Goal: Task Accomplishment & Management: Complete application form

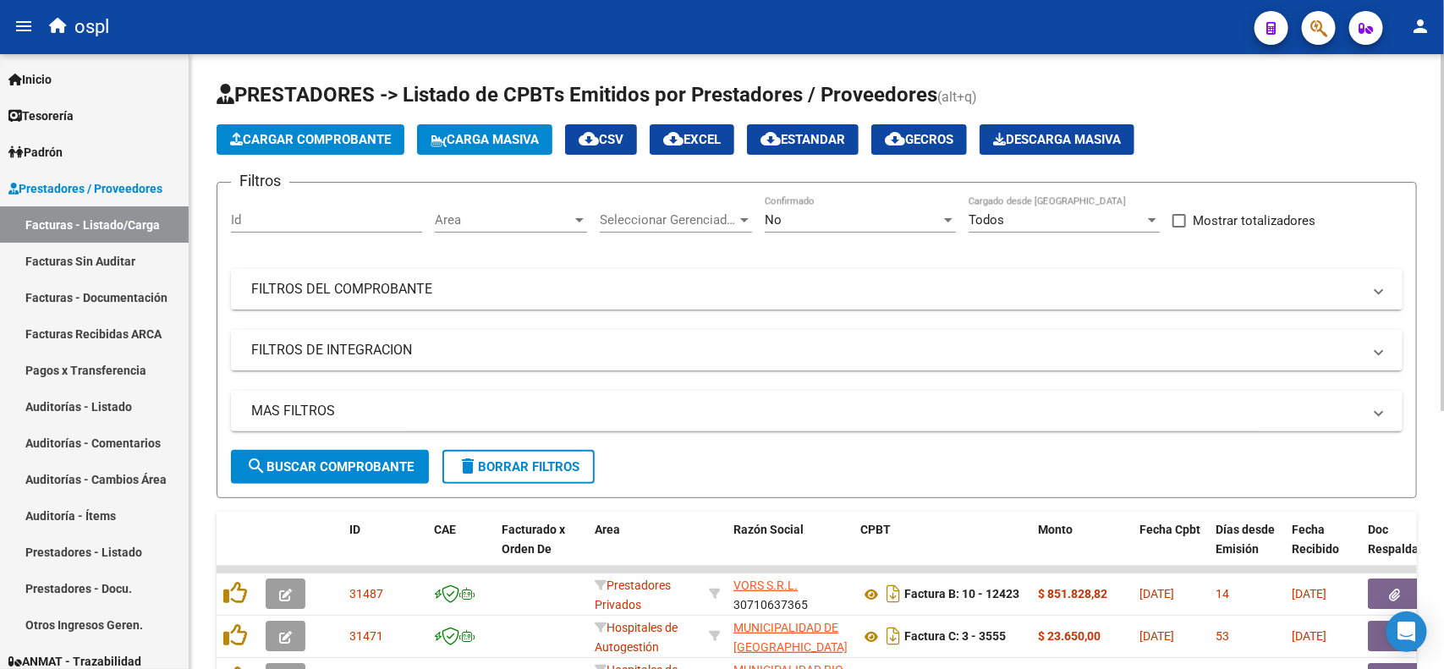
click at [618, 299] on mat-expansion-panel-header "FILTROS DEL COMPROBANTE" at bounding box center [817, 289] width 1172 height 41
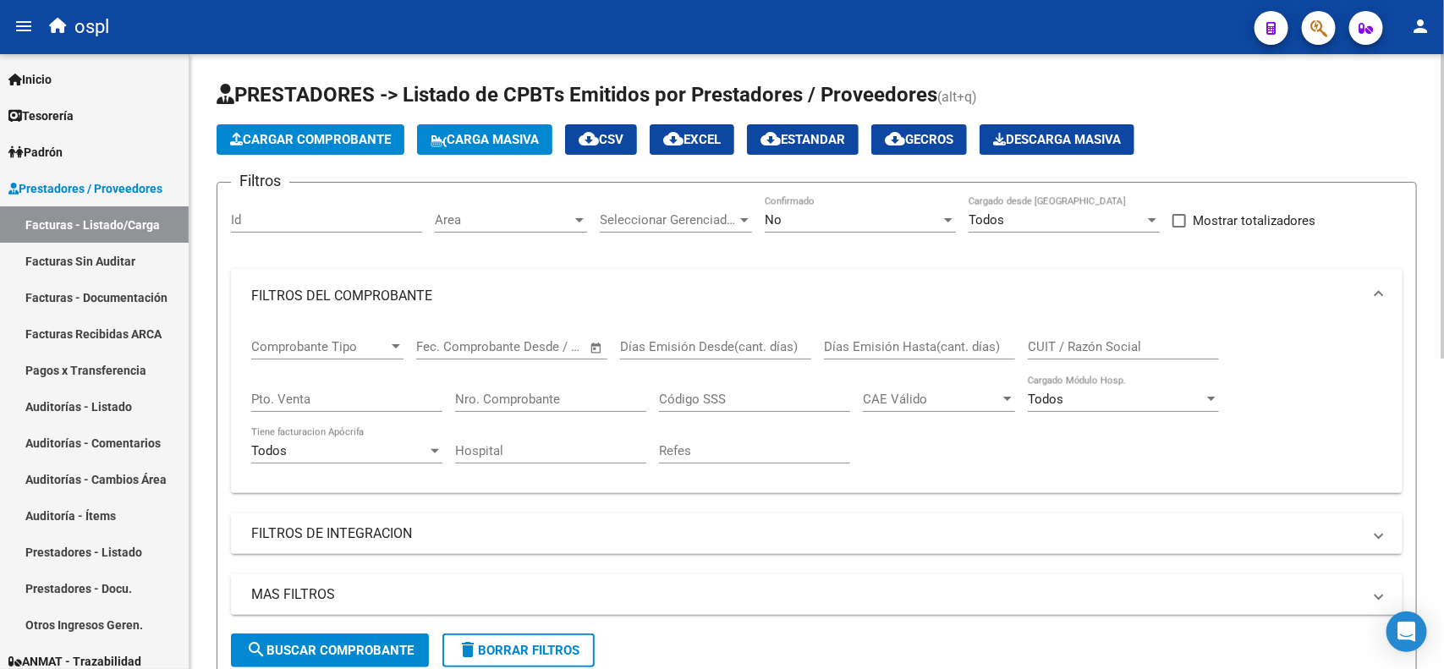
click at [551, 399] on input "Nro. Comprobante" at bounding box center [550, 399] width 191 height 15
click at [874, 217] on div "No" at bounding box center [853, 219] width 176 height 15
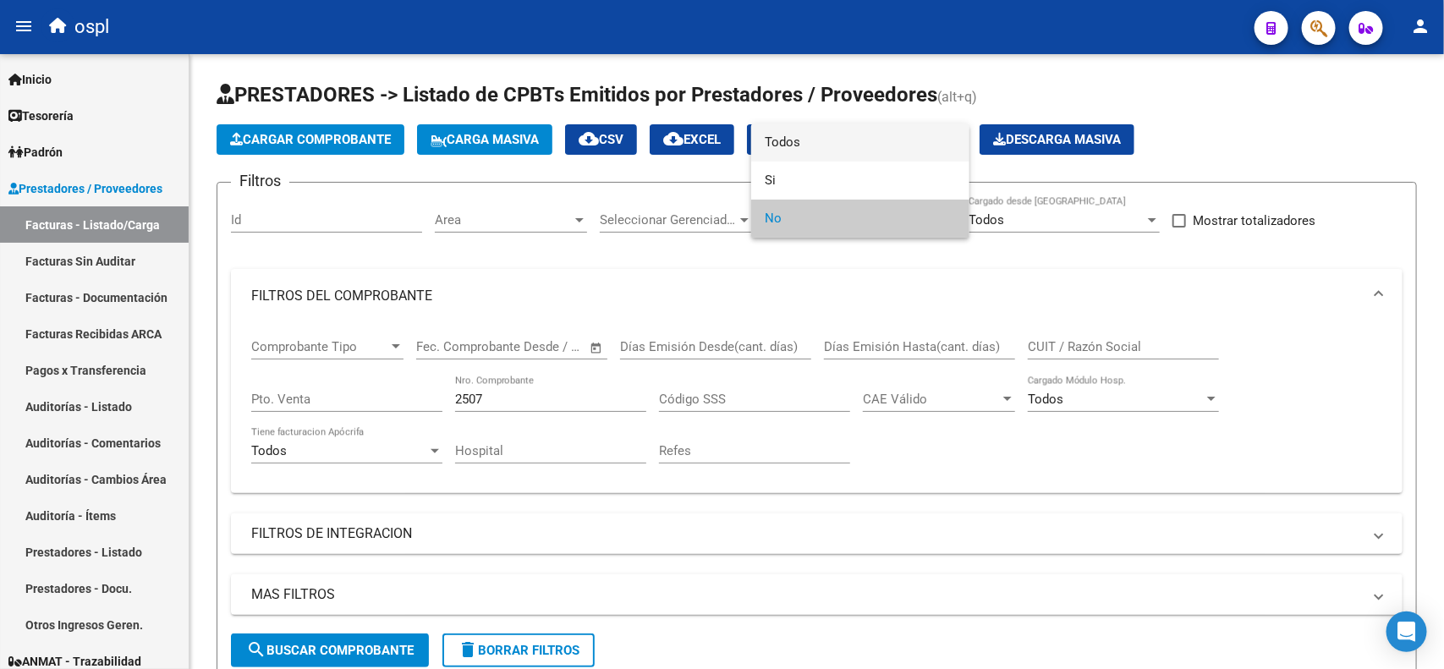
click at [842, 151] on span "Todos" at bounding box center [860, 143] width 191 height 38
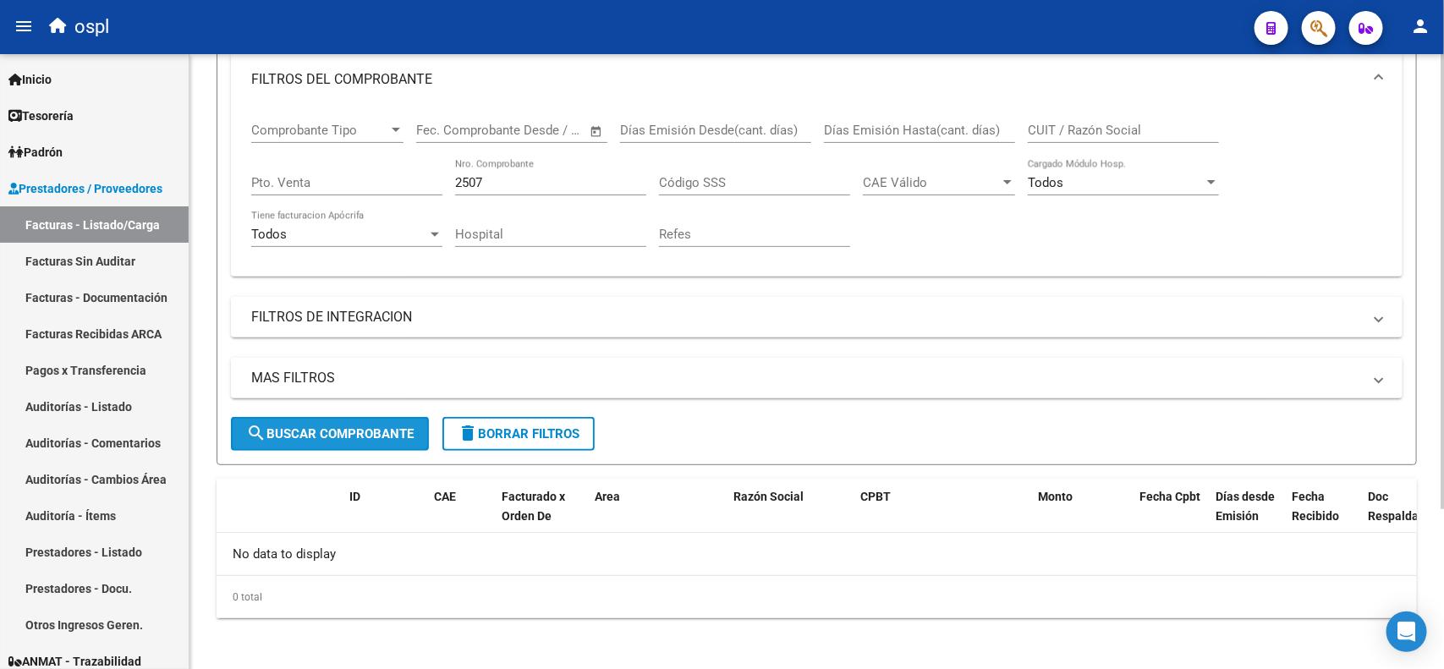
click at [358, 429] on span "search Buscar Comprobante" at bounding box center [330, 433] width 168 height 15
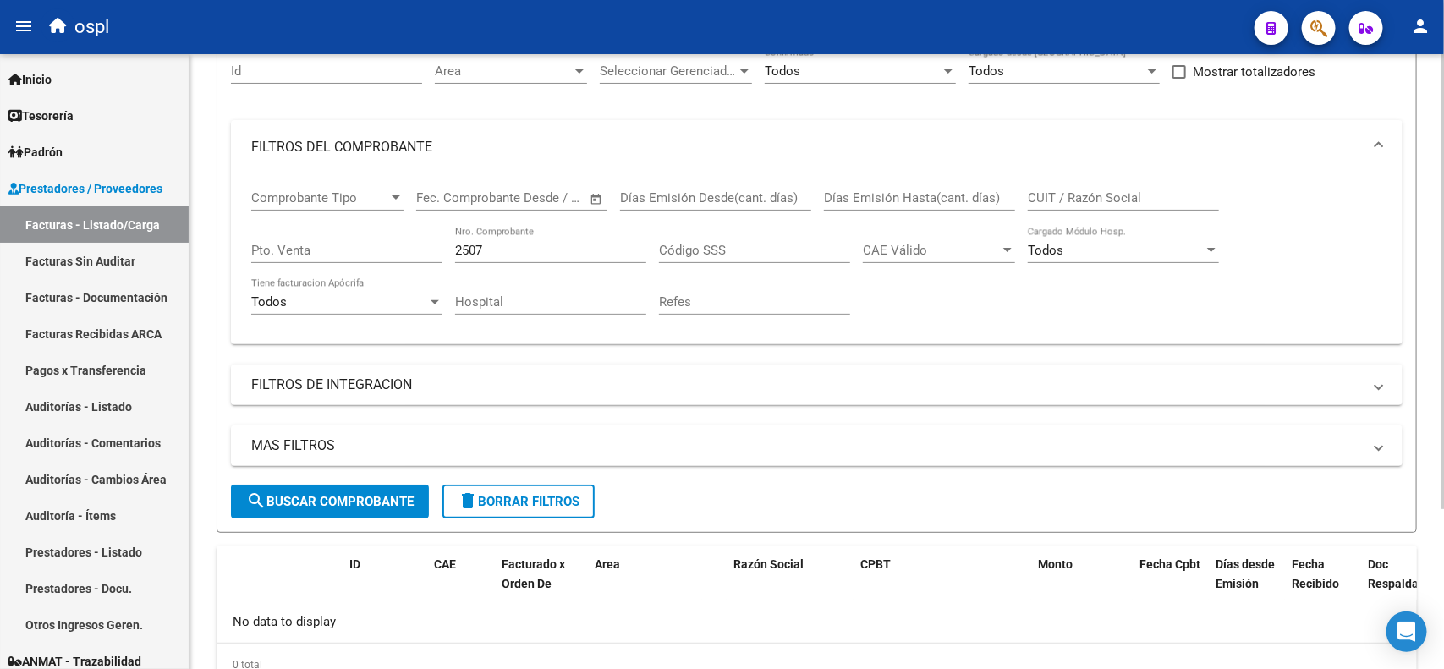
scroll to position [111, 0]
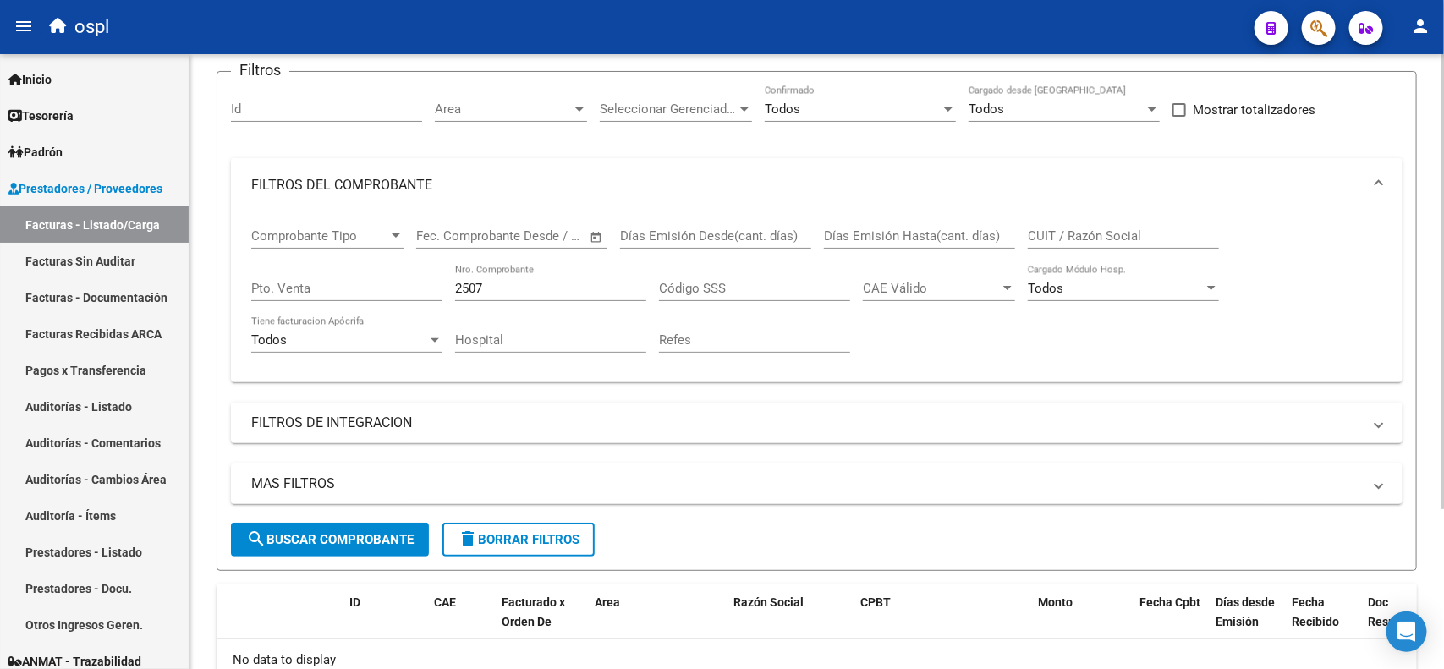
click at [514, 288] on input "2507" at bounding box center [550, 288] width 191 height 15
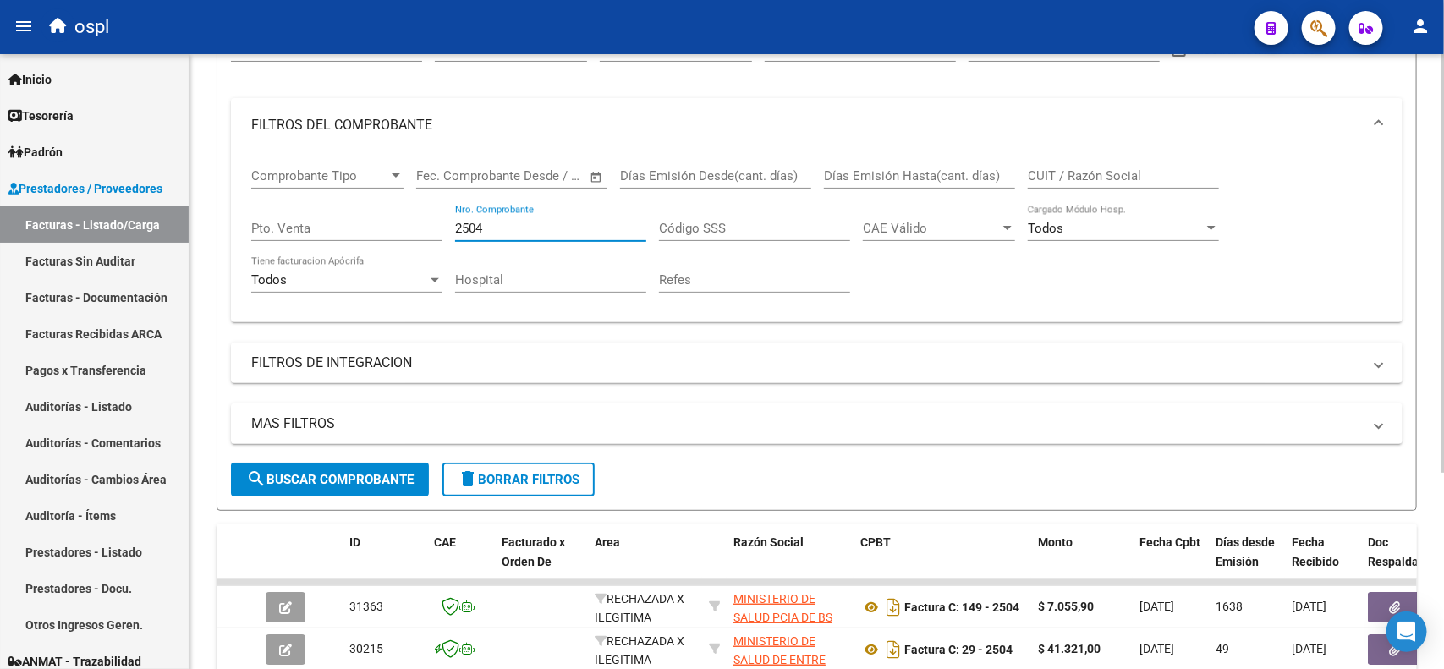
scroll to position [217, 0]
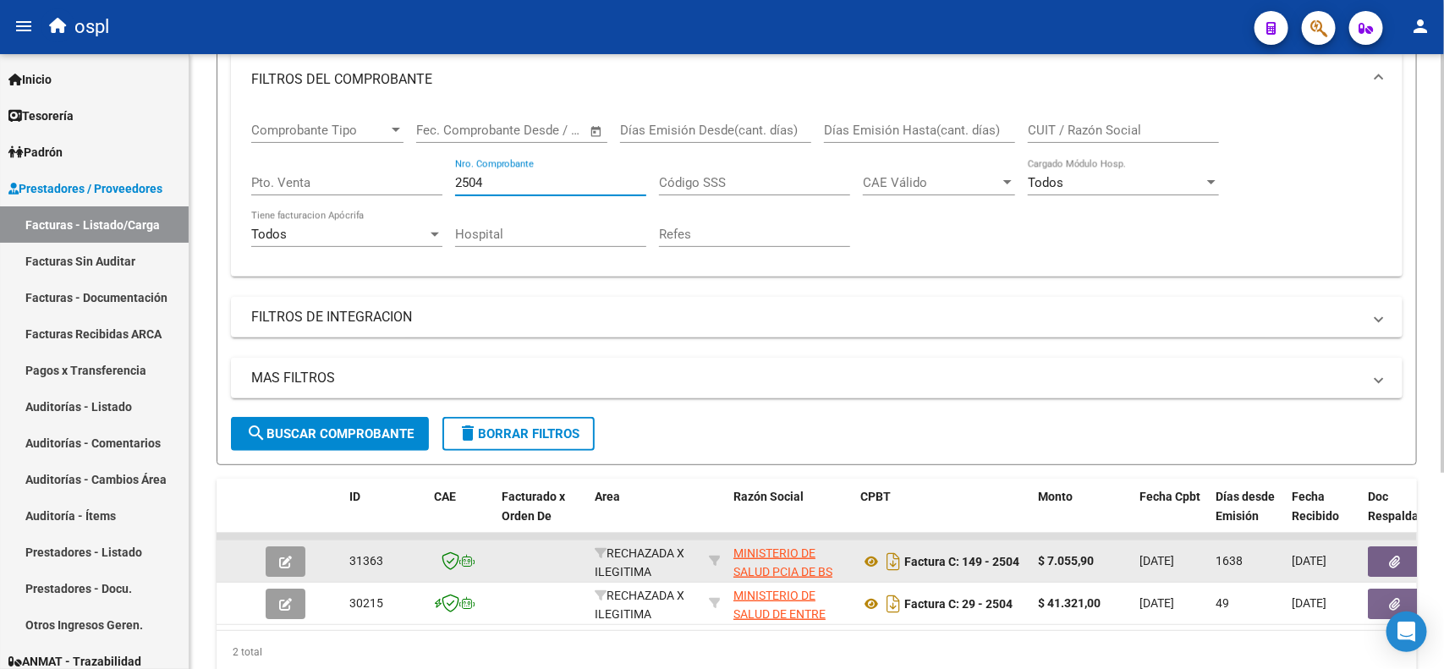
click at [1384, 561] on button "button" at bounding box center [1395, 562] width 54 height 30
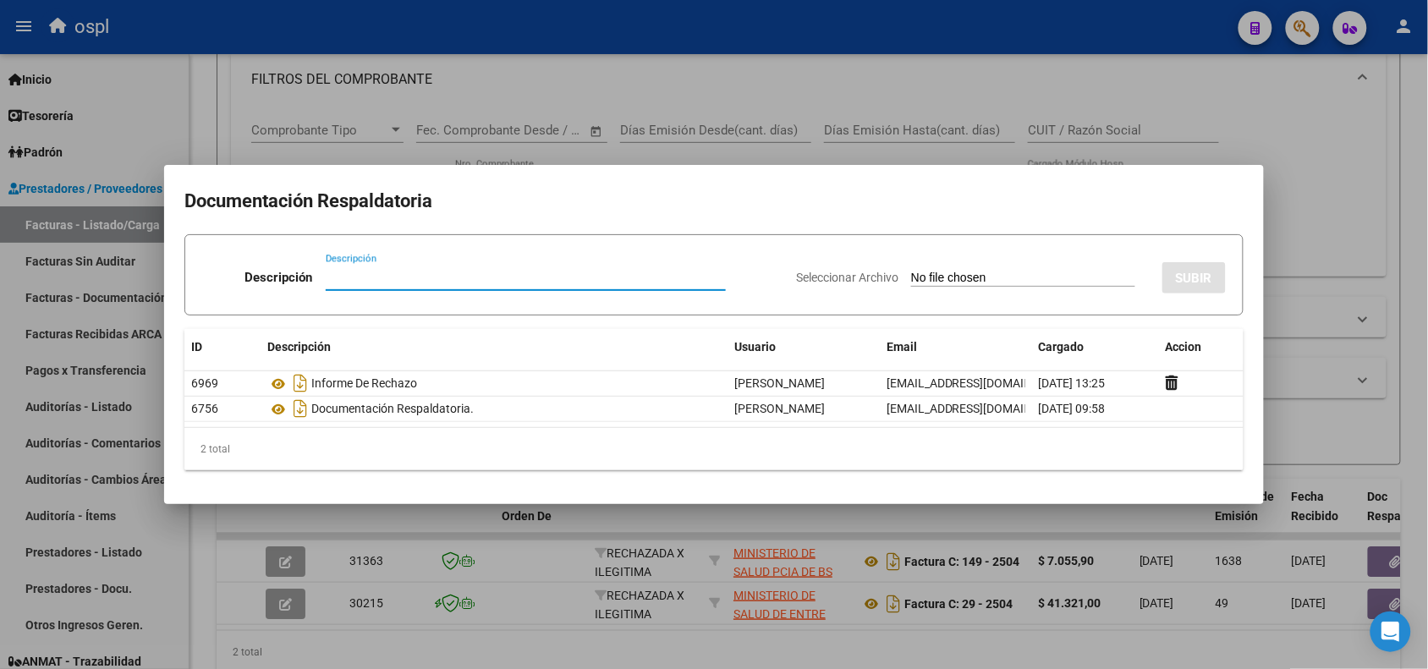
click at [486, 19] on div at bounding box center [714, 334] width 1428 height 669
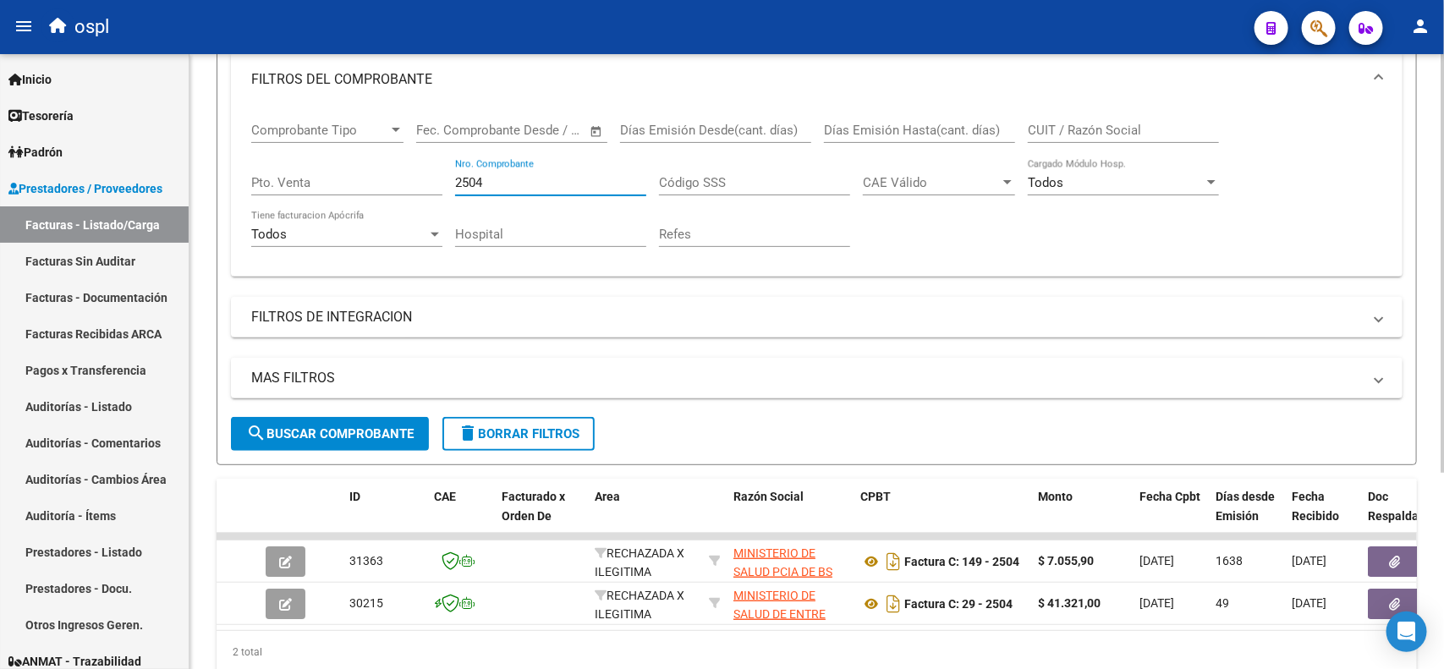
click at [552, 184] on input "2504" at bounding box center [550, 182] width 191 height 15
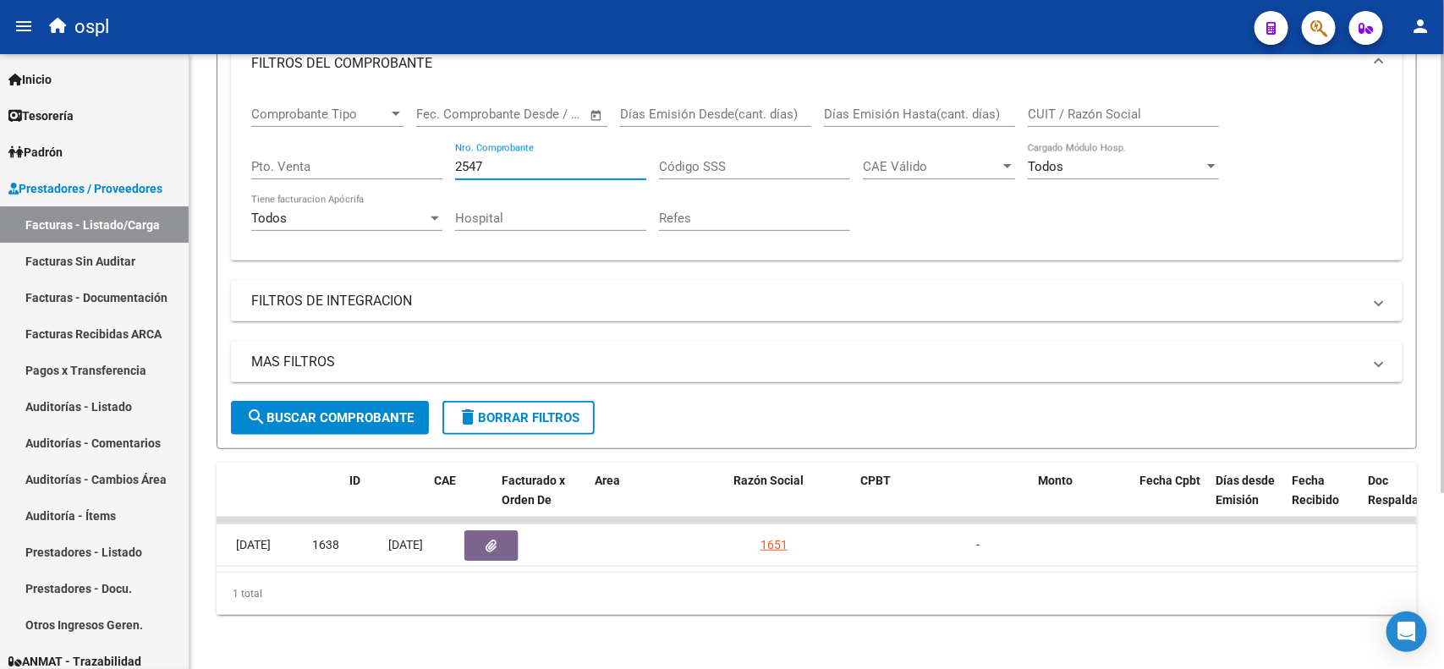
scroll to position [0, 0]
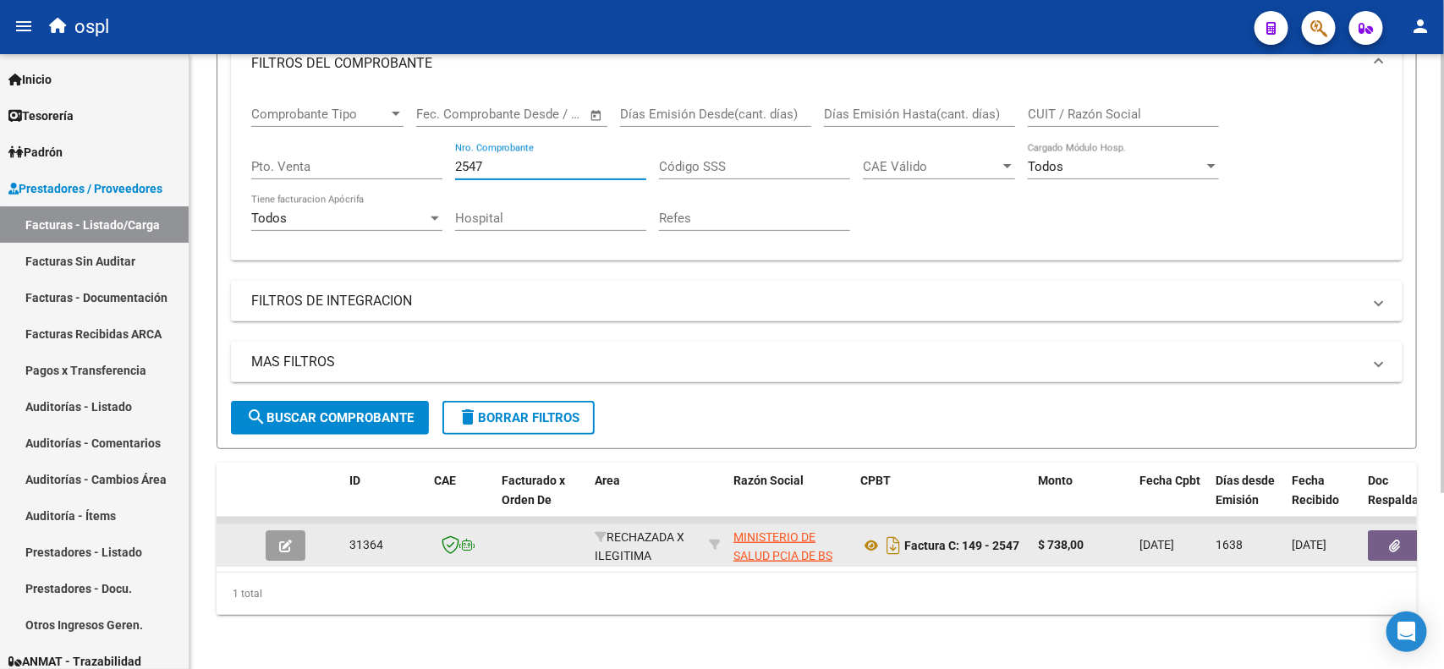
type input "2547"
click at [1390, 540] on icon "button" at bounding box center [1395, 546] width 11 height 13
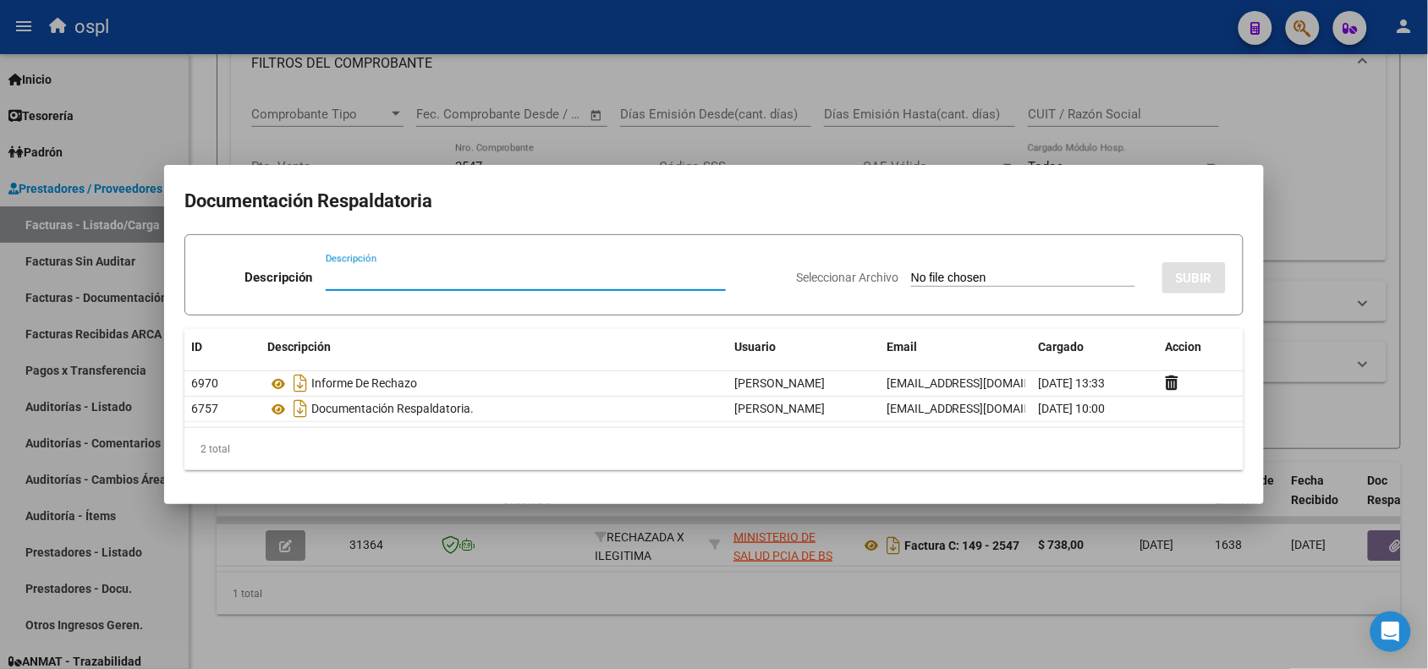
click at [457, 45] on div at bounding box center [714, 334] width 1428 height 669
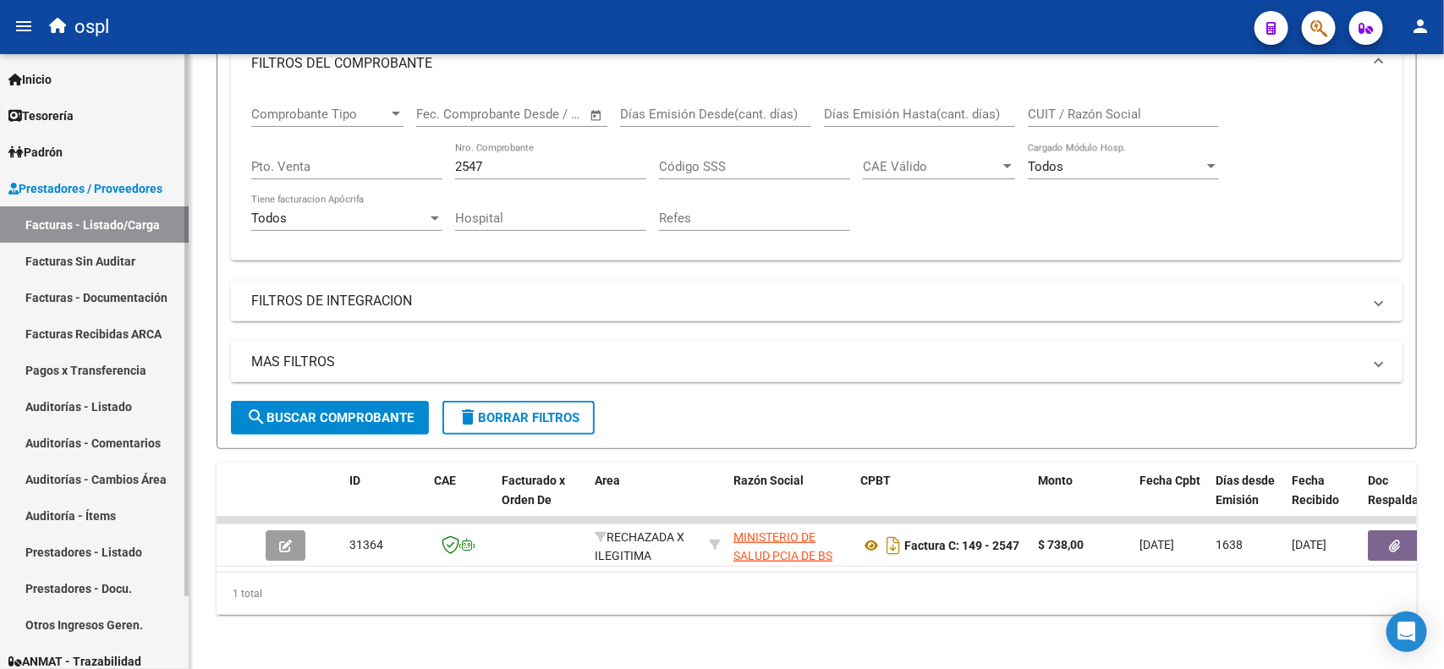
click at [129, 404] on link "Auditorías - Listado" at bounding box center [94, 406] width 189 height 36
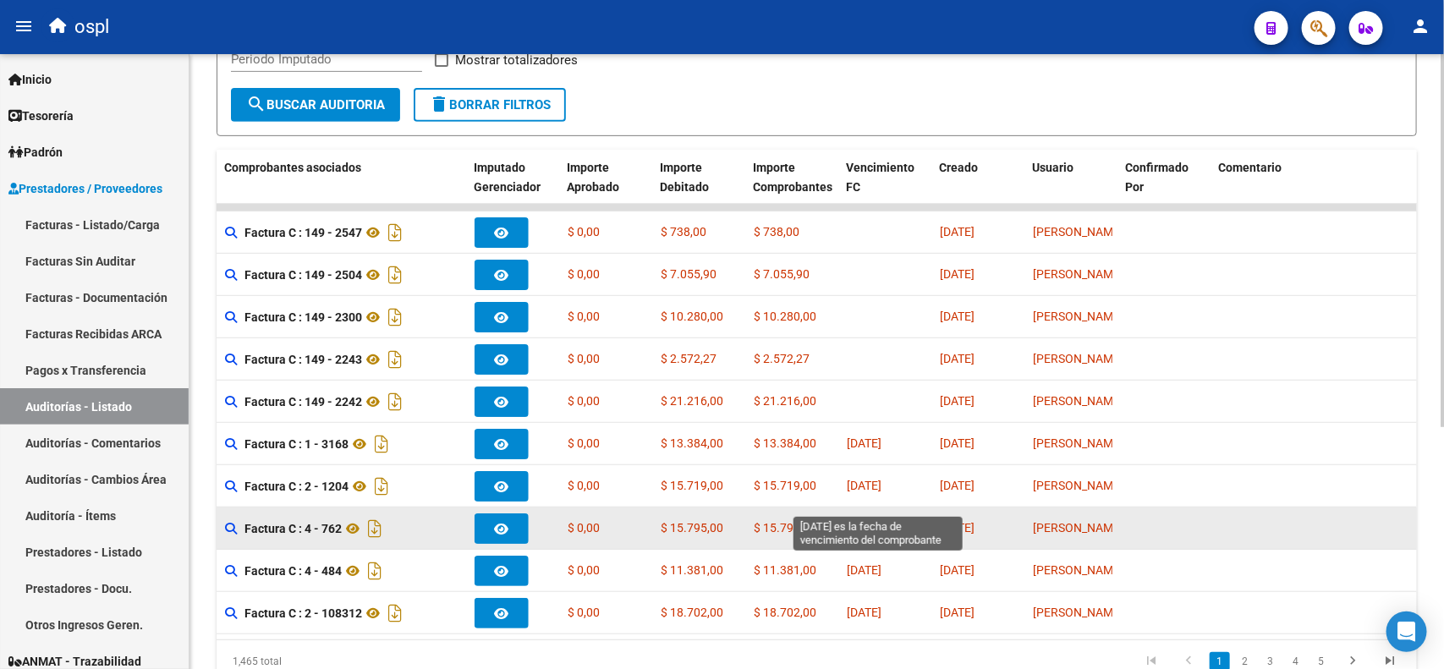
scroll to position [398, 0]
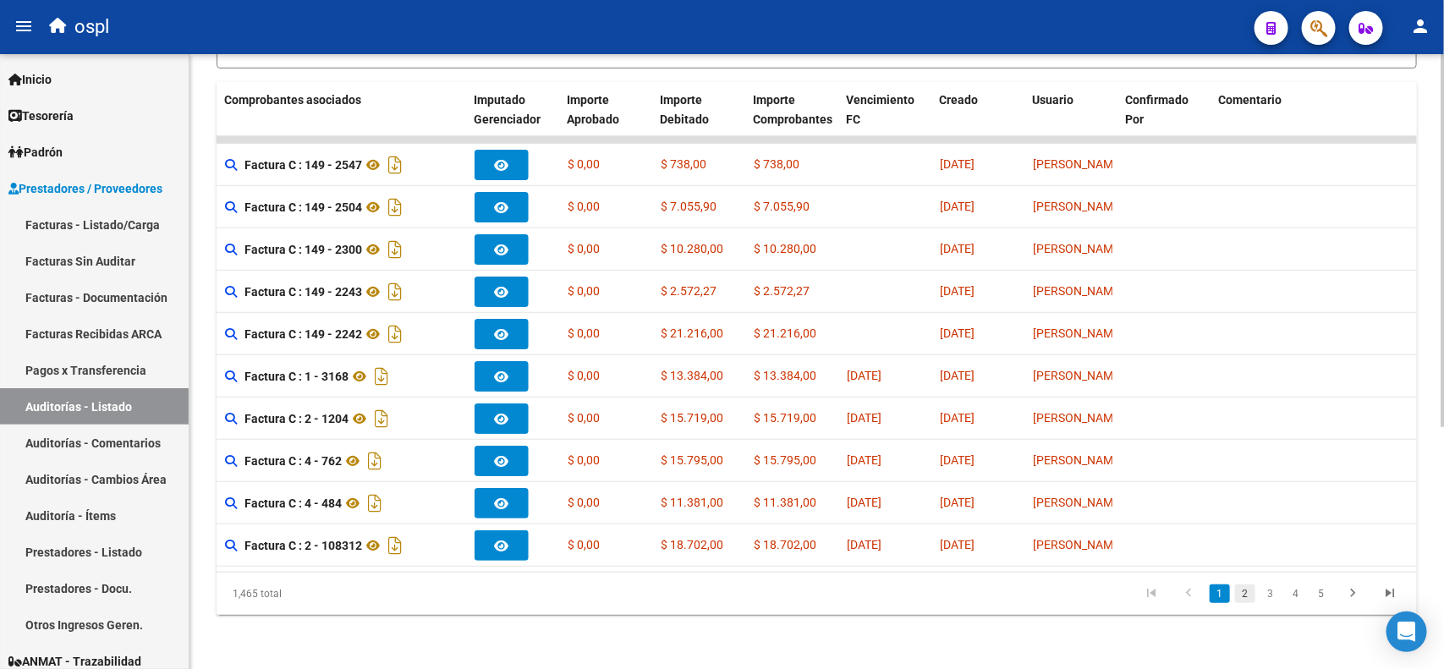
click at [1249, 598] on link "2" at bounding box center [1245, 594] width 20 height 19
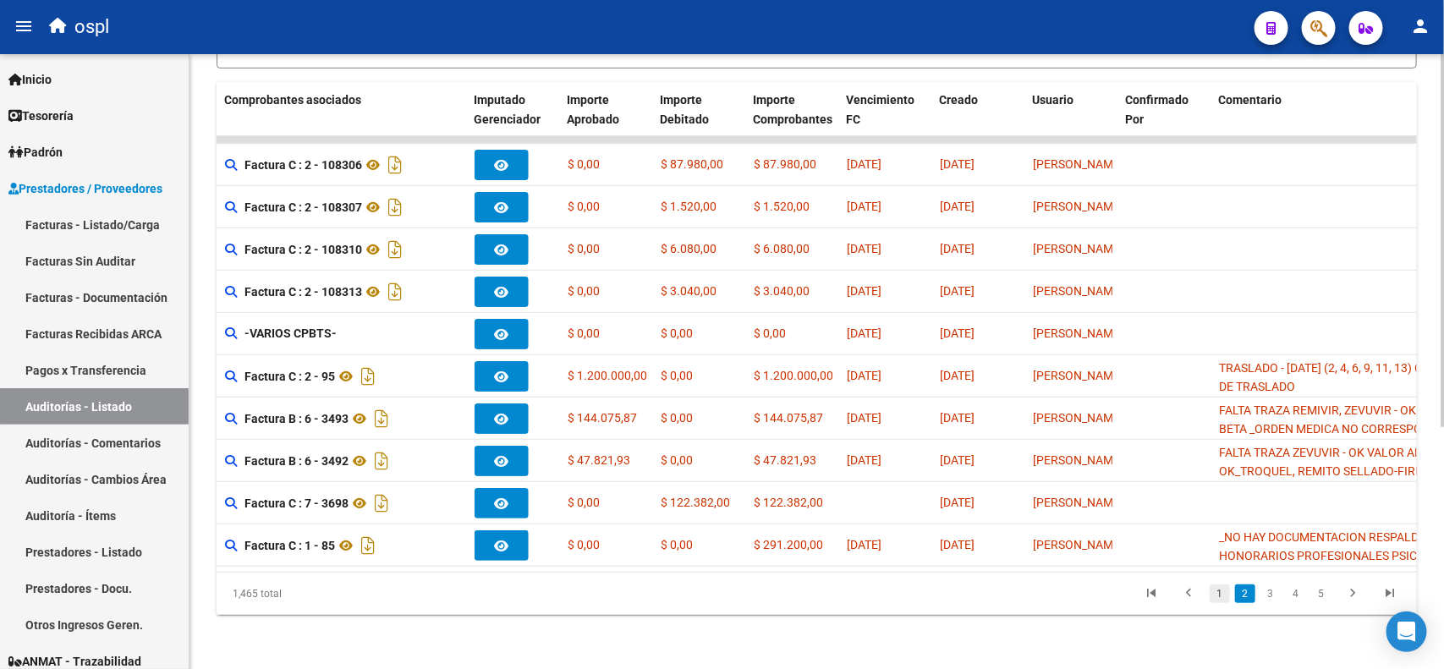
click at [1212, 594] on link "1" at bounding box center [1220, 594] width 20 height 19
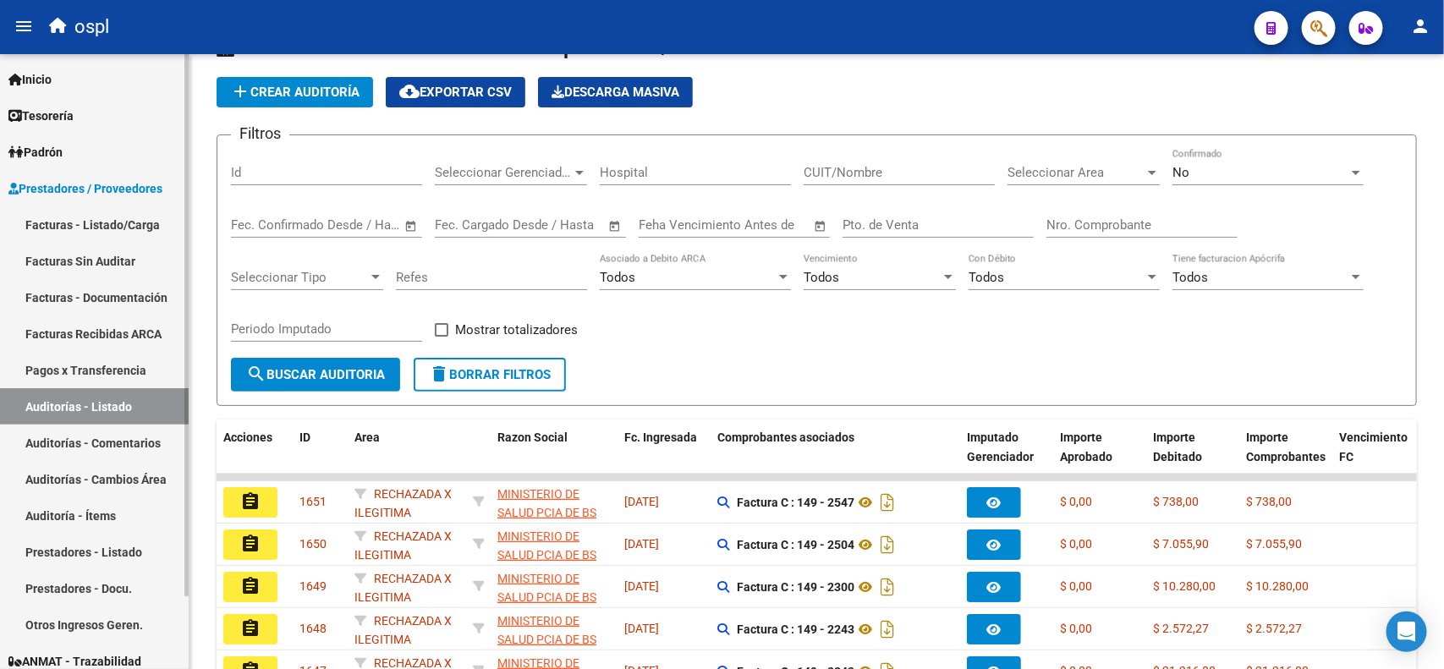
scroll to position [0, 0]
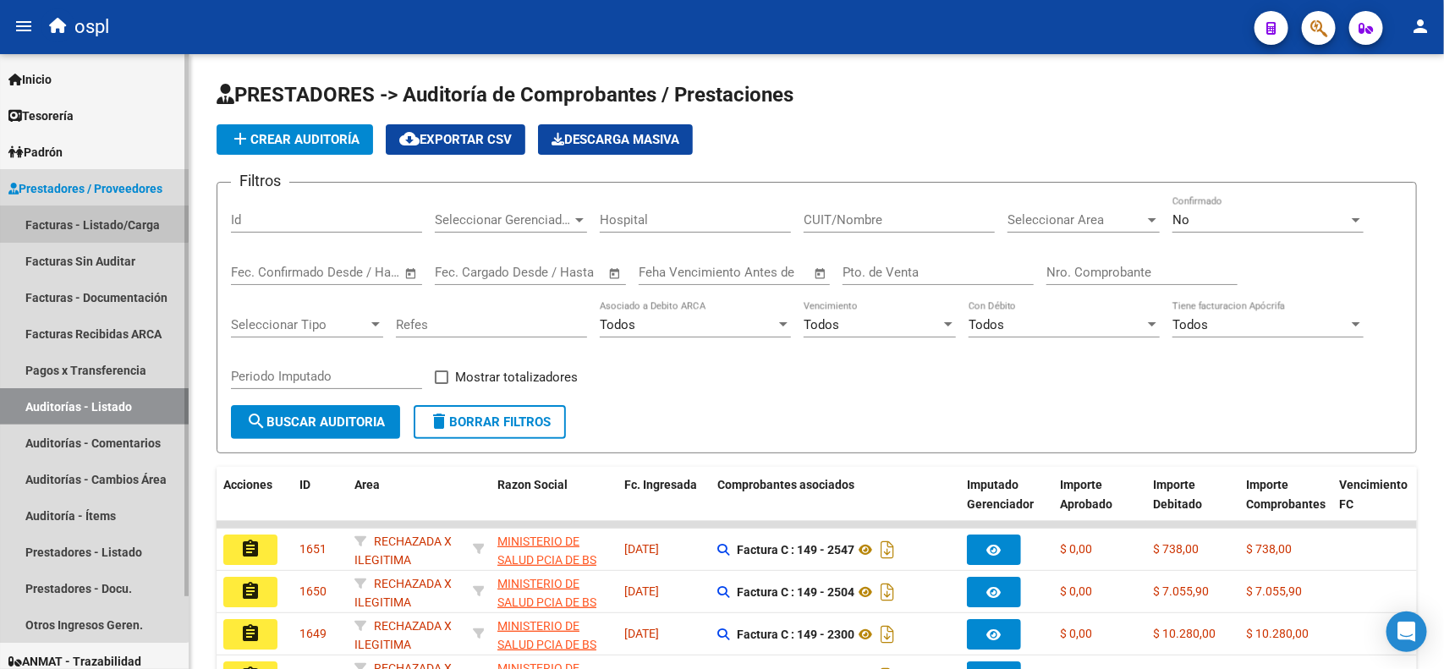
click at [73, 214] on link "Facturas - Listado/Carga" at bounding box center [94, 224] width 189 height 36
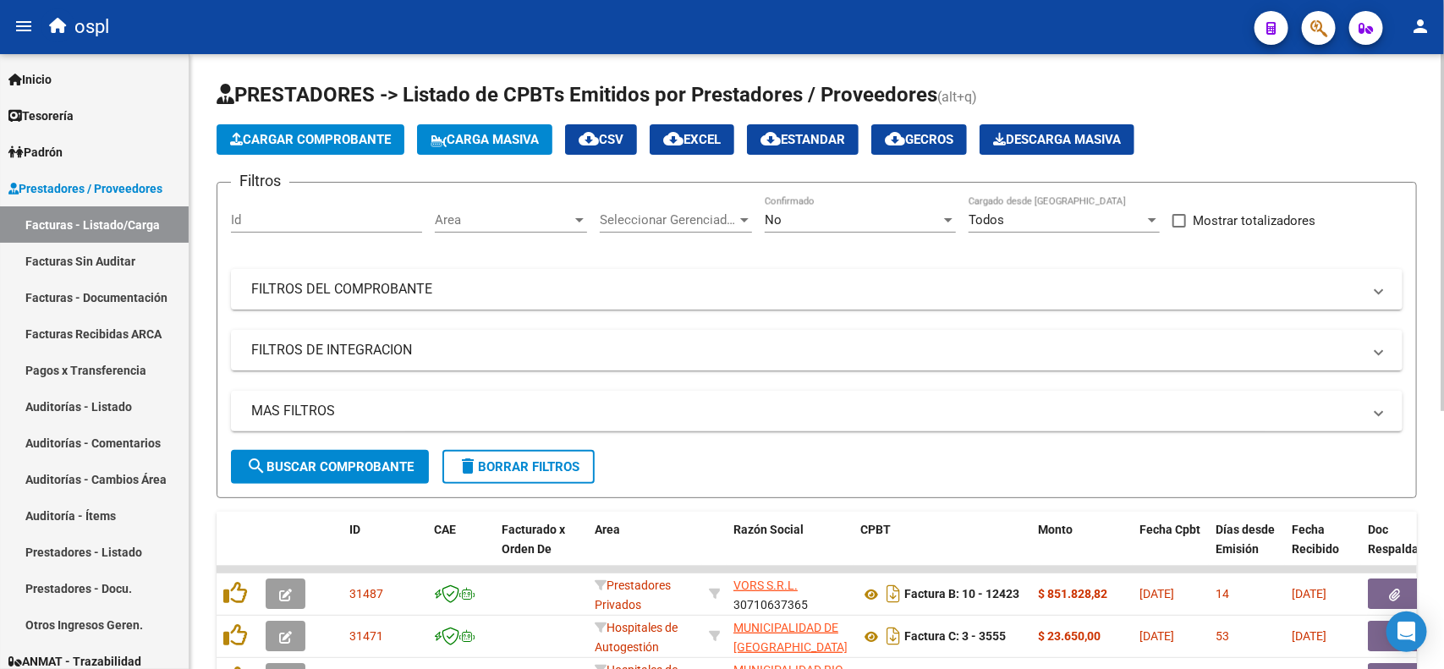
click at [810, 218] on div "No" at bounding box center [853, 219] width 176 height 15
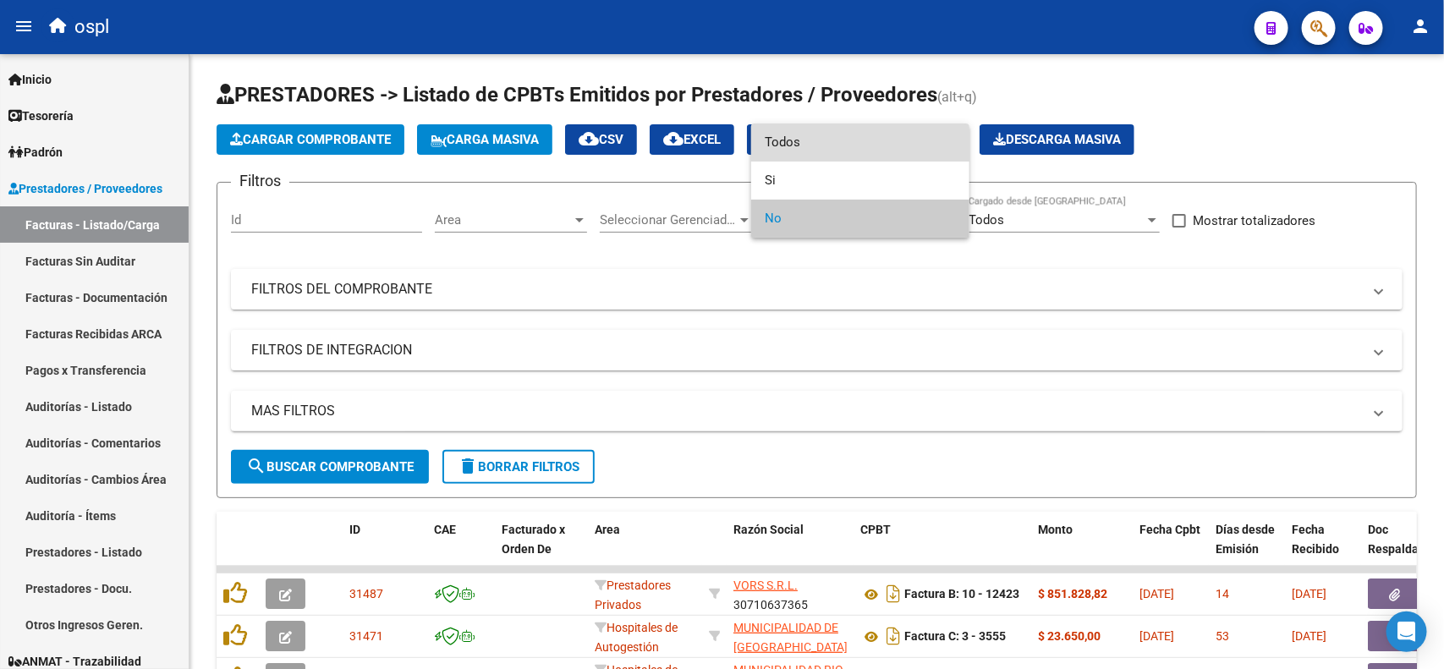
click at [805, 145] on span "Todos" at bounding box center [860, 143] width 191 height 38
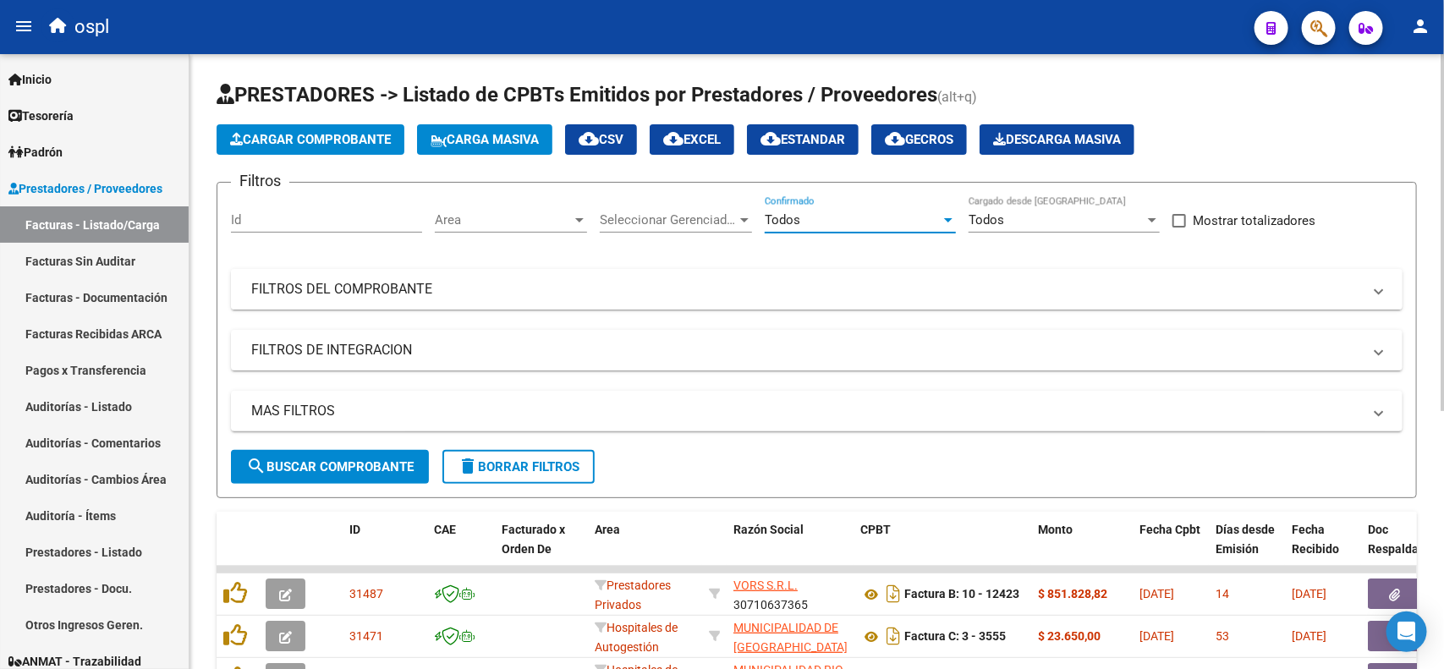
click at [429, 293] on mat-panel-title "FILTROS DEL COMPROBANTE" at bounding box center [806, 289] width 1111 height 19
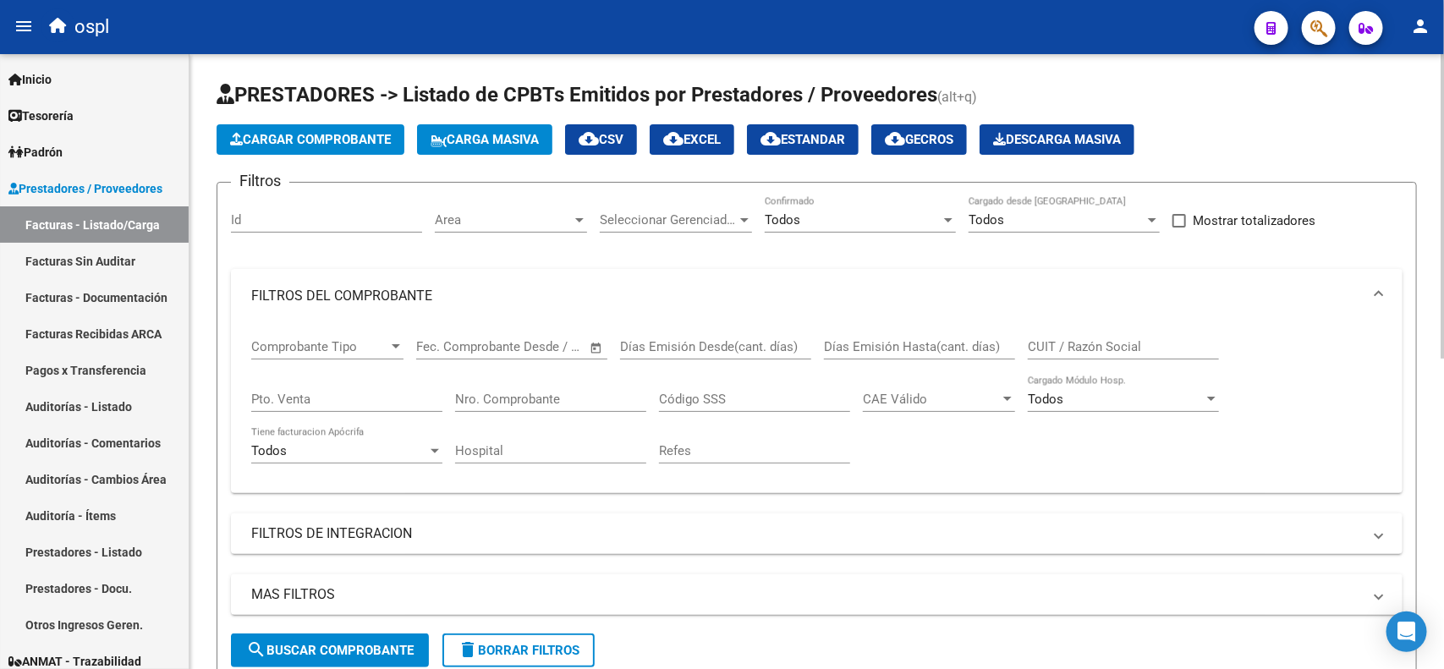
click at [556, 392] on input "Nro. Comprobante" at bounding box center [550, 399] width 191 height 15
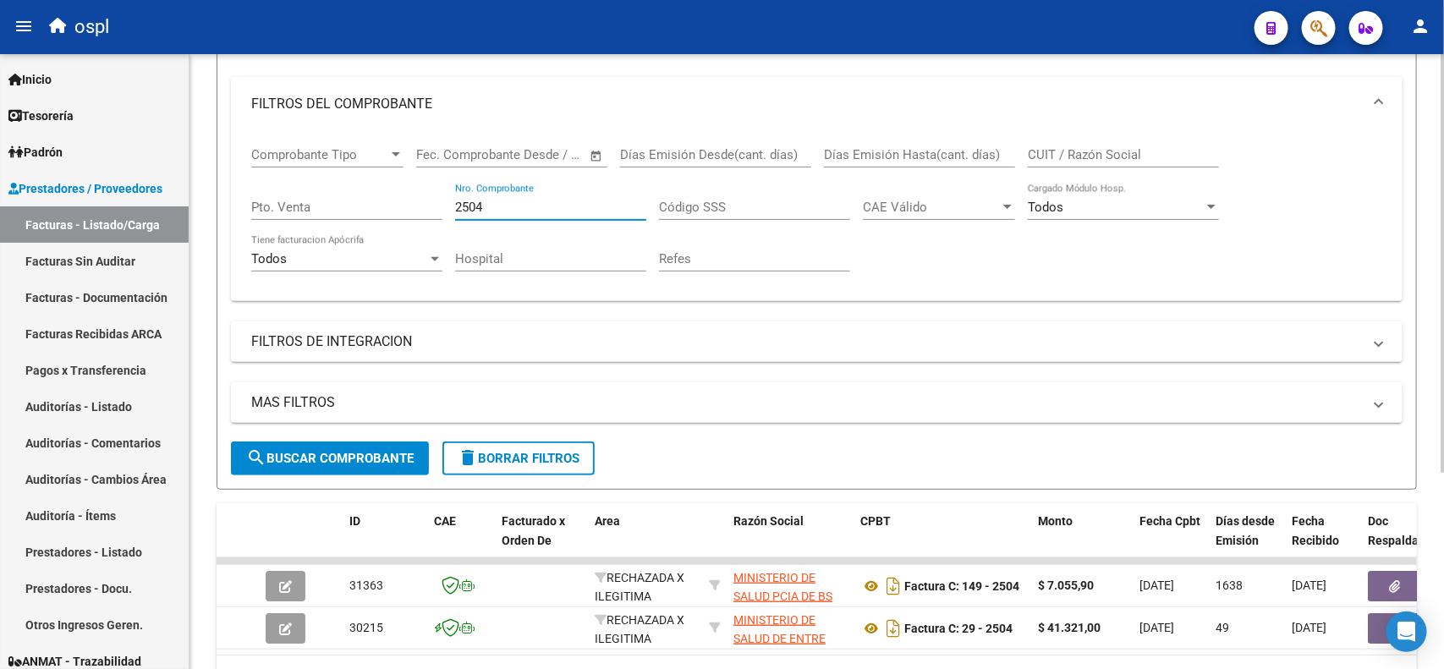
scroll to position [212, 0]
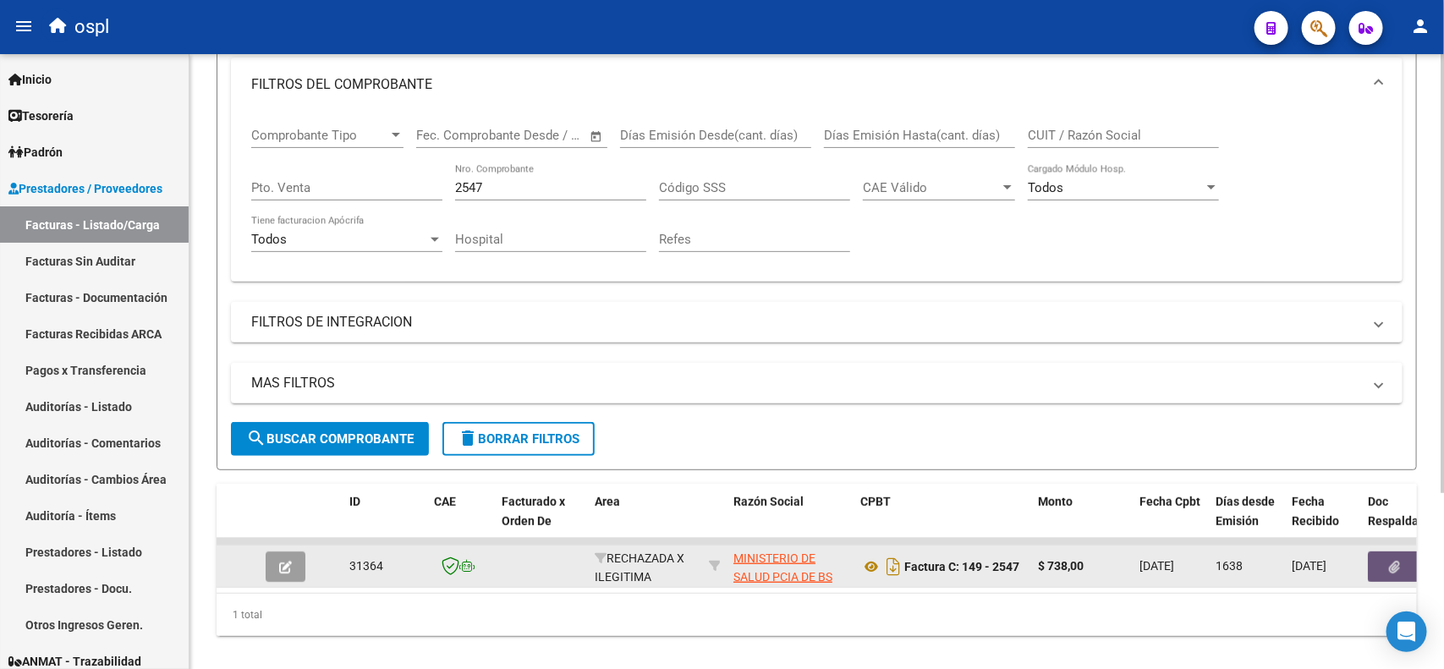
click at [1399, 561] on icon "button" at bounding box center [1395, 567] width 11 height 13
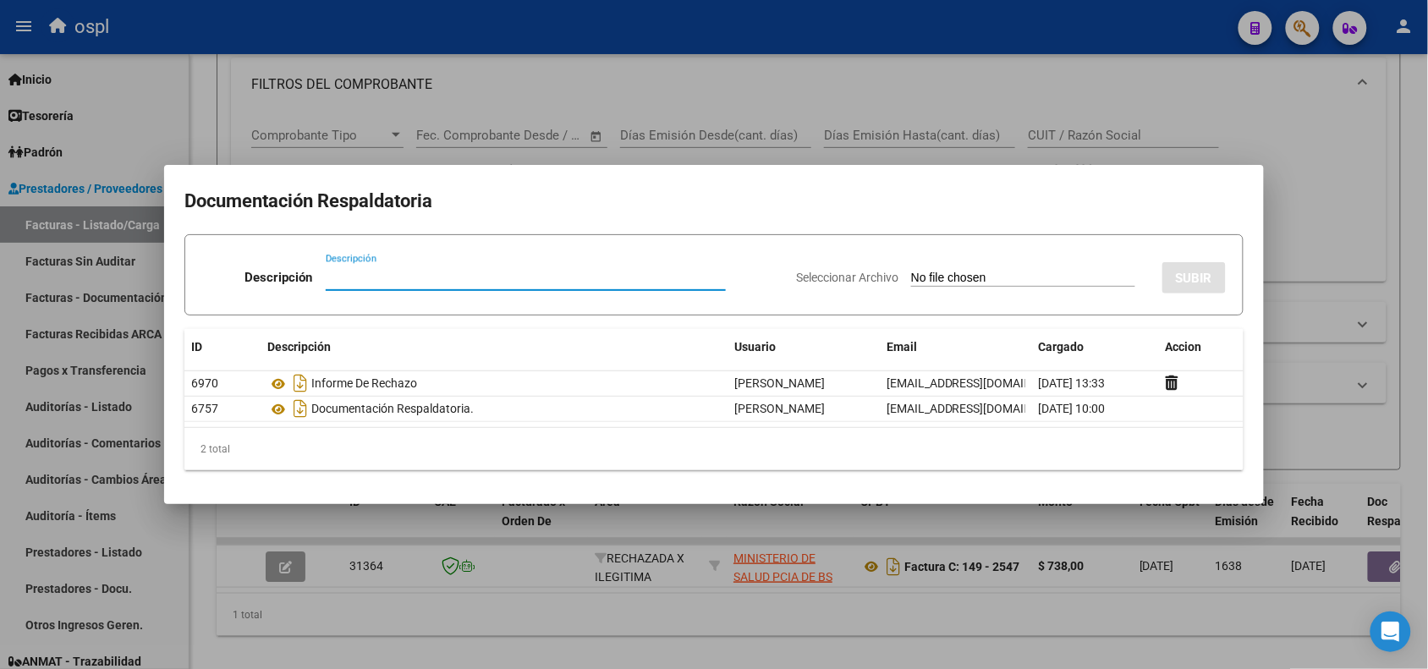
click at [509, 31] on div at bounding box center [714, 334] width 1428 height 669
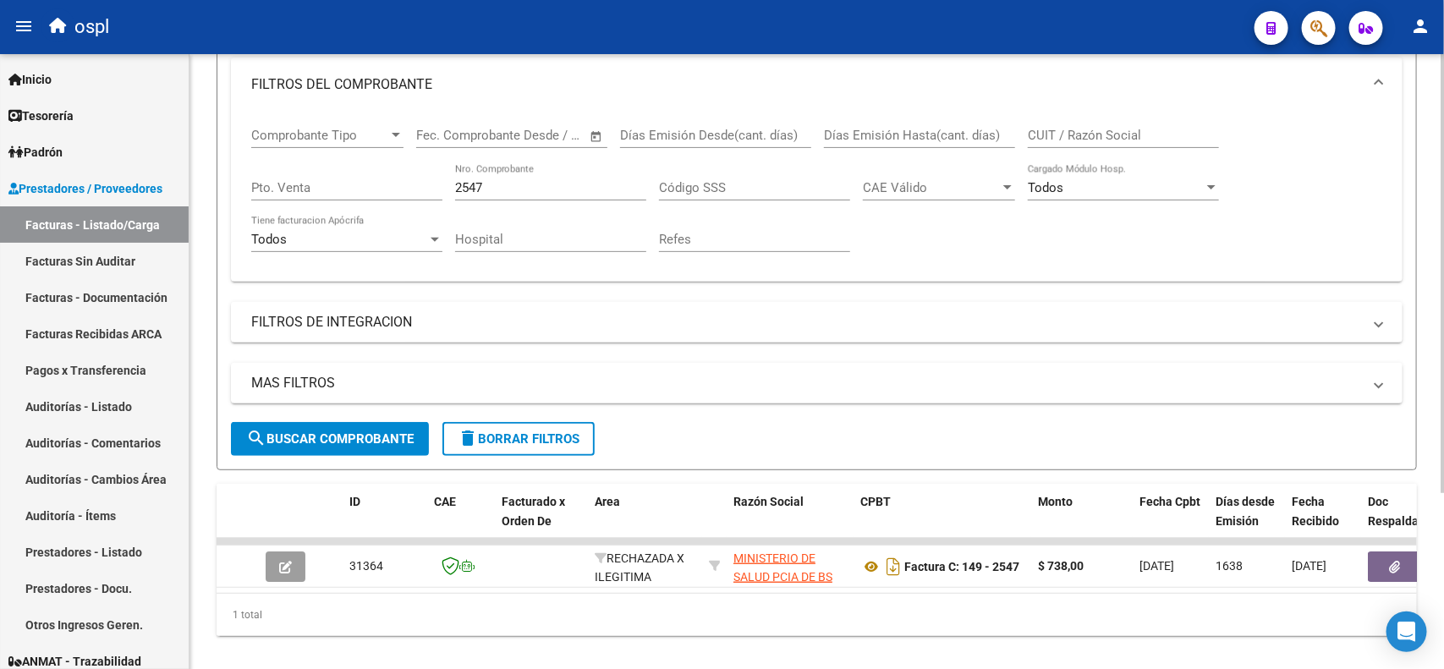
click at [531, 189] on input "2547" at bounding box center [550, 187] width 191 height 15
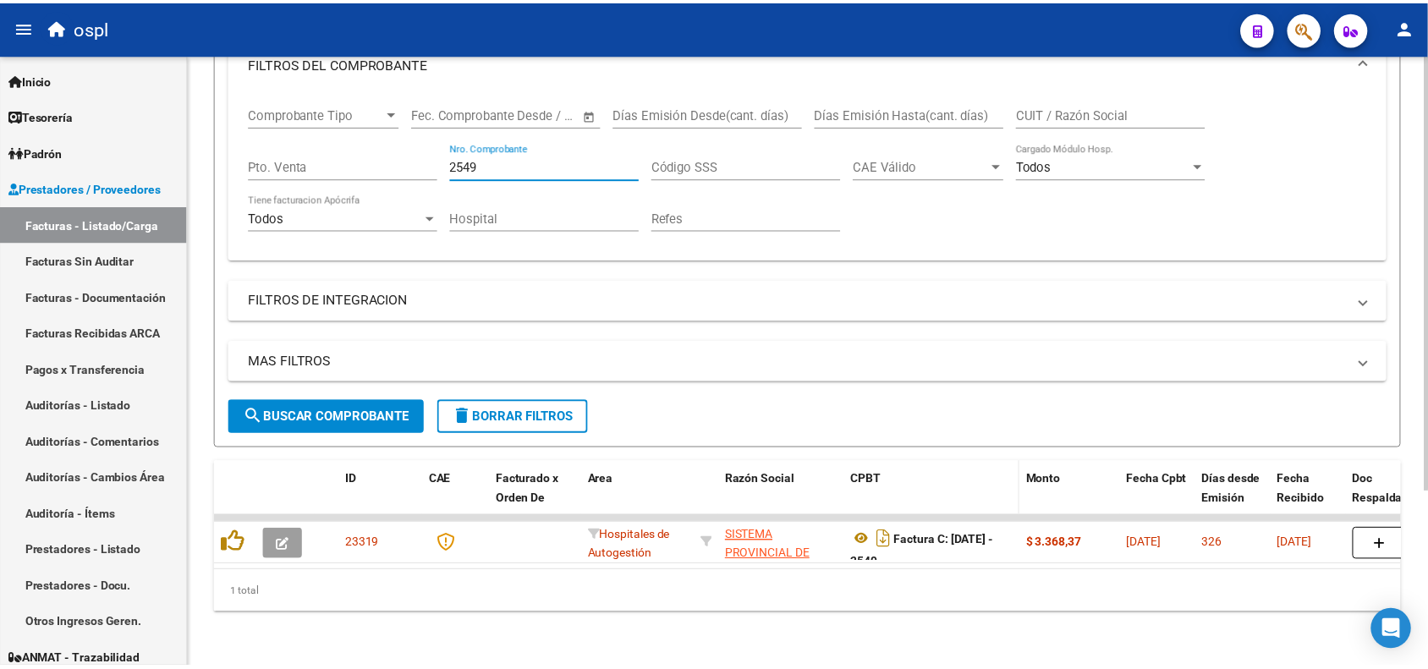
scroll to position [246, 0]
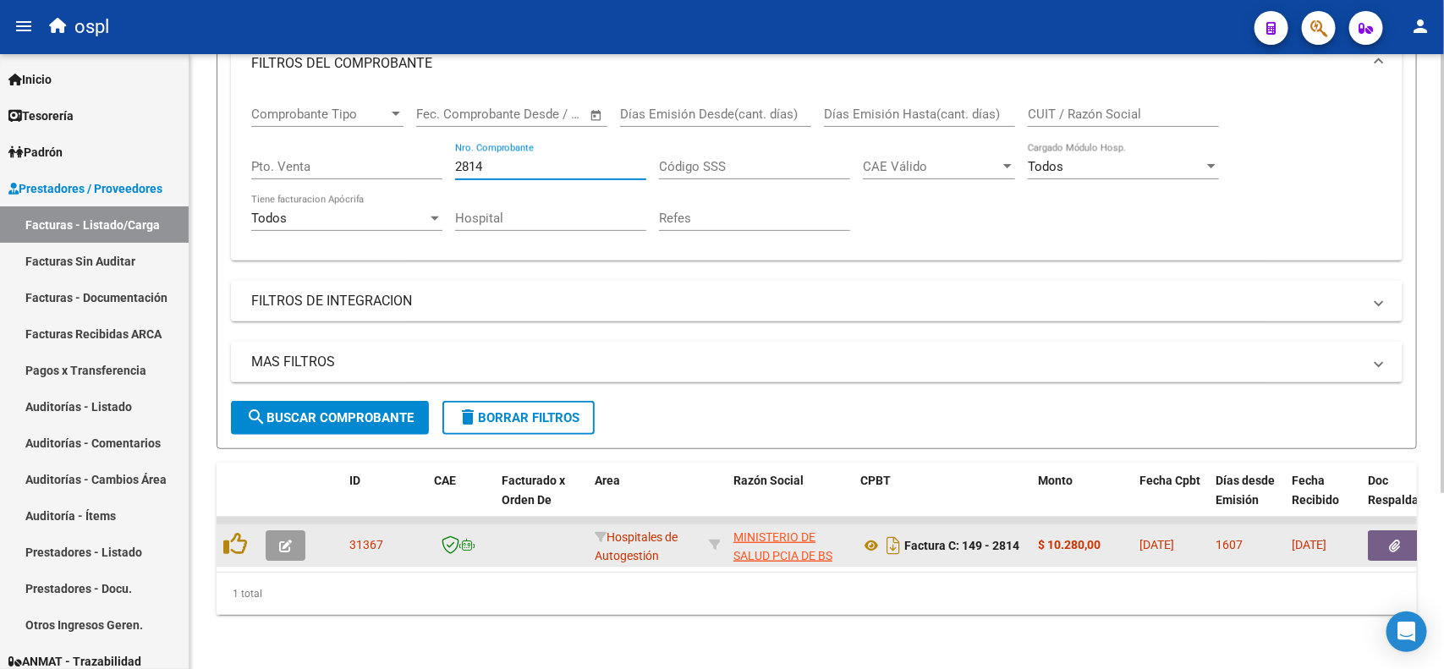
type input "2814"
click at [1376, 530] on button "button" at bounding box center [1395, 545] width 54 height 30
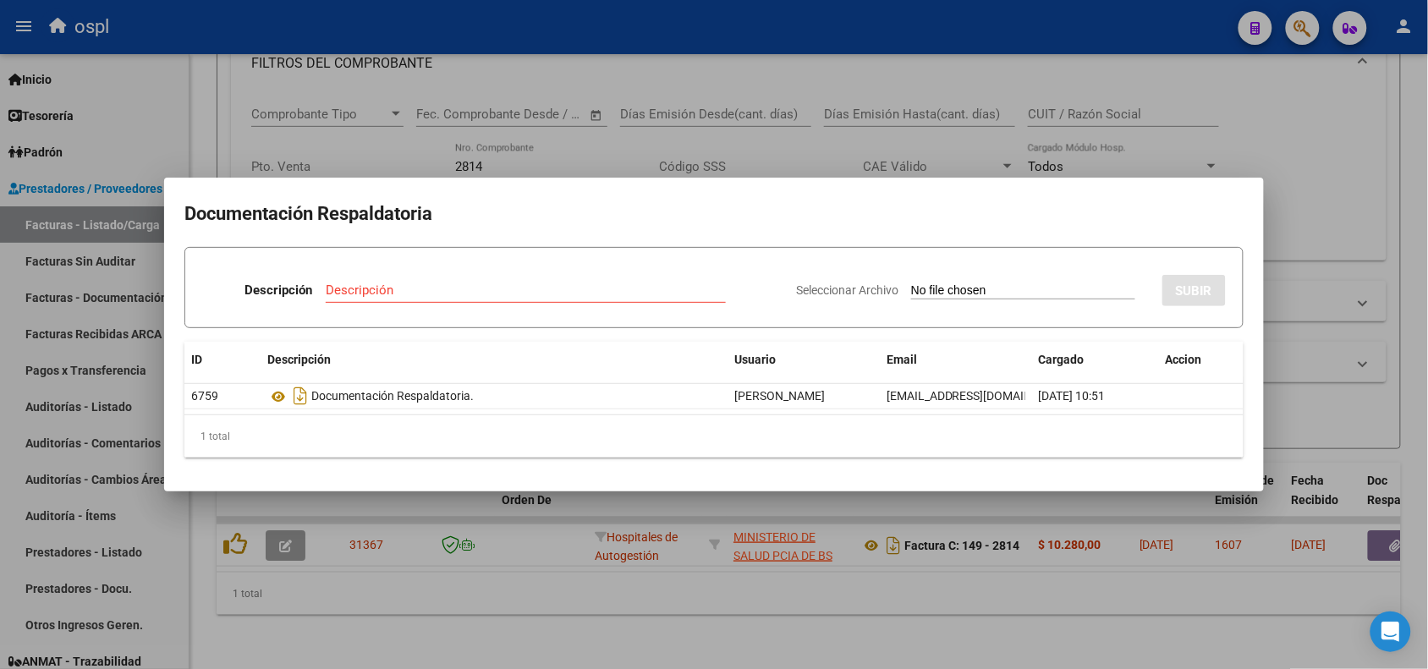
click at [944, 288] on input "Seleccionar Archivo" at bounding box center [1023, 291] width 224 height 16
type input "C:\fakepath\INFORME DE RECHAZO CD 192975896 HOSPITAL H Z G A DR [PERSON_NAME] E…"
click at [573, 296] on input "Descripción" at bounding box center [476, 290] width 332 height 15
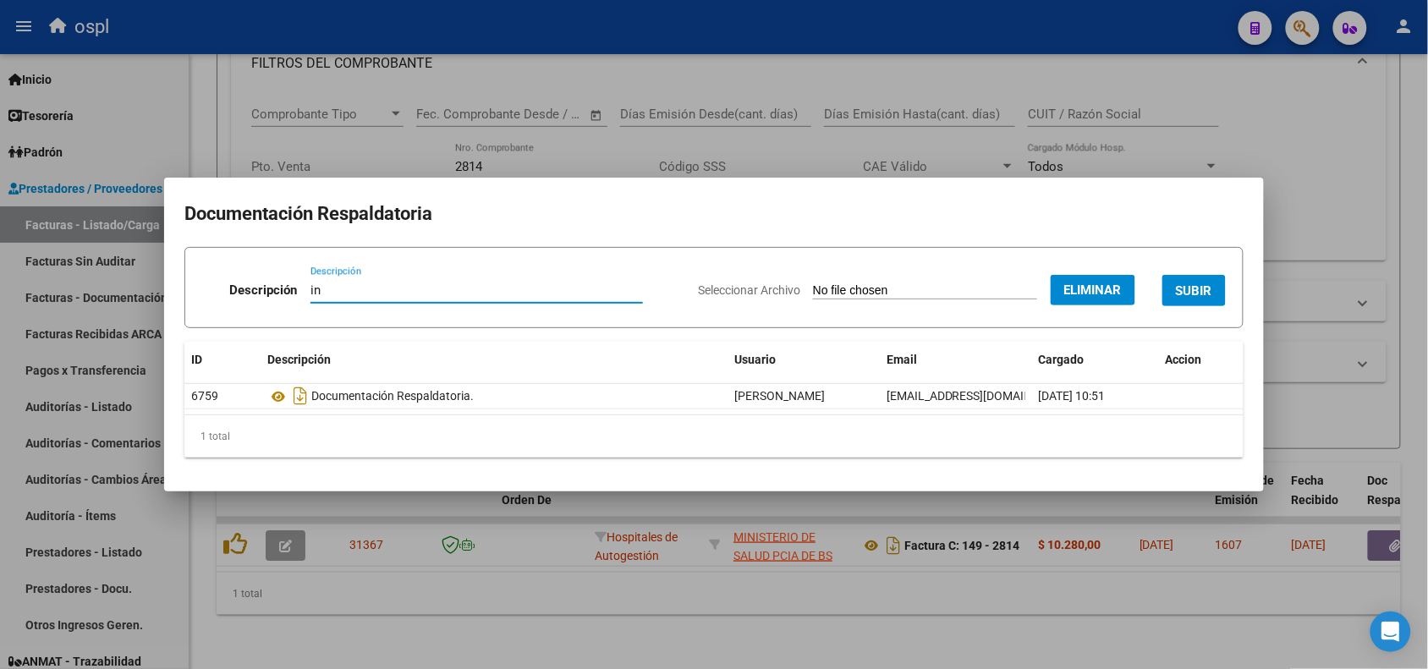
type input "i"
type input "INFORME DE RECHAZO"
click at [1212, 298] on button "SUBIR" at bounding box center [1193, 290] width 63 height 31
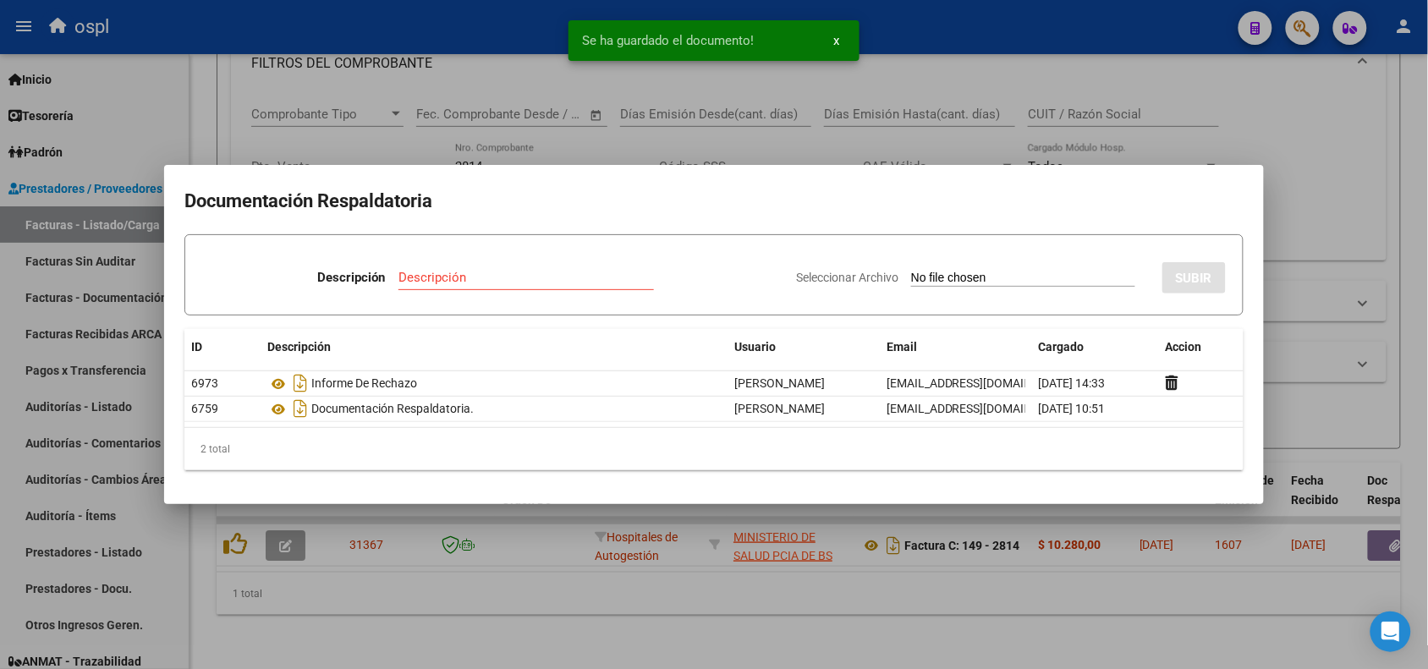
click at [396, 25] on div at bounding box center [714, 334] width 1428 height 669
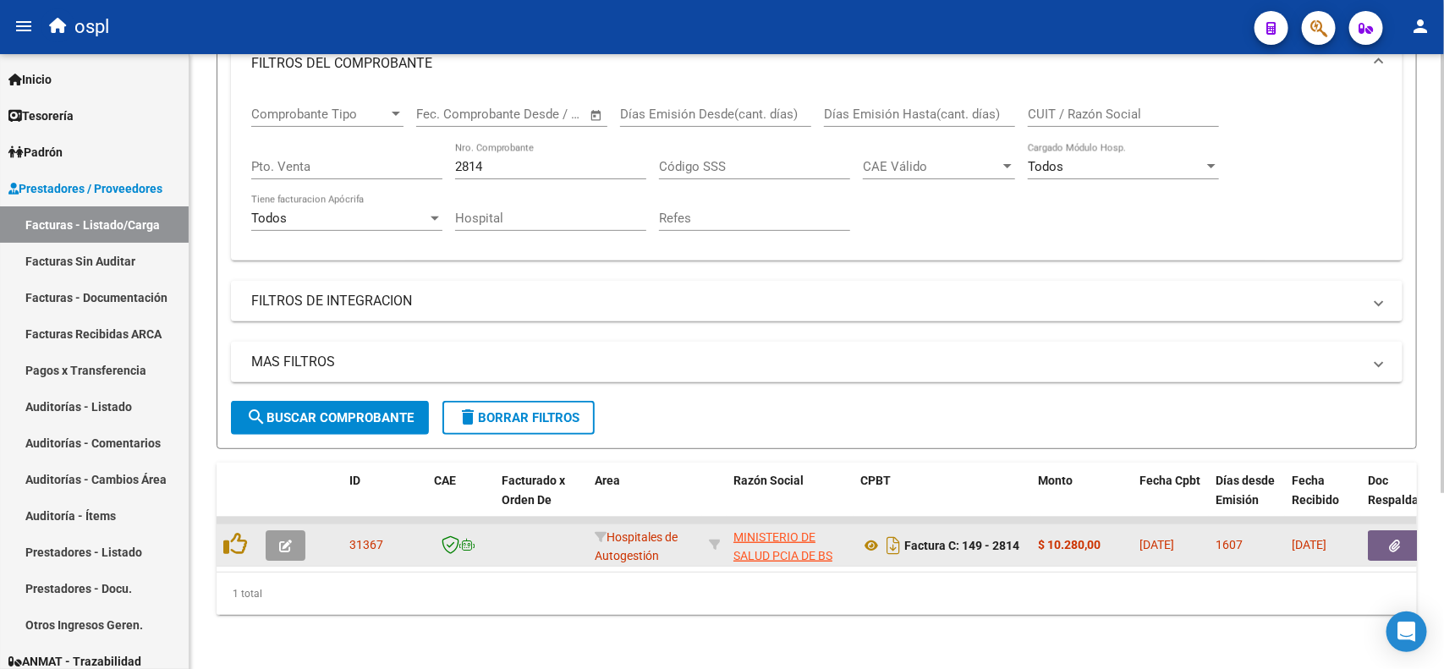
click at [283, 540] on icon "button" at bounding box center [285, 546] width 13 height 13
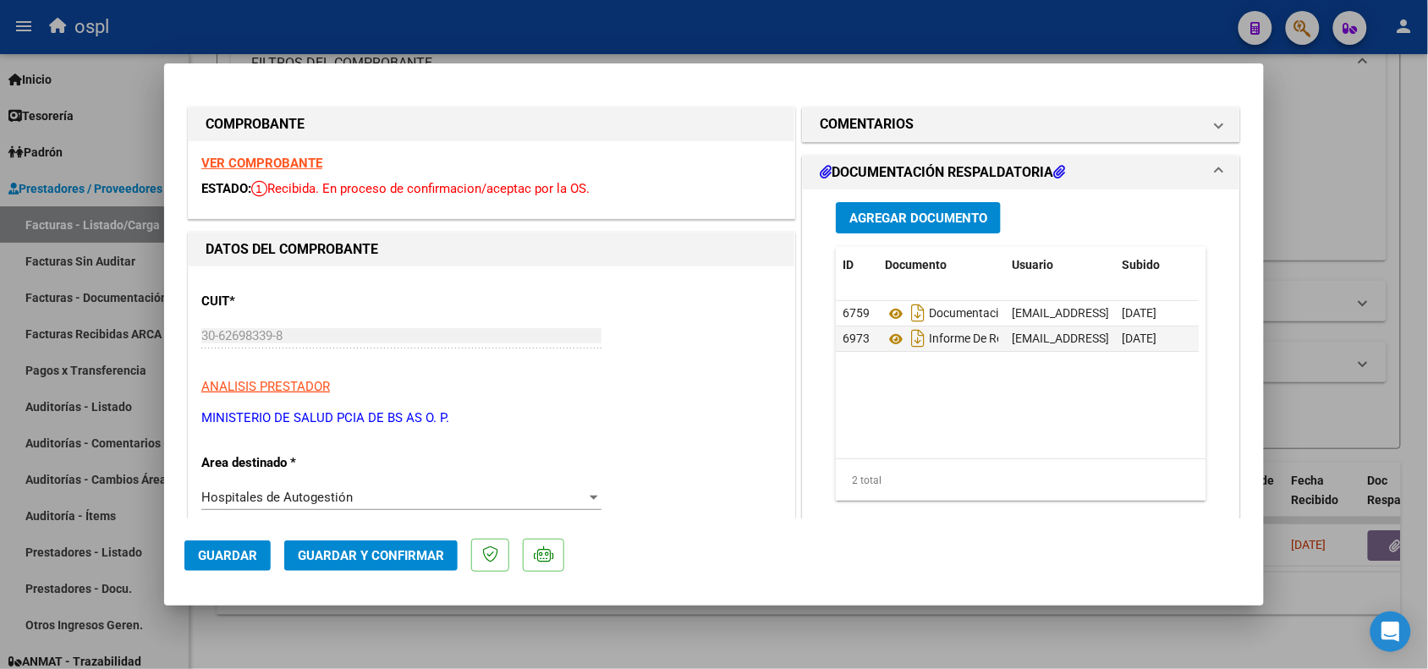
scroll to position [106, 0]
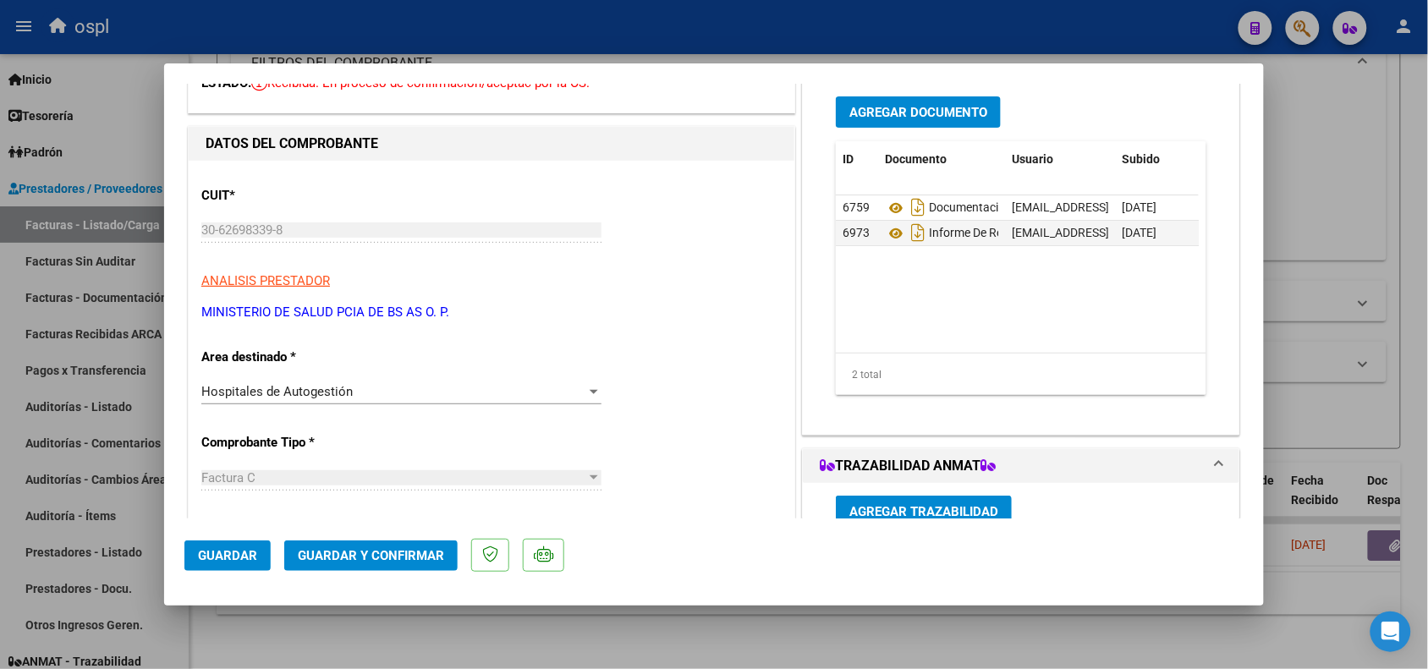
click at [302, 400] on div "Hospitales de Autogestión Seleccionar Area" at bounding box center [401, 391] width 400 height 25
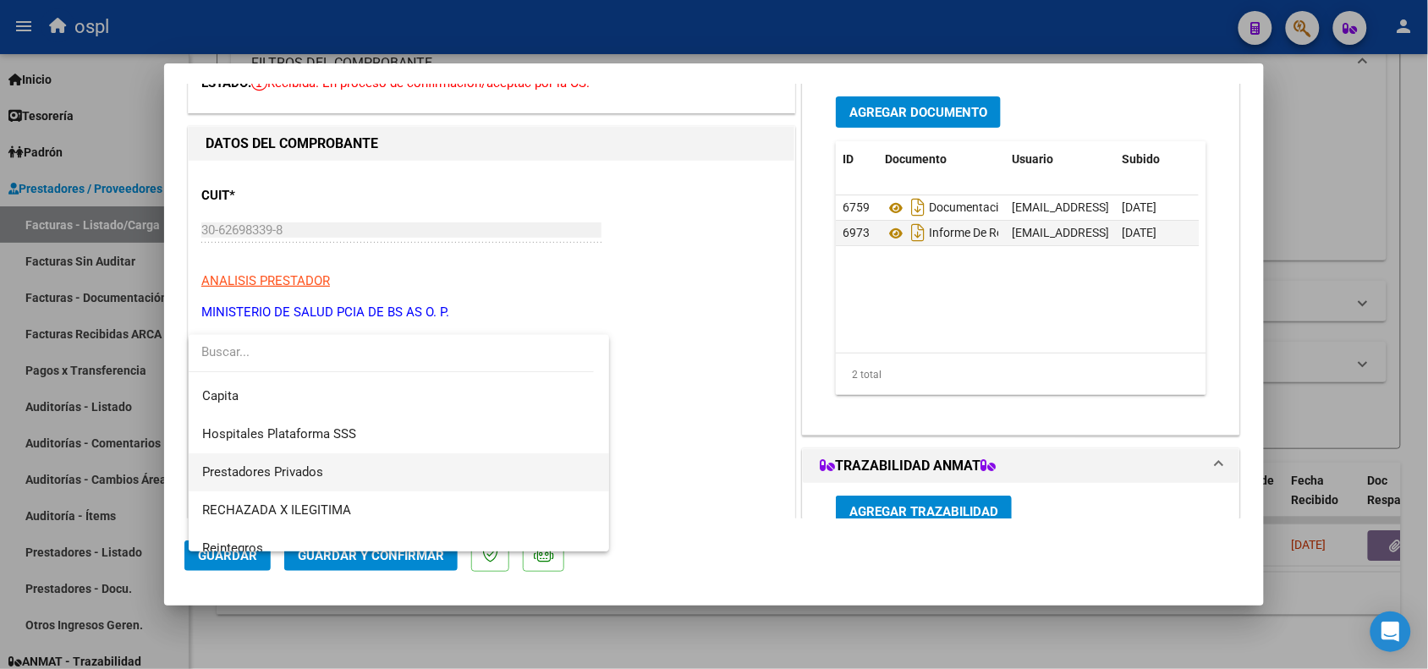
scroll to position [163, 0]
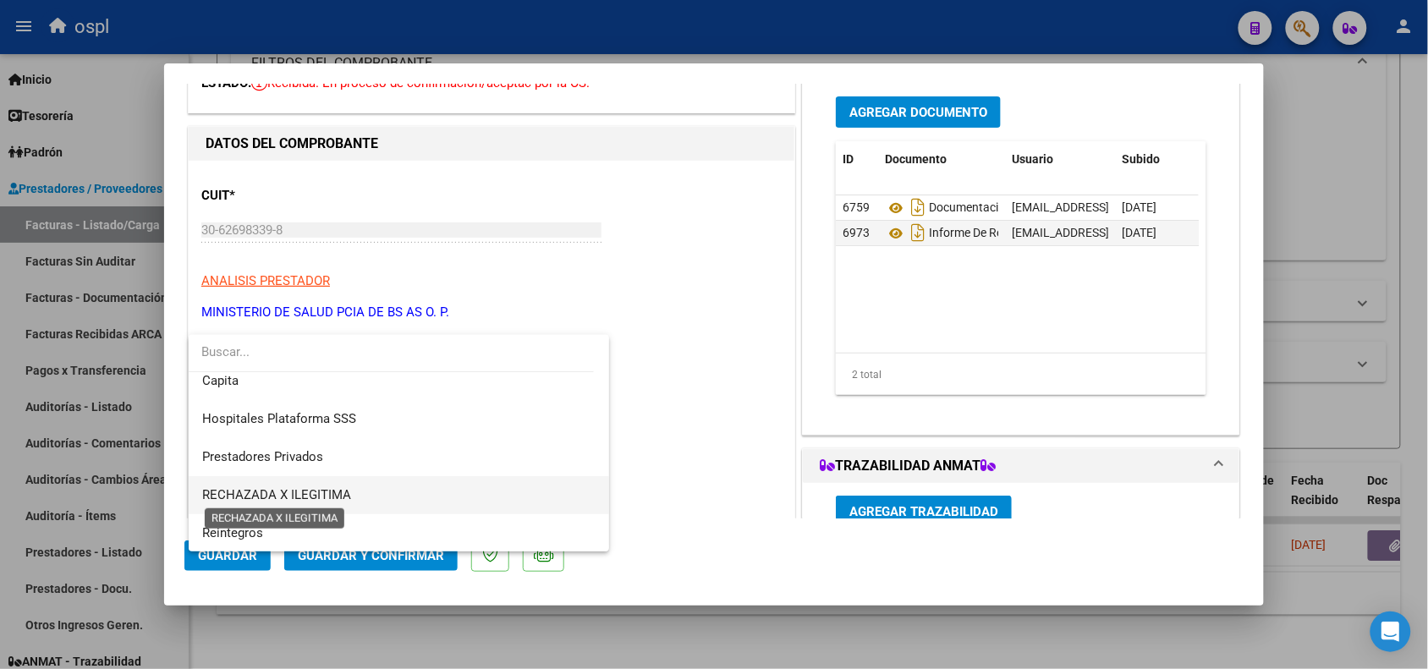
click at [282, 492] on span "RECHAZADA X ILEGITIMA" at bounding box center [276, 494] width 149 height 15
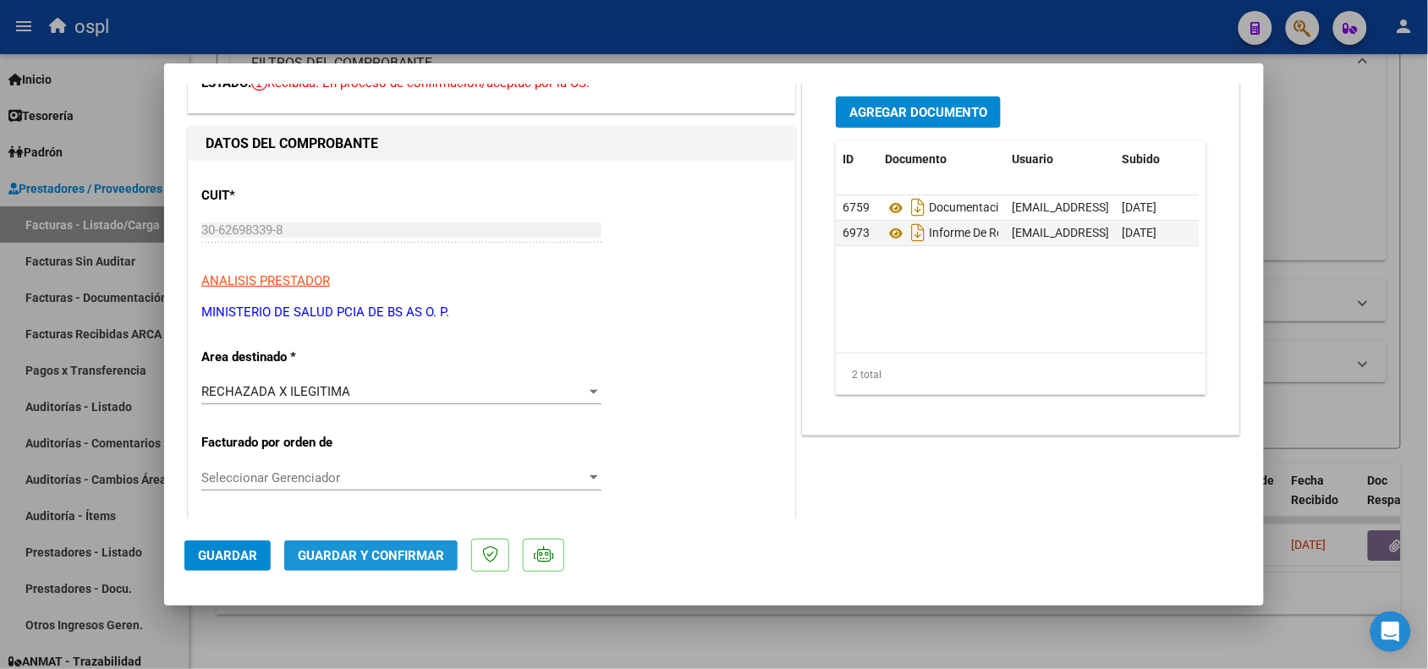
click at [370, 555] on span "Guardar y Confirmar" at bounding box center [371, 555] width 146 height 15
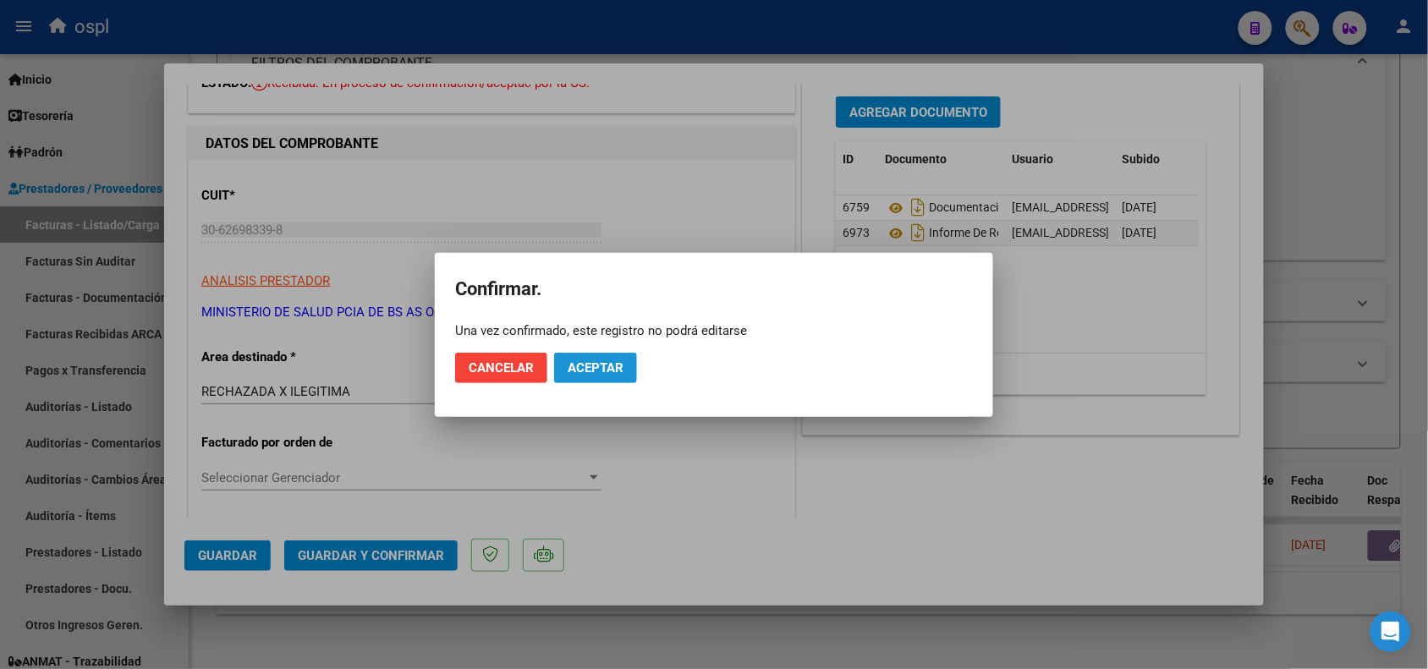
click at [613, 369] on span "Aceptar" at bounding box center [596, 367] width 56 height 15
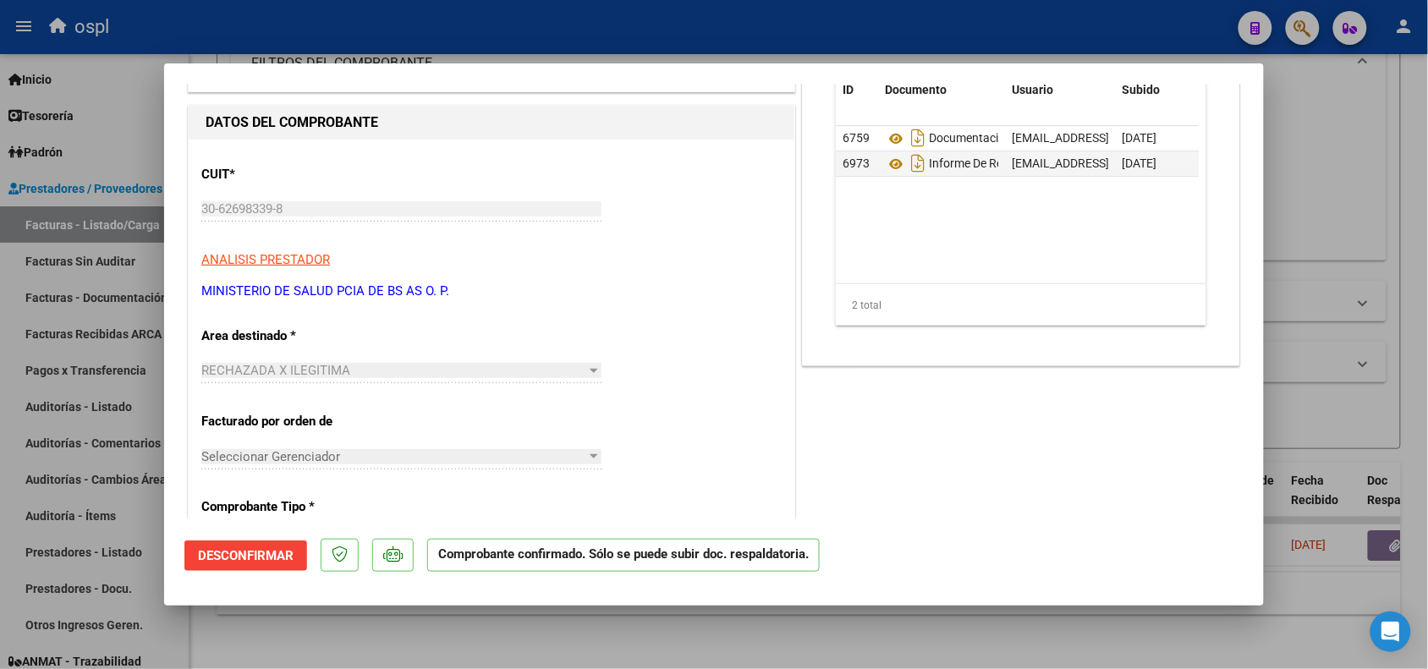
scroll to position [0, 0]
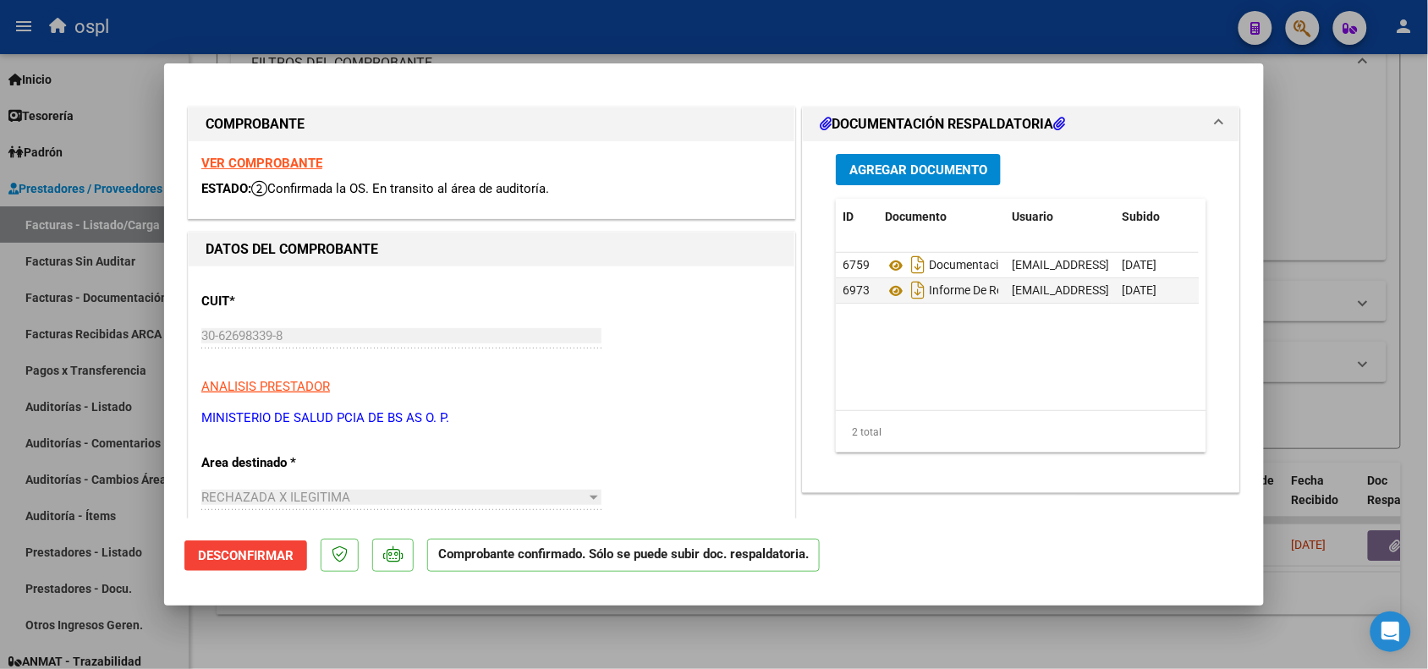
click at [411, 30] on div at bounding box center [714, 334] width 1428 height 669
type input "$ 0,00"
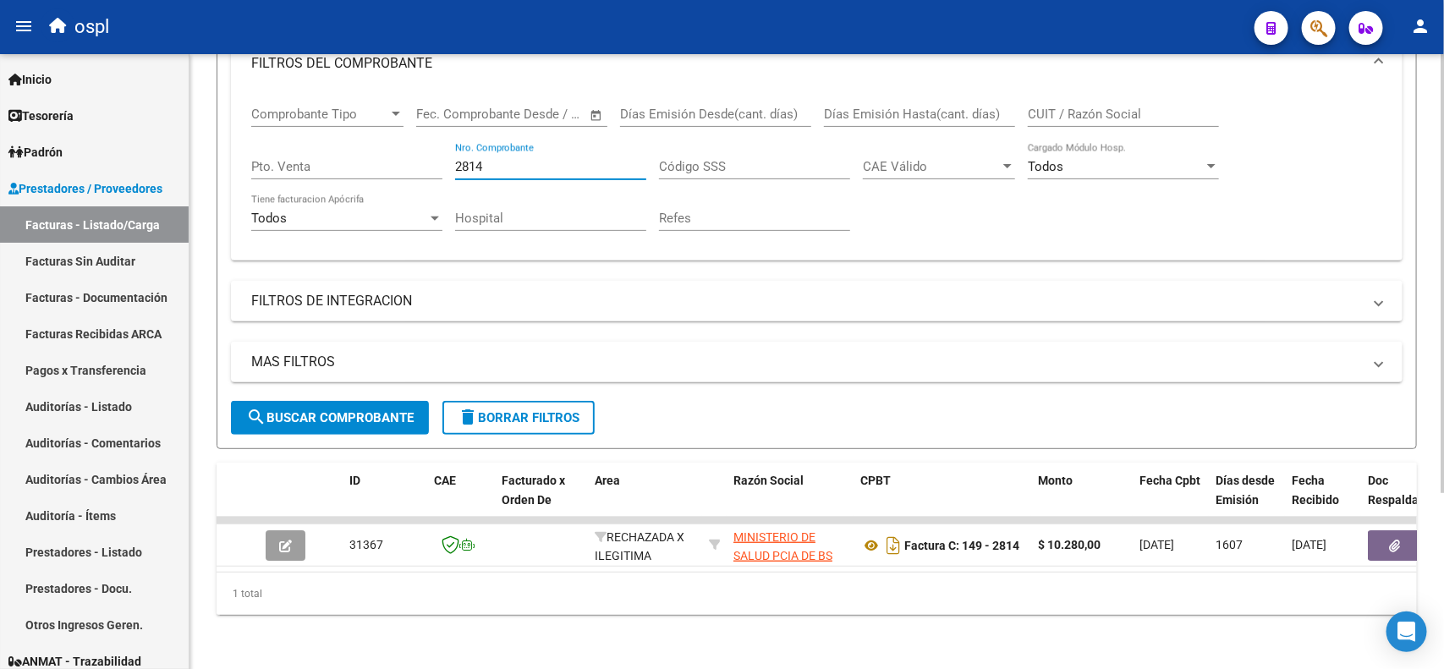
drag, startPoint x: 548, startPoint y: 145, endPoint x: 394, endPoint y: 140, distance: 154.0
click at [394, 140] on div "Comprobante Tipo Comprobante Tipo Fecha inicio – Fecha fin Fec. Comprobante Des…" at bounding box center [816, 169] width 1131 height 157
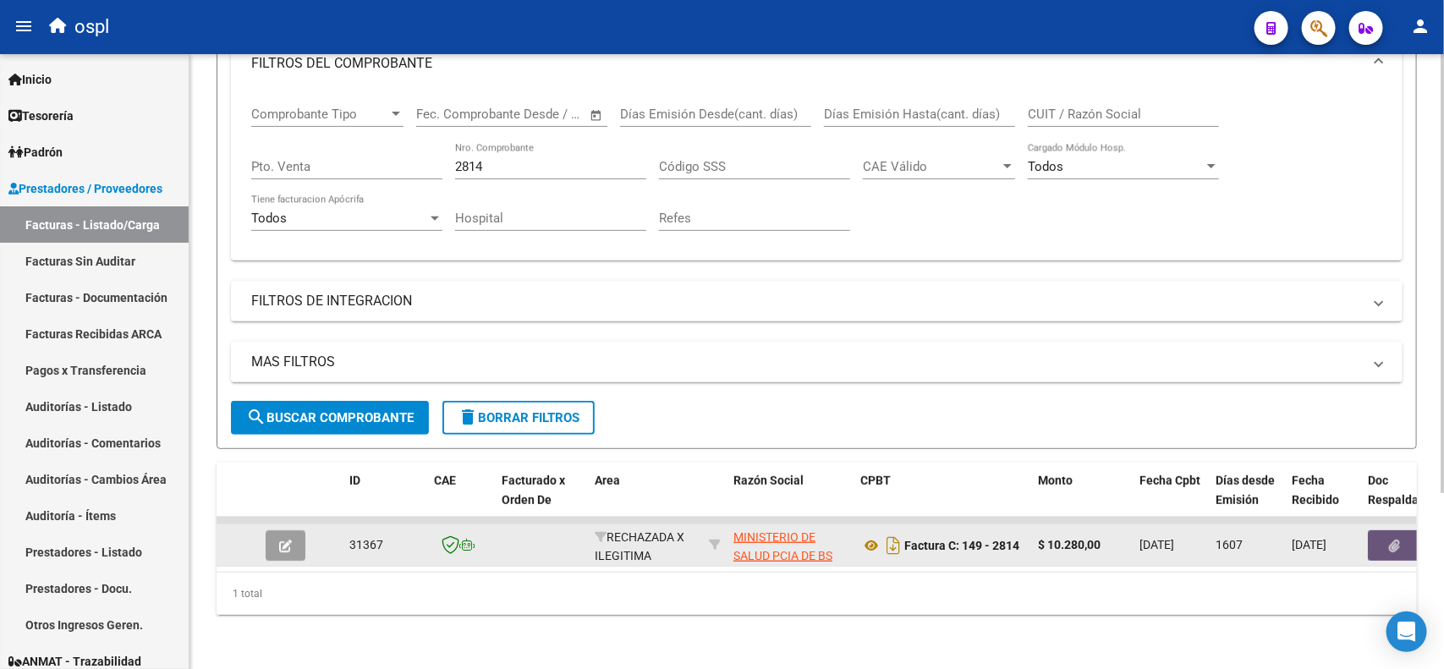
click at [1406, 531] on button "button" at bounding box center [1395, 545] width 54 height 30
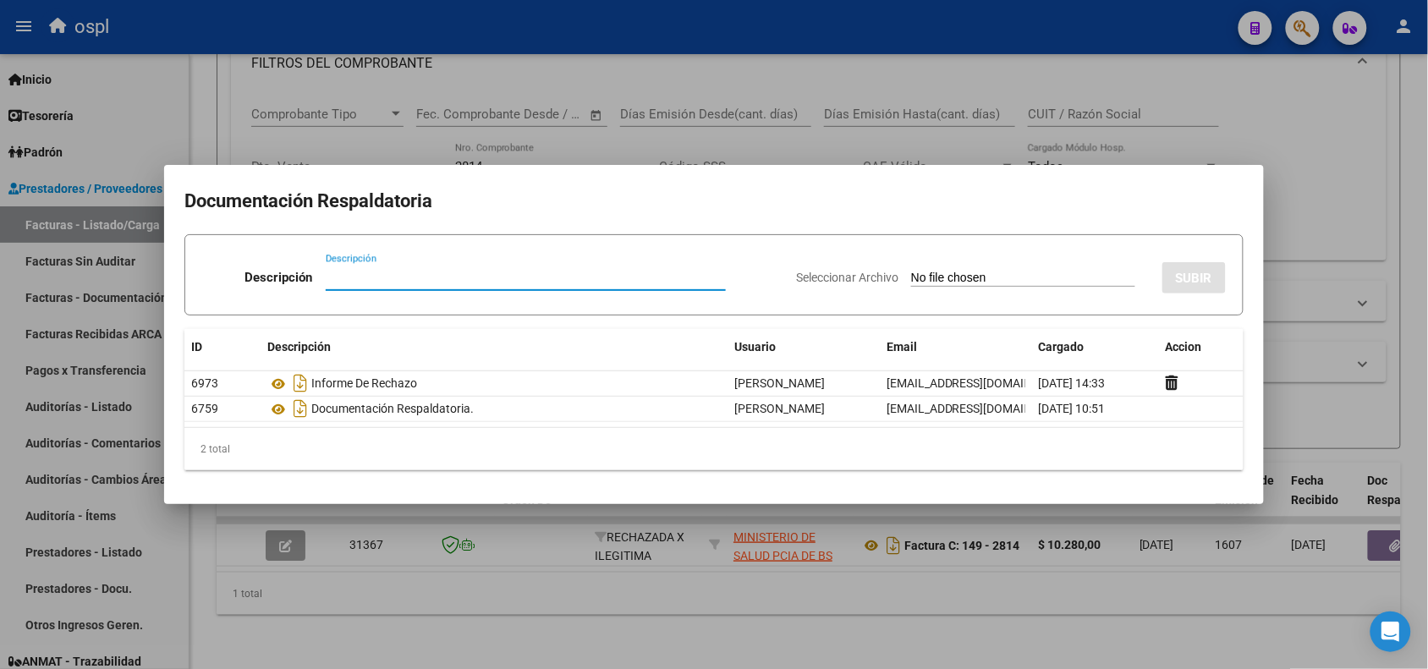
click at [595, 41] on div at bounding box center [714, 334] width 1428 height 669
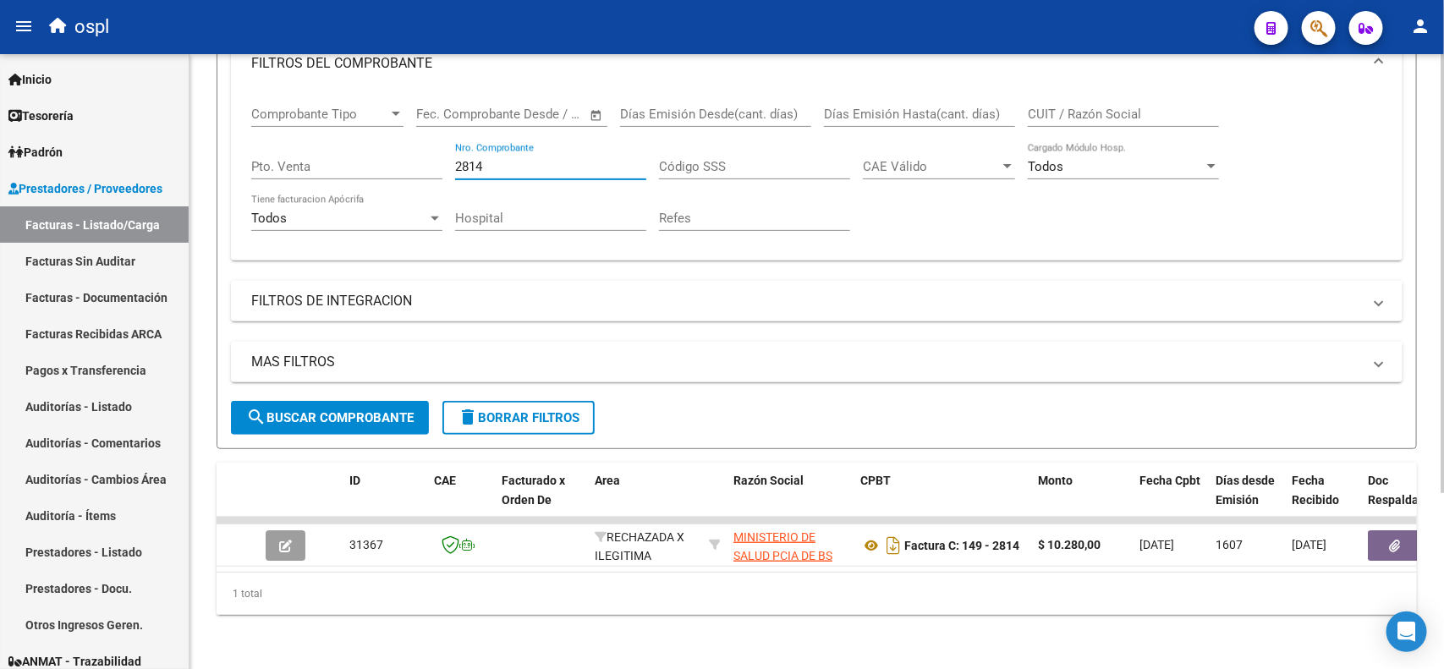
drag, startPoint x: 497, startPoint y: 154, endPoint x: 432, endPoint y: 155, distance: 65.2
click at [432, 155] on div "Comprobante Tipo Comprobante Tipo Fecha inicio – Fecha fin Fec. Comprobante Des…" at bounding box center [816, 169] width 1131 height 157
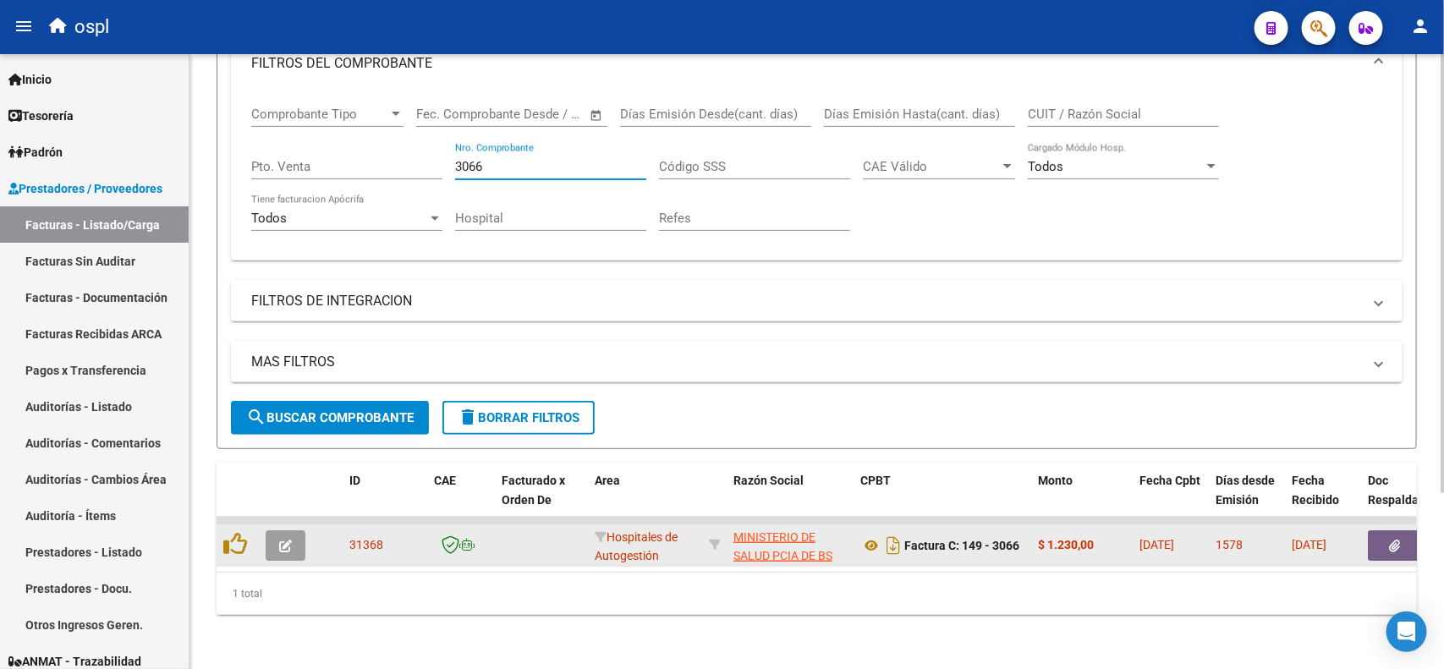
type input "3066"
click at [1397, 540] on icon "button" at bounding box center [1395, 546] width 11 height 13
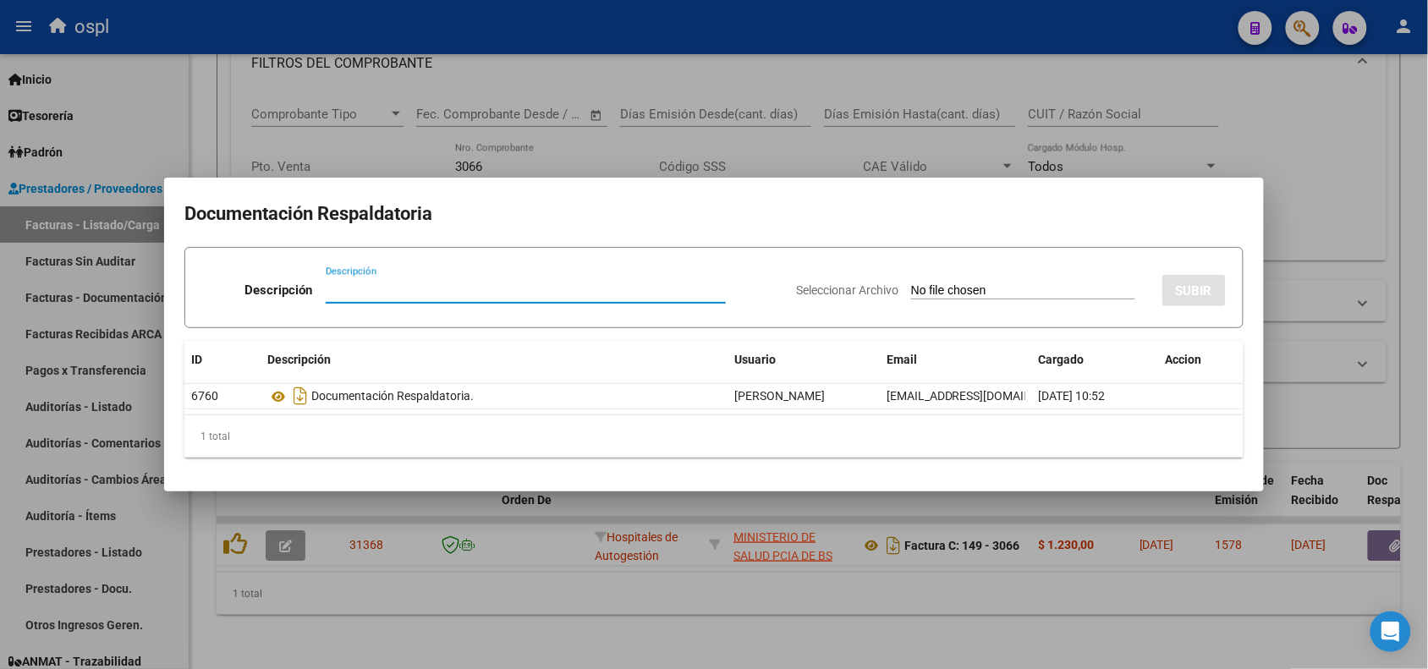
click at [936, 289] on input "Seleccionar Archivo" at bounding box center [1023, 291] width 224 height 16
type input "C:\fakepath\INFORME DE RECHAZO CD 192975896 HOSPITAL H Z G A DR [PERSON_NAME] E…"
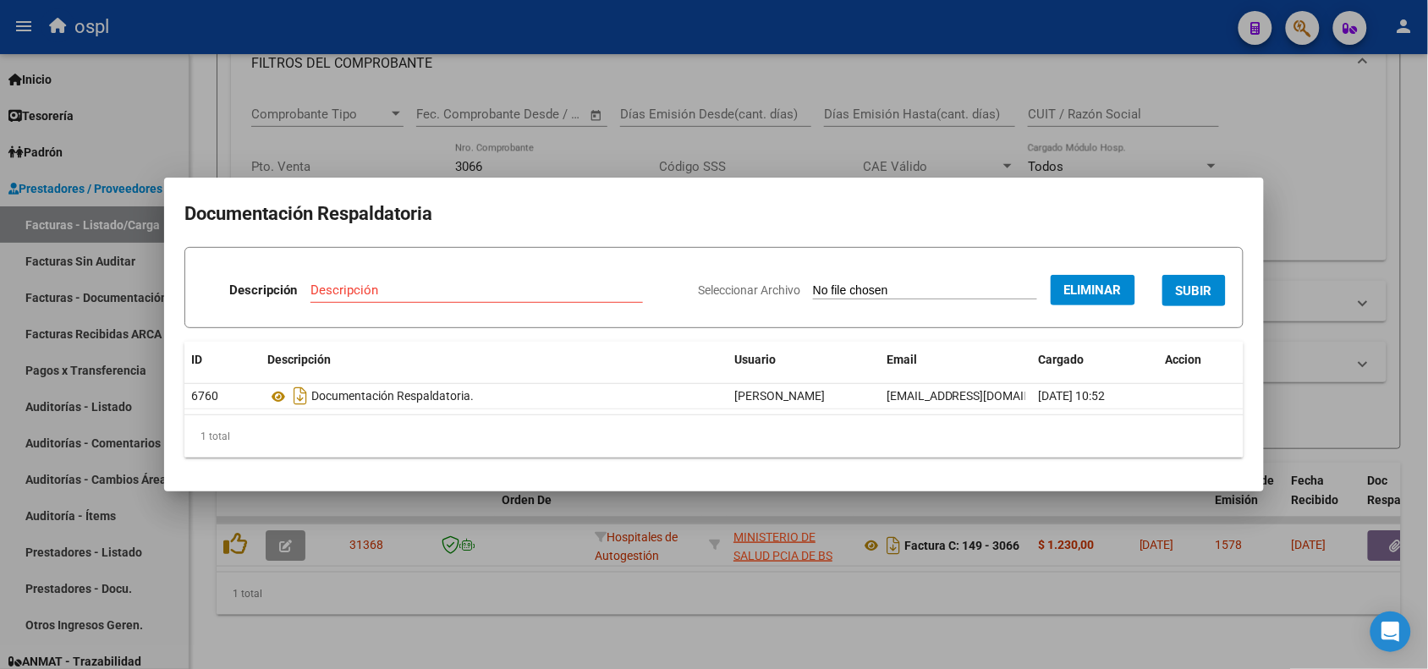
click at [451, 283] on input "Descripción" at bounding box center [476, 290] width 332 height 15
type input "INFORME DE RECHAZO"
click at [1201, 283] on span "SUBIR" at bounding box center [1194, 290] width 36 height 15
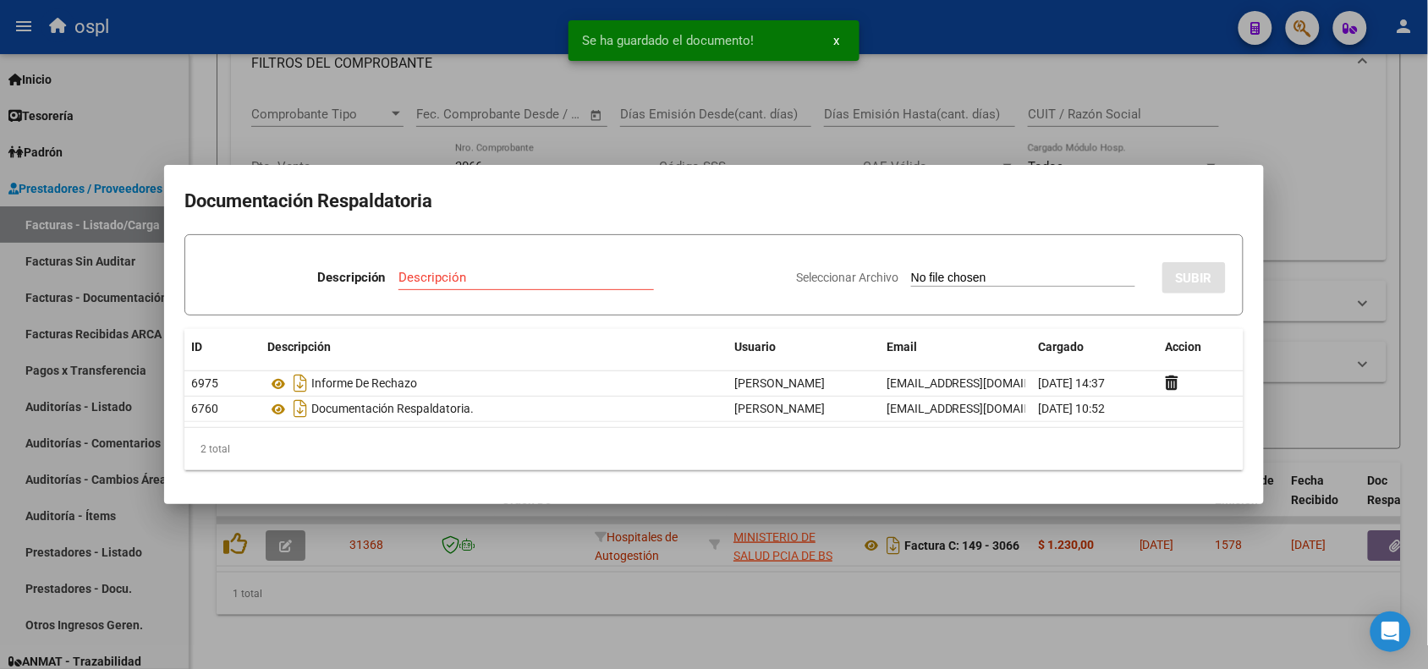
click at [431, 41] on div at bounding box center [714, 334] width 1428 height 669
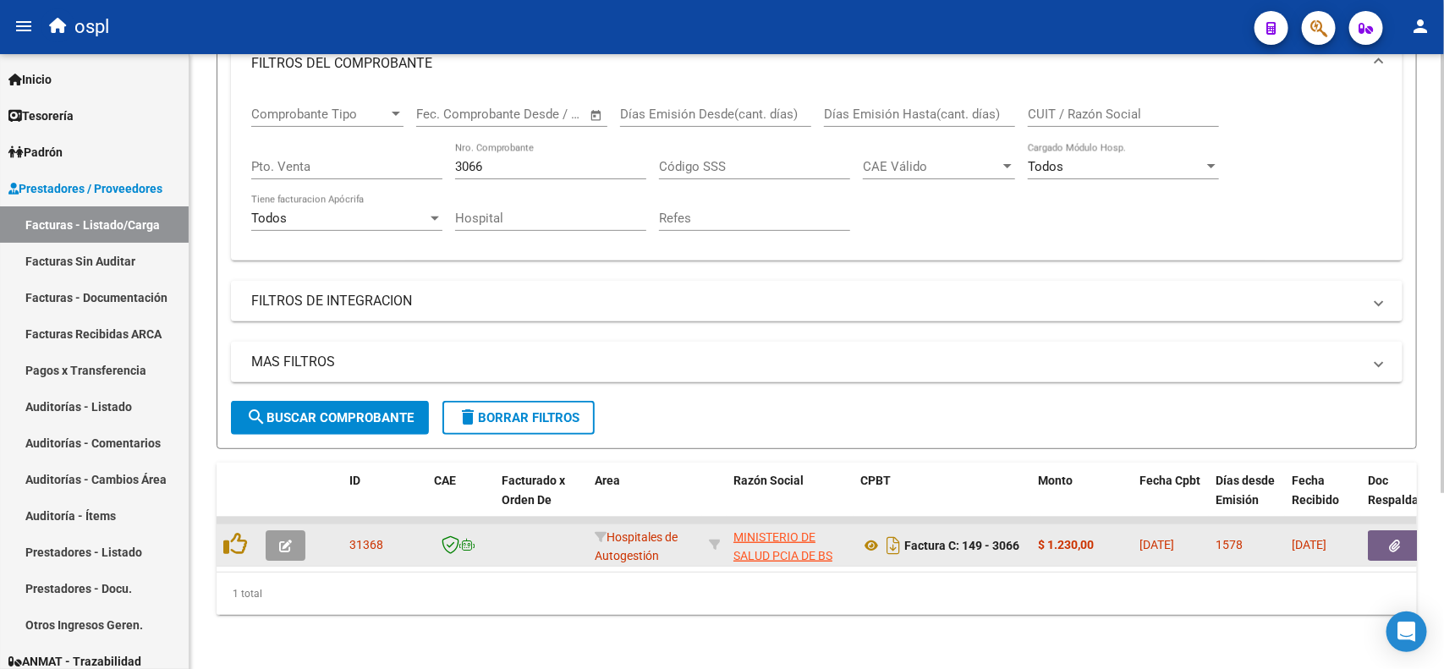
click at [1397, 538] on span "button" at bounding box center [1395, 545] width 11 height 15
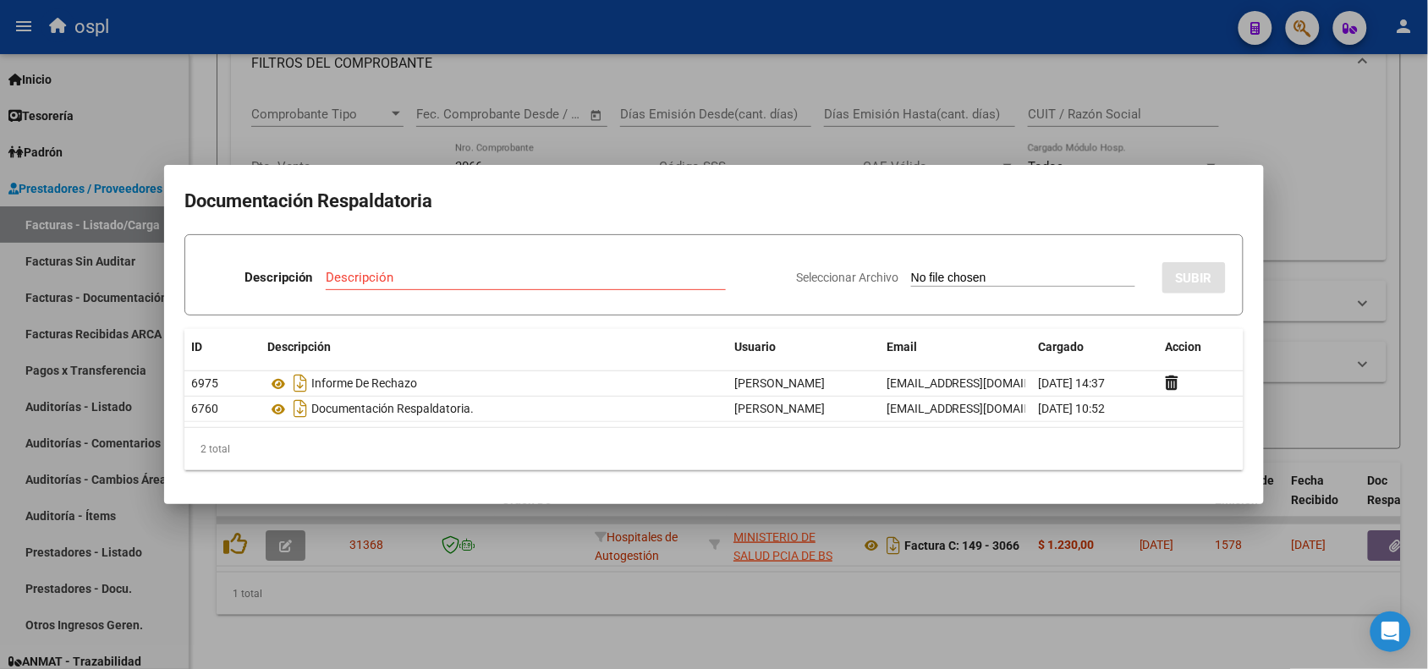
click at [618, 36] on div at bounding box center [714, 334] width 1428 height 669
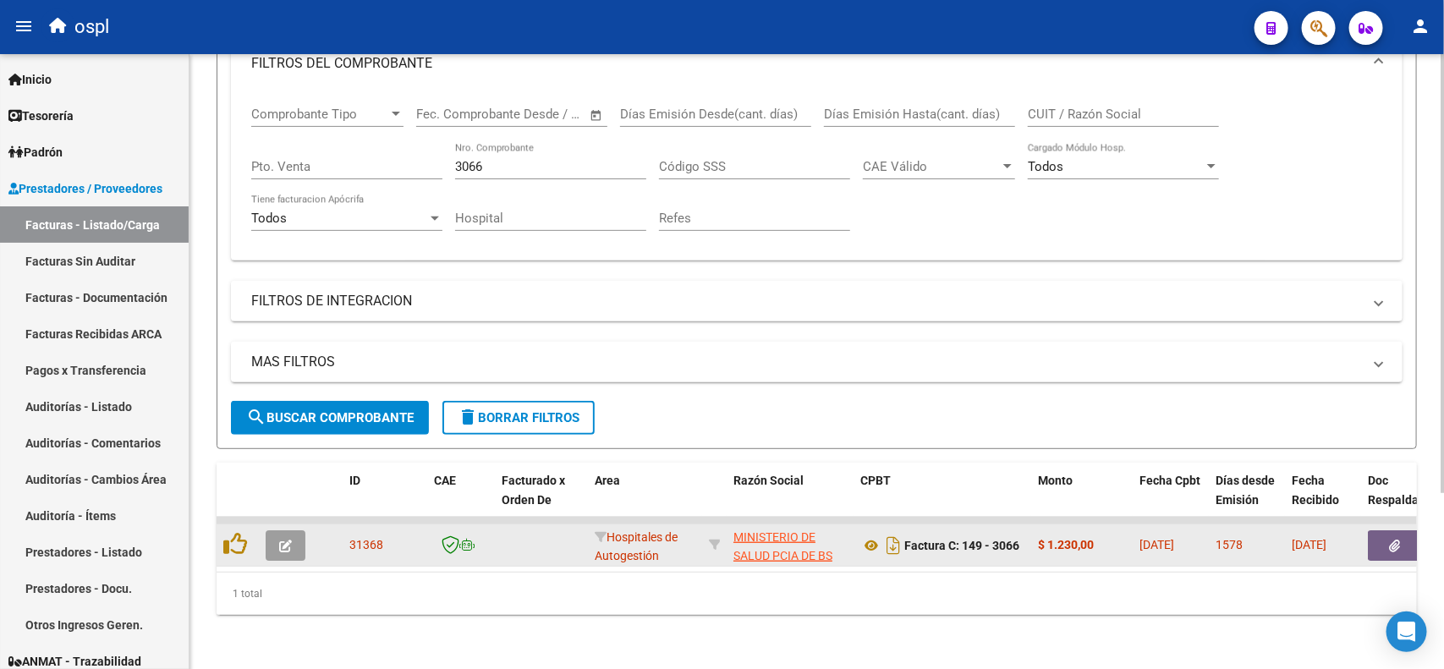
click at [282, 540] on icon "button" at bounding box center [285, 546] width 13 height 13
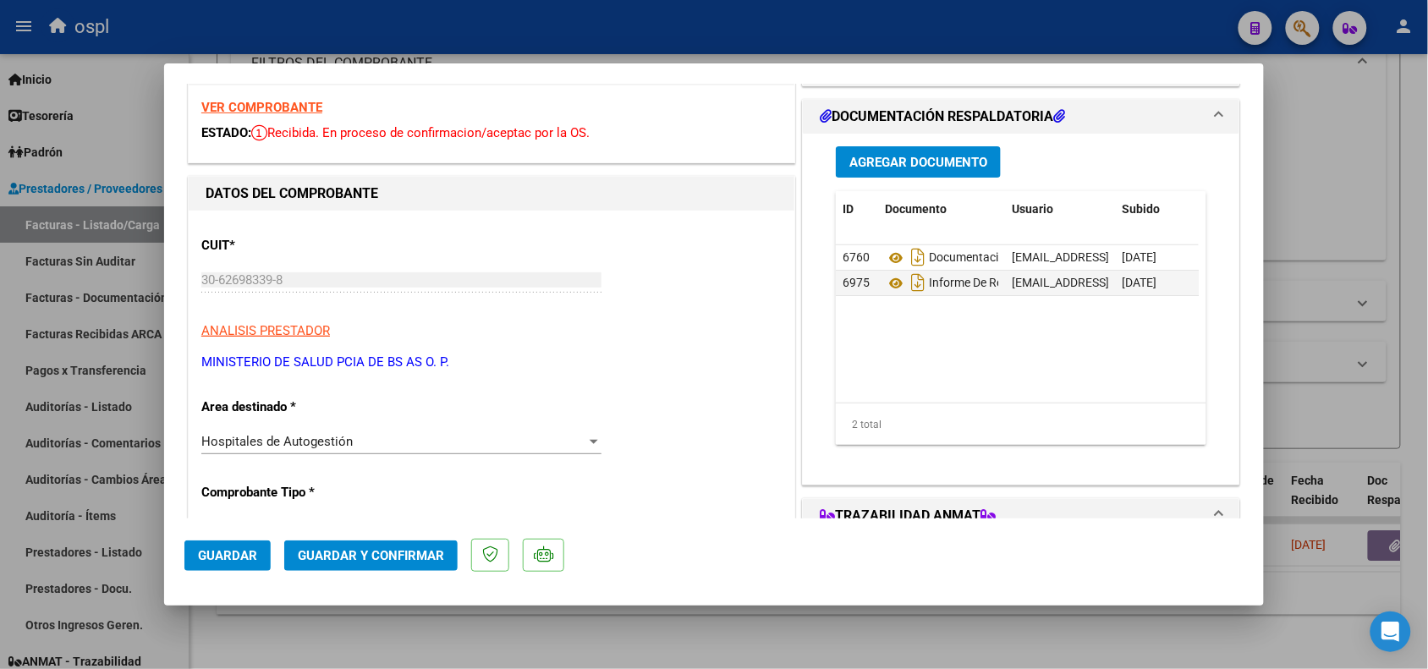
scroll to position [106, 0]
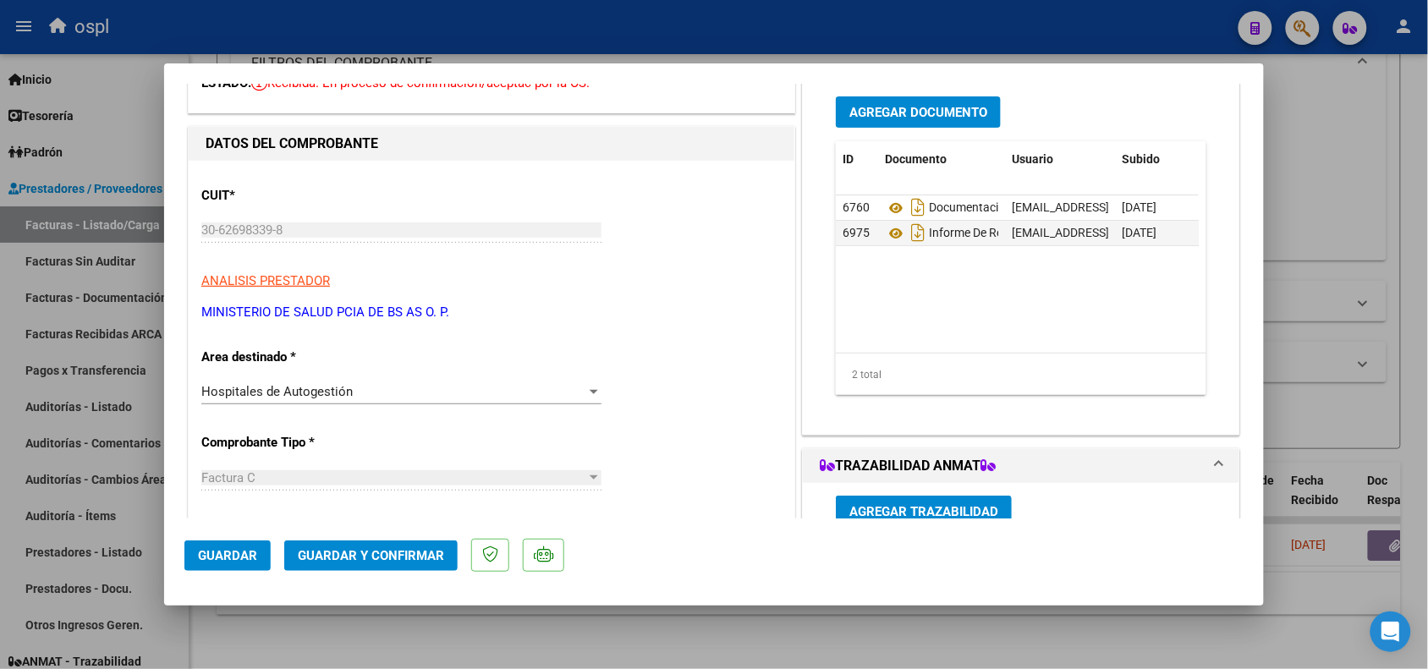
click at [360, 394] on div "Hospitales de Autogestión" at bounding box center [393, 391] width 385 height 15
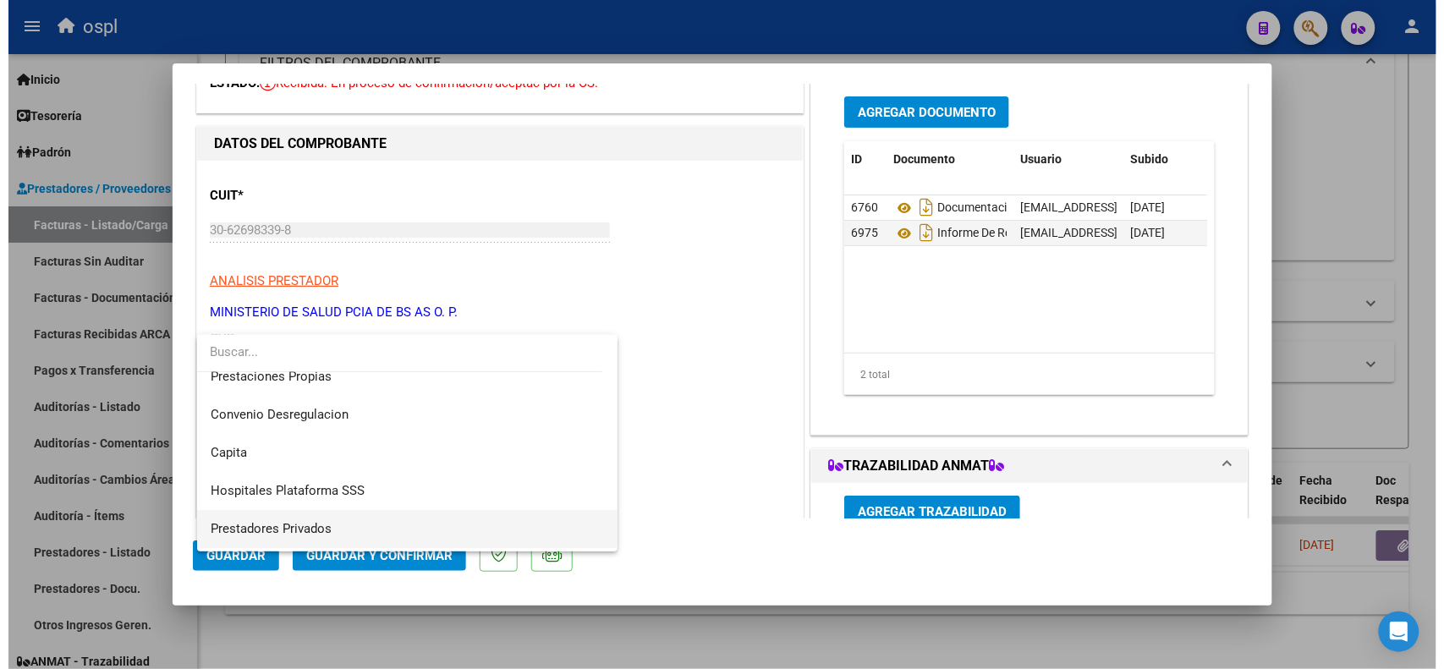
scroll to position [163, 0]
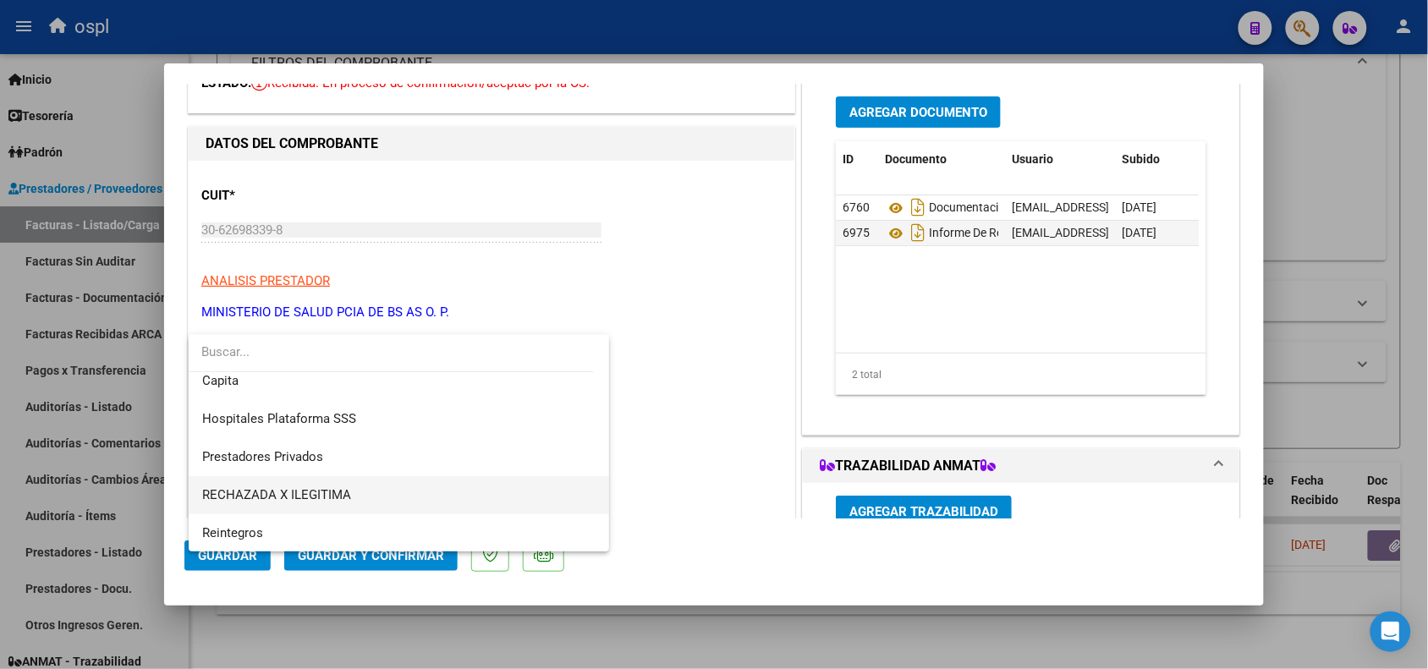
click at [307, 480] on span "RECHAZADA X ILEGITIMA" at bounding box center [399, 495] width 394 height 38
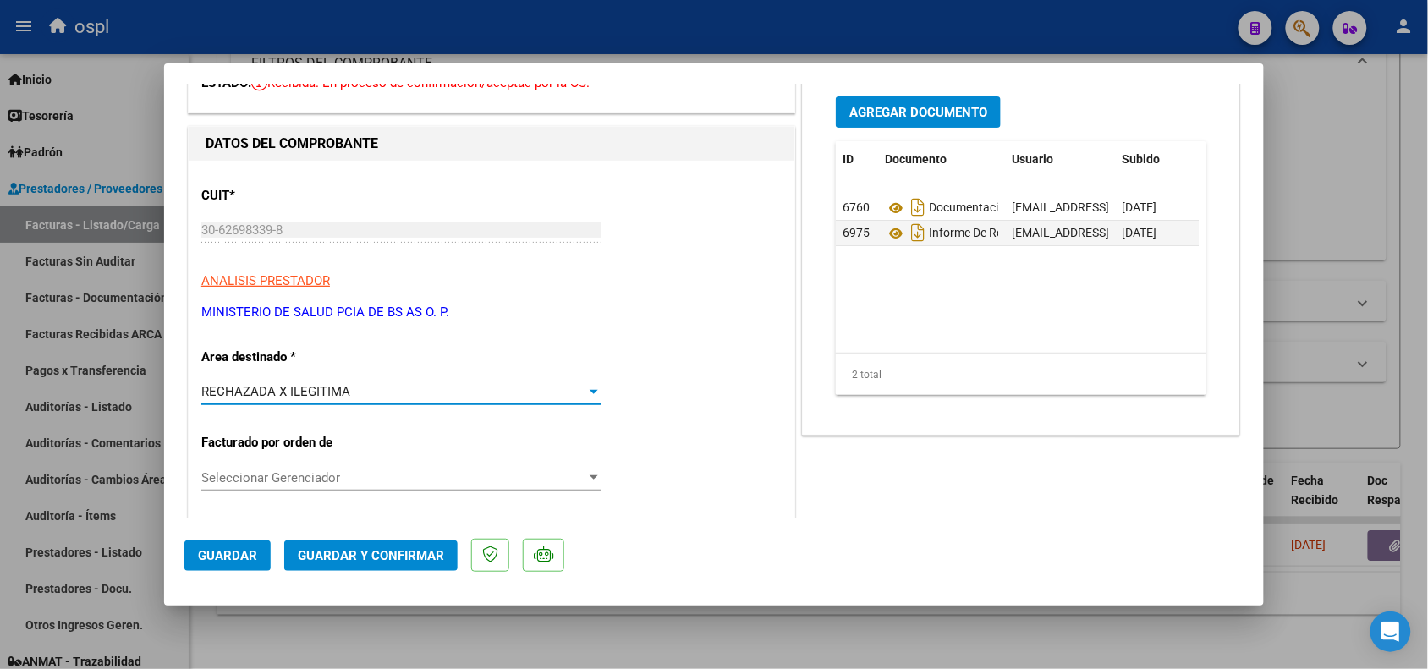
click at [332, 550] on span "Guardar y Confirmar" at bounding box center [371, 555] width 146 height 15
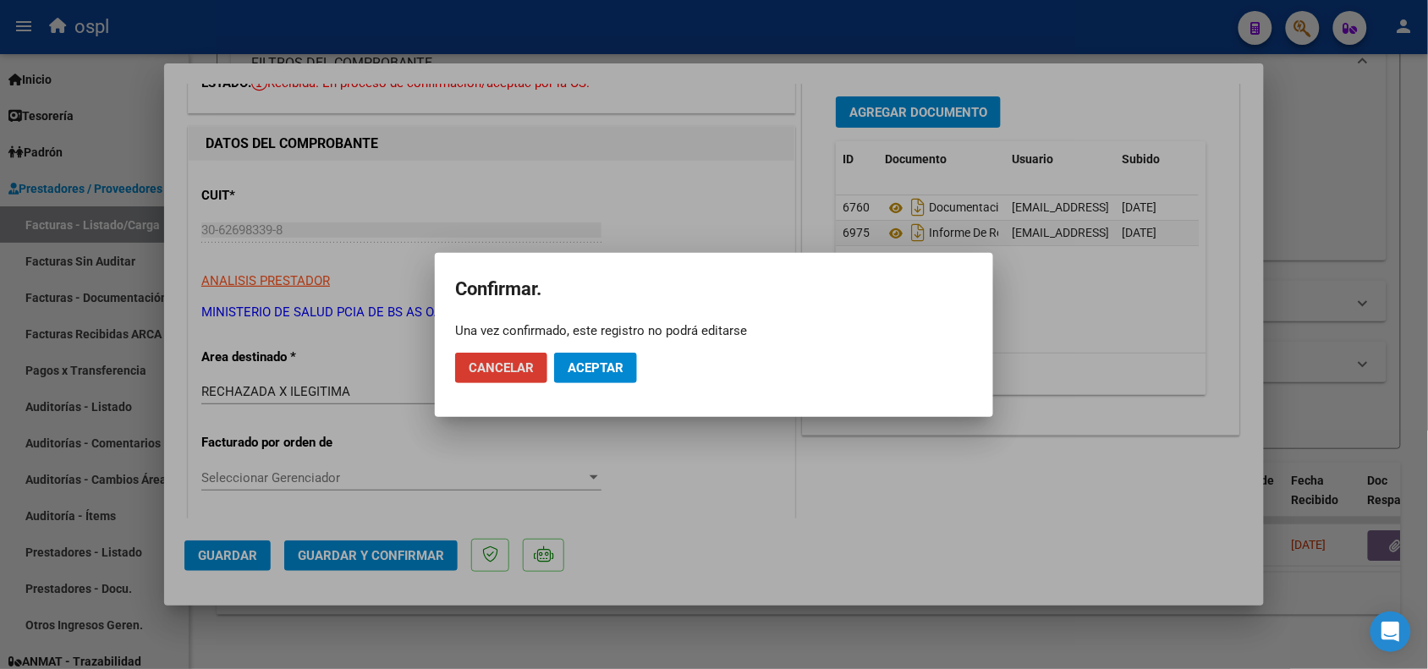
click at [607, 364] on span "Aceptar" at bounding box center [596, 367] width 56 height 15
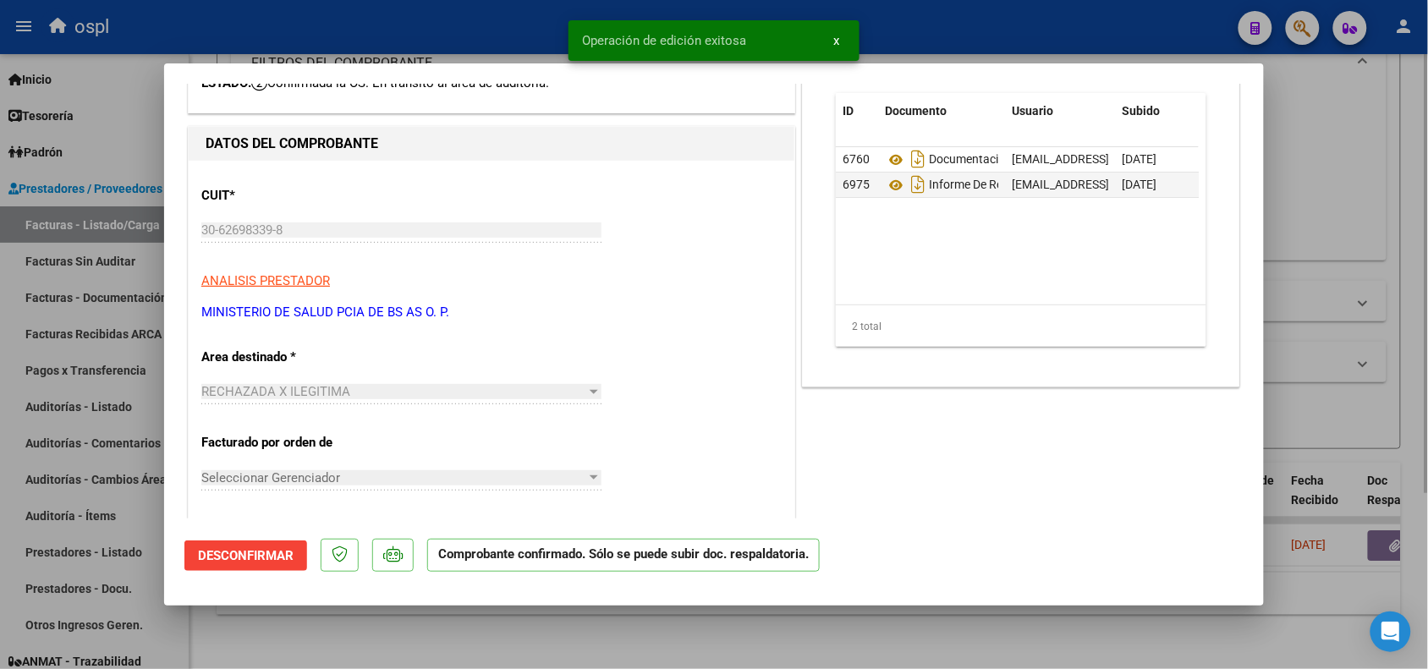
drag, startPoint x: 424, startPoint y: 28, endPoint x: 459, endPoint y: 166, distance: 142.2
click at [424, 26] on div at bounding box center [714, 334] width 1428 height 669
type input "$ 0,00"
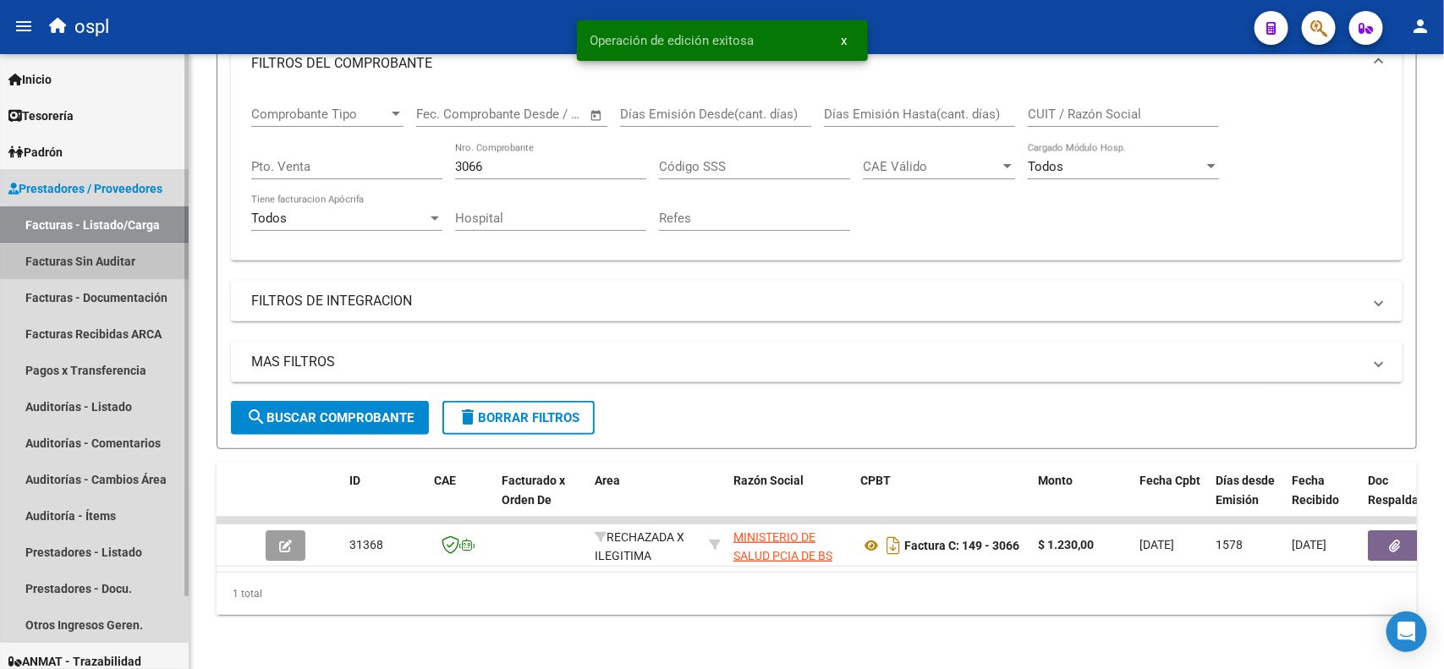
click at [107, 258] on link "Facturas Sin Auditar" at bounding box center [94, 261] width 189 height 36
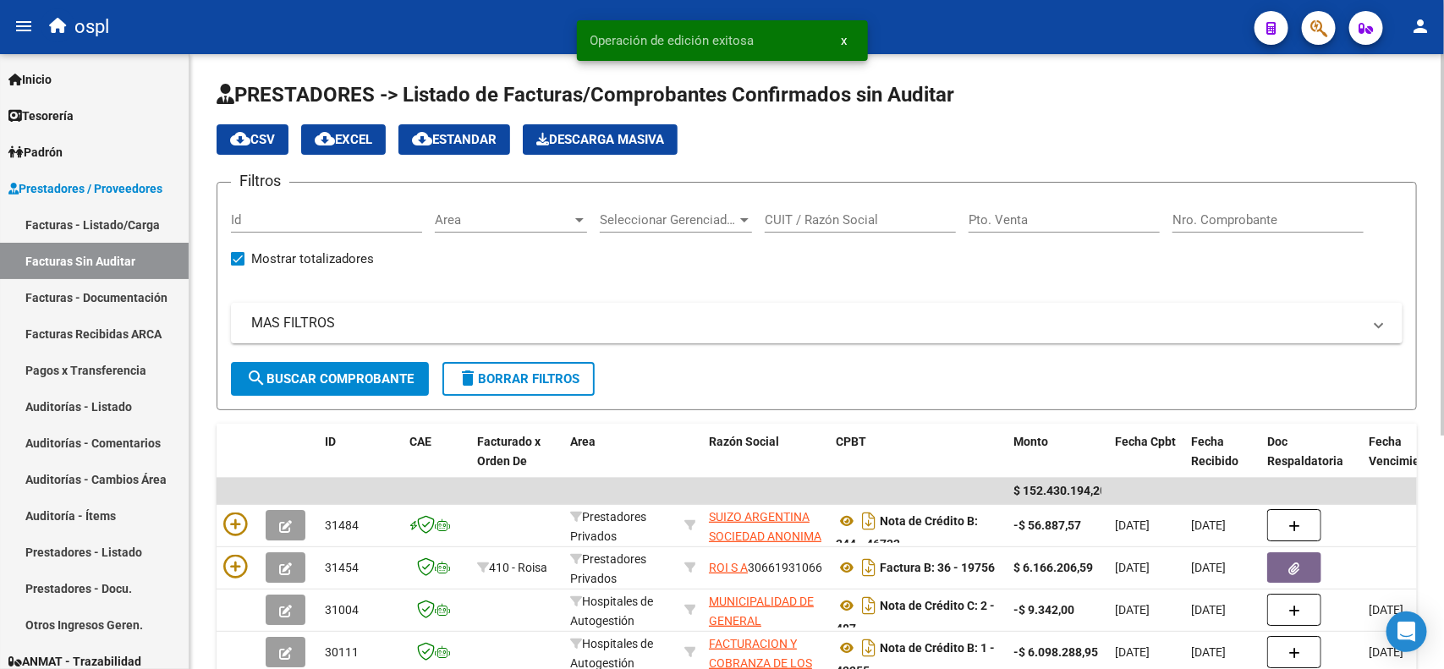
click at [1261, 213] on input "Nro. Comprobante" at bounding box center [1268, 219] width 191 height 15
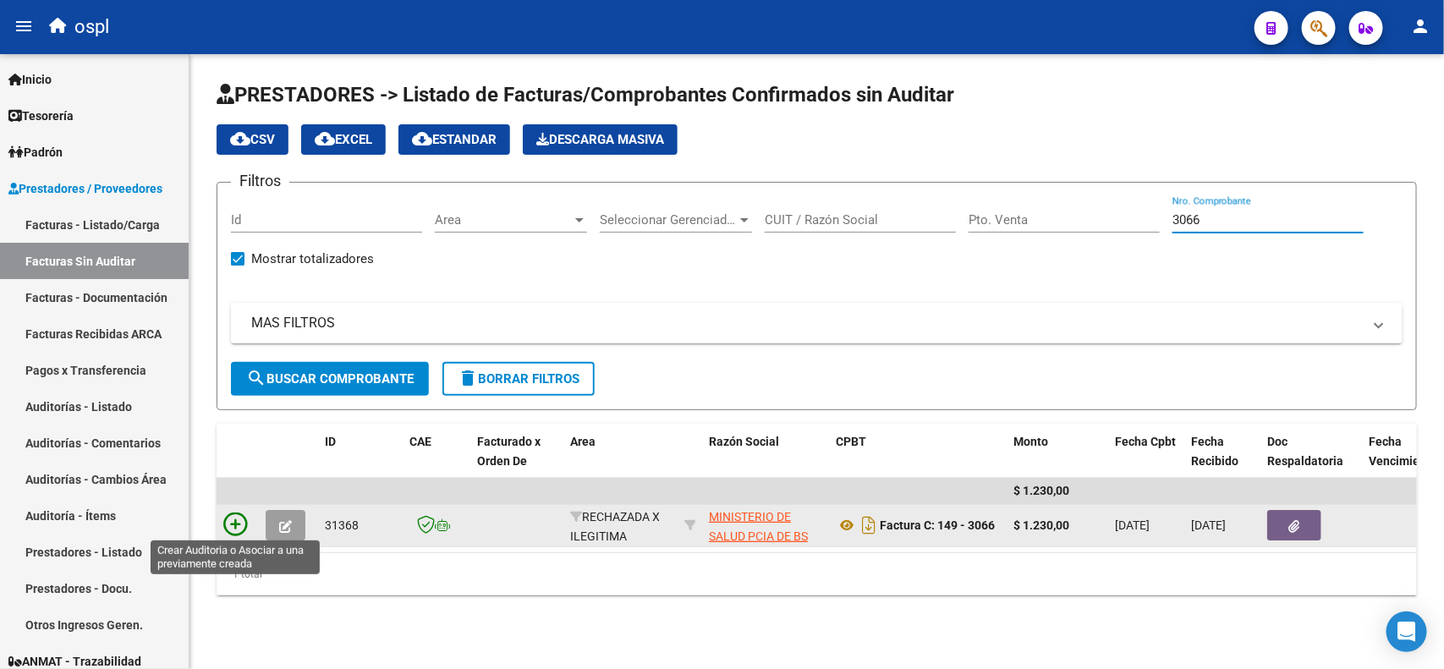
type input "3066"
click at [230, 518] on icon at bounding box center [235, 525] width 24 height 24
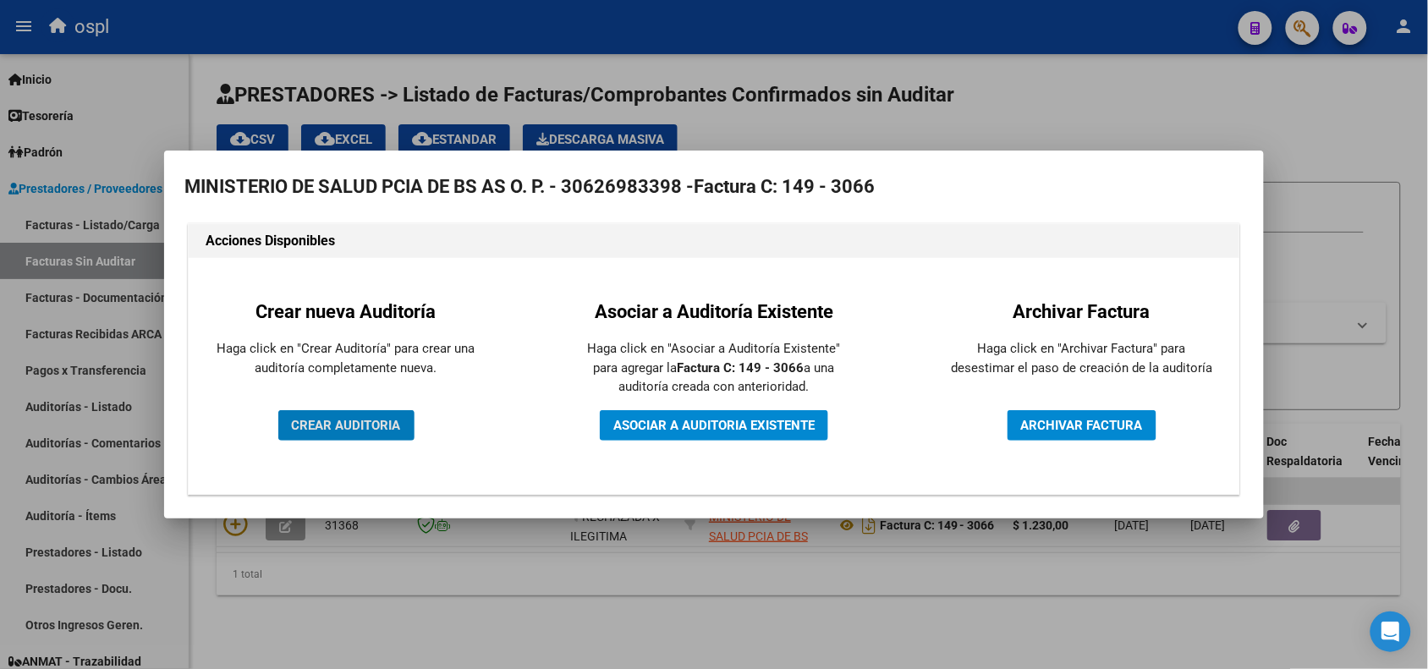
click at [323, 423] on span "CREAR AUDITORIA" at bounding box center [346, 425] width 109 height 15
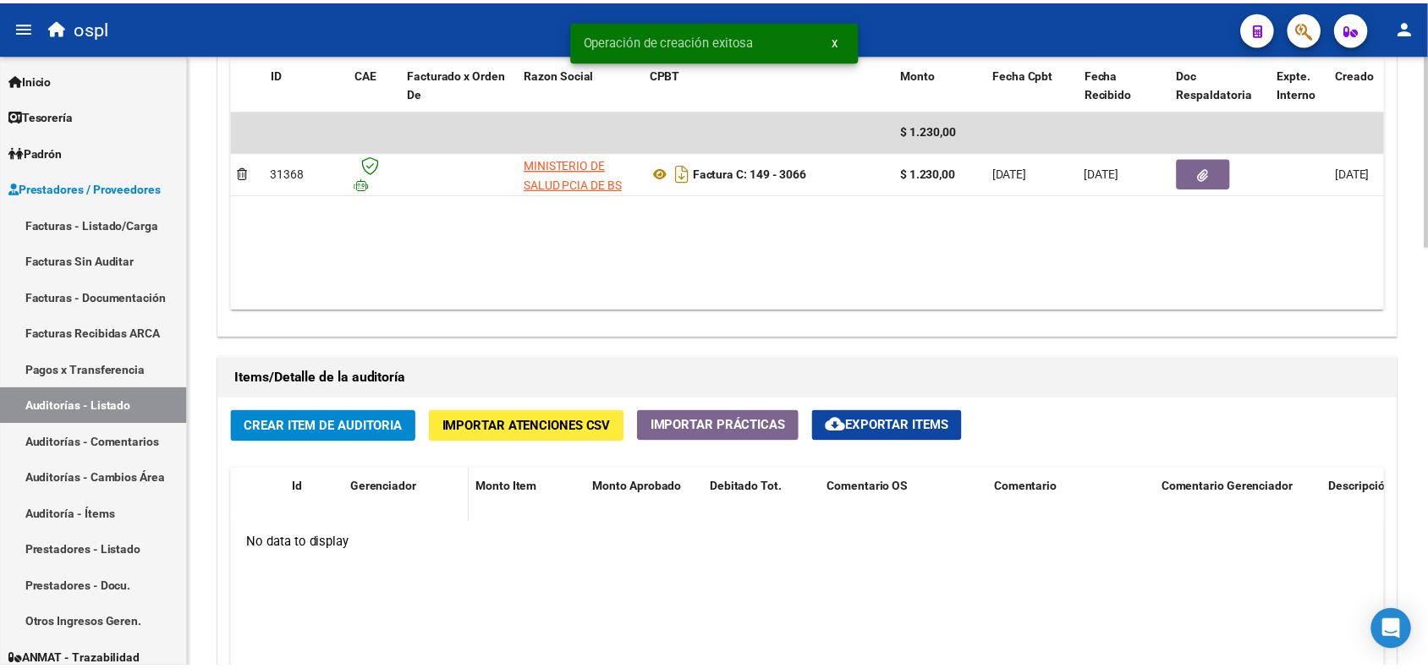
scroll to position [1058, 0]
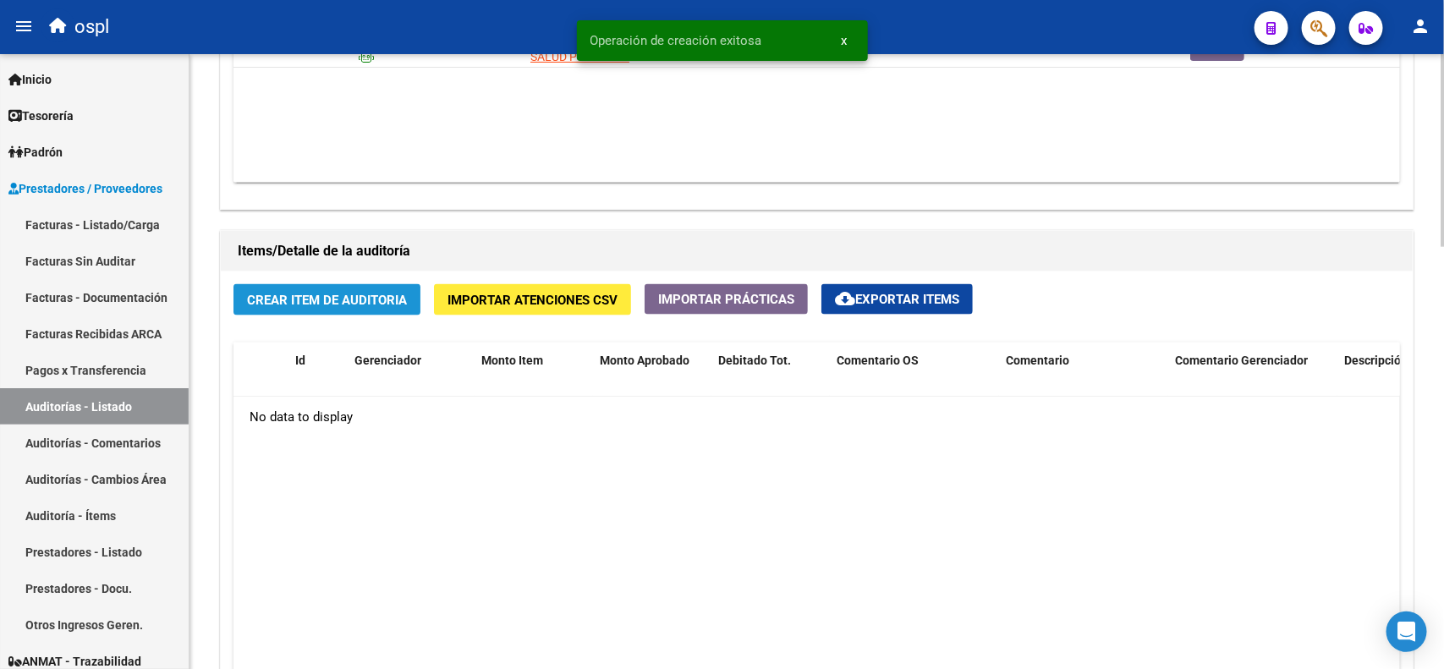
click at [320, 300] on span "Crear Item de Auditoria" at bounding box center [327, 300] width 160 height 15
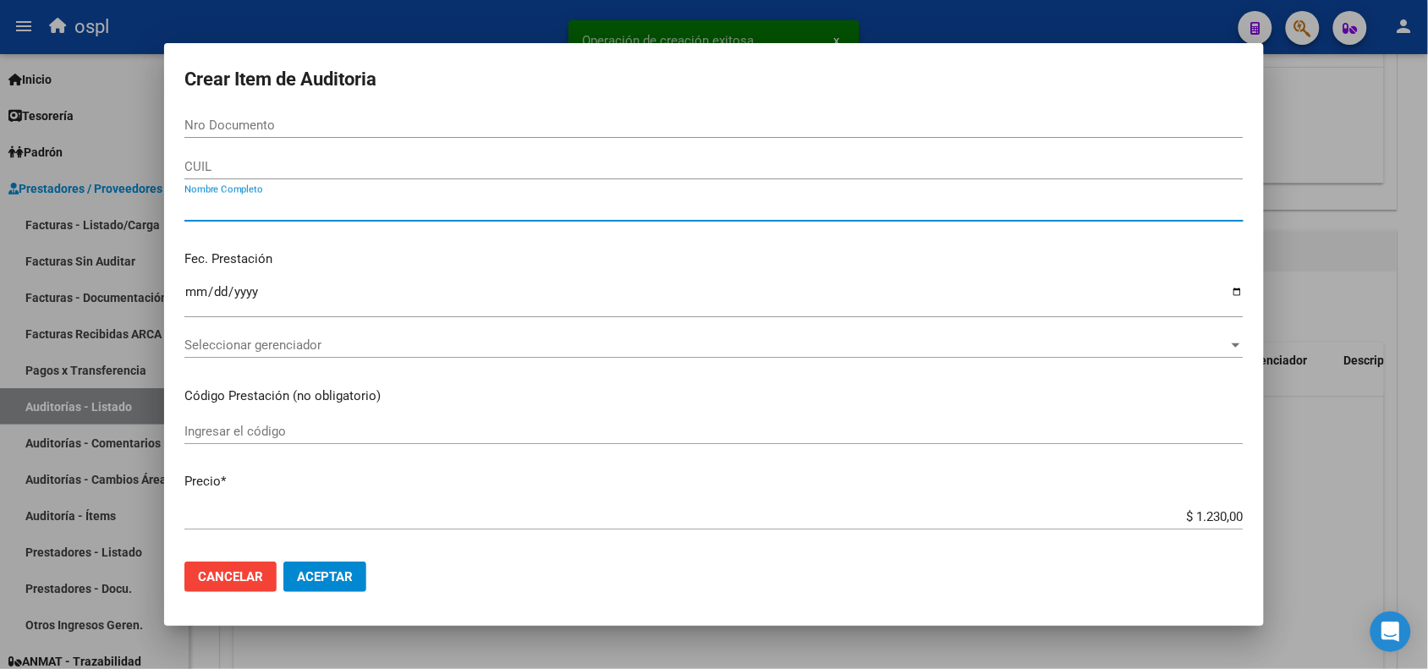
click at [290, 201] on input "Nombre Completo" at bounding box center [713, 208] width 1059 height 15
type input "VARIOS"
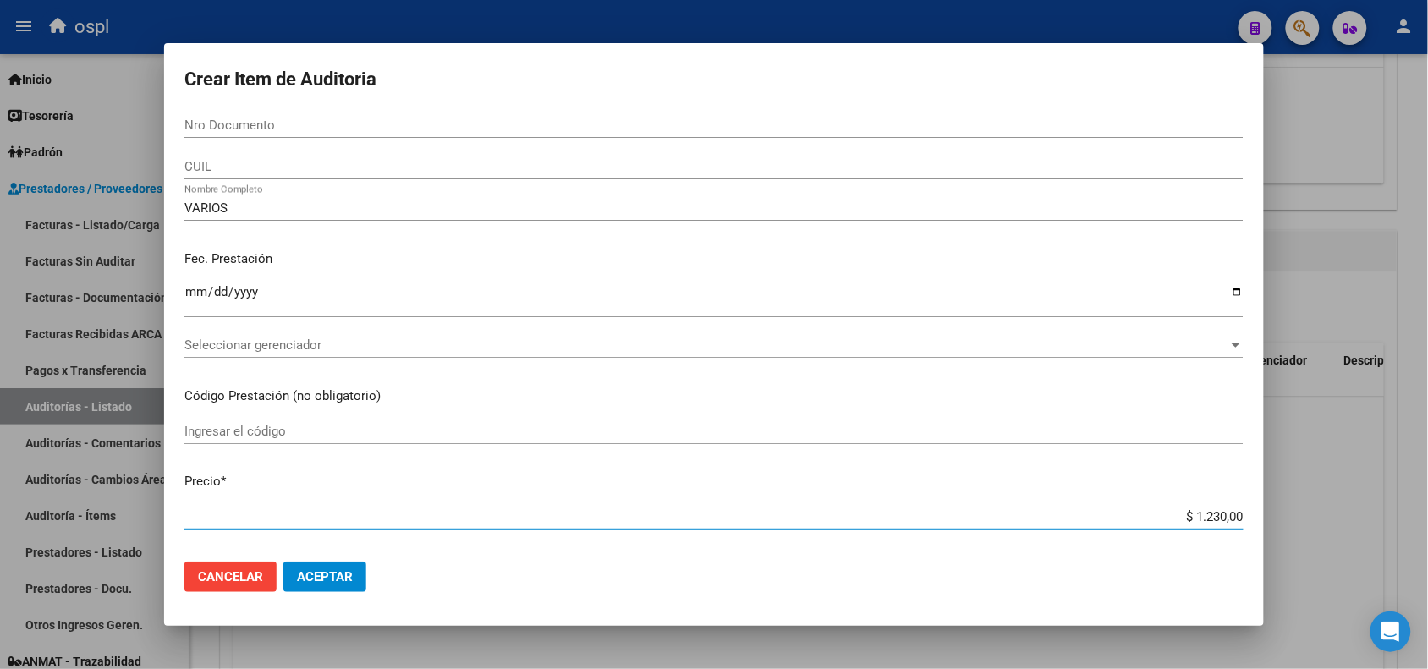
drag, startPoint x: 1180, startPoint y: 514, endPoint x: 1238, endPoint y: 510, distance: 57.6
click at [1238, 510] on app-form-text-field "Precio * $ 1.230,00 Ingresar el precio" at bounding box center [720, 498] width 1073 height 52
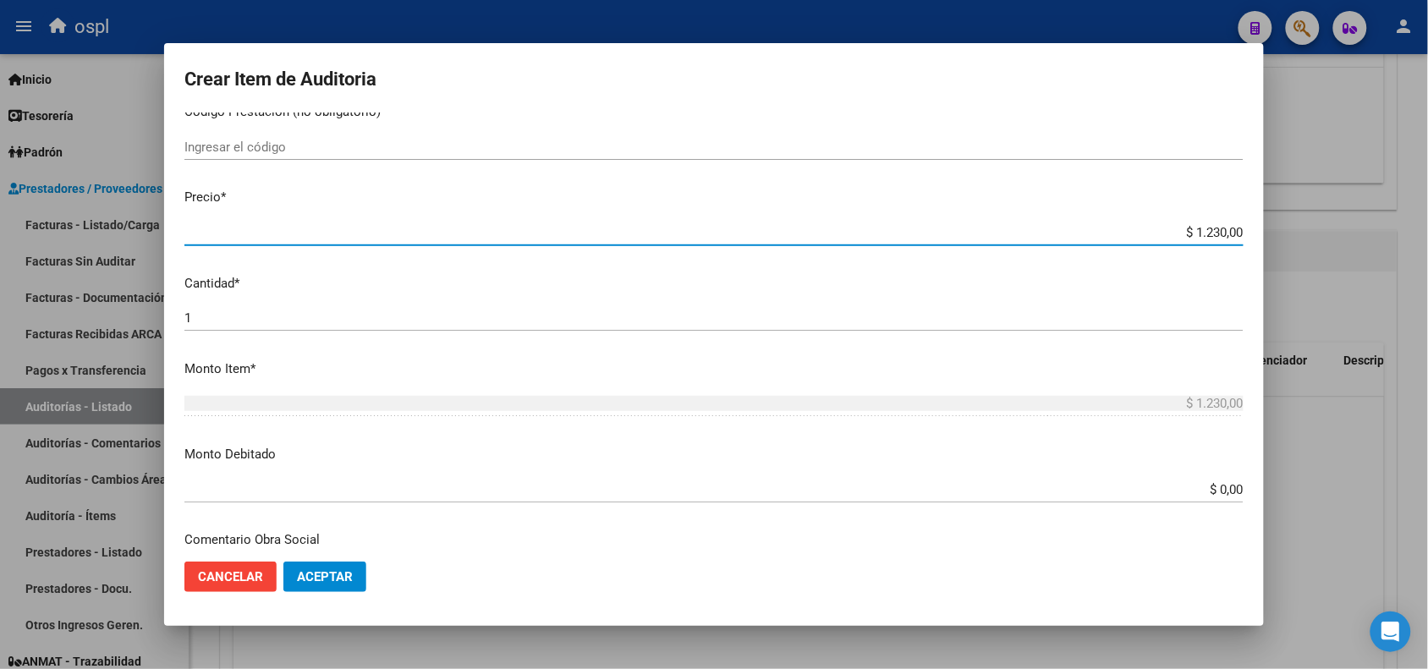
scroll to position [317, 0]
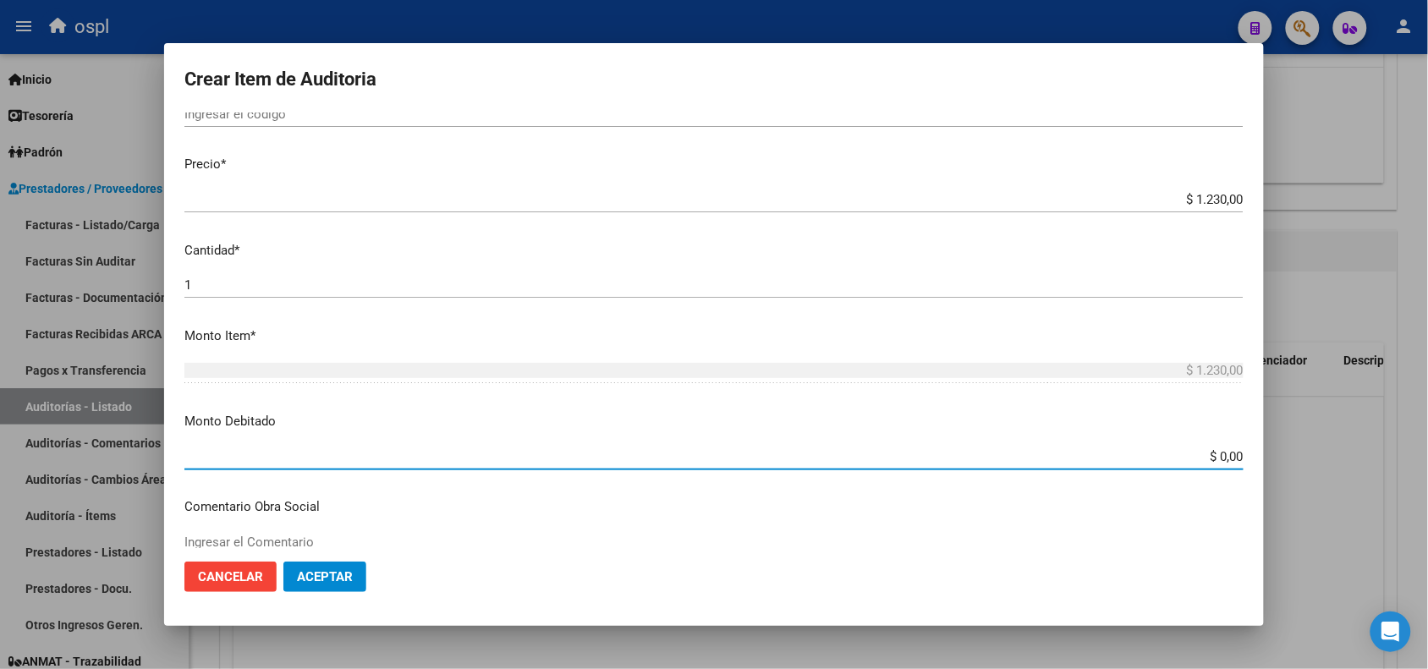
drag, startPoint x: 1187, startPoint y: 450, endPoint x: 1240, endPoint y: 446, distance: 53.5
click at [1238, 449] on app-form-text-field "Monto Debitado $ 0,00 Ingresar el monto" at bounding box center [720, 438] width 1073 height 52
paste input "1.23"
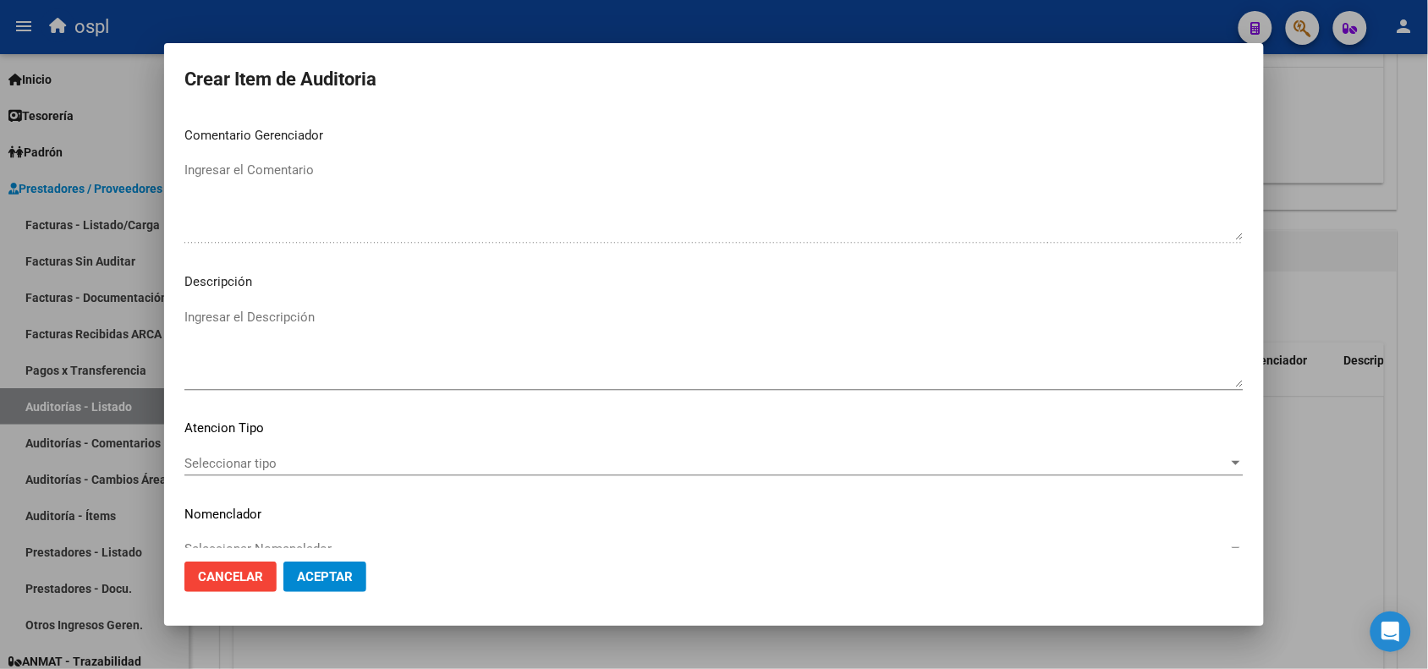
scroll to position [1012, 0]
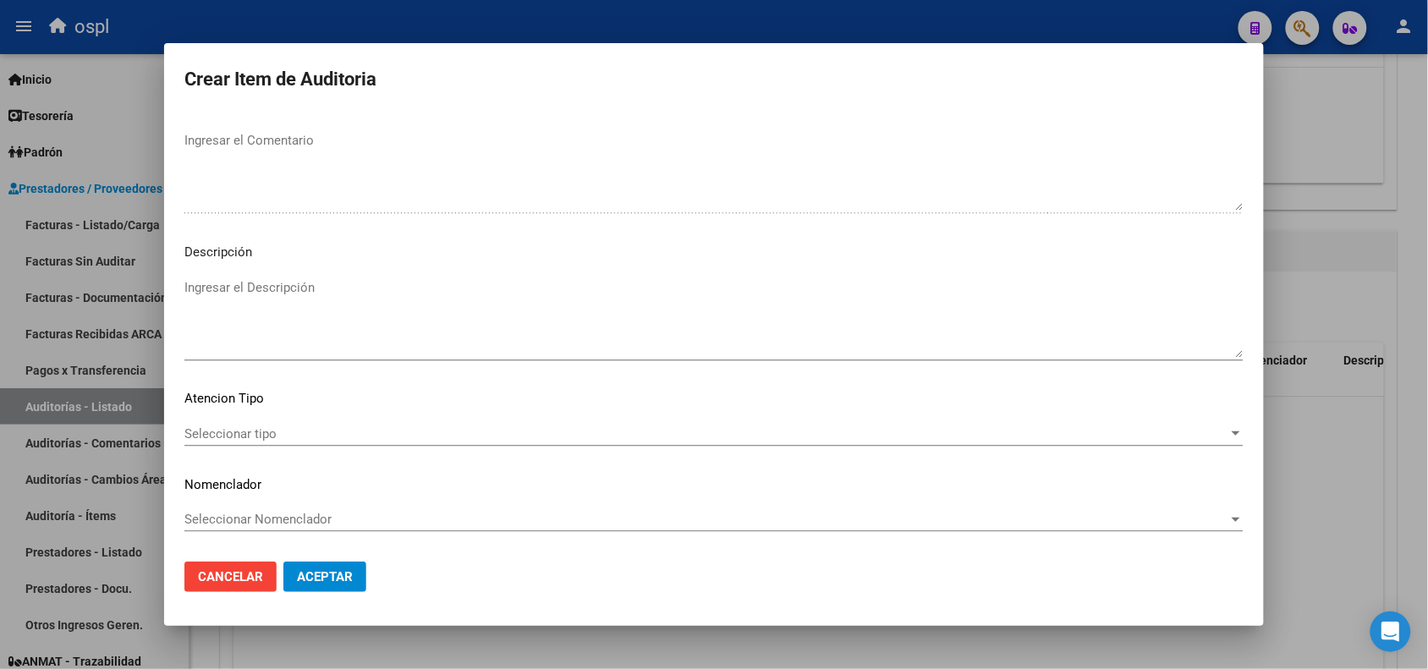
type input "$ 1.230,00"
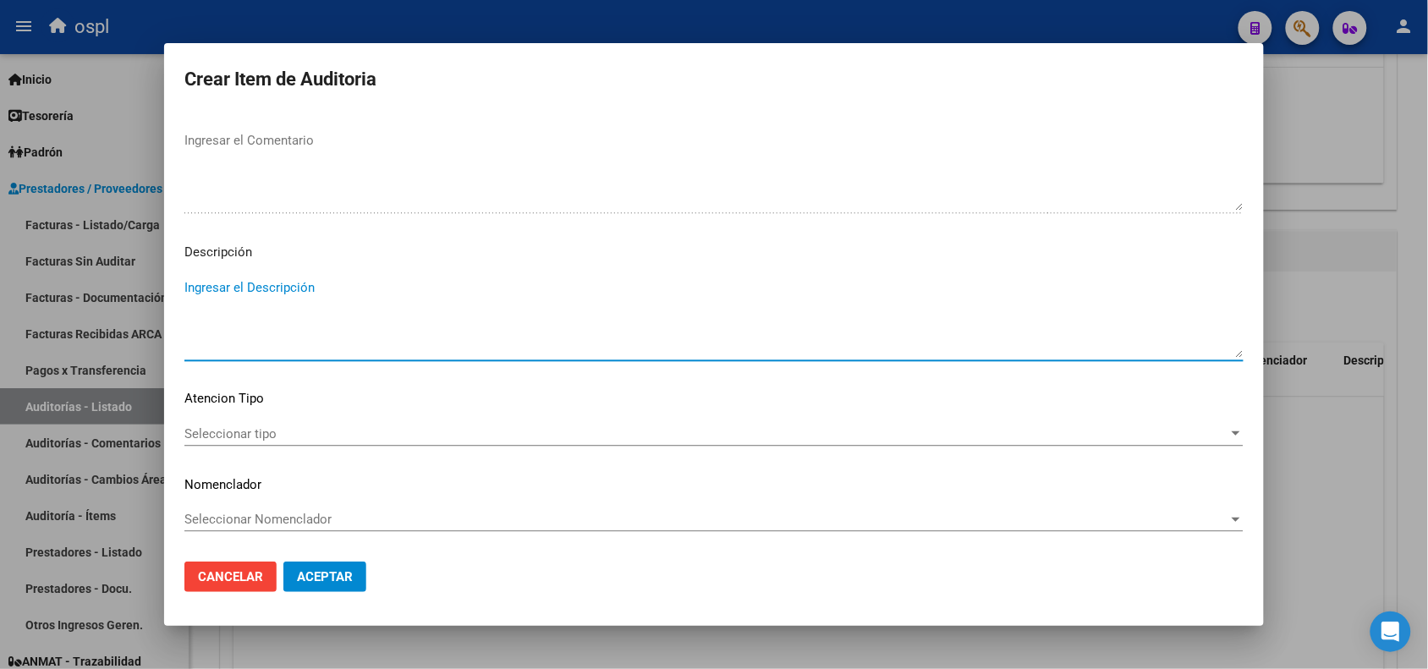
click at [307, 296] on textarea "Ingresar el Descripción" at bounding box center [713, 318] width 1059 height 80
paste textarea "NO SE HA INTERGRADO COPIA DE D.N.I CON LA DOCUMENTACION PRESENTADA, LA CUAL IMP…"
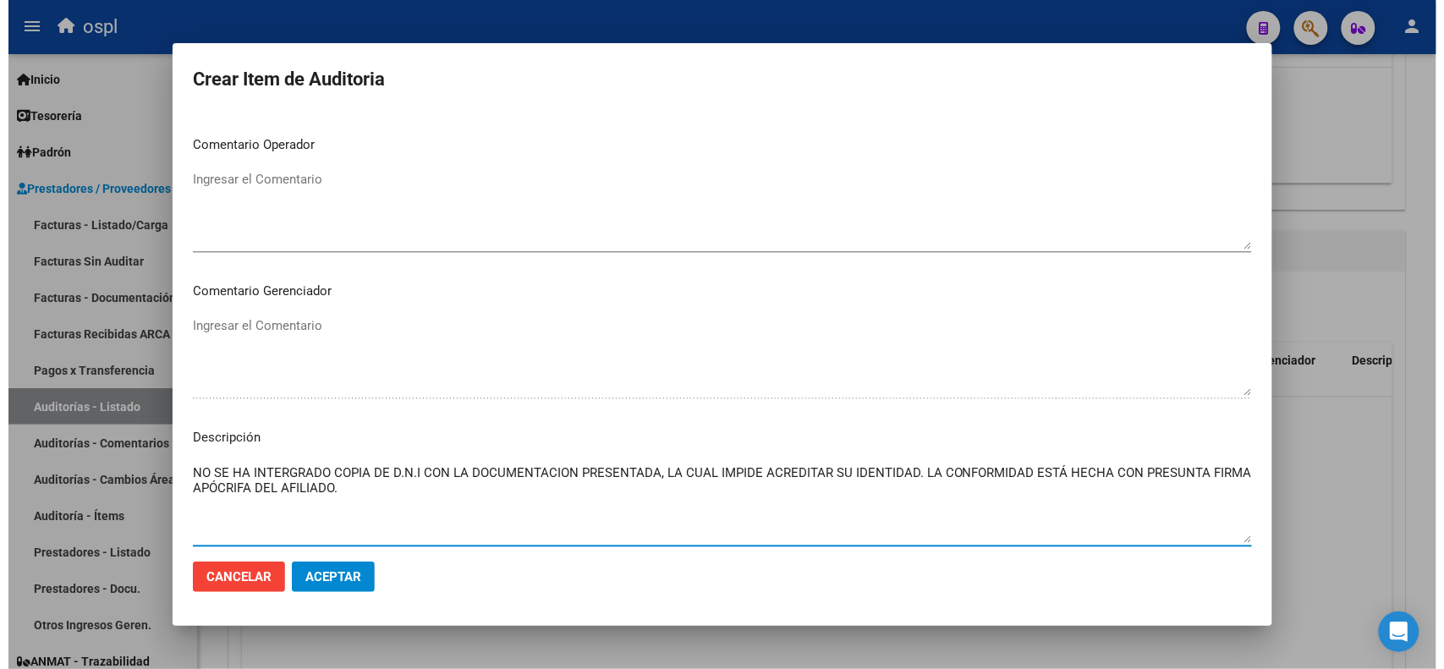
scroll to position [695, 0]
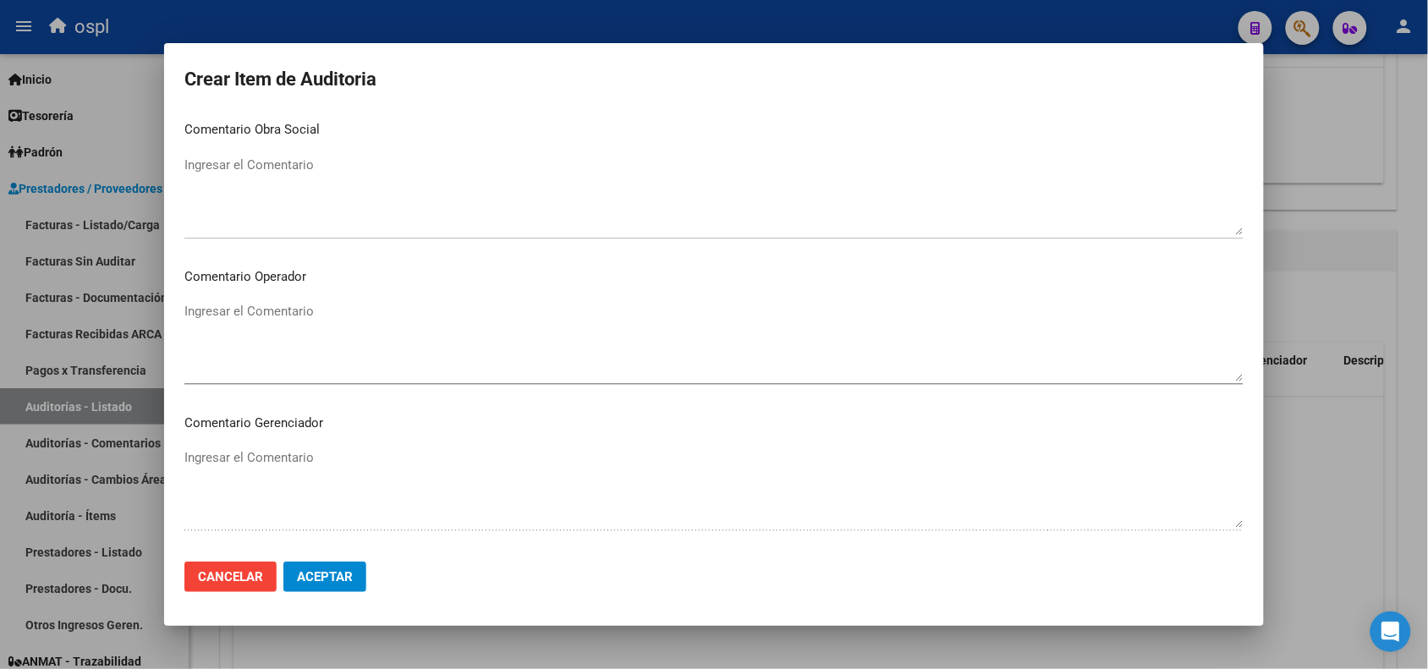
type textarea "NO SE HA INTERGRADO COPIA DE D.N.I CON LA DOCUMENTACION PRESENTADA, LA CUAL IMP…"
click at [294, 310] on textarea "Ingresar el Comentario" at bounding box center [713, 342] width 1059 height 80
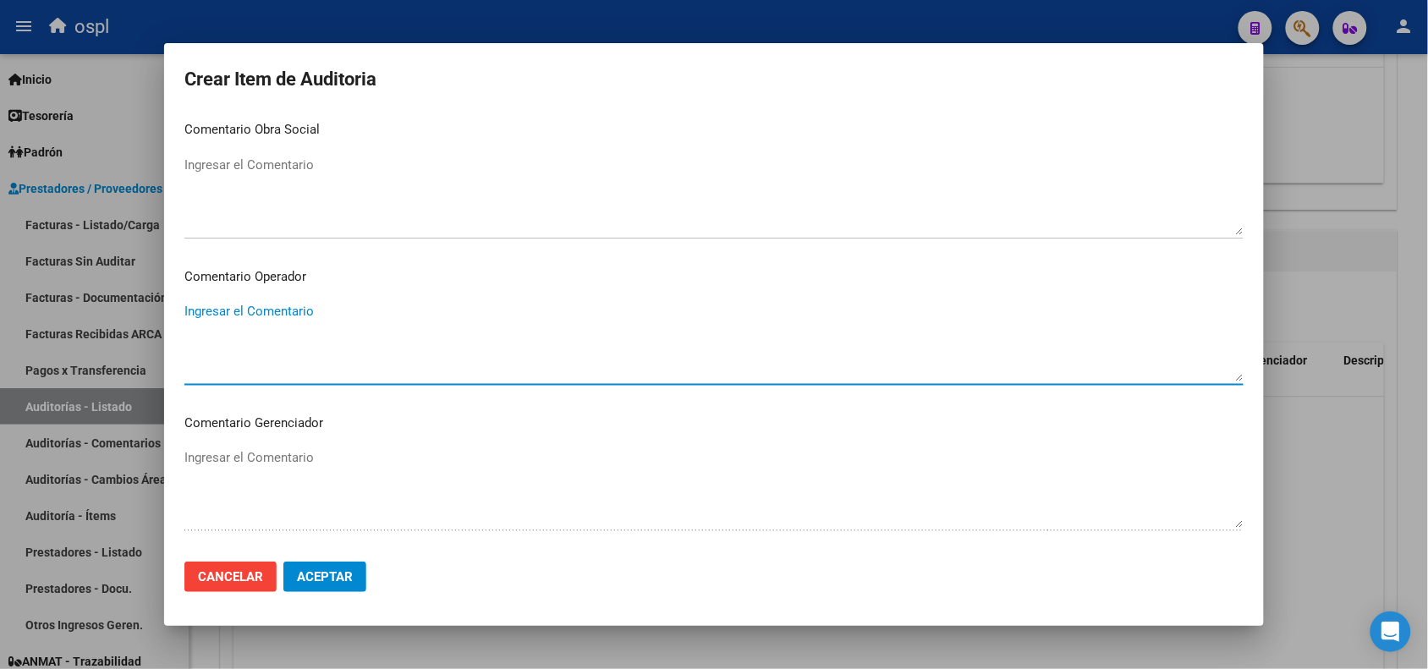
paste textarea "NO SE HA INTERGRADO COPIA DE D.N.I CON LA DOCUMENTACION PRESENTADA, LA CUAL IMP…"
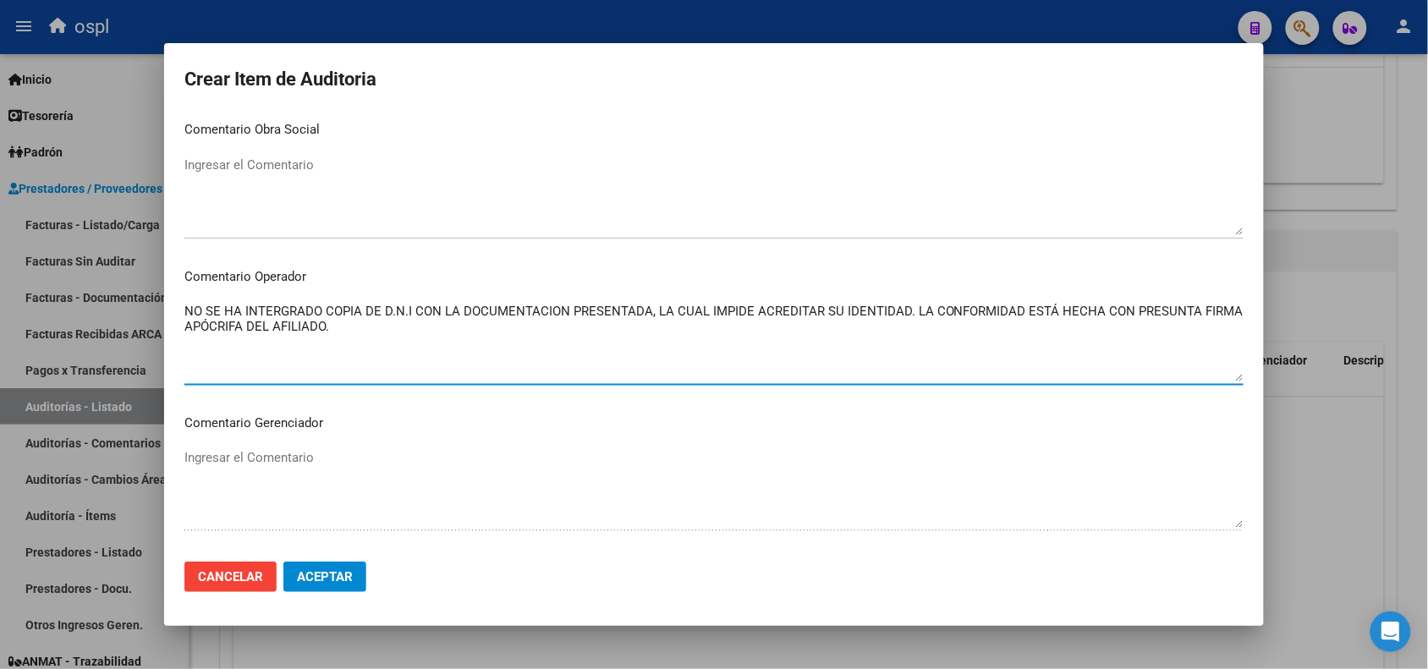
type textarea "NO SE HA INTERGRADO COPIA DE D.N.I CON LA DOCUMENTACION PRESENTADA, LA CUAL IMP…"
click at [335, 576] on span "Aceptar" at bounding box center [325, 576] width 56 height 15
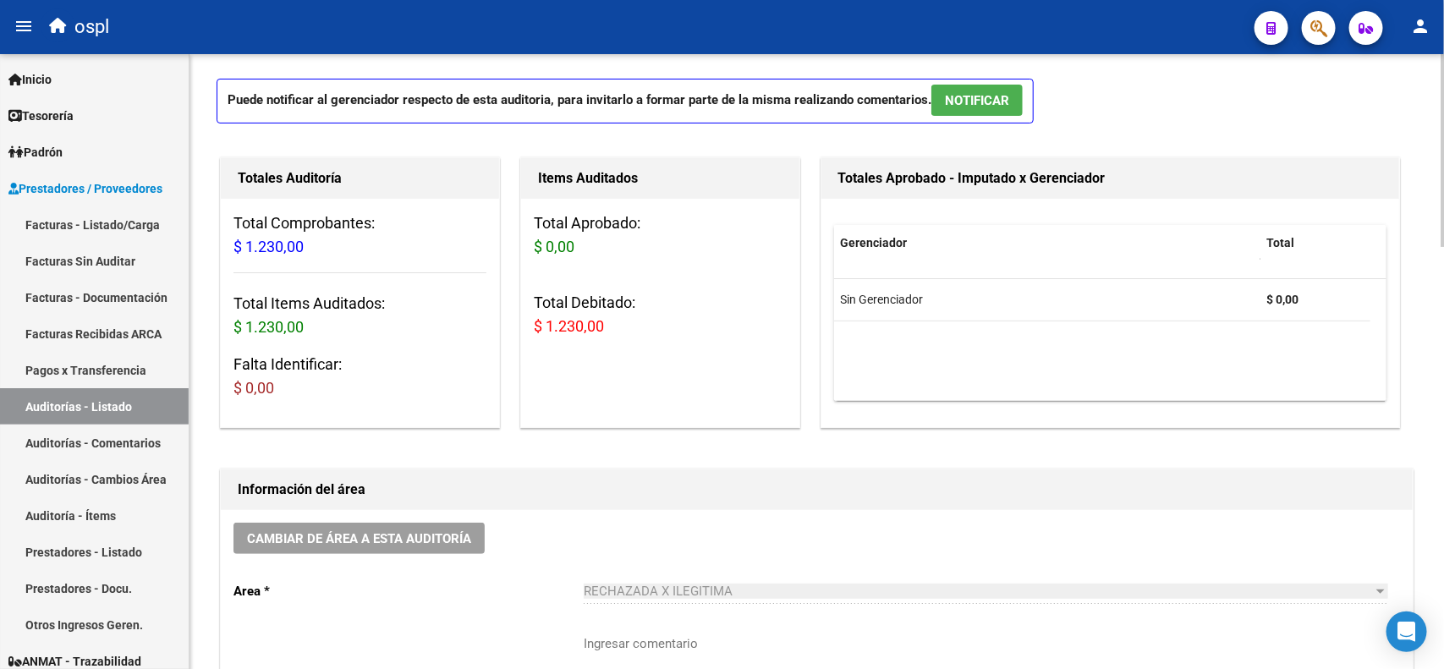
scroll to position [0, 0]
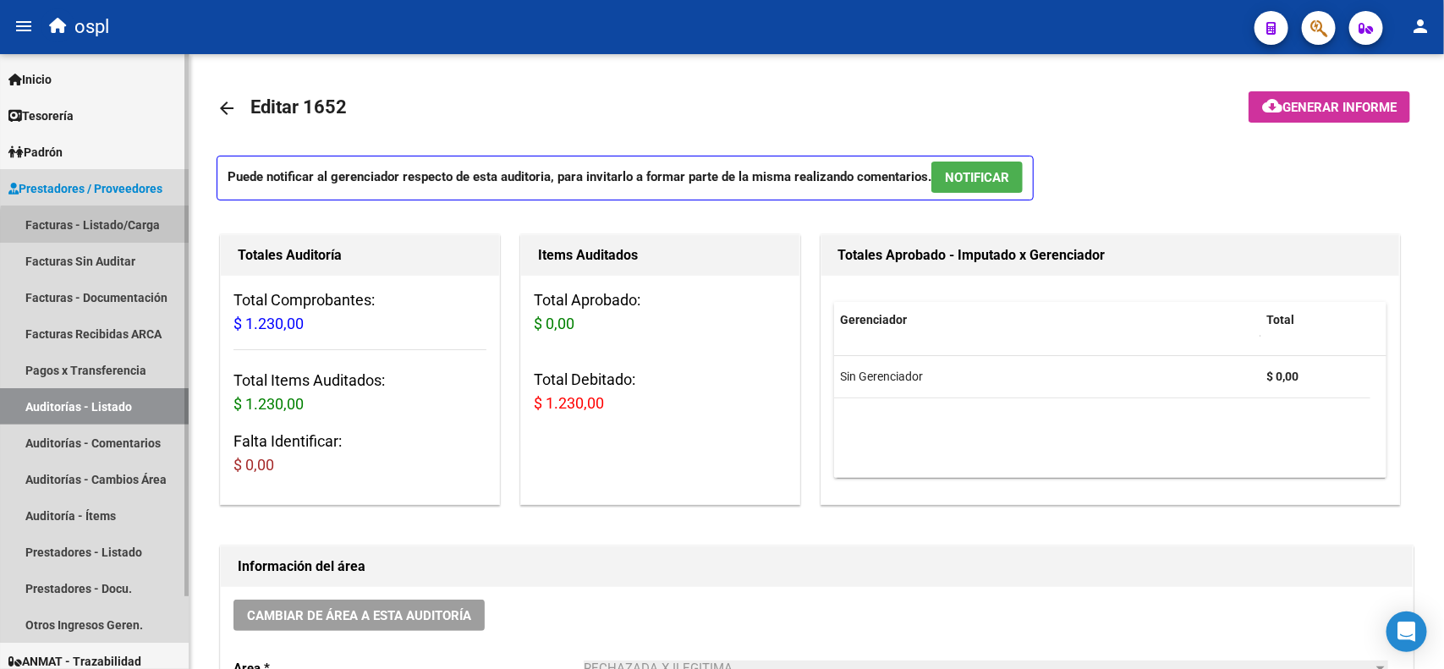
click at [133, 230] on link "Facturas - Listado/Carga" at bounding box center [94, 224] width 189 height 36
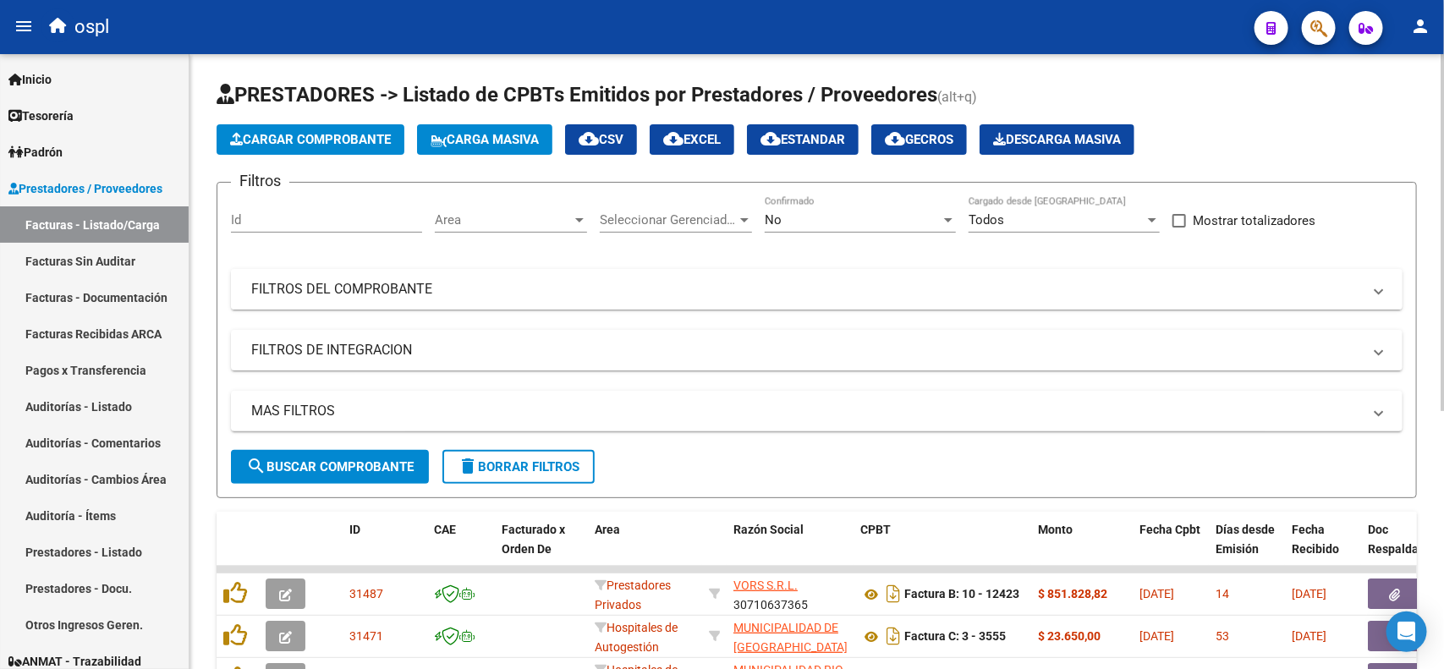
click at [336, 280] on mat-panel-title "FILTROS DEL COMPROBANTE" at bounding box center [806, 289] width 1111 height 19
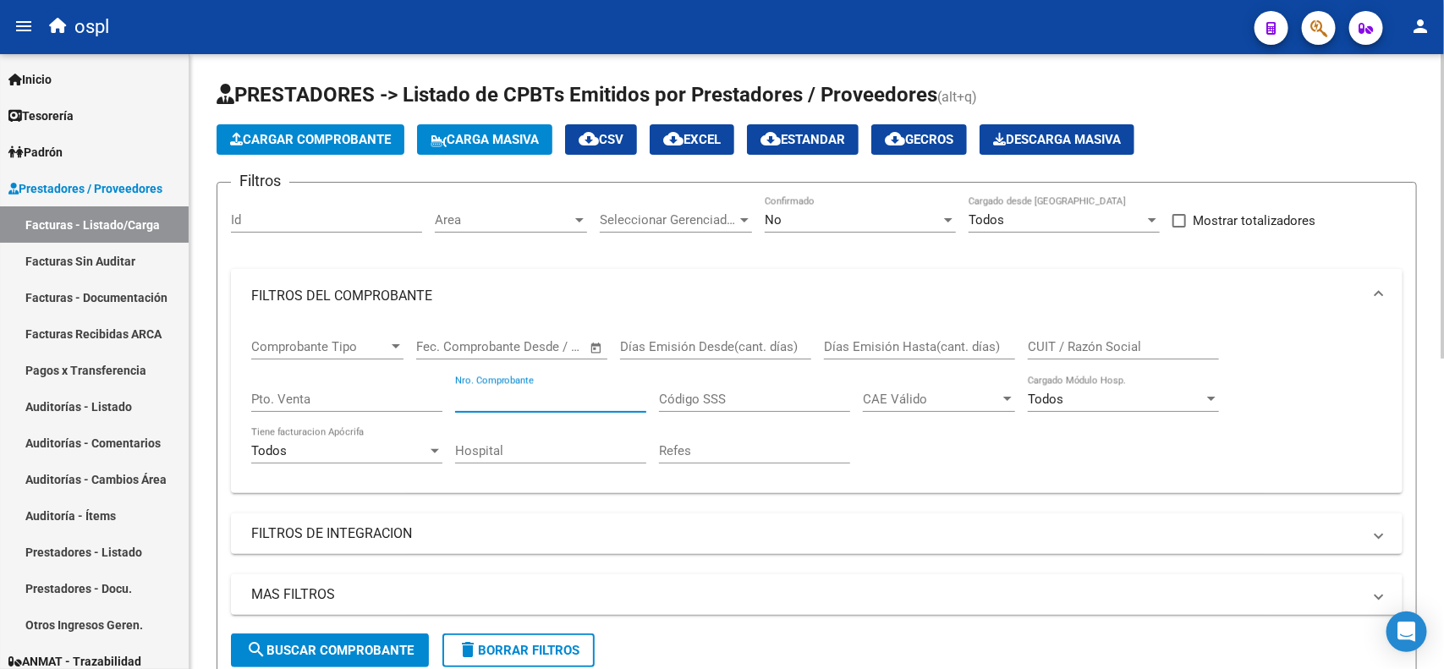
click at [561, 396] on input "Nro. Comprobante" at bounding box center [550, 399] width 191 height 15
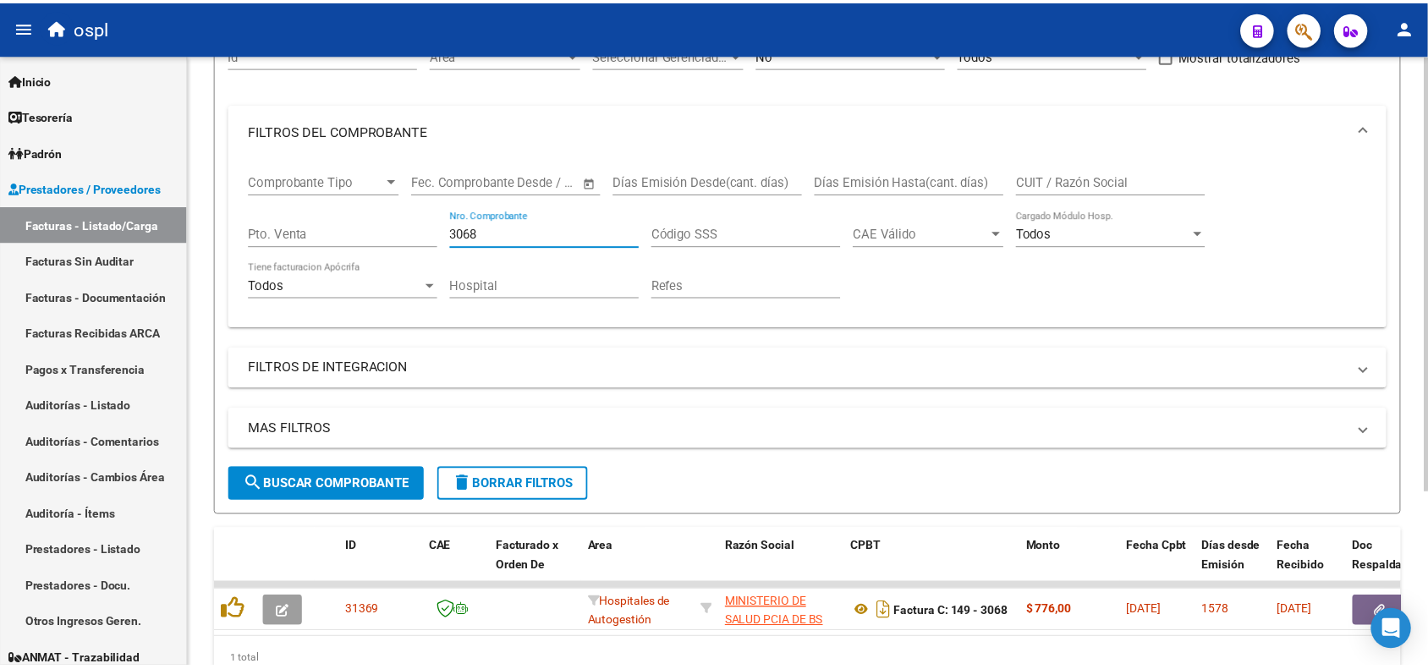
scroll to position [212, 0]
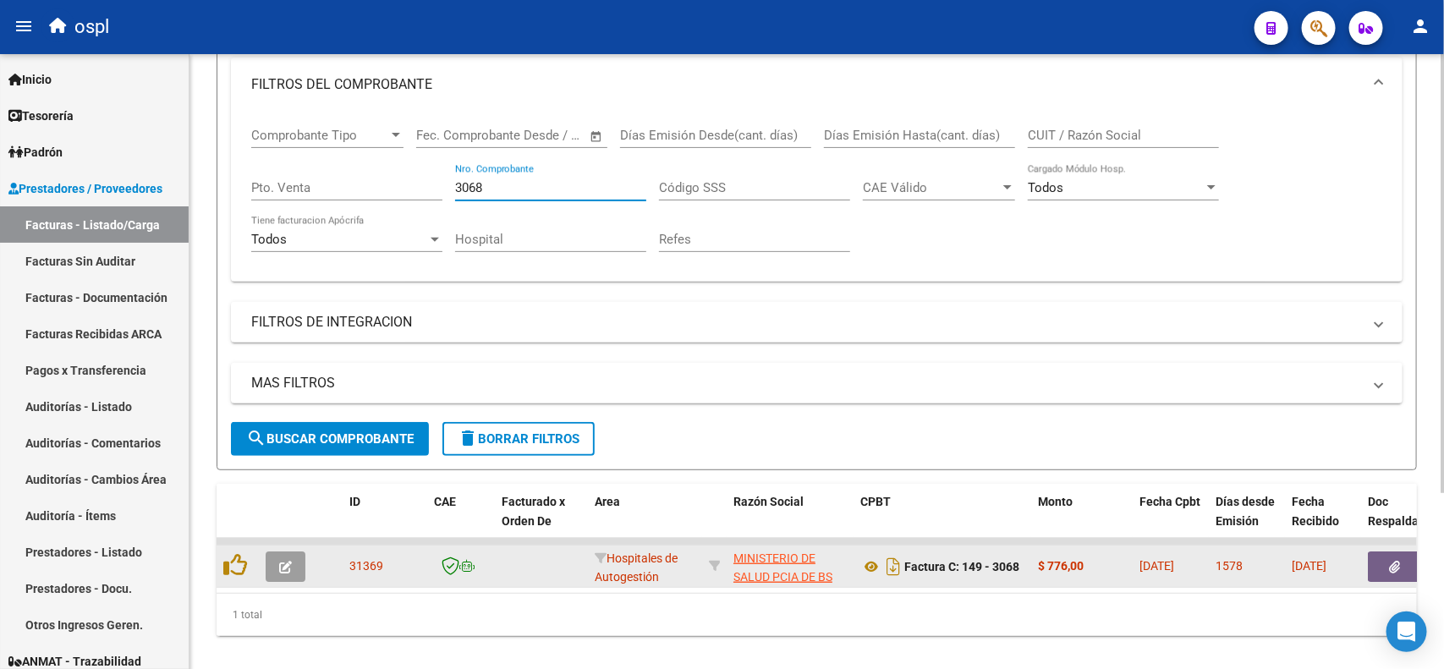
type input "3068"
click at [1394, 554] on button "button" at bounding box center [1395, 567] width 54 height 30
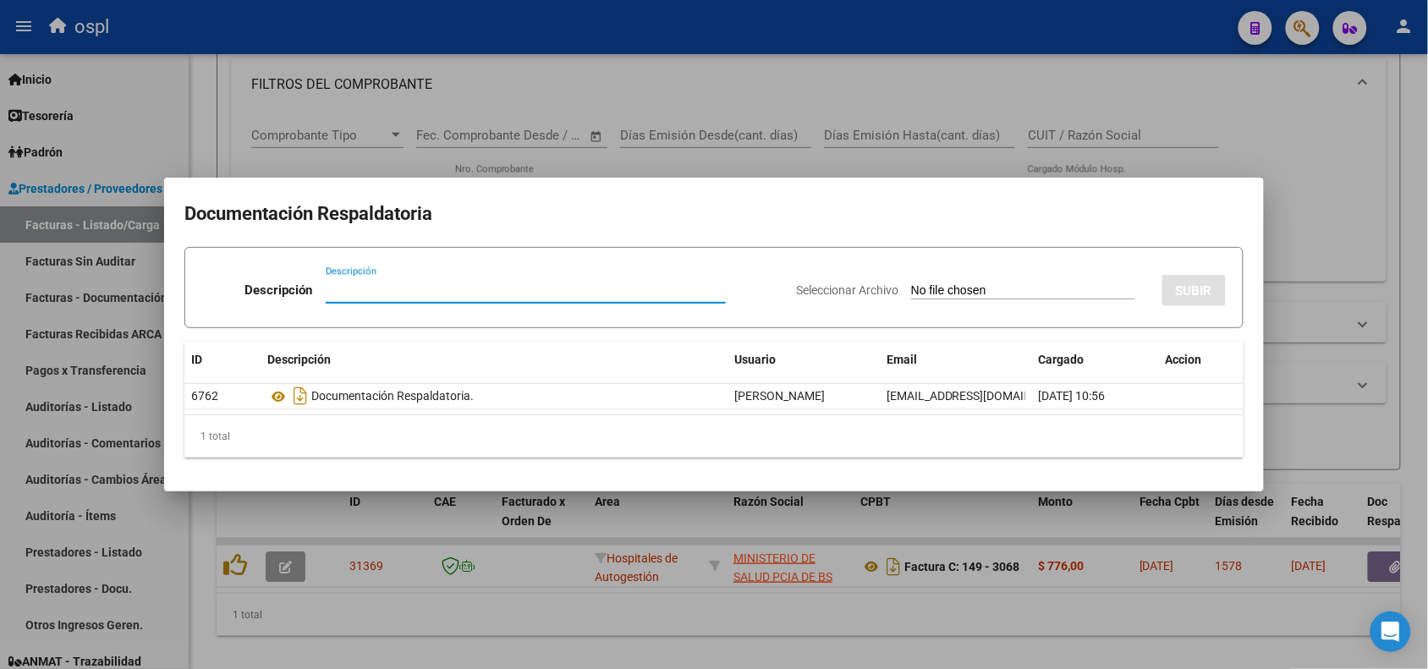
click at [962, 289] on input "Seleccionar Archivo" at bounding box center [1023, 291] width 224 height 16
type input "C:\fakepath\INFORME DE RECHAZO CD 192975896 HOSPITAL H Z G A DR [PERSON_NAME] E…"
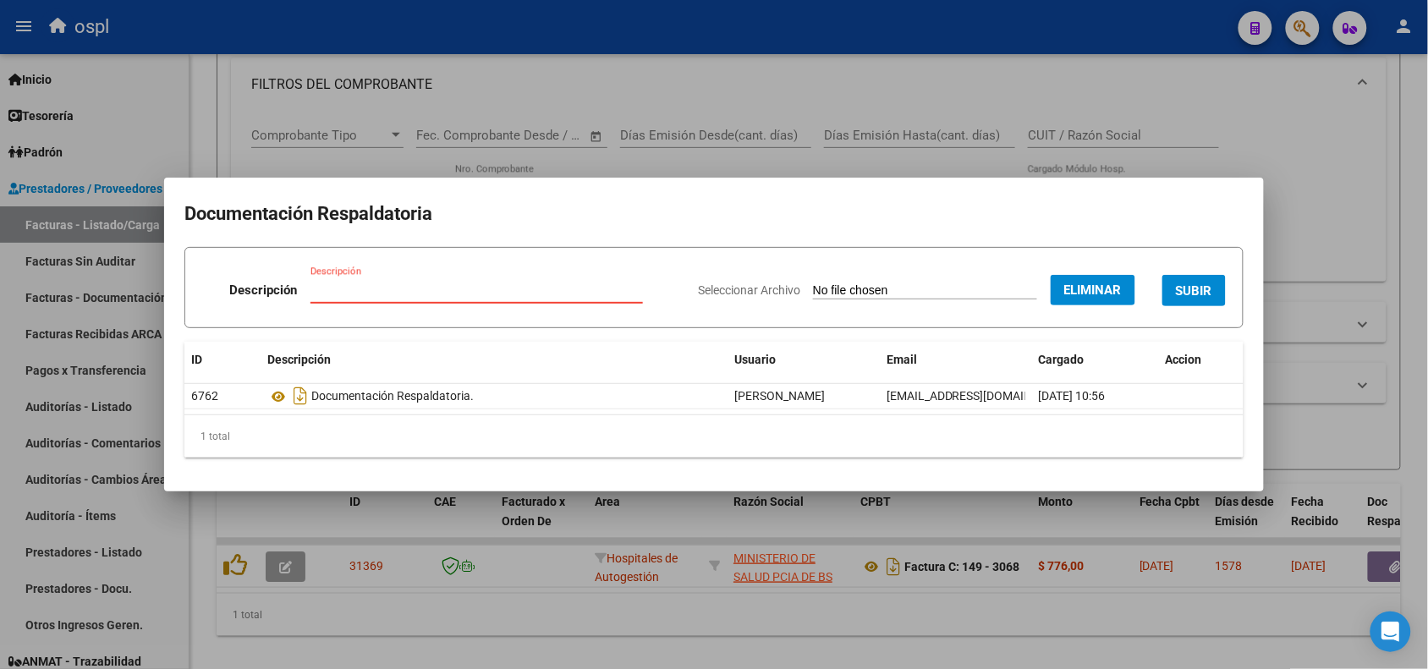
click at [438, 289] on input "Descripción" at bounding box center [476, 290] width 332 height 15
type input "INFORME DE RECHAZO"
click at [1214, 289] on button "SUBIR" at bounding box center [1193, 290] width 63 height 31
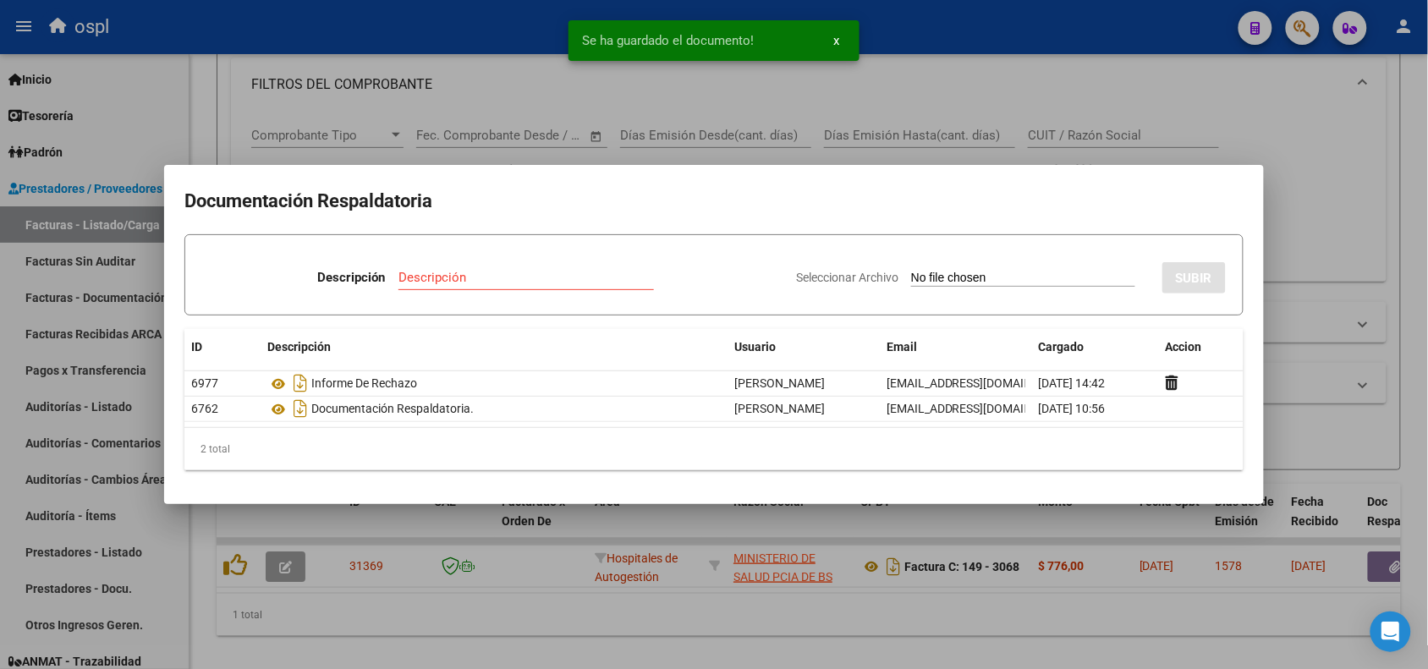
click at [486, 40] on div at bounding box center [714, 334] width 1428 height 669
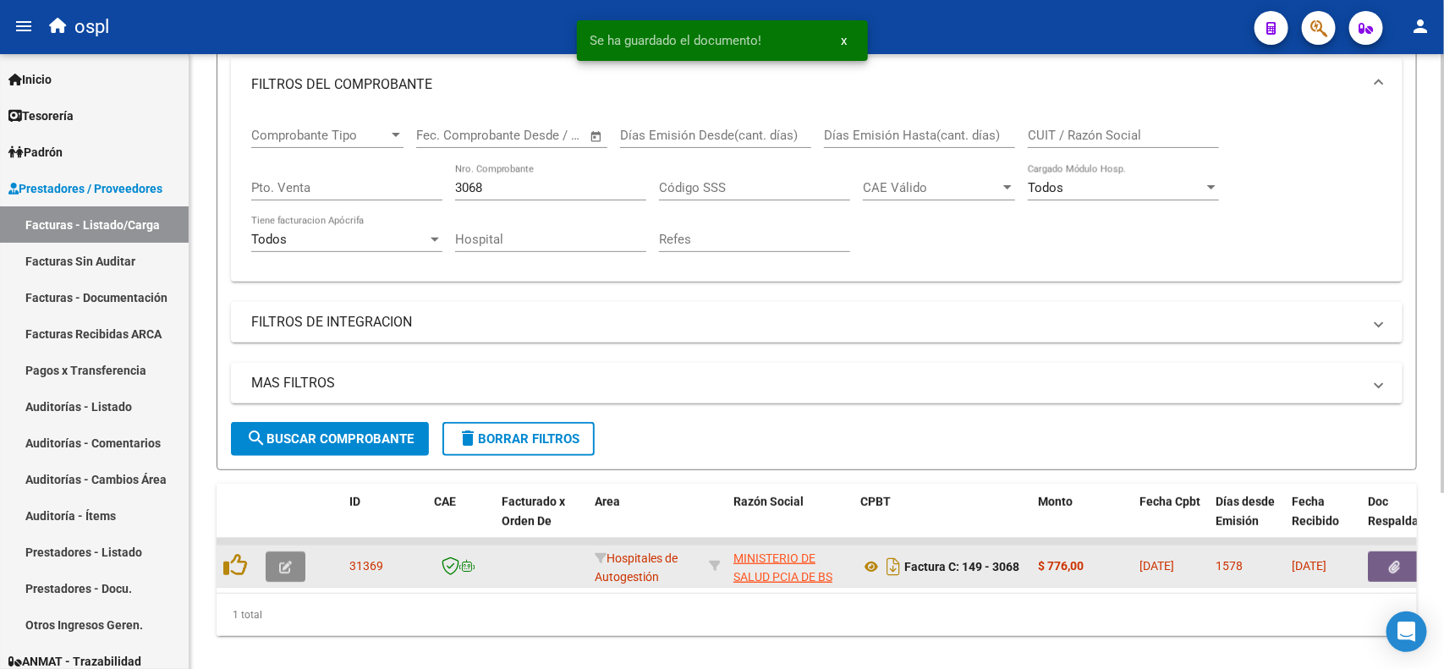
click at [292, 568] on button "button" at bounding box center [286, 567] width 40 height 30
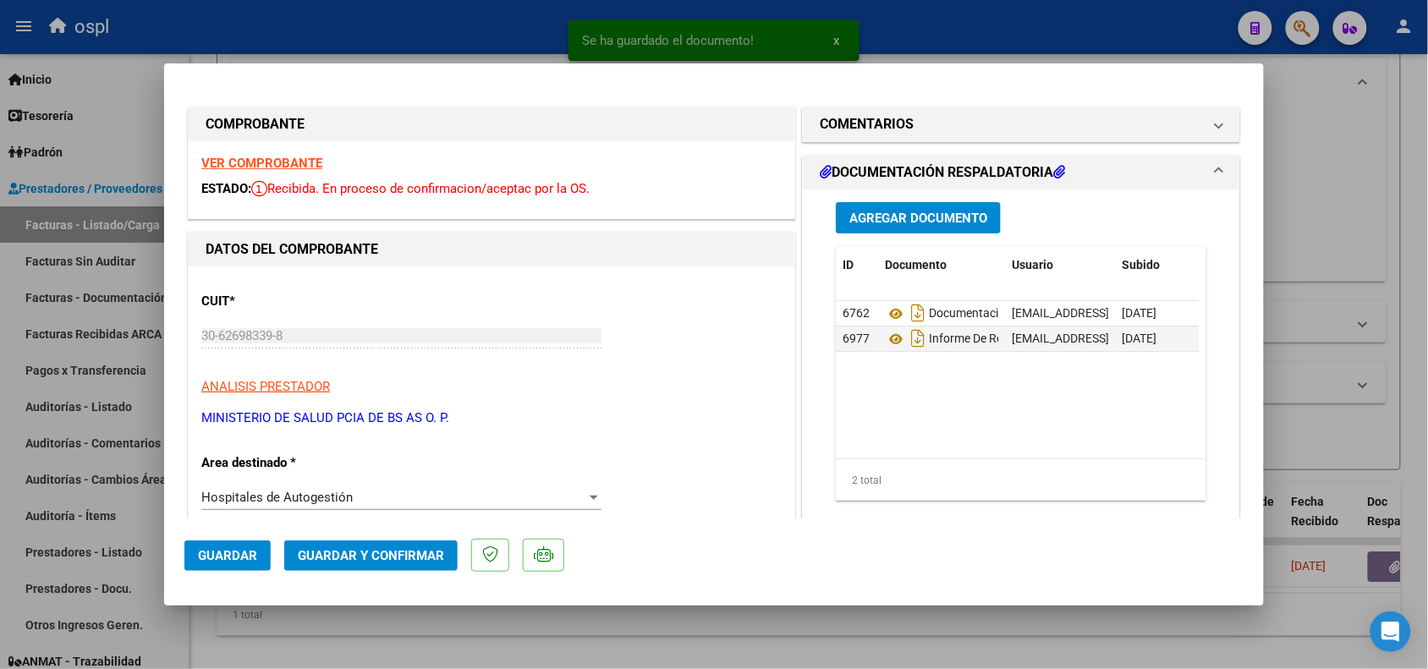
scroll to position [106, 0]
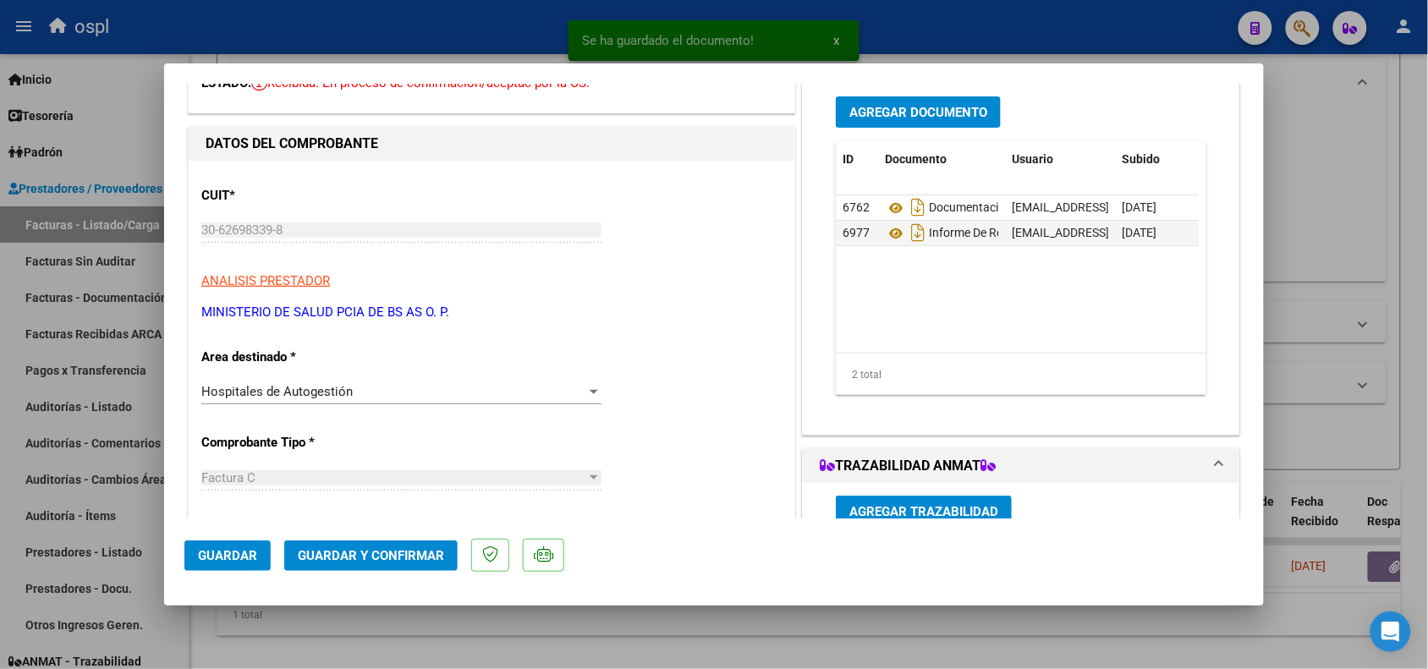
click at [374, 399] on div "Hospitales de Autogestión" at bounding box center [393, 391] width 385 height 15
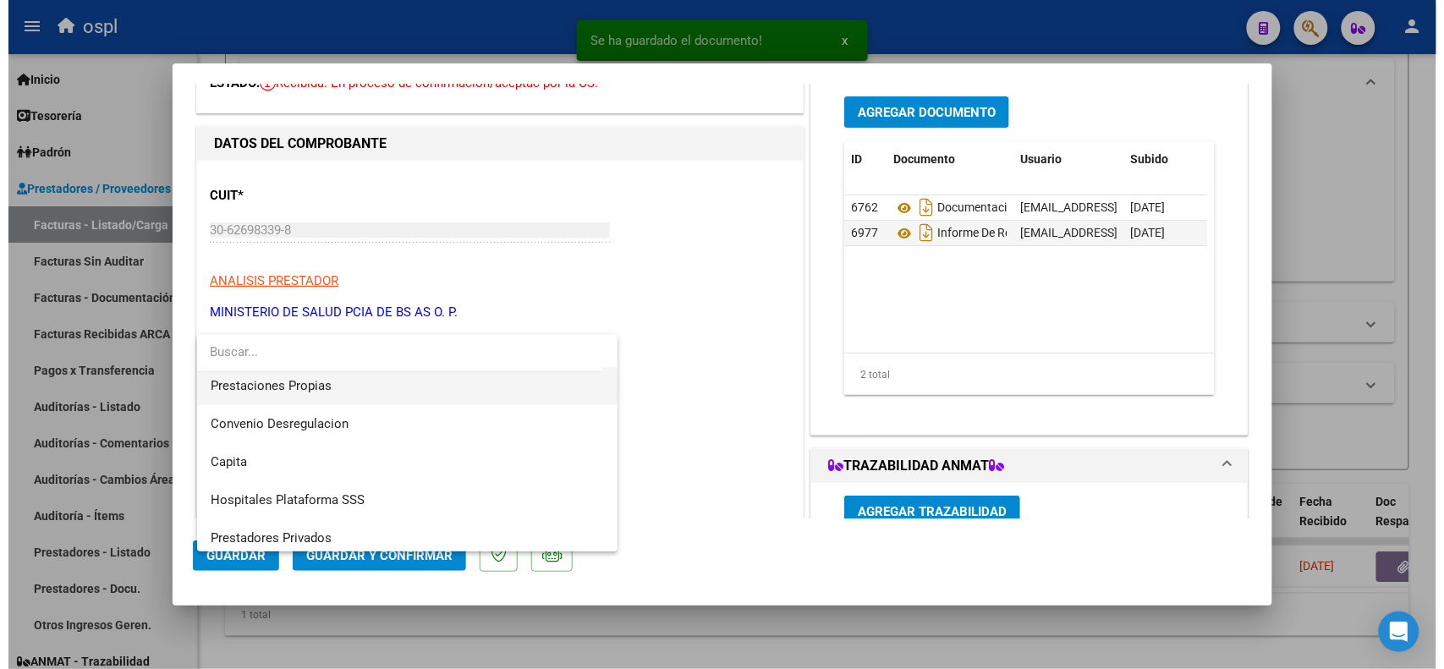
scroll to position [163, 0]
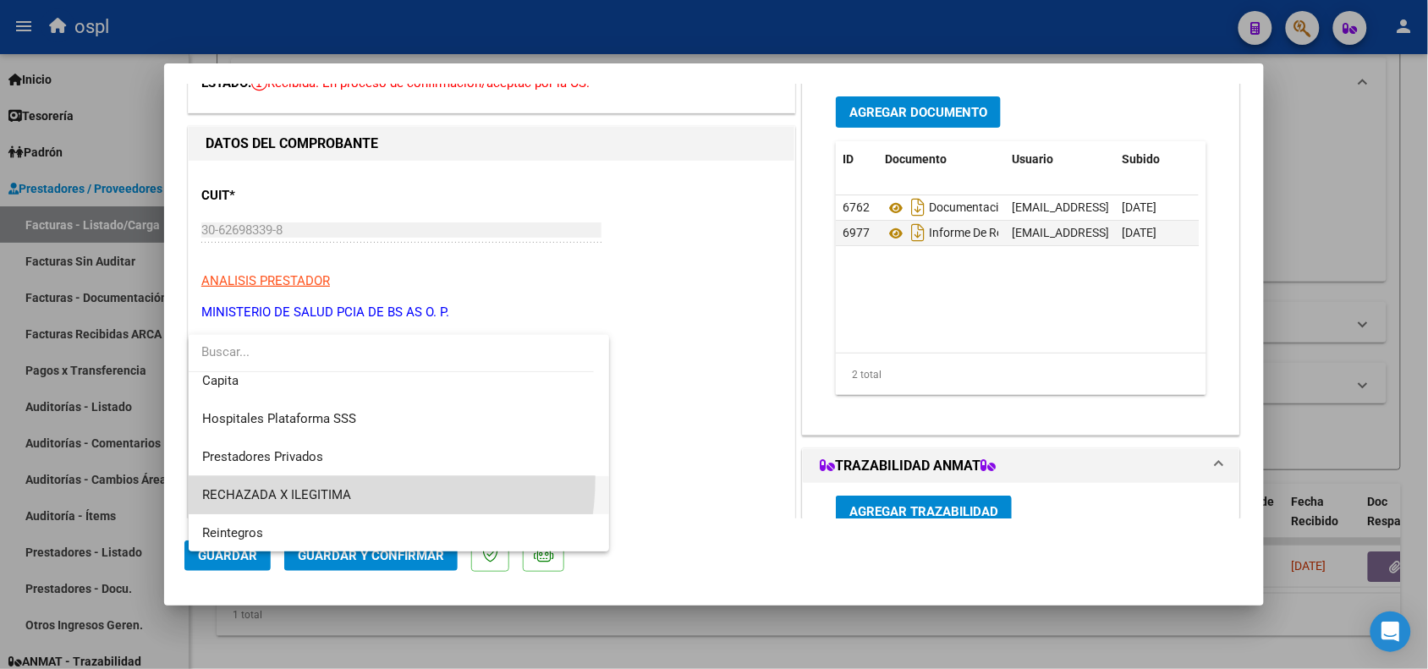
click at [303, 476] on span "RECHAZADA X ILEGITIMA" at bounding box center [399, 495] width 394 height 38
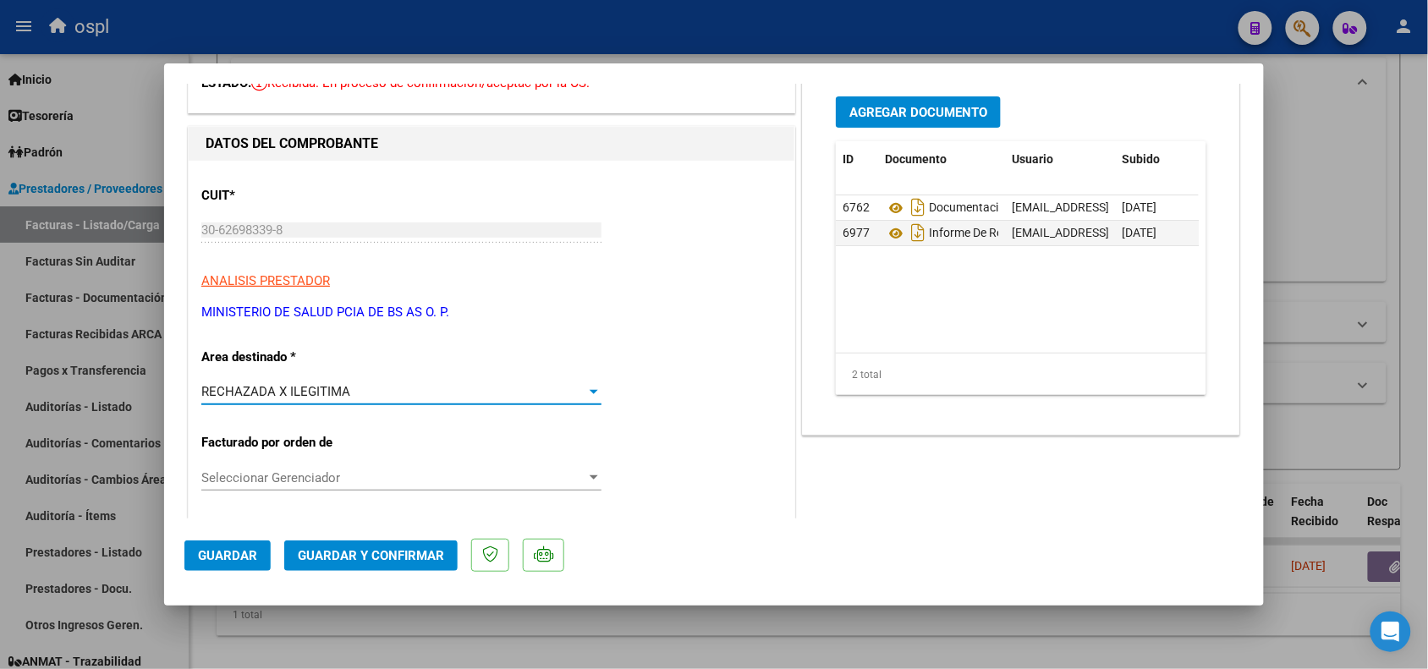
click at [339, 548] on span "Guardar y Confirmar" at bounding box center [371, 555] width 146 height 15
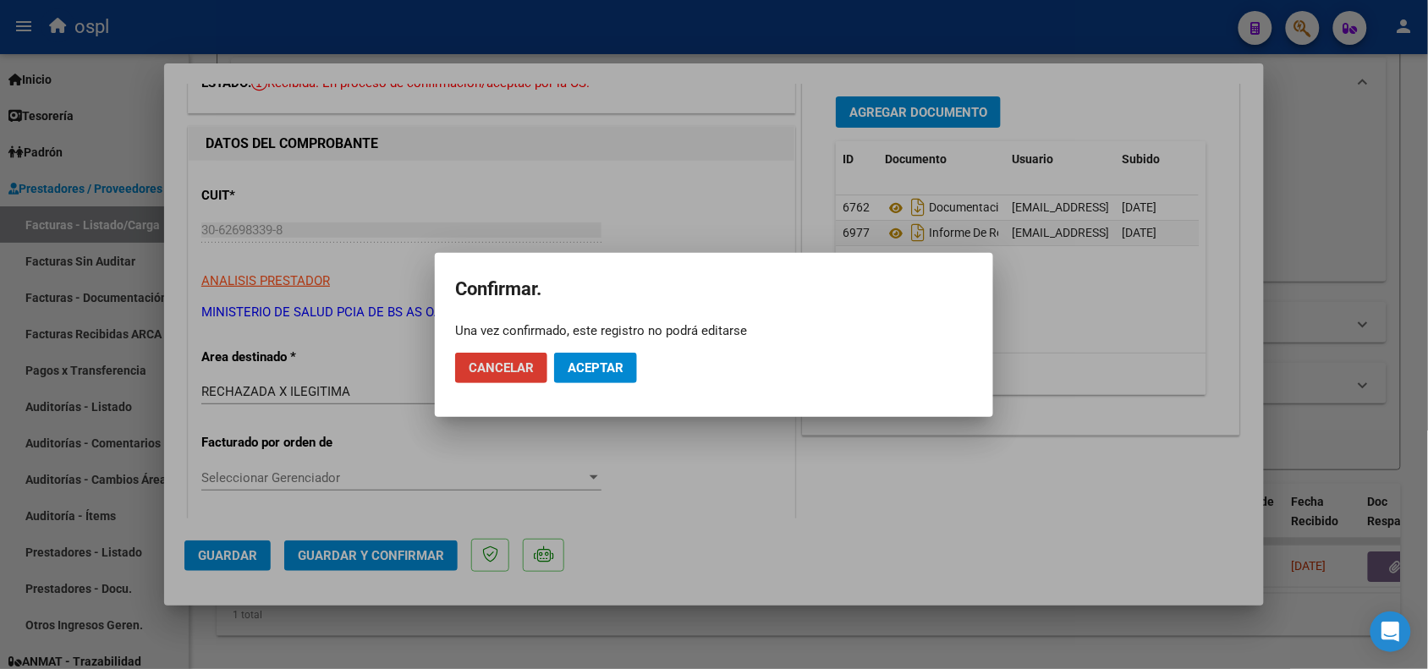
click at [619, 368] on span "Aceptar" at bounding box center [596, 367] width 56 height 15
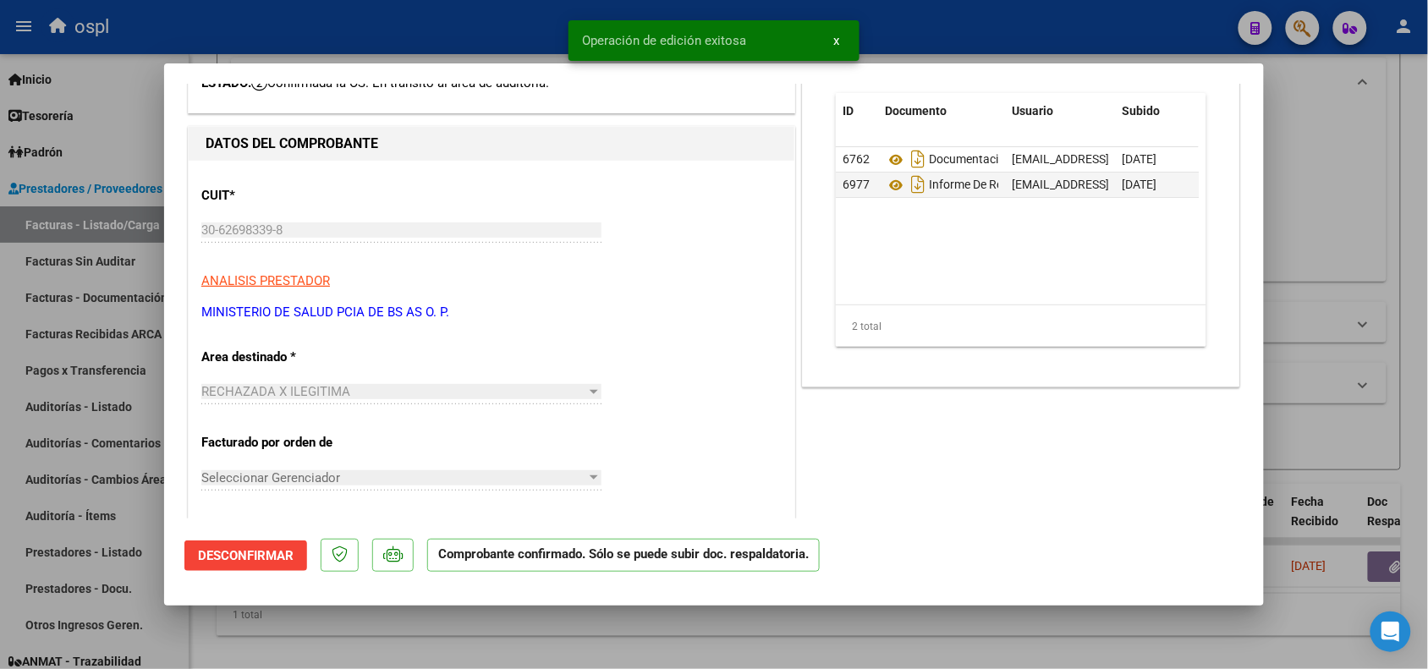
click at [305, 30] on div at bounding box center [714, 334] width 1428 height 669
type input "$ 0,00"
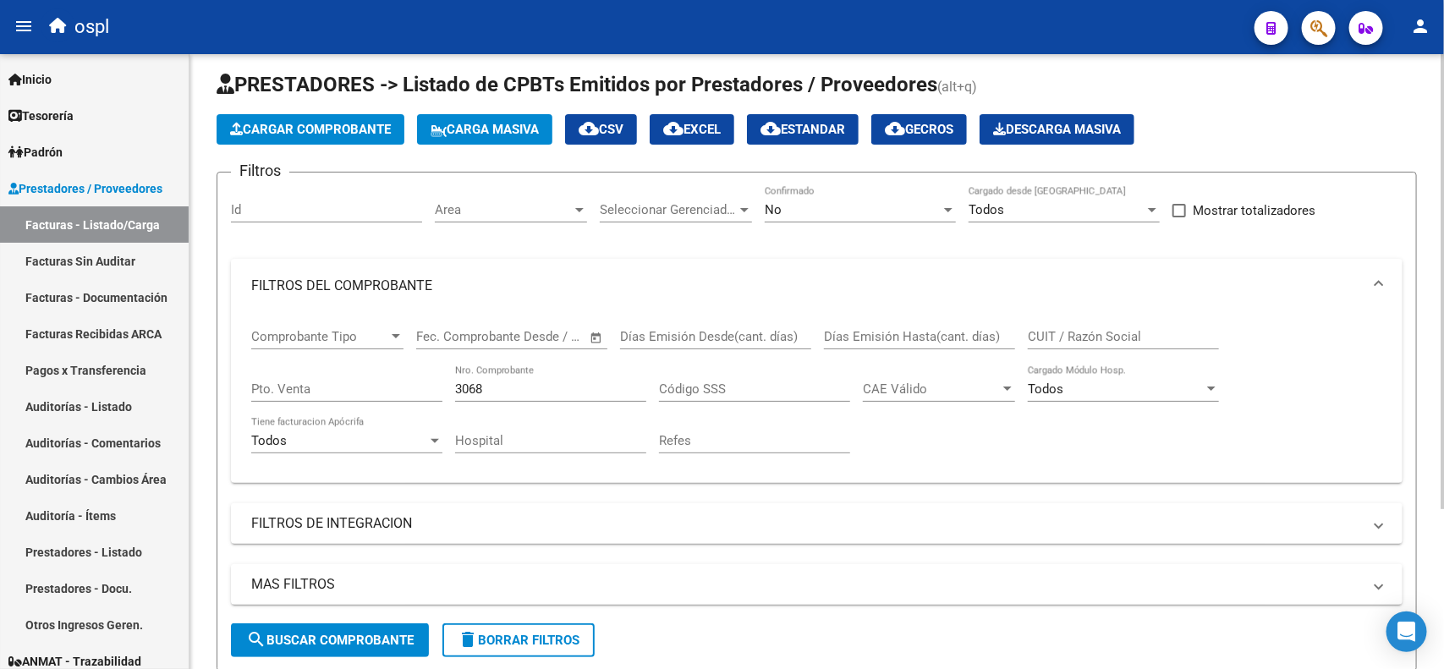
scroll to position [0, 0]
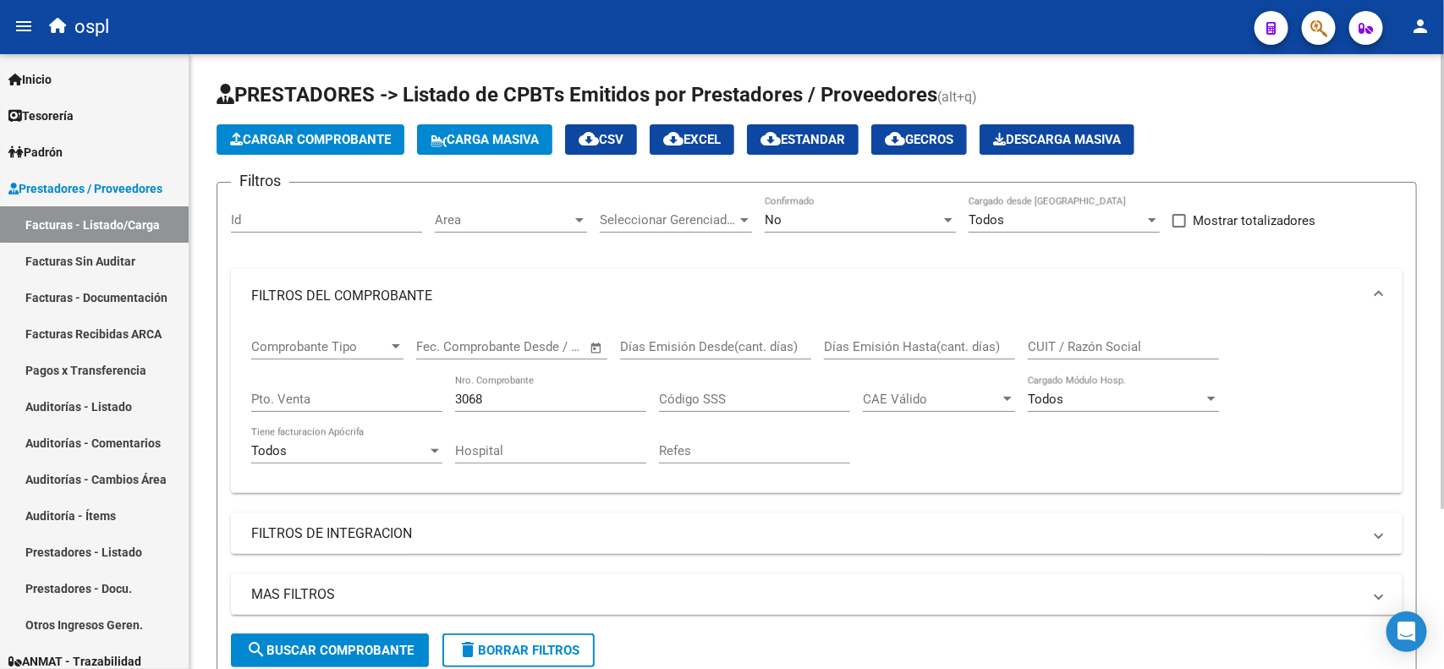
click at [818, 217] on div "No" at bounding box center [853, 219] width 176 height 15
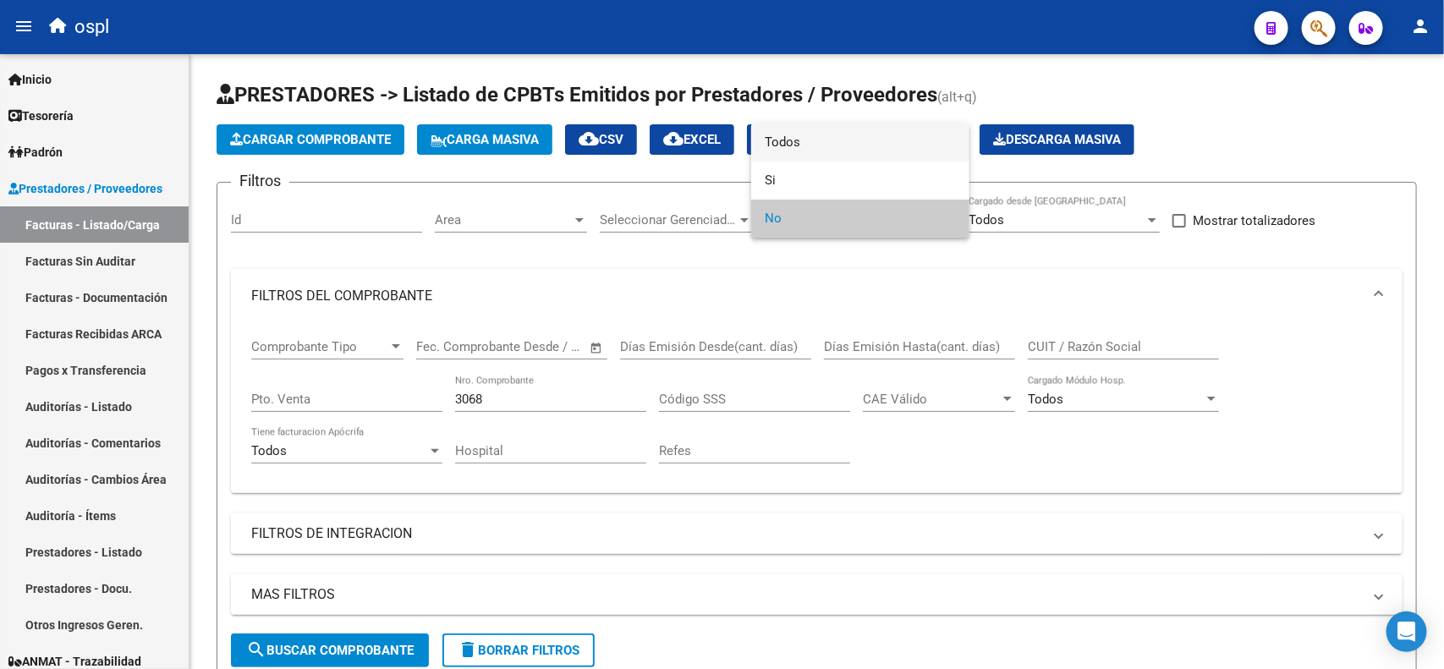
drag, startPoint x: 800, startPoint y: 121, endPoint x: 798, endPoint y: 129, distance: 8.8
click at [798, 129] on div "Todos Si No" at bounding box center [722, 334] width 1444 height 669
click at [797, 133] on span "Todos" at bounding box center [860, 143] width 191 height 38
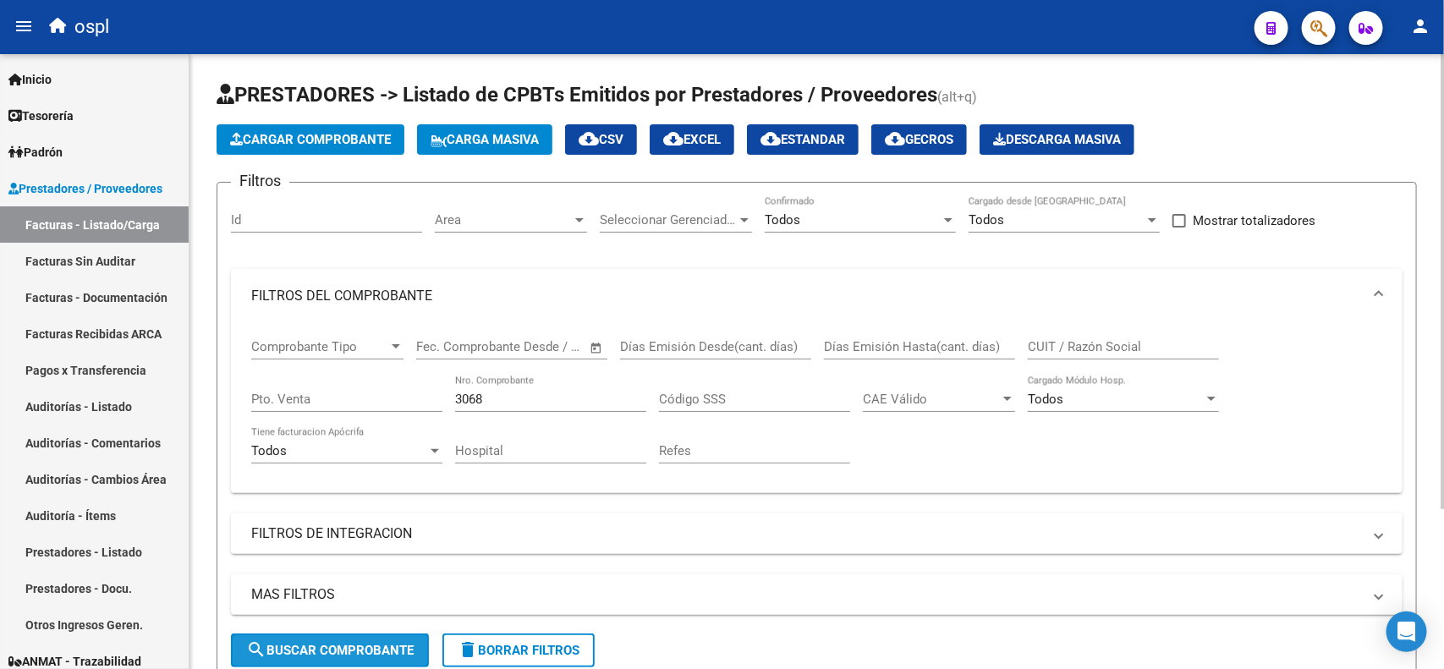
click at [361, 639] on button "search Buscar Comprobante" at bounding box center [330, 651] width 198 height 34
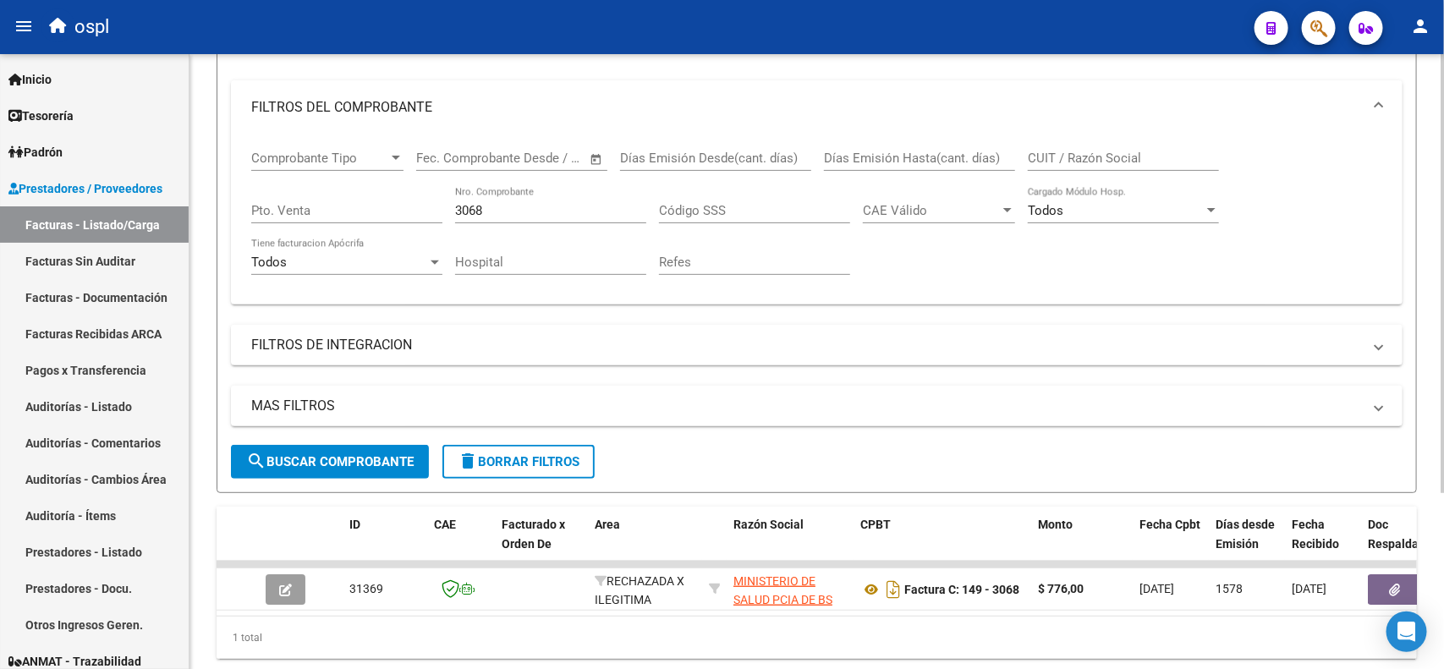
scroll to position [140, 0]
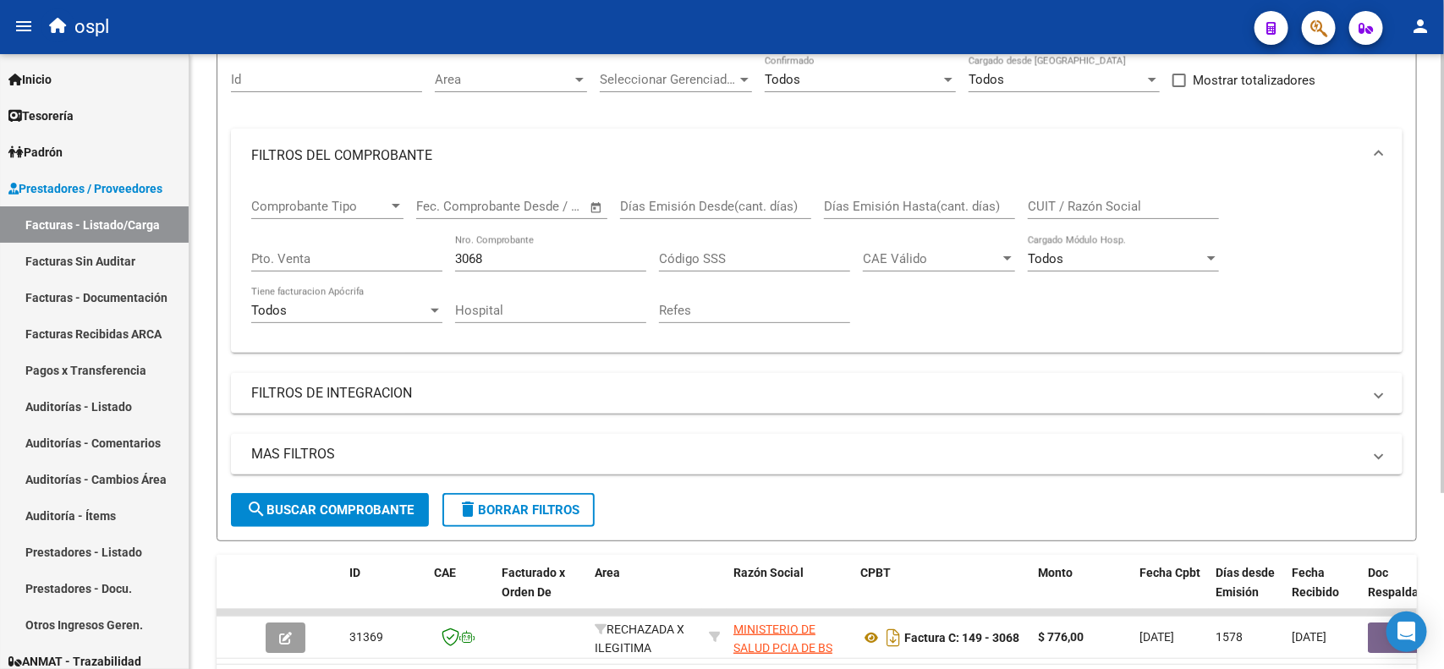
click at [508, 267] on div "3068 Nro. Comprobante" at bounding box center [550, 253] width 191 height 36
type input "3069"
click at [332, 504] on span "search Buscar Comprobante" at bounding box center [330, 510] width 168 height 15
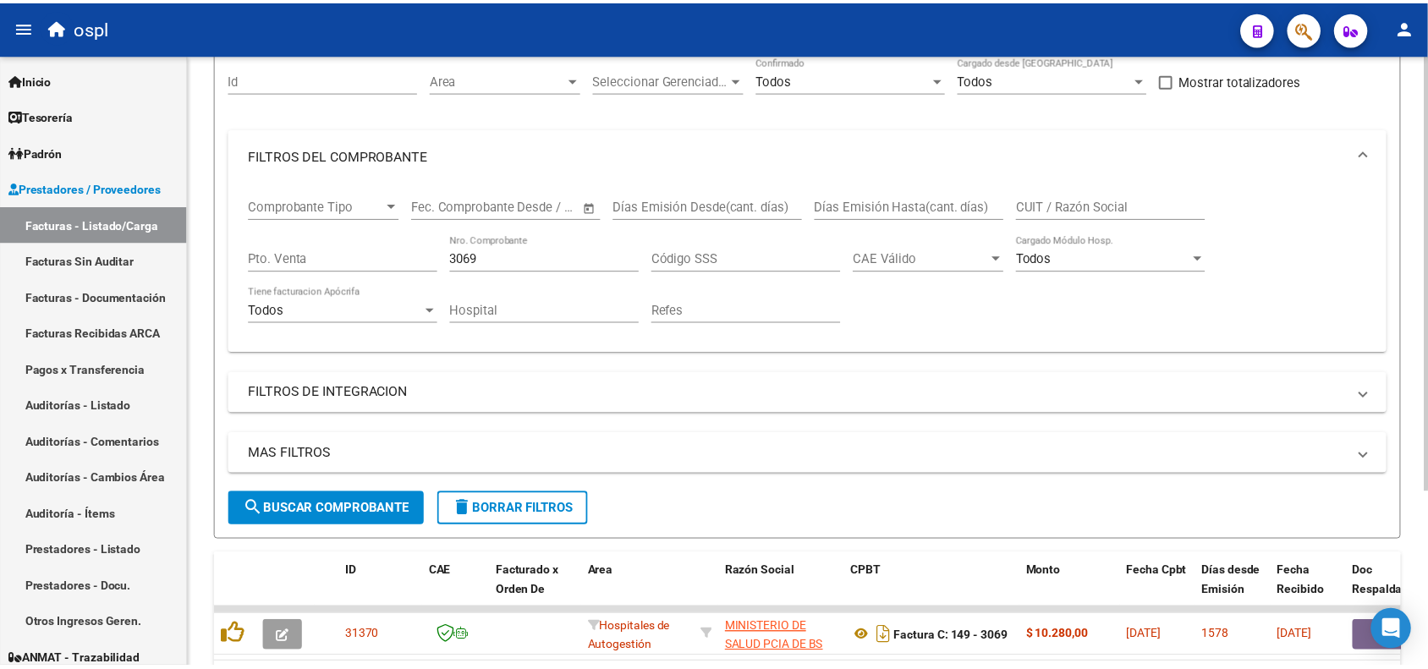
scroll to position [246, 0]
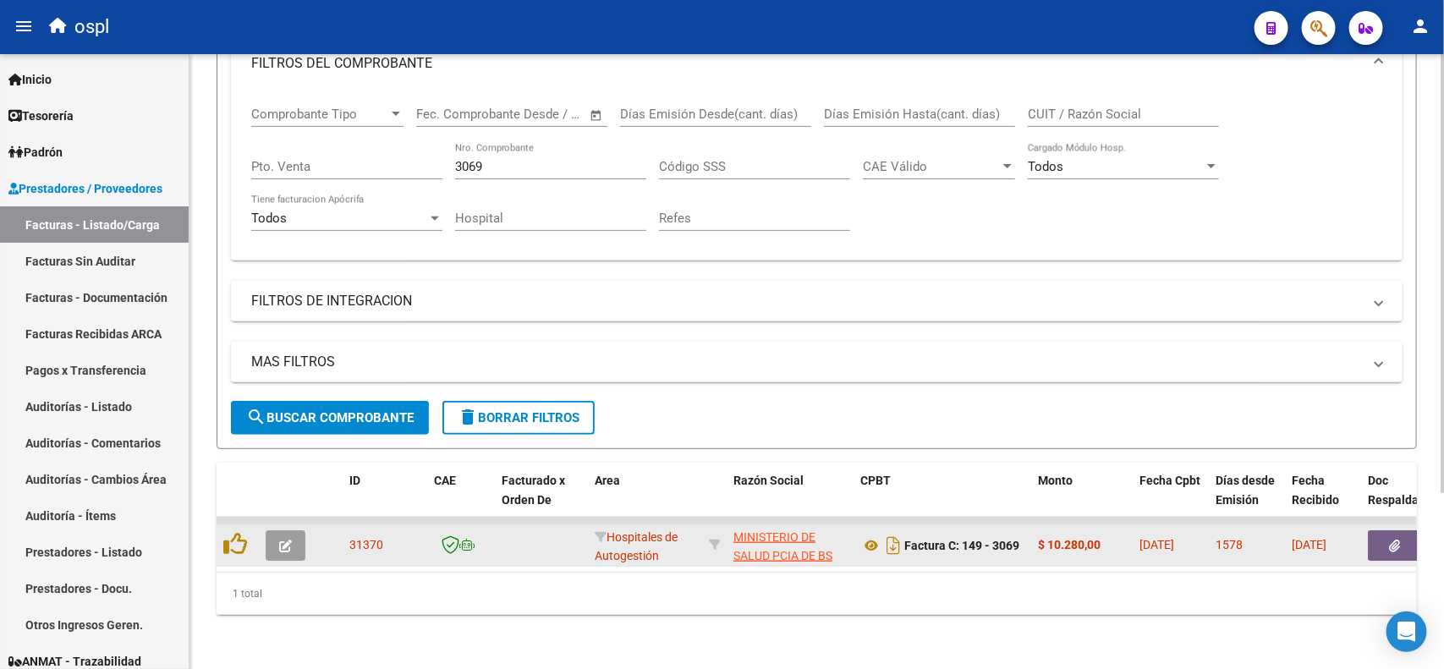
click at [1396, 540] on icon "button" at bounding box center [1395, 546] width 11 height 13
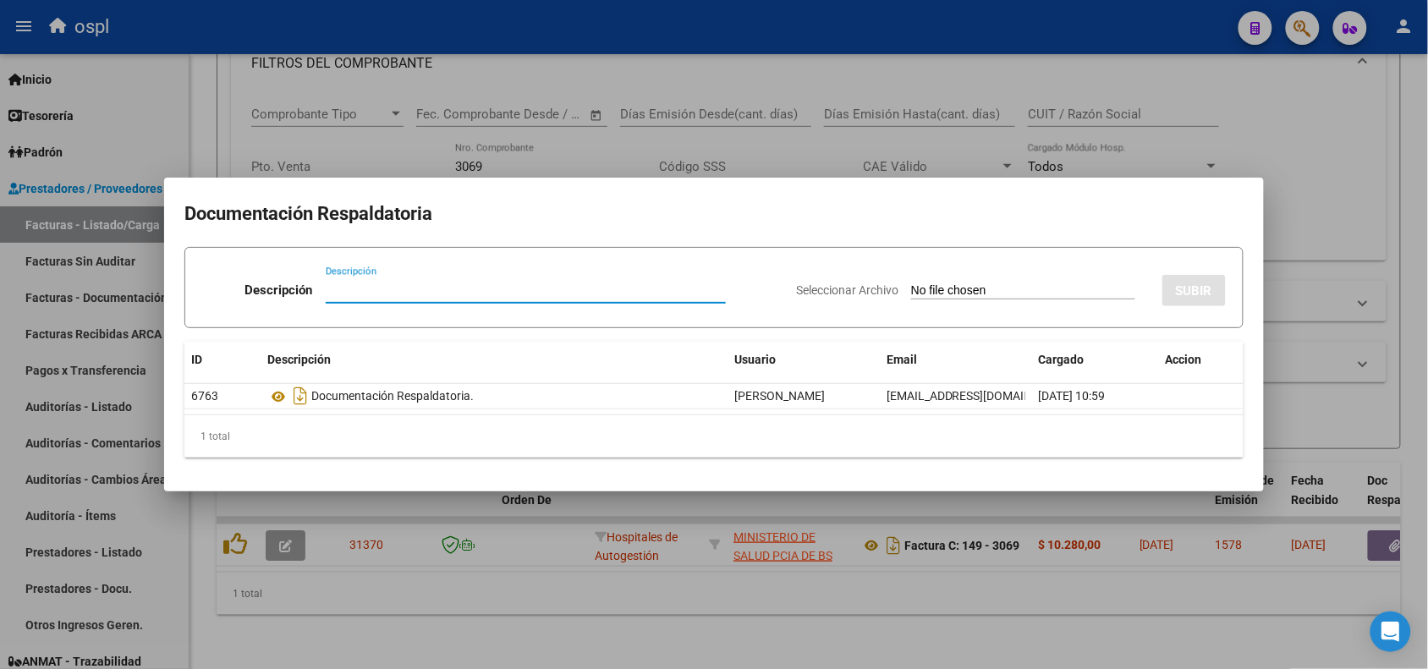
click at [918, 289] on input "Seleccionar Archivo" at bounding box center [1023, 291] width 224 height 16
type input "C:\fakepath\INFORME DE RECHAZO CD 192975896 HOSPITAL H Z G A DR [PERSON_NAME] E…"
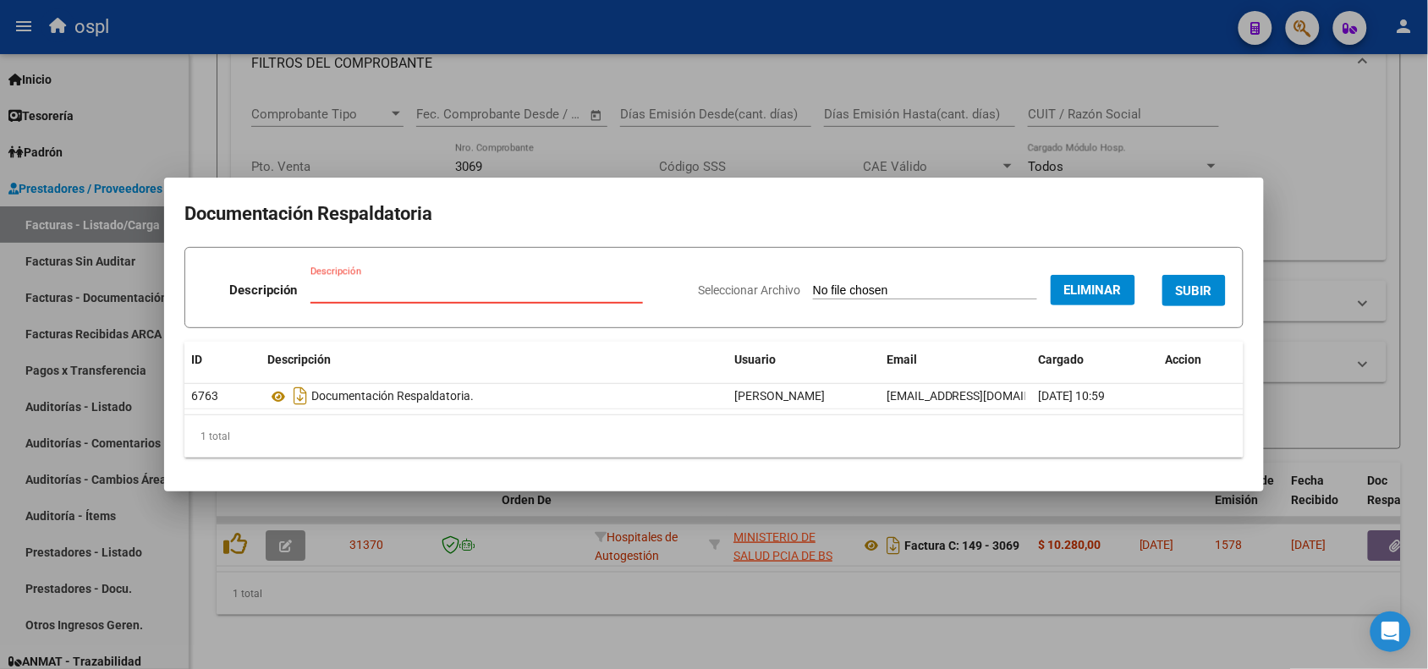
click at [383, 286] on input "Descripción" at bounding box center [476, 290] width 332 height 15
type input "INFORME DE RECHAZO"
click at [1199, 288] on span "SUBIR" at bounding box center [1194, 290] width 36 height 15
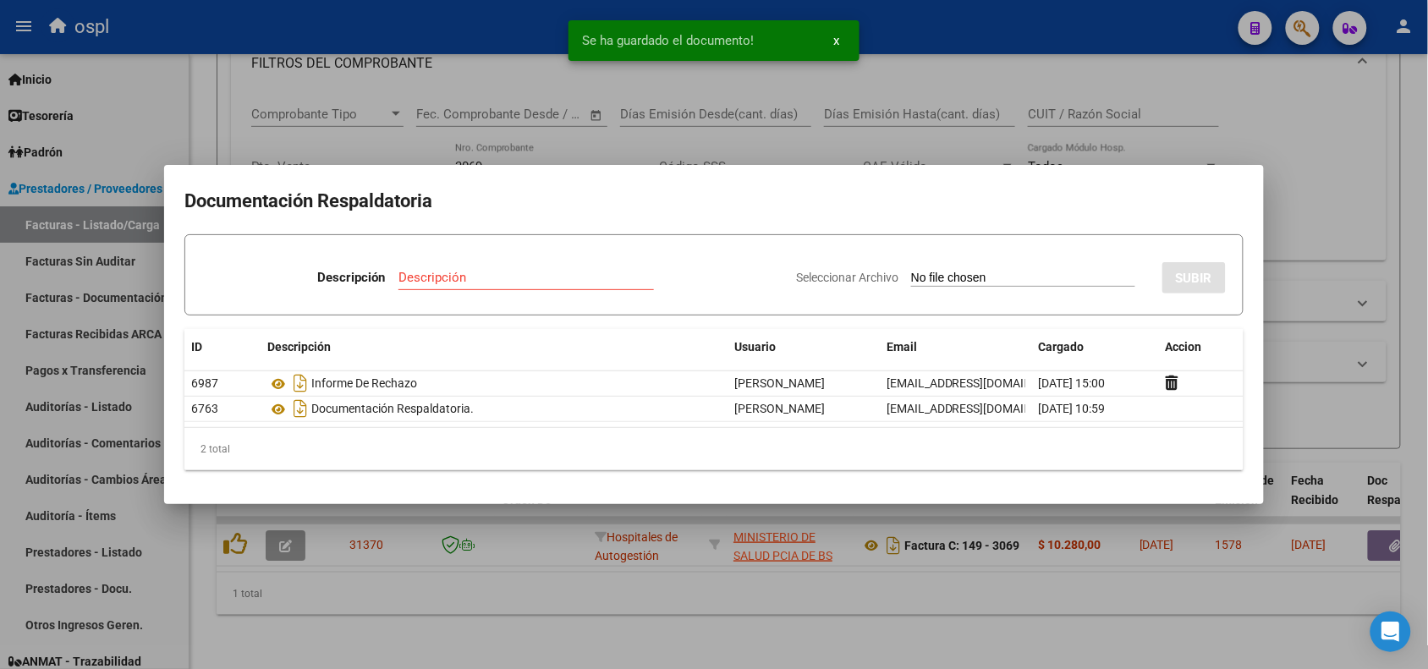
click at [386, 44] on div at bounding box center [714, 334] width 1428 height 669
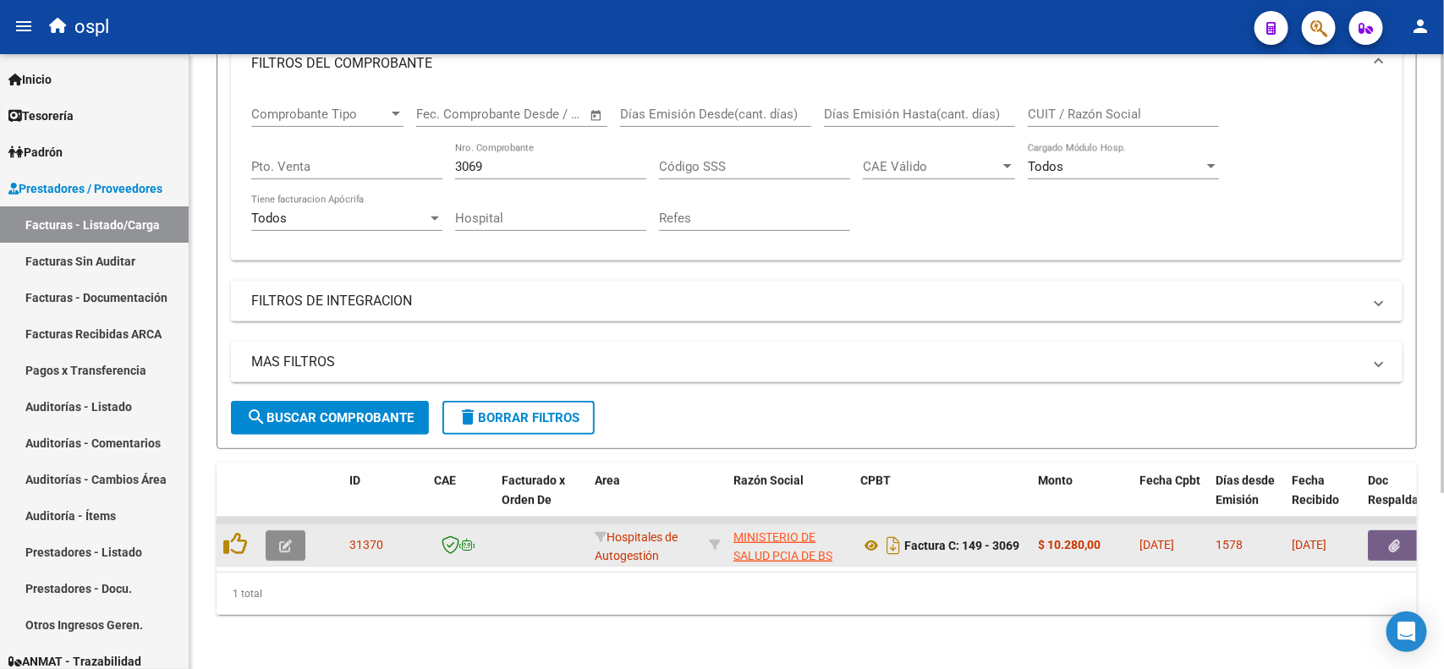
click at [286, 540] on icon "button" at bounding box center [285, 546] width 13 height 13
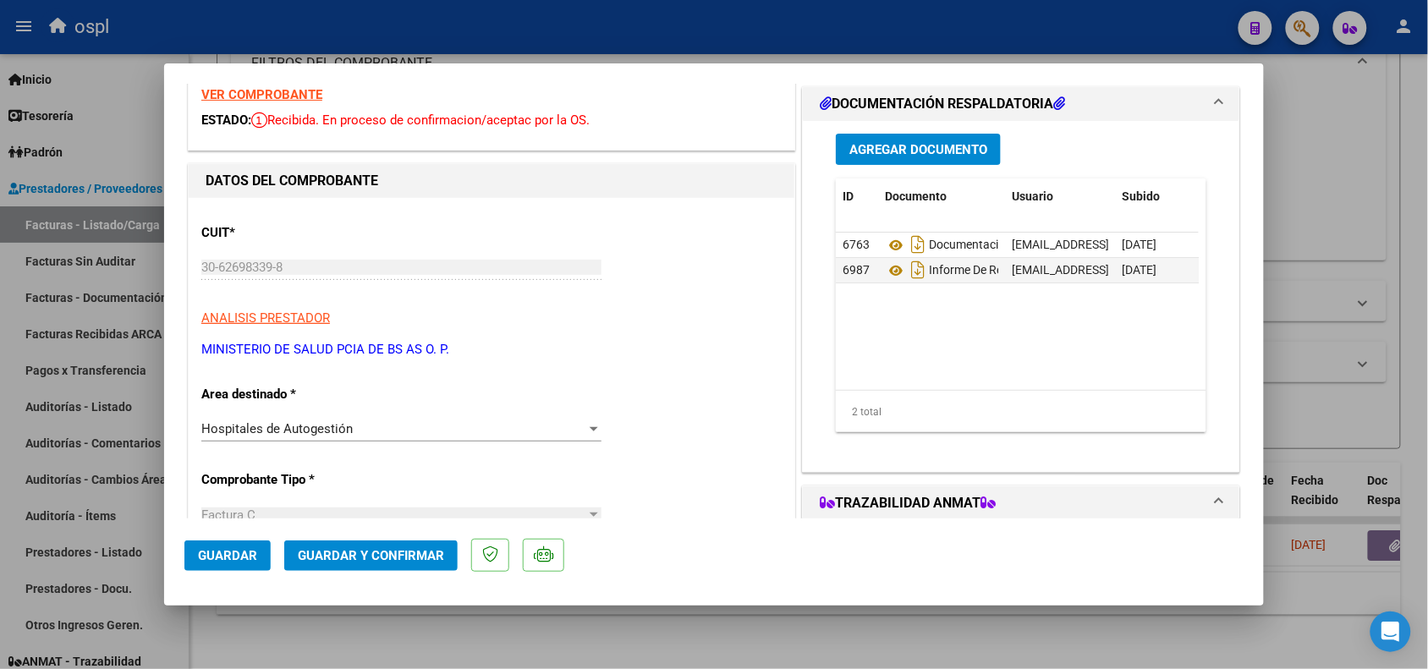
scroll to position [106, 0]
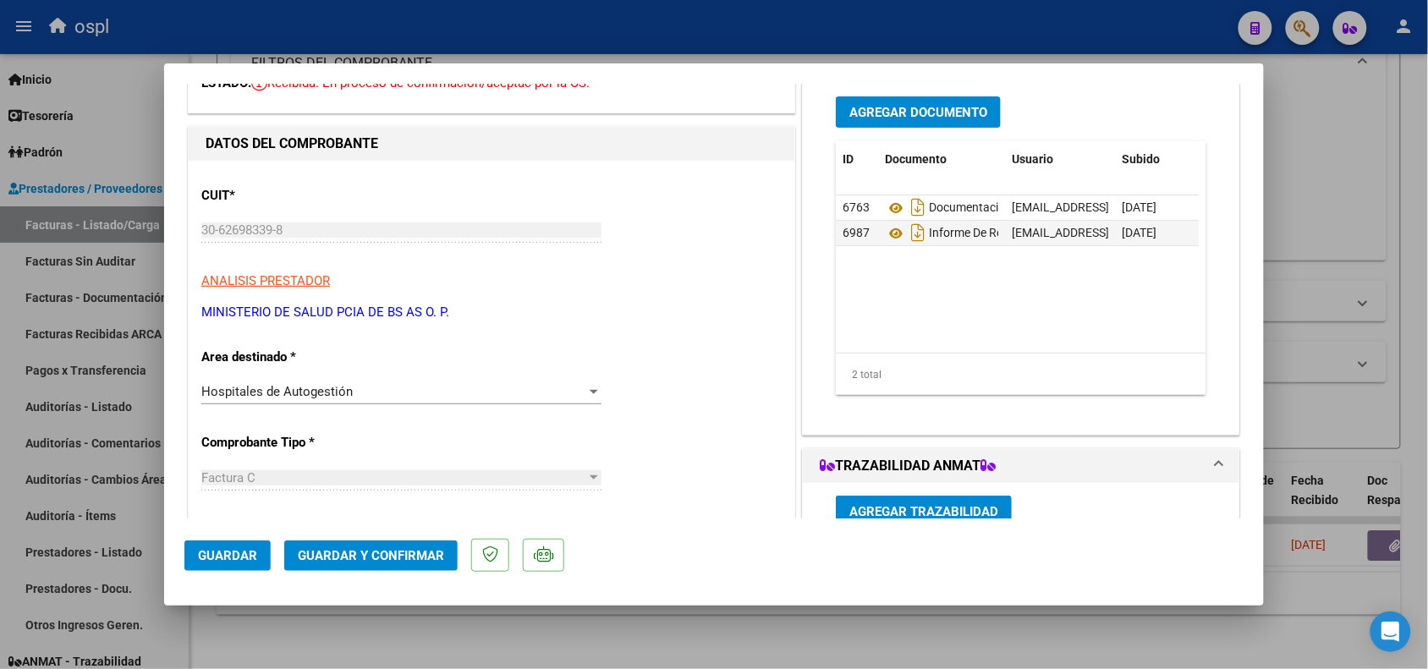
click at [338, 382] on div "Hospitales de Autogestión Seleccionar Area" at bounding box center [401, 391] width 400 height 25
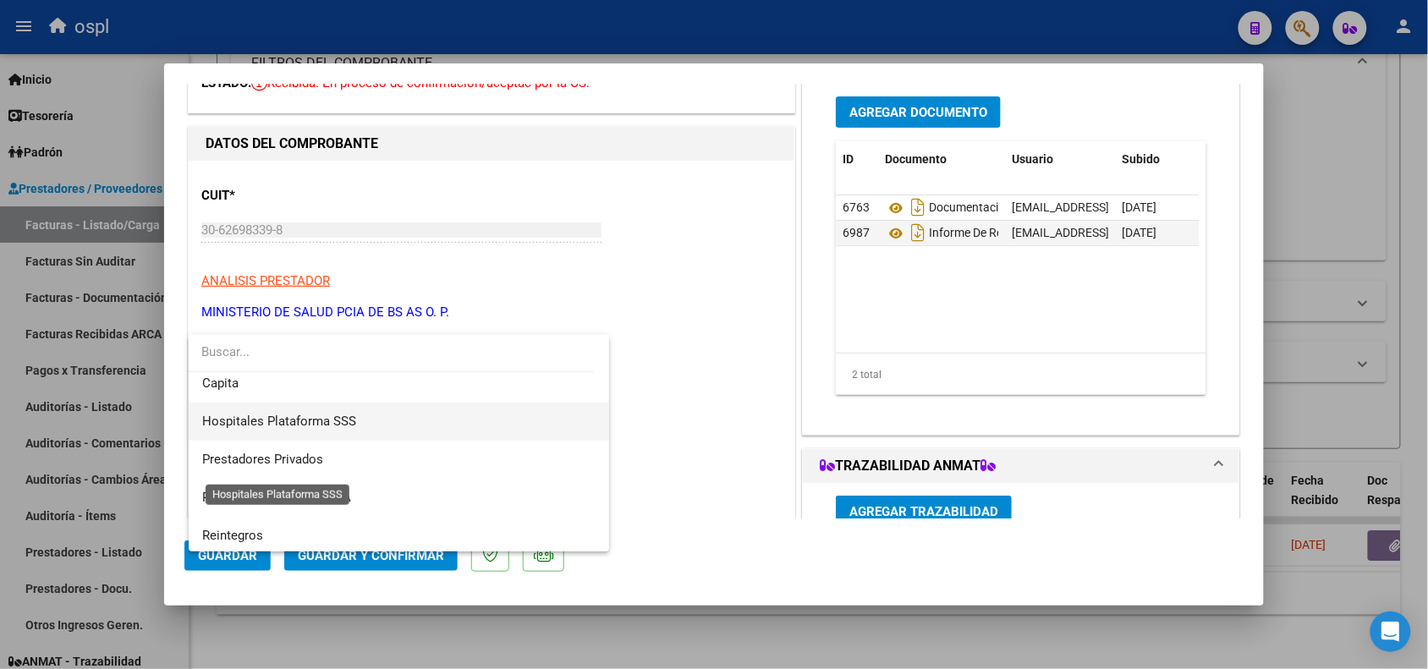
scroll to position [163, 0]
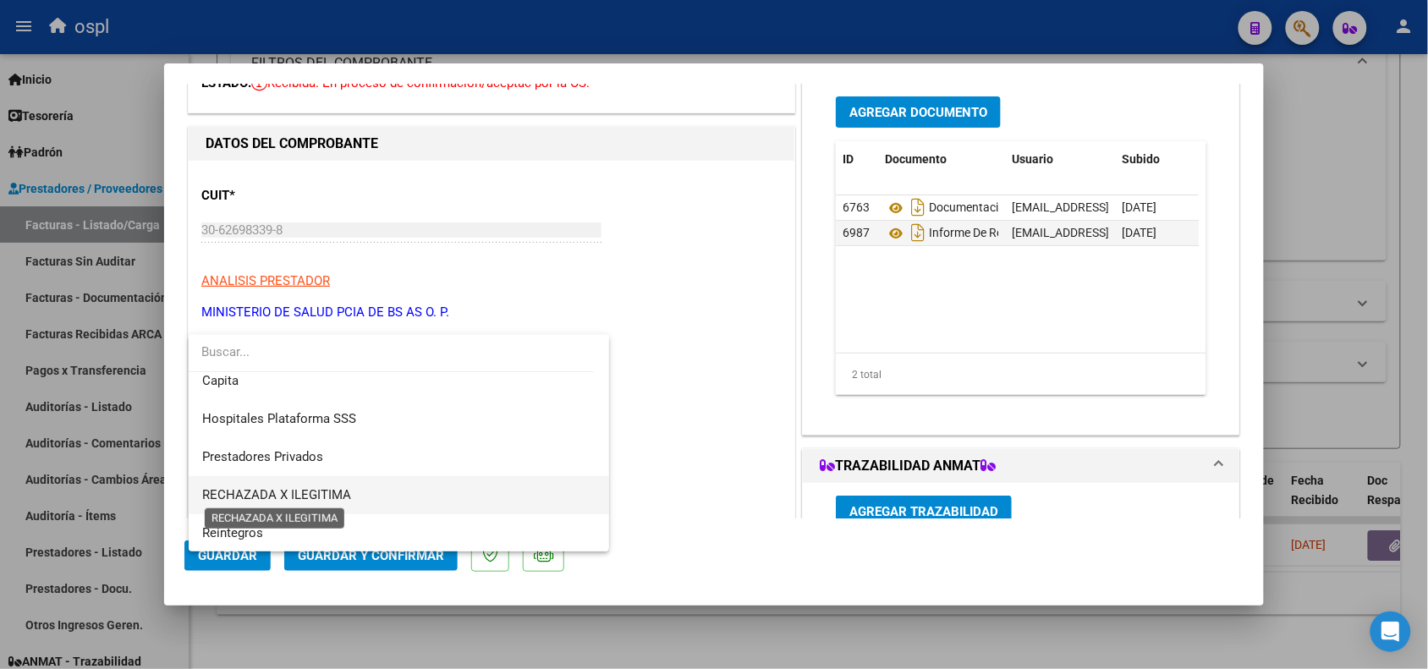
click at [316, 487] on span "RECHAZADA X ILEGITIMA" at bounding box center [276, 494] width 149 height 15
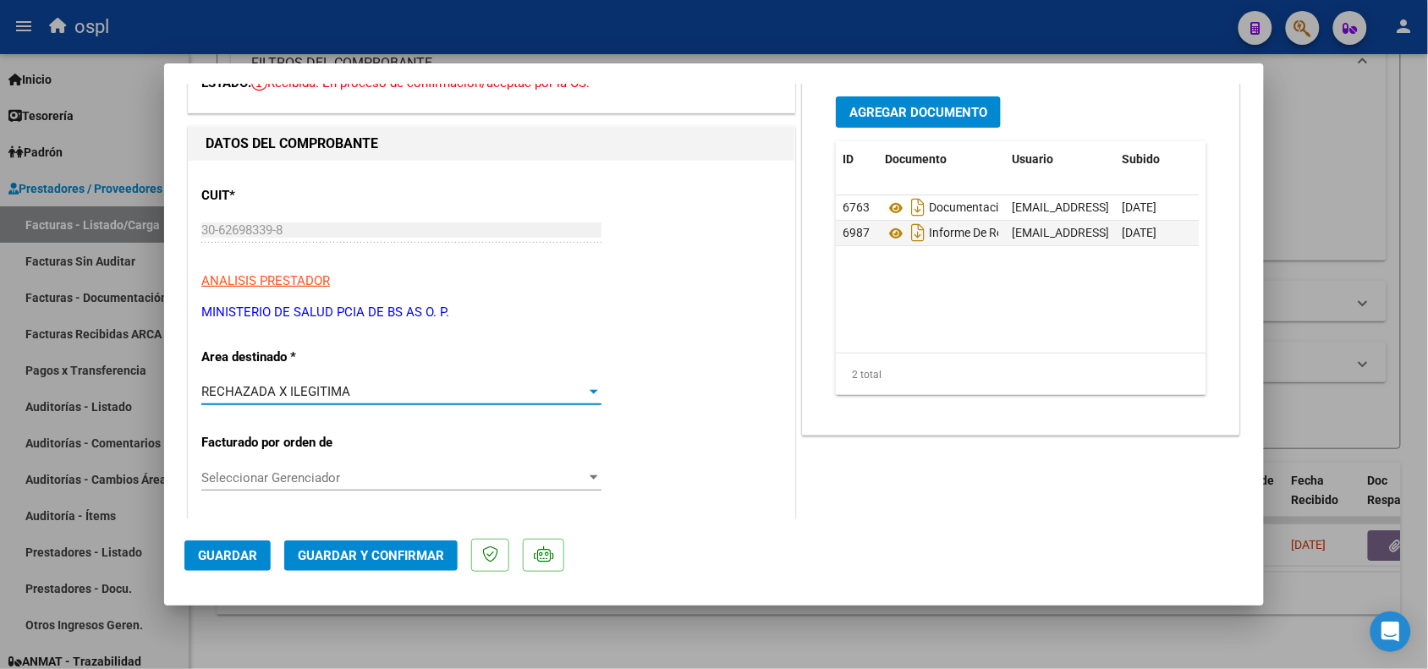
click at [376, 552] on span "Guardar y Confirmar" at bounding box center [371, 555] width 146 height 15
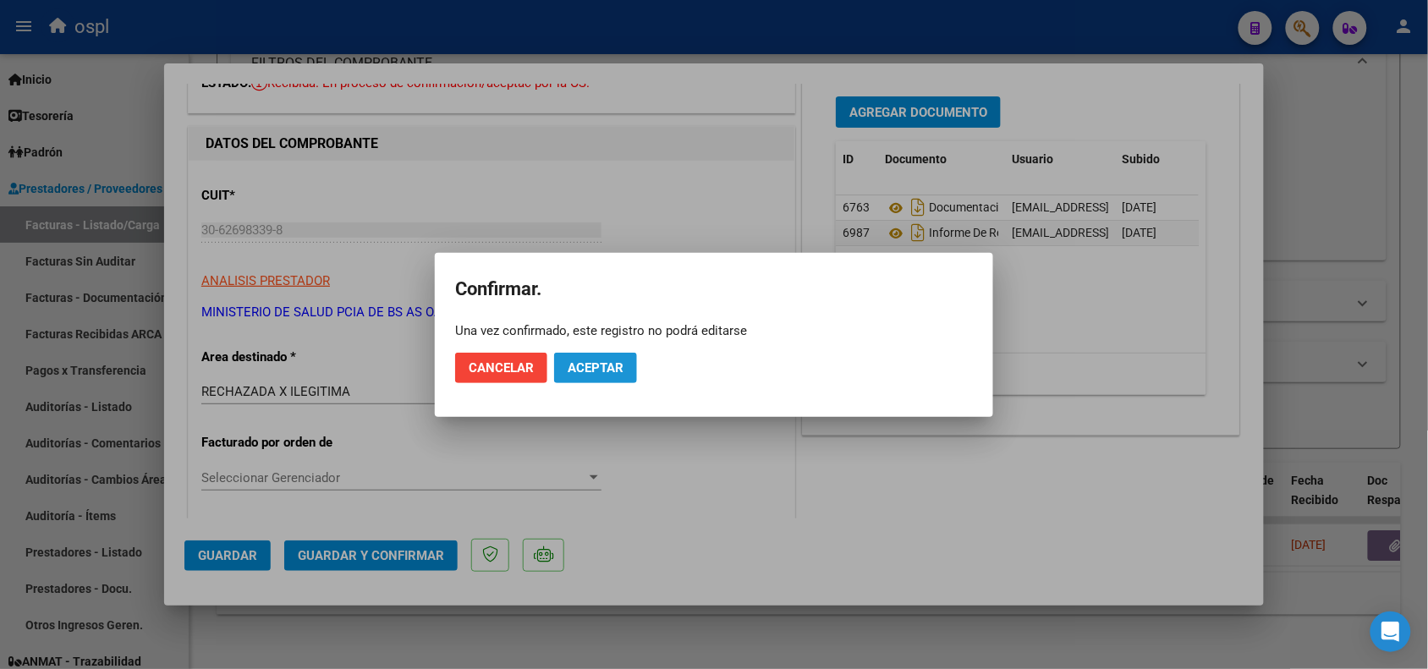
click at [618, 368] on span "Aceptar" at bounding box center [596, 367] width 56 height 15
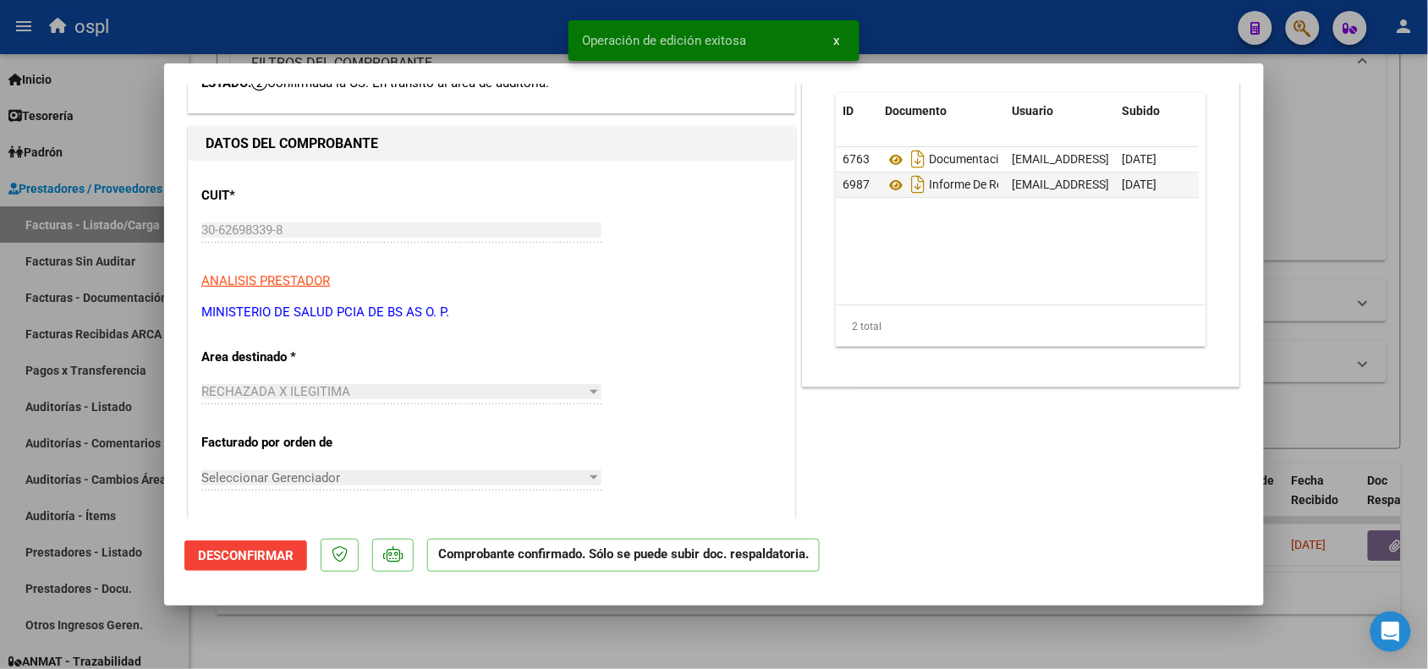
click at [290, 41] on div at bounding box center [714, 334] width 1428 height 669
type input "$ 0,00"
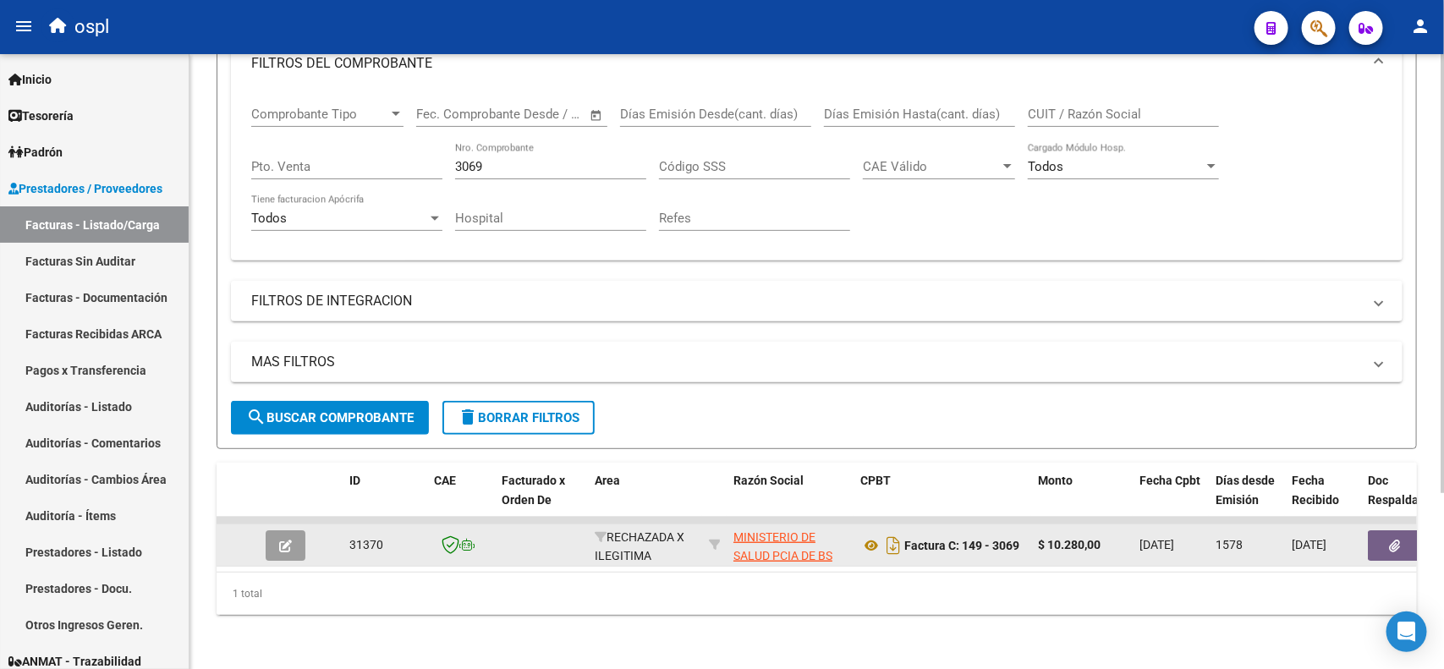
click at [280, 539] on button "button" at bounding box center [286, 545] width 40 height 30
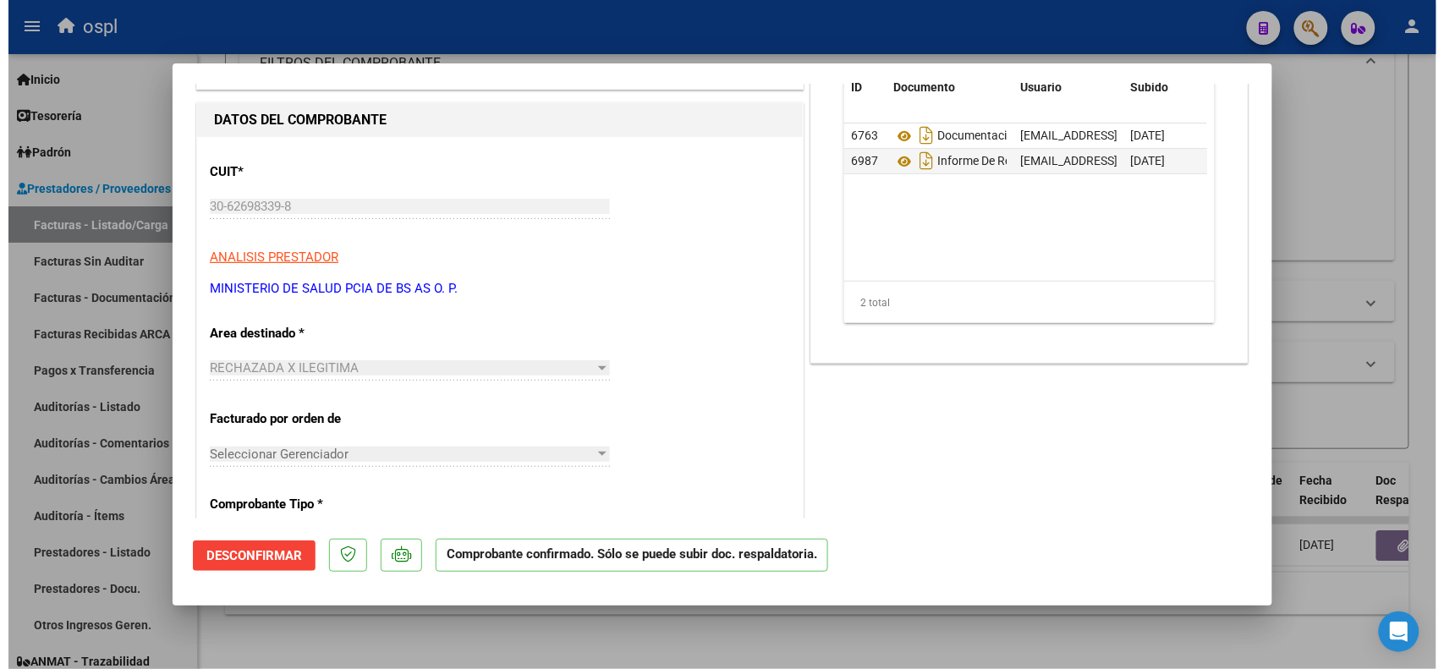
scroll to position [0, 0]
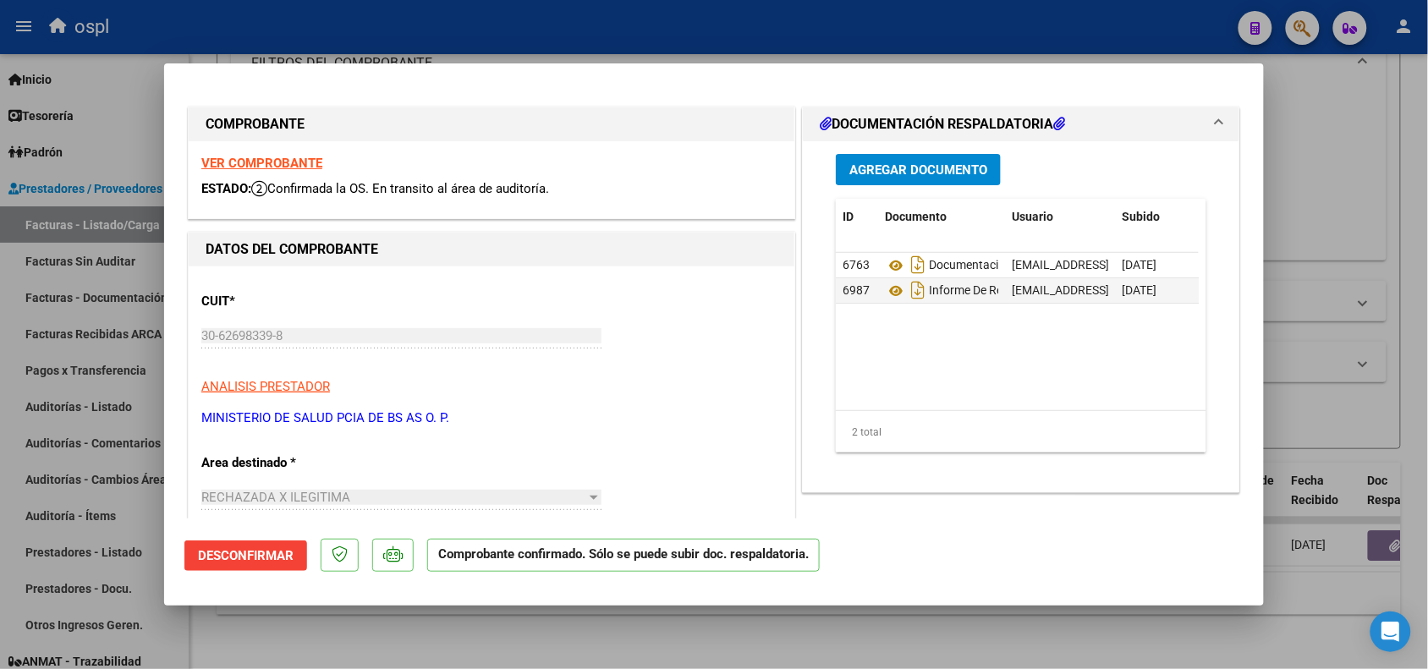
click at [402, 42] on div at bounding box center [714, 334] width 1428 height 669
type input "$ 0,00"
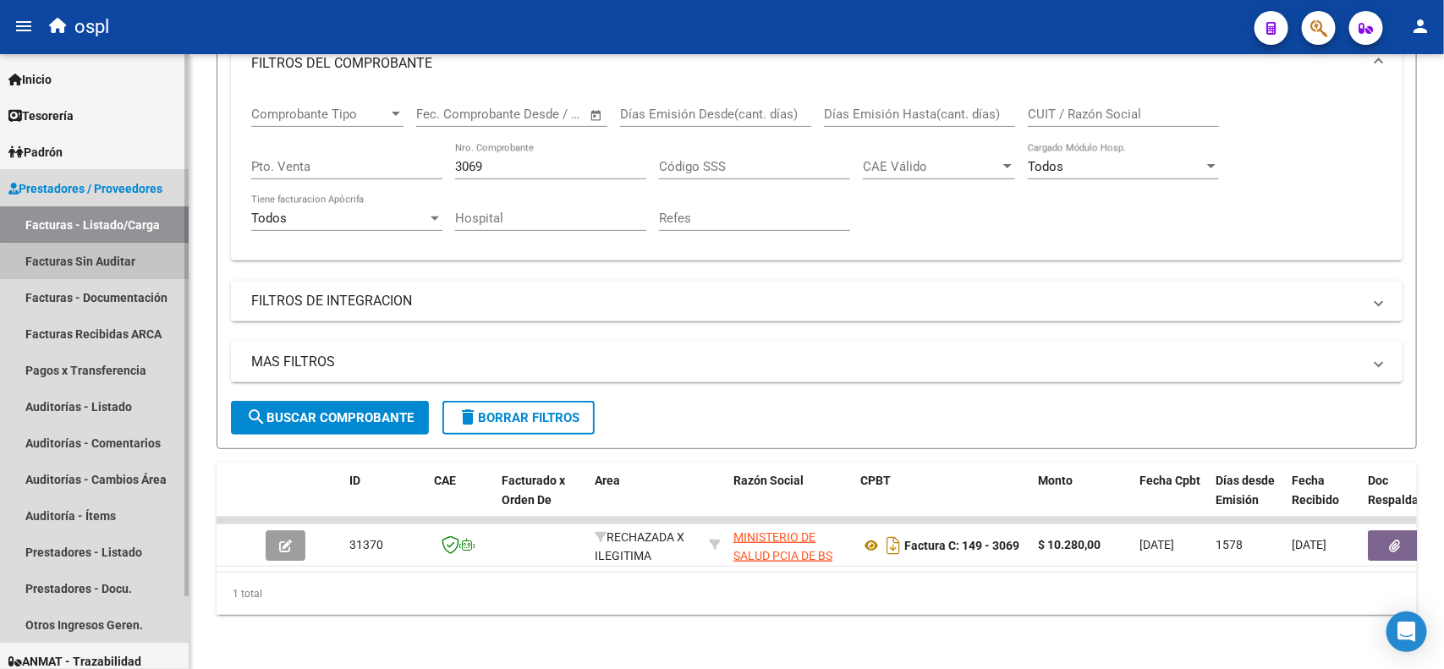
click at [95, 262] on link "Facturas Sin Auditar" at bounding box center [94, 261] width 189 height 36
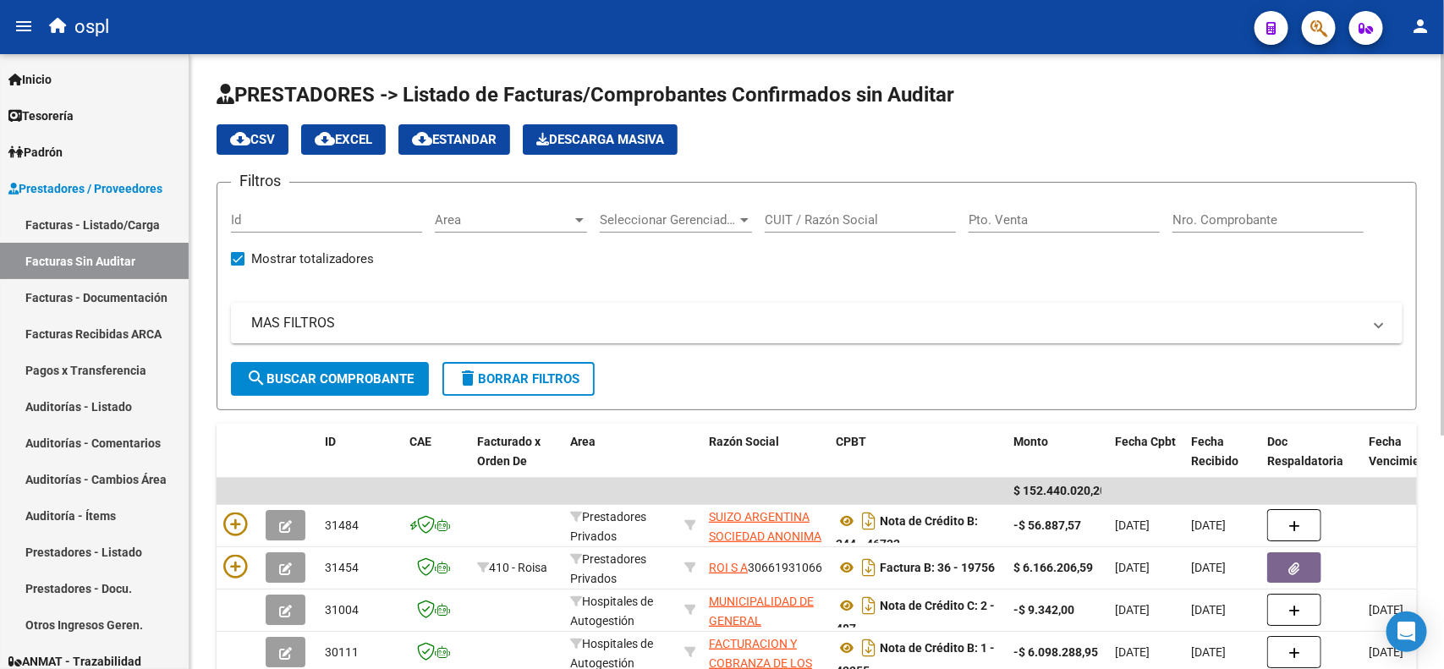
click at [1223, 218] on input "Nro. Comprobante" at bounding box center [1268, 219] width 191 height 15
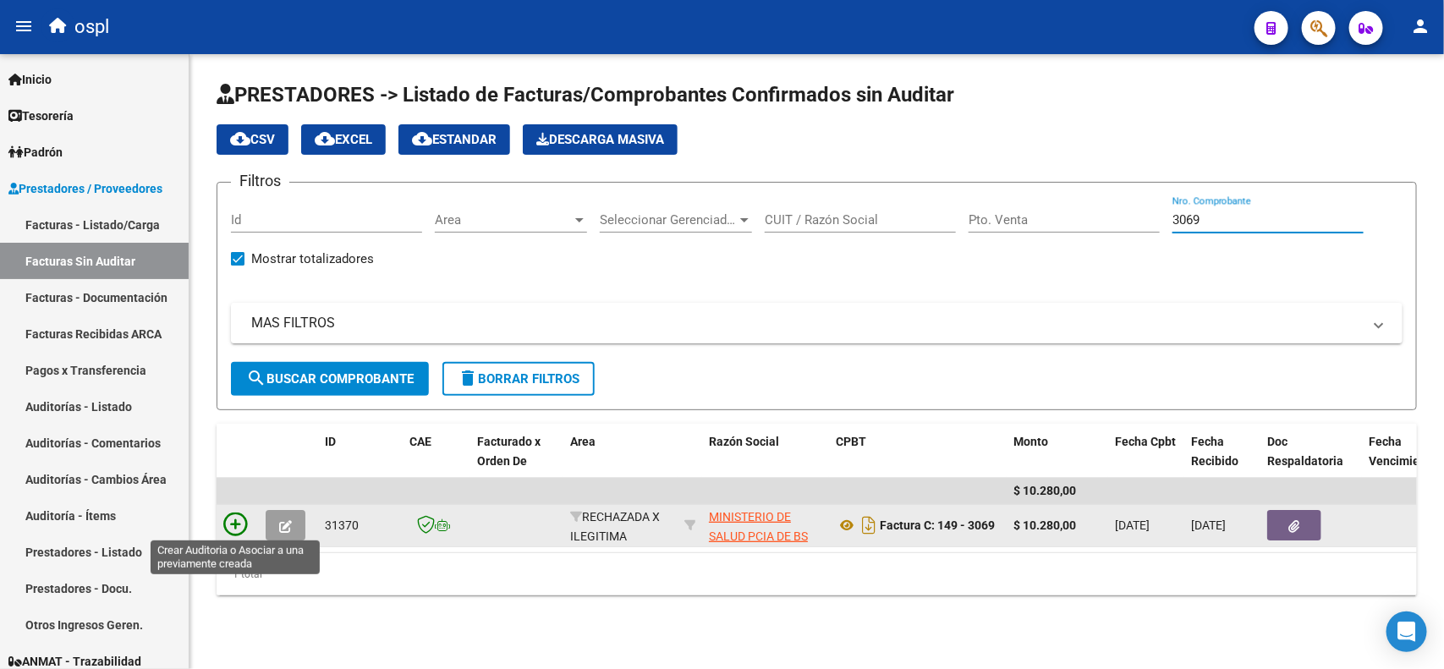
type input "3069"
click at [243, 516] on icon at bounding box center [235, 525] width 24 height 24
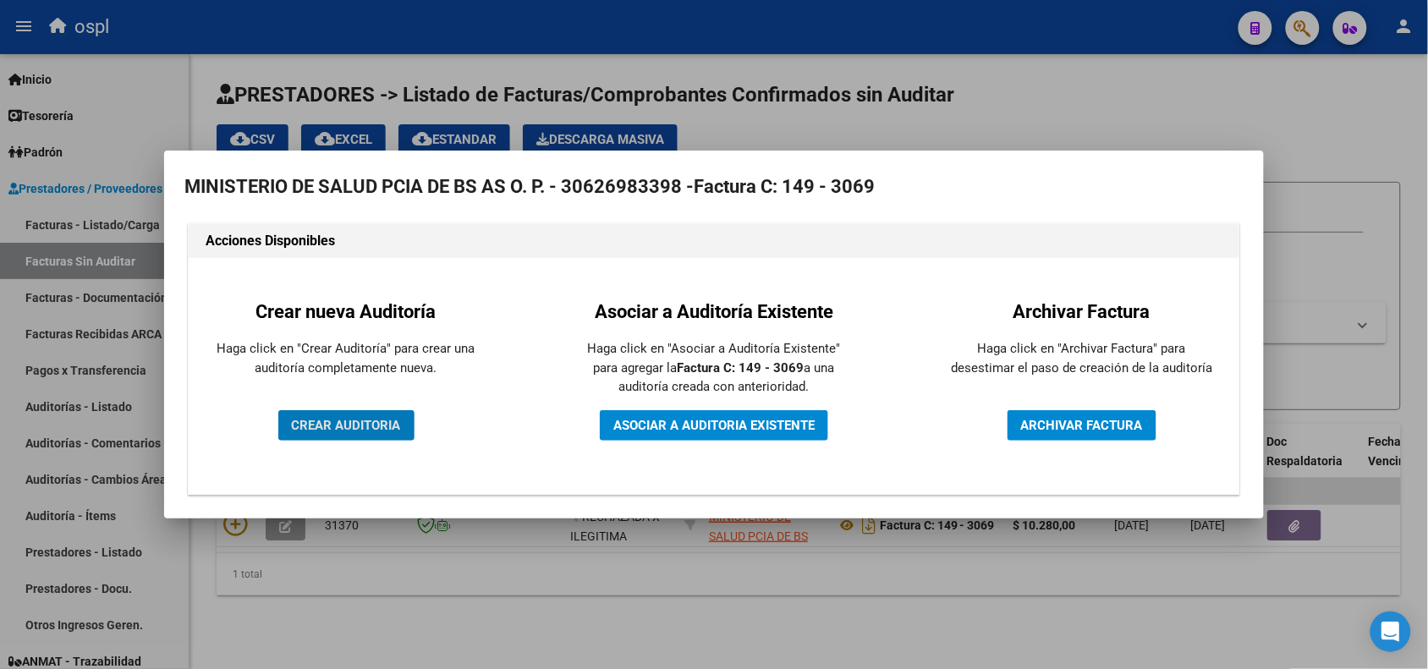
click at [338, 413] on button "CREAR AUDITORIA" at bounding box center [346, 425] width 136 height 30
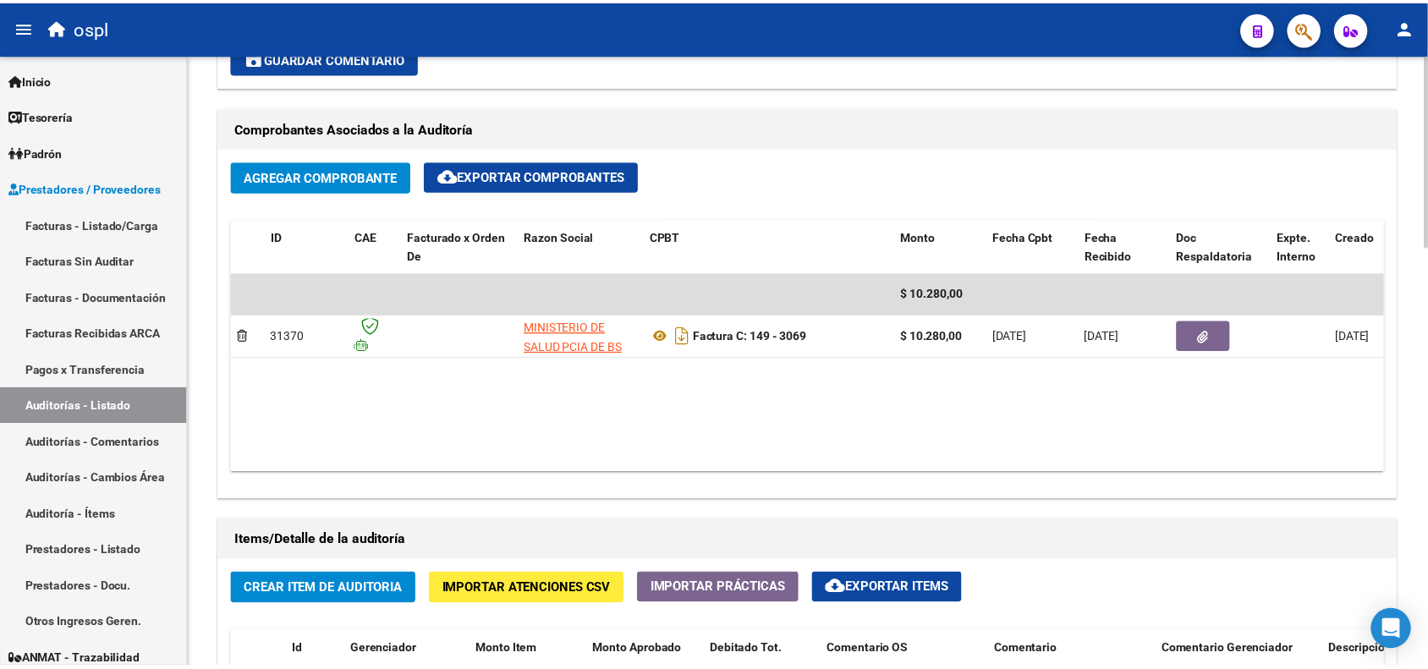
scroll to position [816, 0]
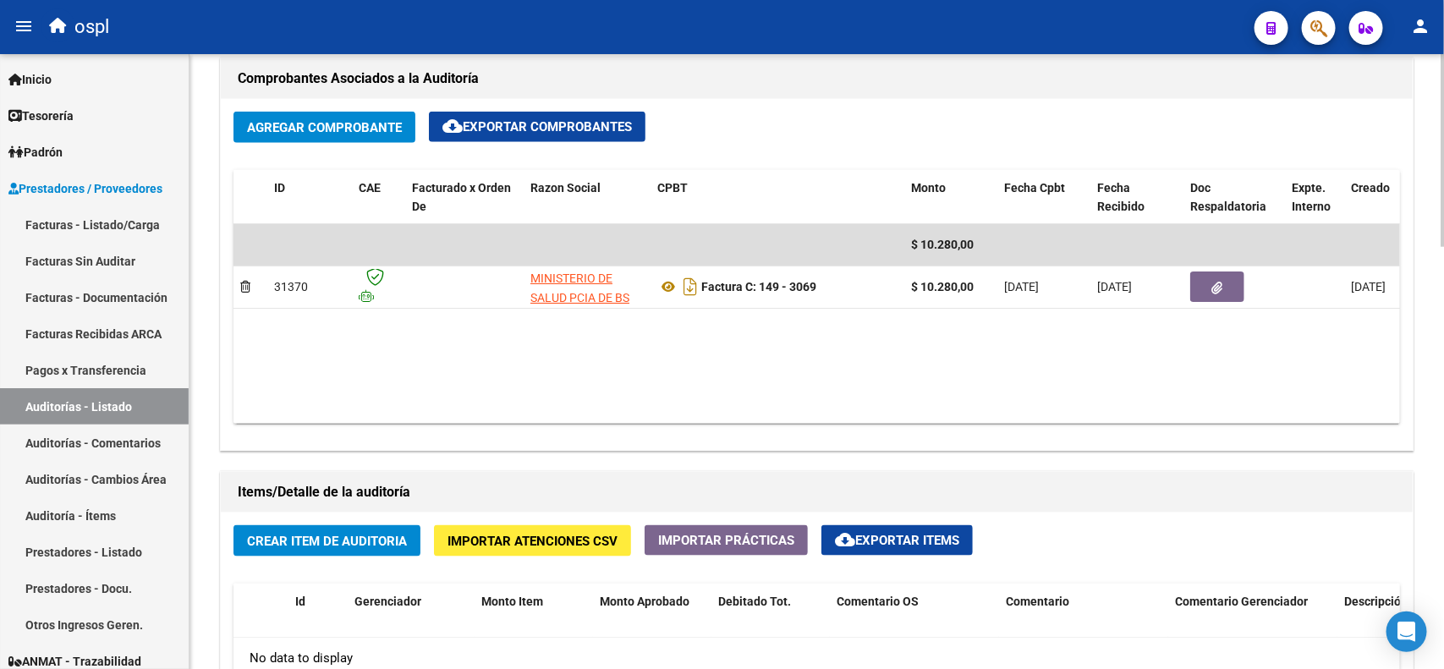
click at [364, 534] on span "Crear Item de Auditoria" at bounding box center [327, 541] width 160 height 15
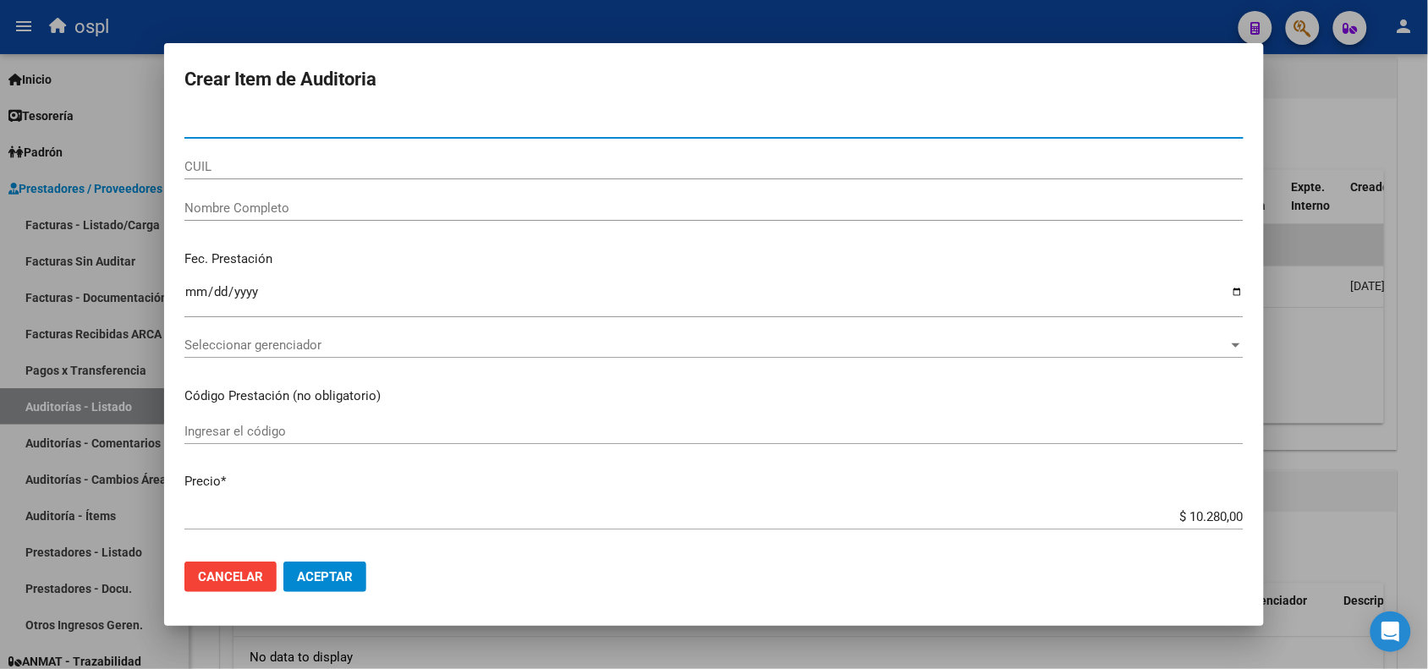
click at [368, 208] on input "Nombre Completo" at bounding box center [713, 208] width 1059 height 15
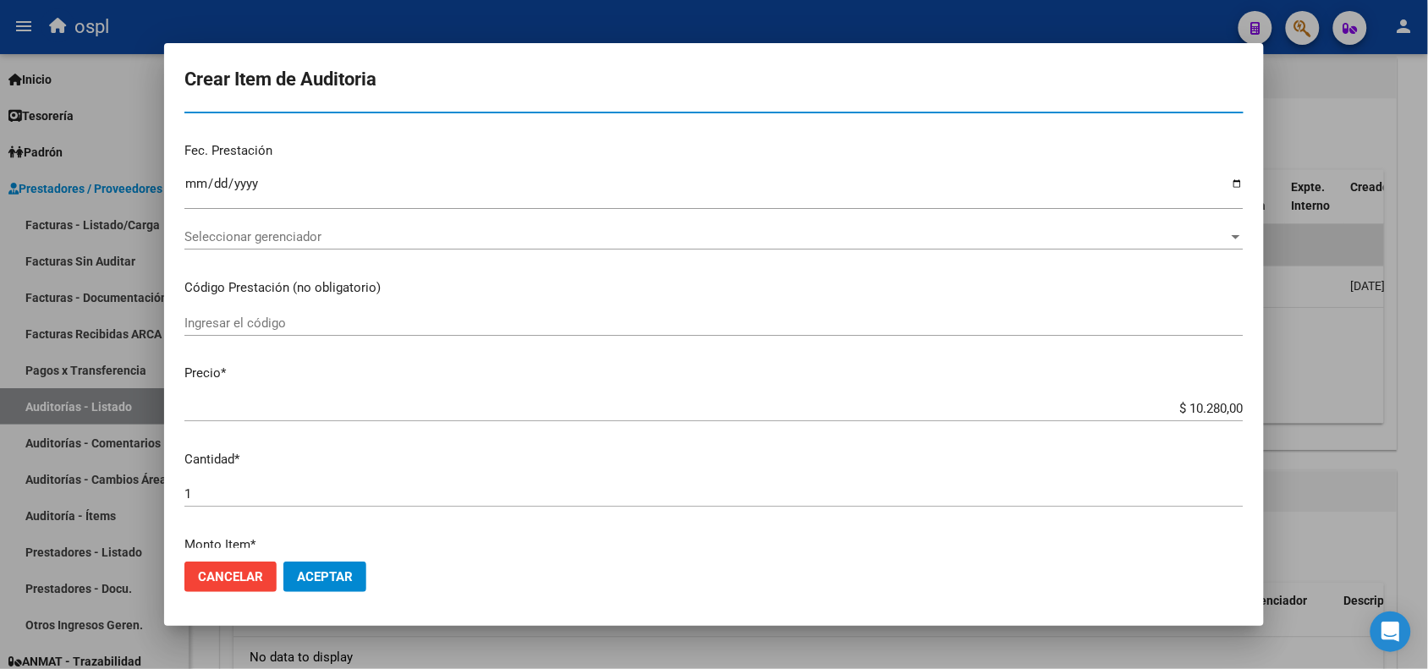
scroll to position [212, 0]
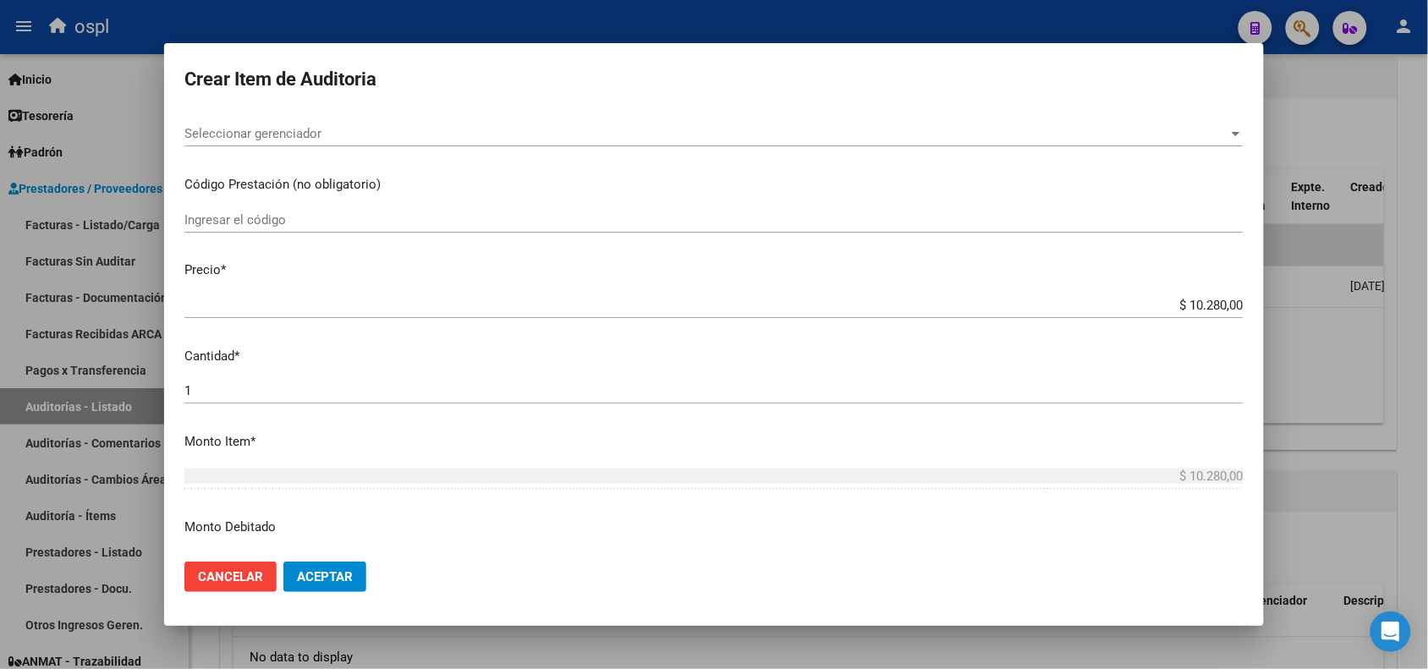
type input "VARIOS"
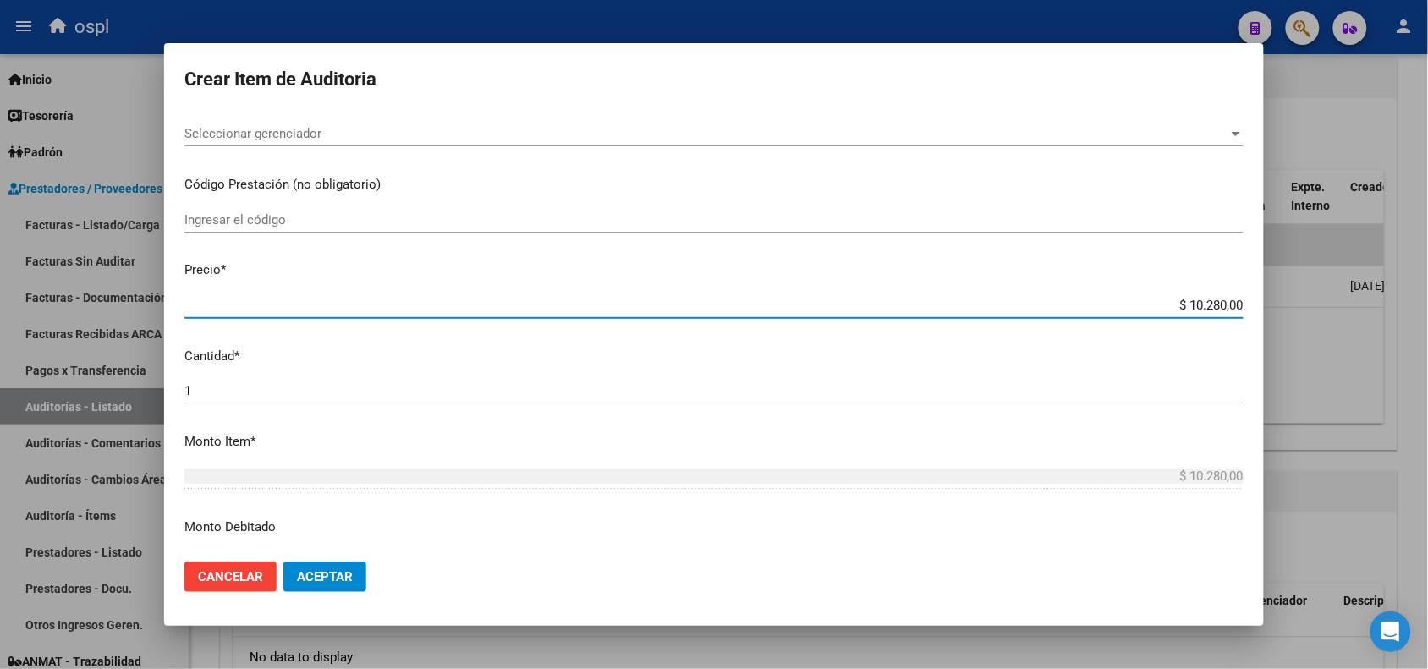
drag, startPoint x: 1165, startPoint y: 305, endPoint x: 1235, endPoint y: 310, distance: 70.4
click at [1235, 310] on app-form-text-field "Precio * $ 10.280,00 Ingresar el precio" at bounding box center [720, 287] width 1073 height 52
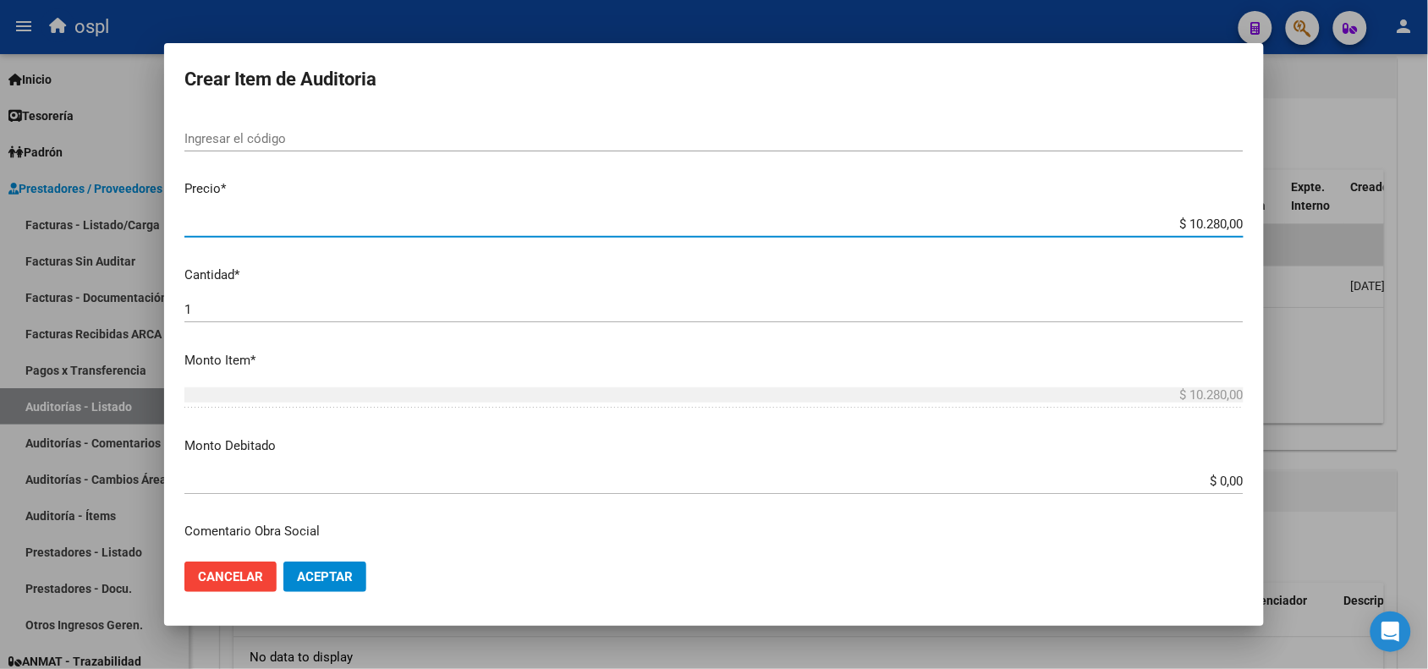
scroll to position [529, 0]
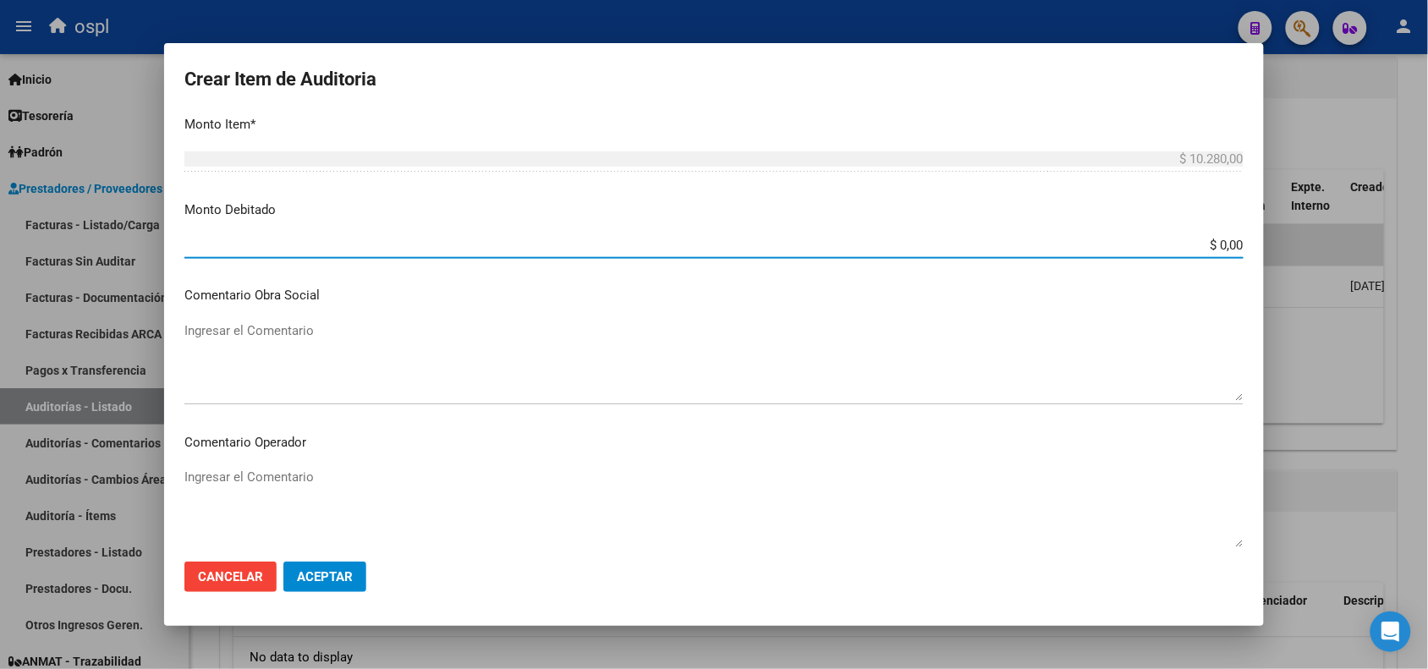
drag, startPoint x: 1178, startPoint y: 241, endPoint x: 1240, endPoint y: 241, distance: 62.6
click at [1240, 241] on app-form-text-field "Monto Debitado $ 0,00 Ingresar el monto" at bounding box center [720, 227] width 1073 height 52
paste input "10.28"
type input "$ 10.280,00"
drag, startPoint x: 1101, startPoint y: 267, endPoint x: 965, endPoint y: 355, distance: 161.4
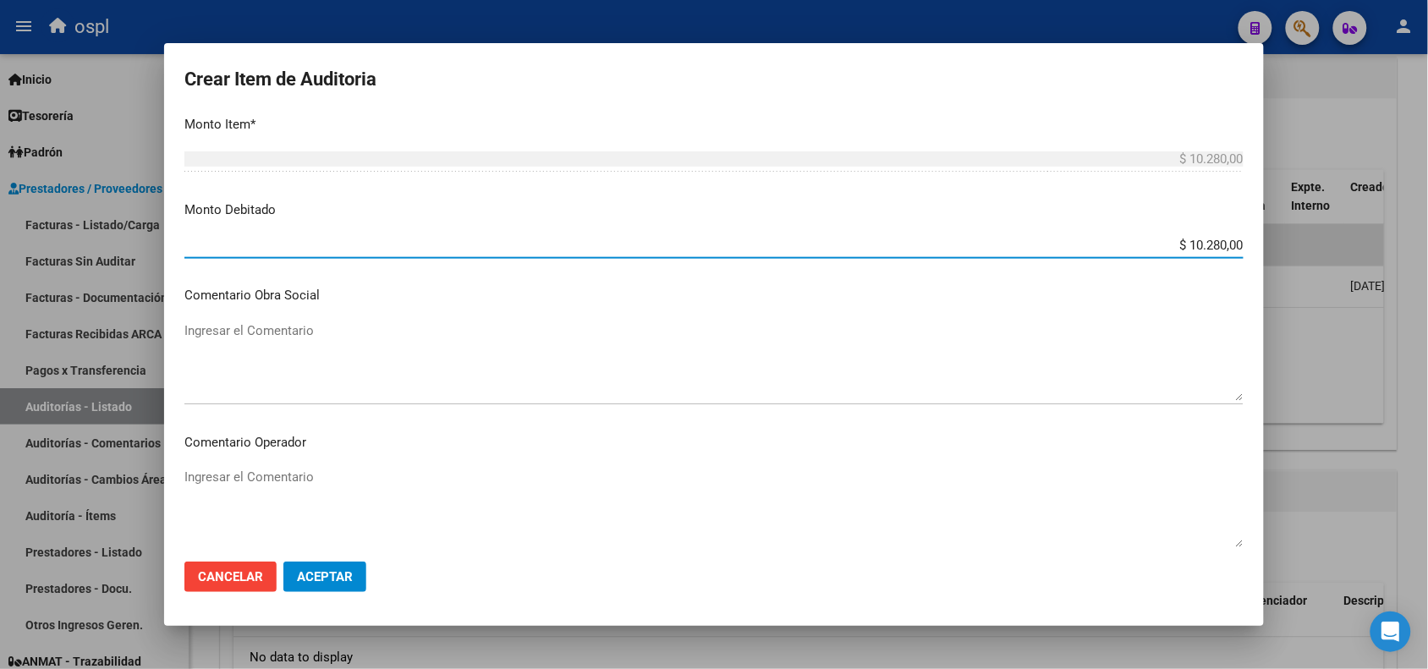
click at [975, 323] on mat-dialog-content "Nro Documento CUIL VARIOS Nombre Completo Fec. Prestación Ingresar la fecha Sel…" at bounding box center [714, 330] width 1100 height 435
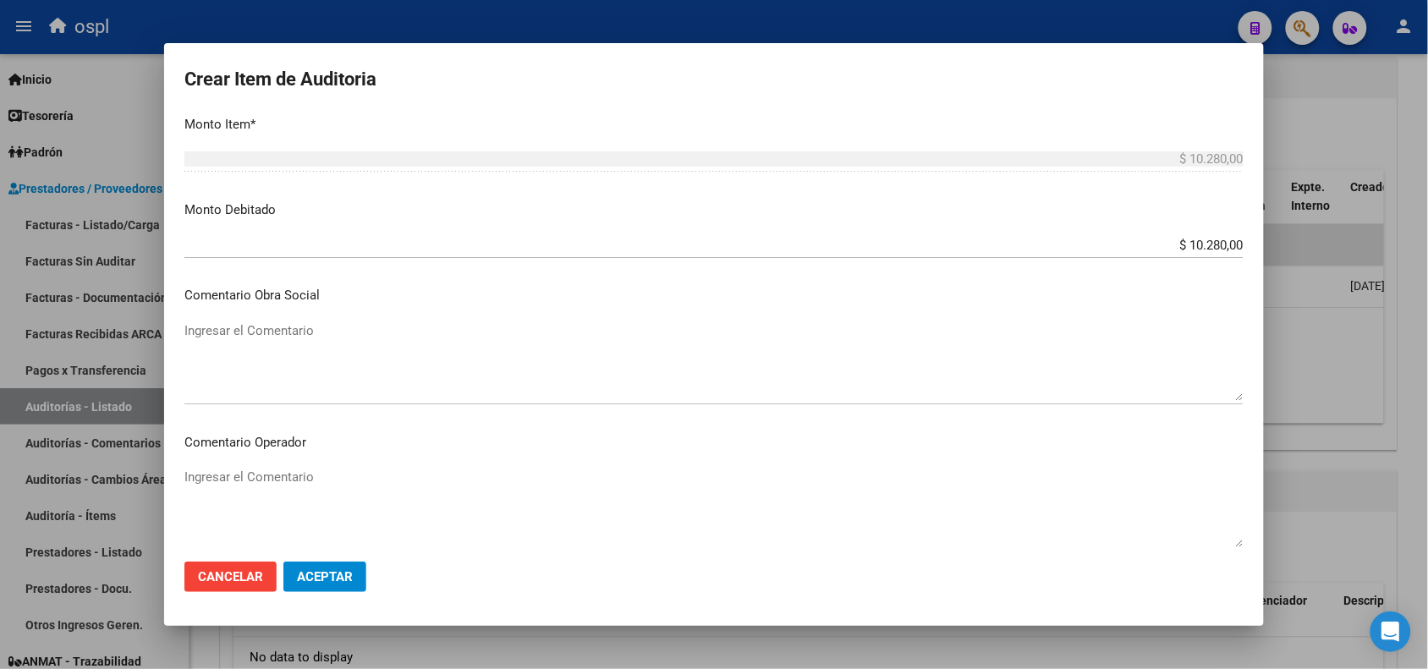
click at [338, 373] on textarea "Ingresar el Comentario" at bounding box center [713, 361] width 1059 height 80
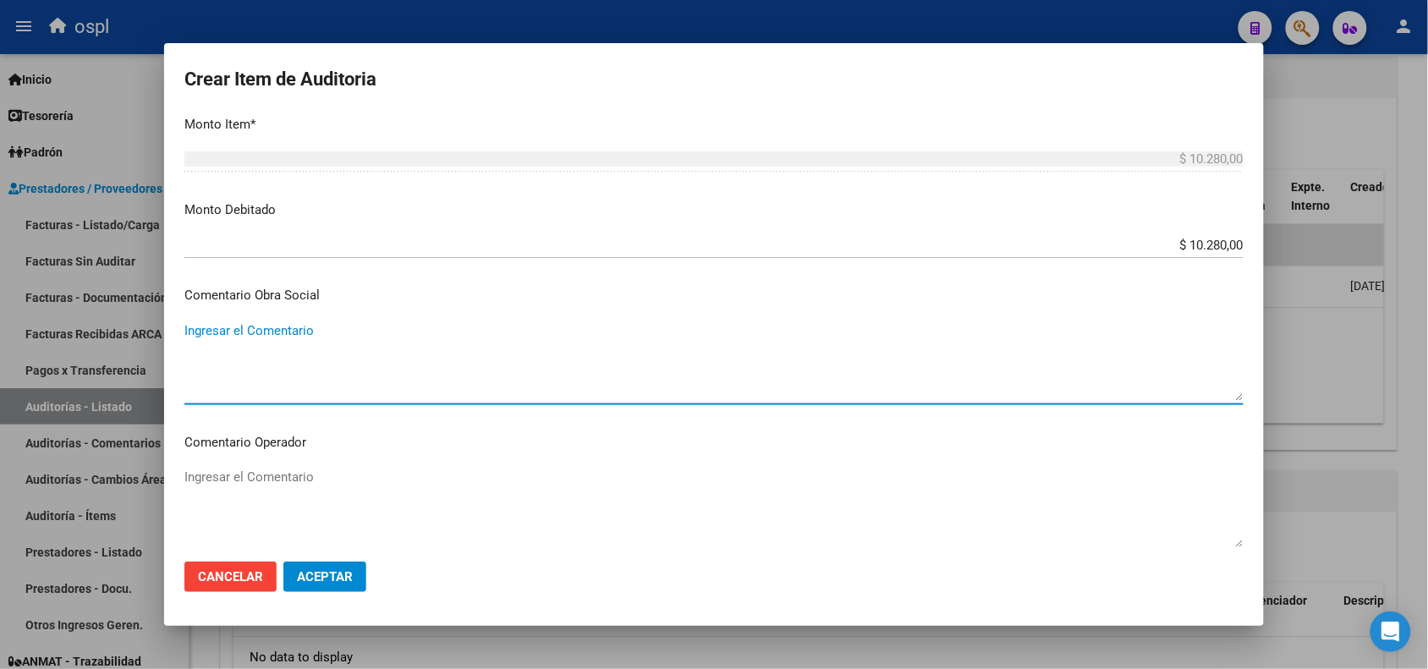
paste textarea "NO SE HA INTERGRADO COPIA DE D.N.I CON LA DOCUMENTACION PRESENTADA, LA CUAL IMP…"
type textarea "NO SE HA INTERGRADO COPIA DE D.N.I CON LA DOCUMENTACION PRESENTADA, LA CUAL IMP…"
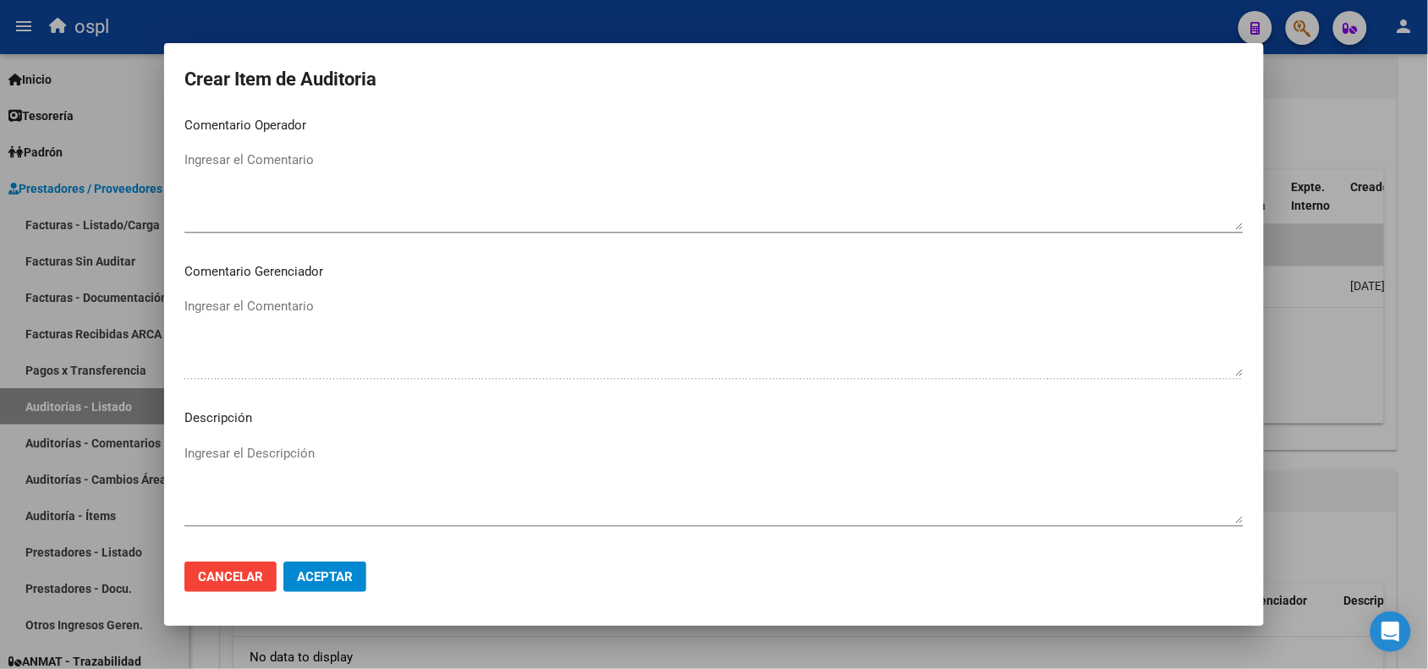
scroll to position [952, 0]
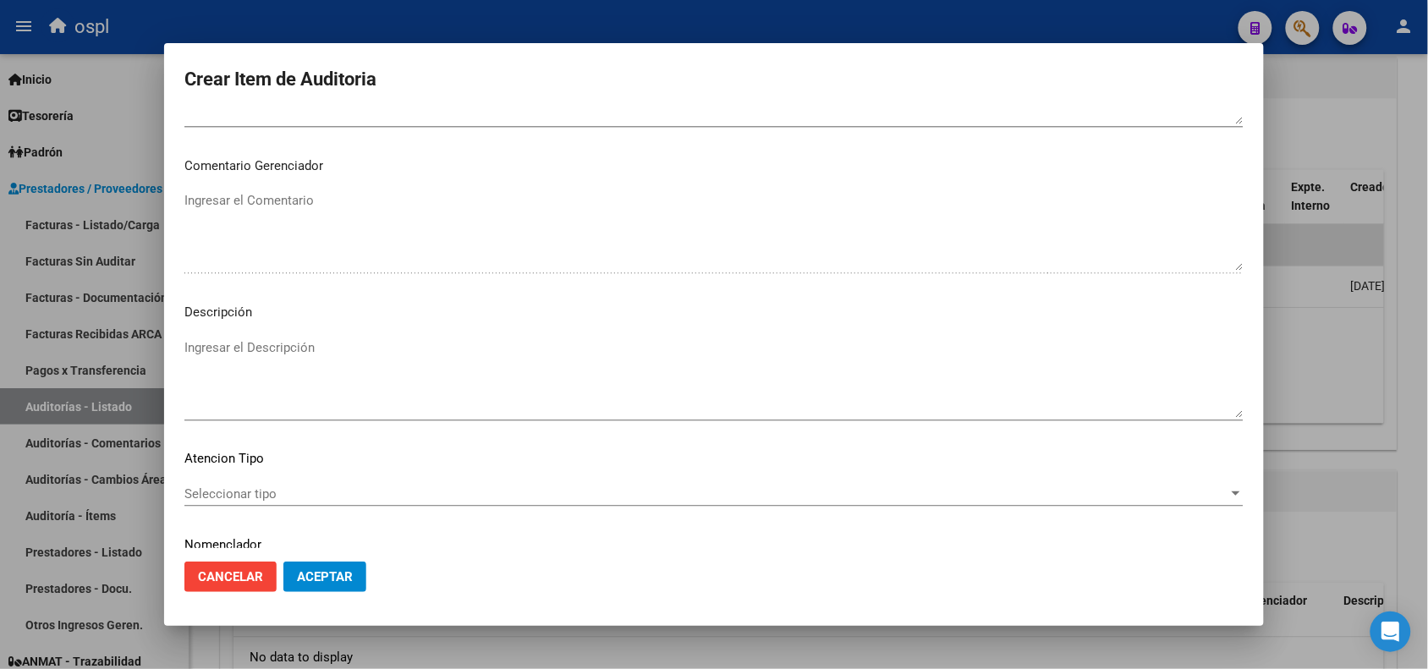
click at [311, 382] on textarea "Ingresar el Descripción" at bounding box center [713, 378] width 1059 height 80
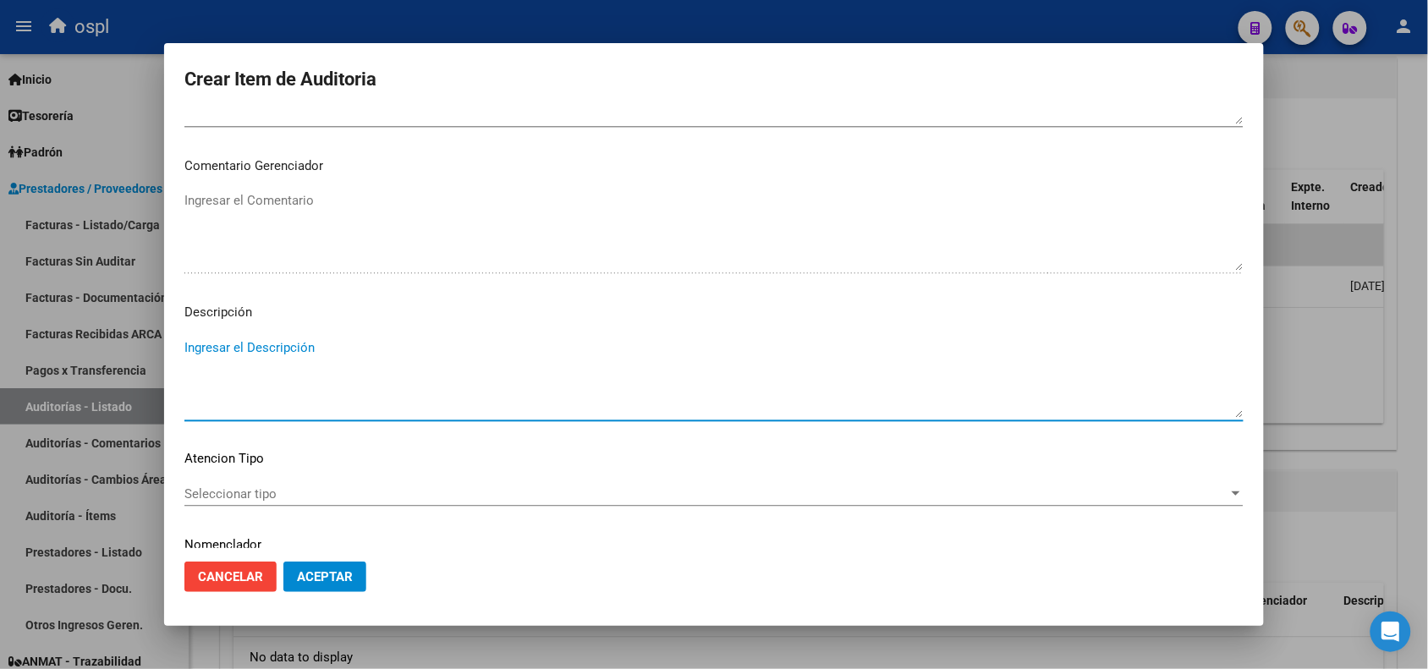
paste textarea "NO SE HA INTERGRADO COPIA DE D.N.I CON LA DOCUMENTACION PRESENTADA, LA CUAL IMP…"
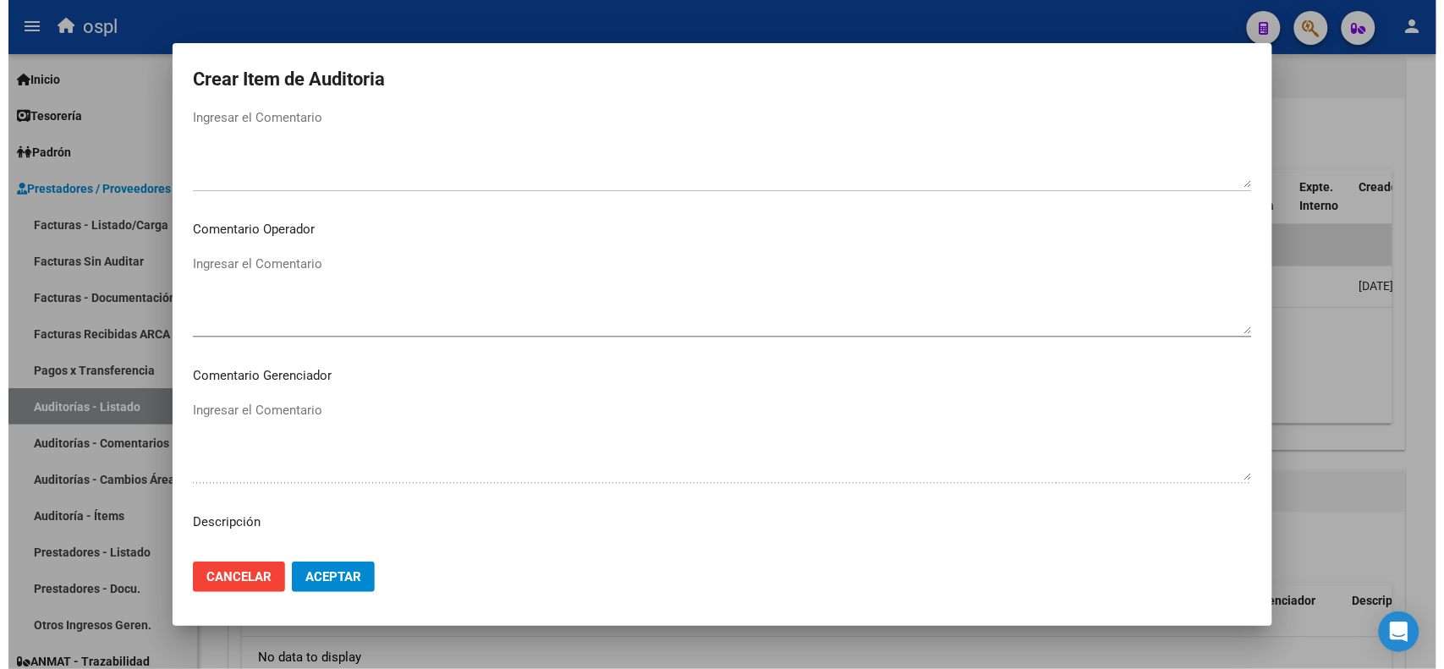
scroll to position [740, 0]
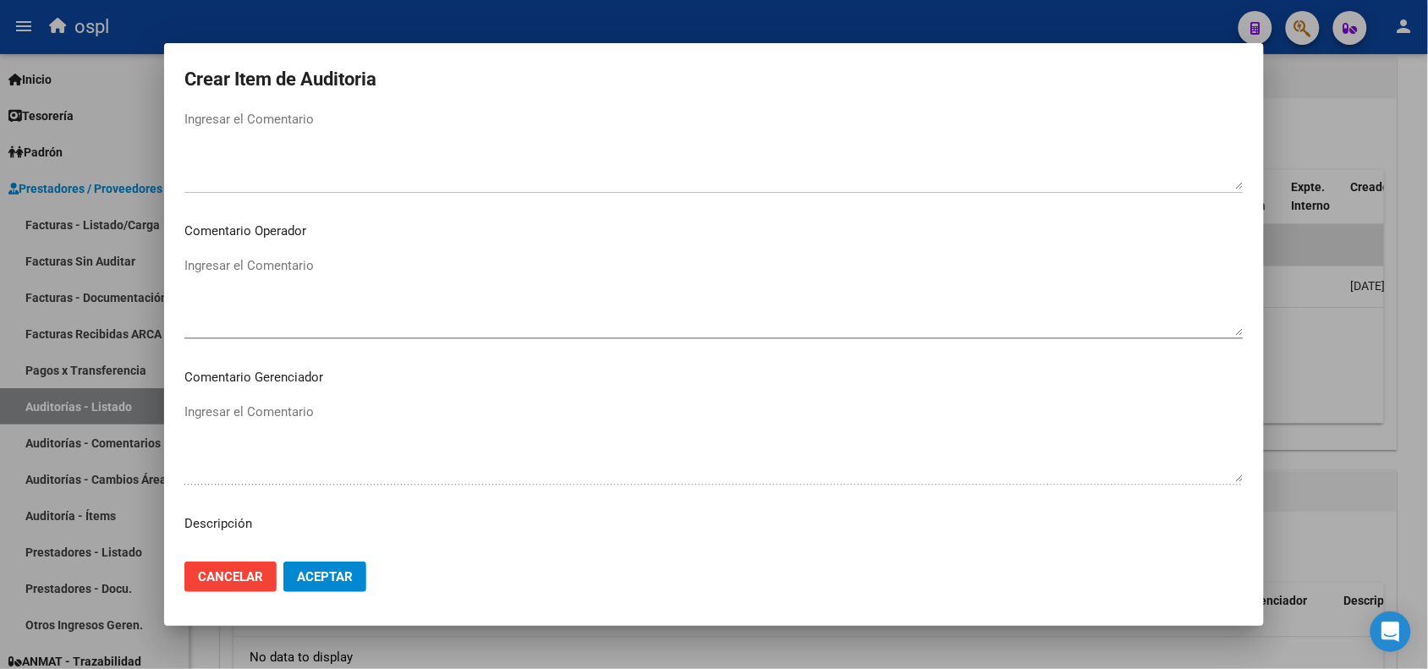
type textarea "NO SE HA INTERGRADO COPIA DE D.N.I CON LA DOCUMENTACION PRESENTADA, LA CUAL IMP…"
click at [317, 320] on textarea "Ingresar el Comentario" at bounding box center [713, 296] width 1059 height 80
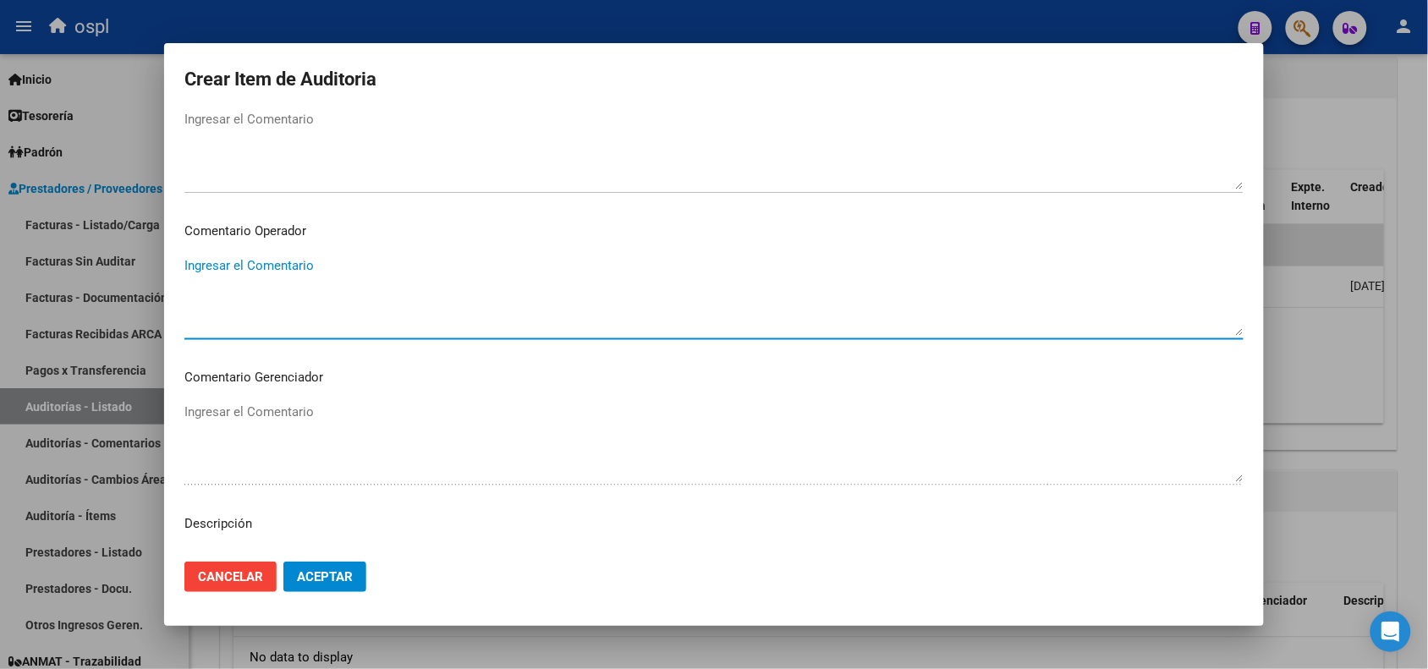
paste textarea "NO SE HA INTERGRADO COPIA DE D.N.I CON LA DOCUMENTACION PRESENTADA, LA CUAL IMP…"
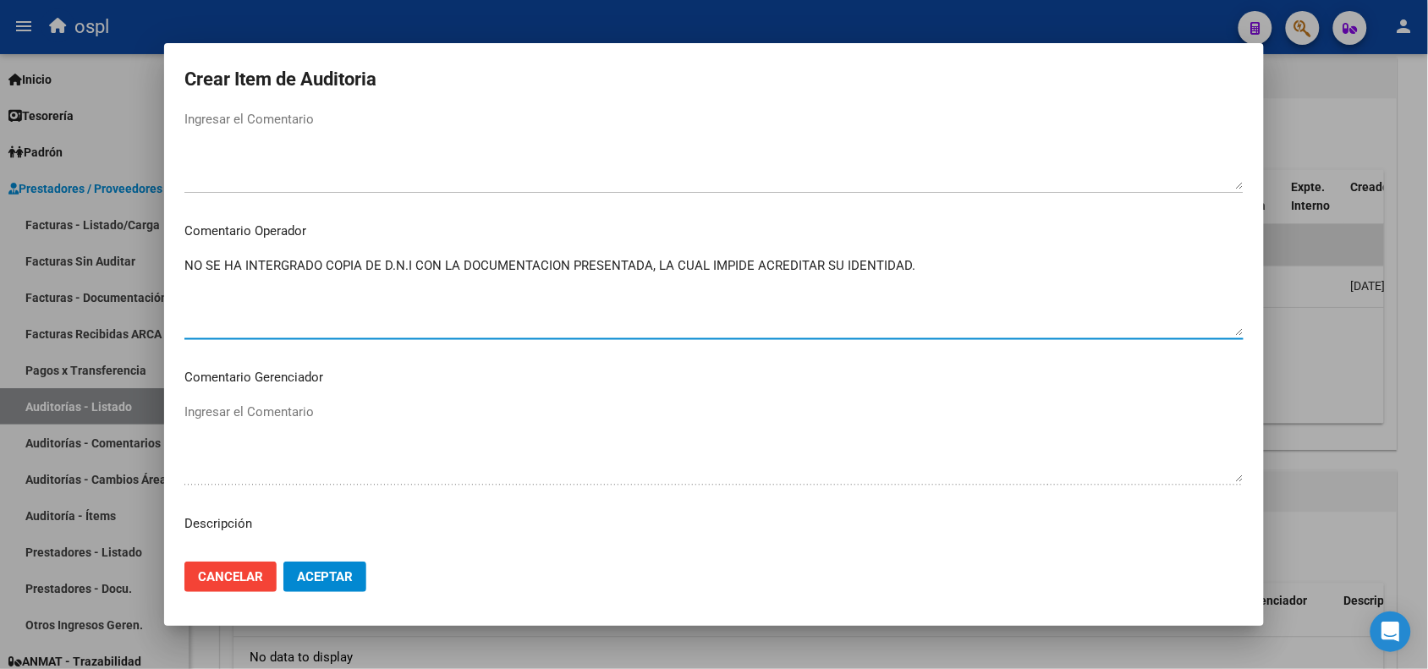
type textarea "NO SE HA INTERGRADO COPIA DE D.N.I CON LA DOCUMENTACION PRESENTADA, LA CUAL IMP…"
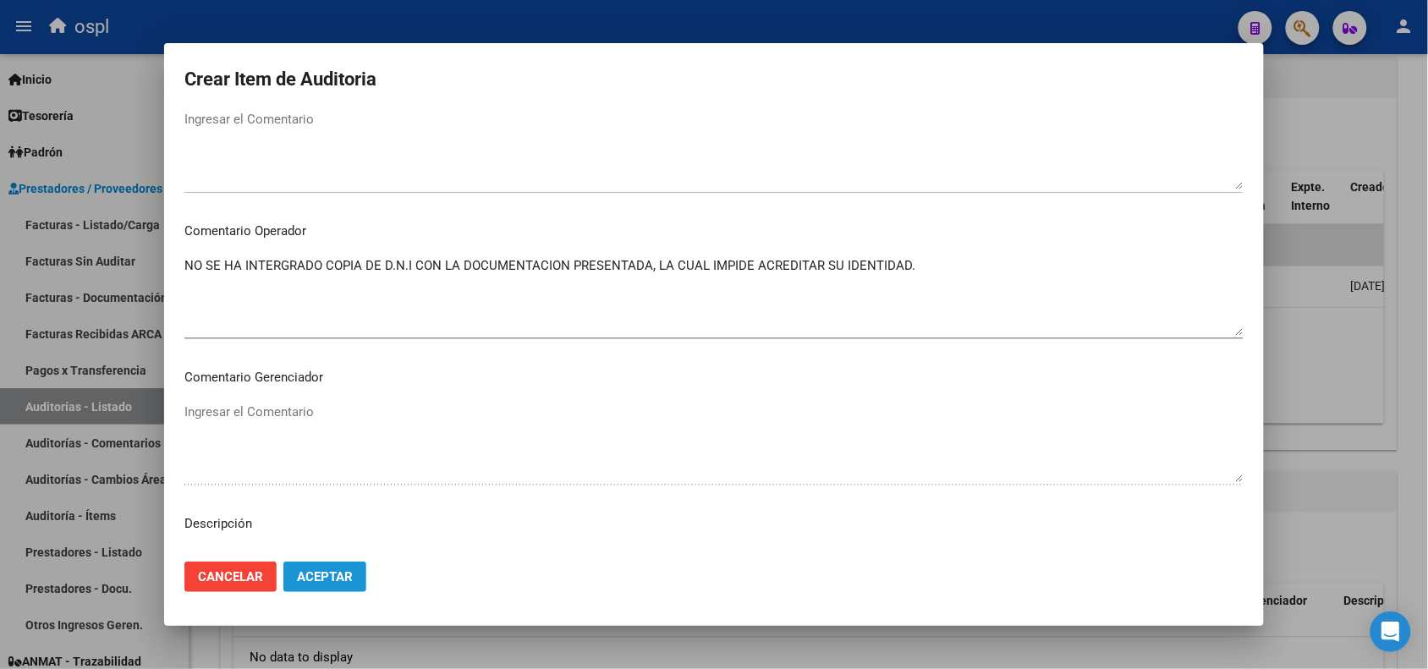
click at [330, 567] on button "Aceptar" at bounding box center [324, 577] width 83 height 30
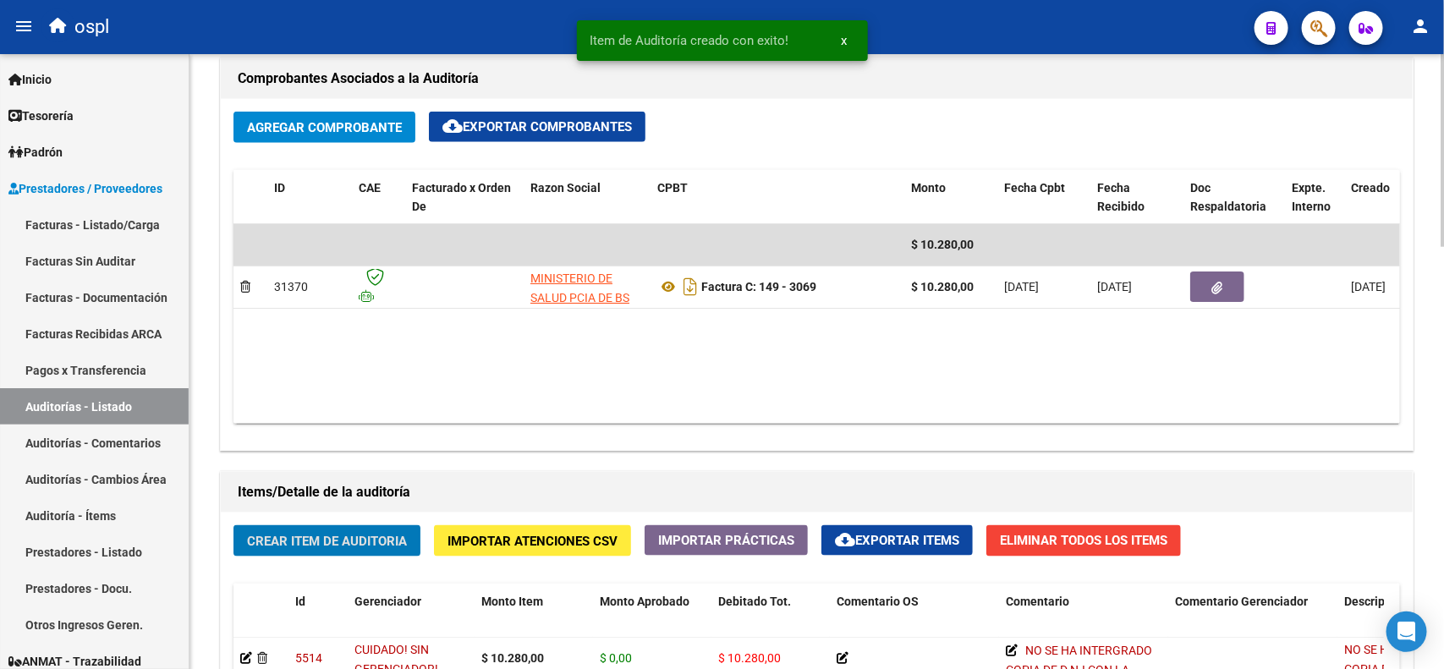
scroll to position [817, 0]
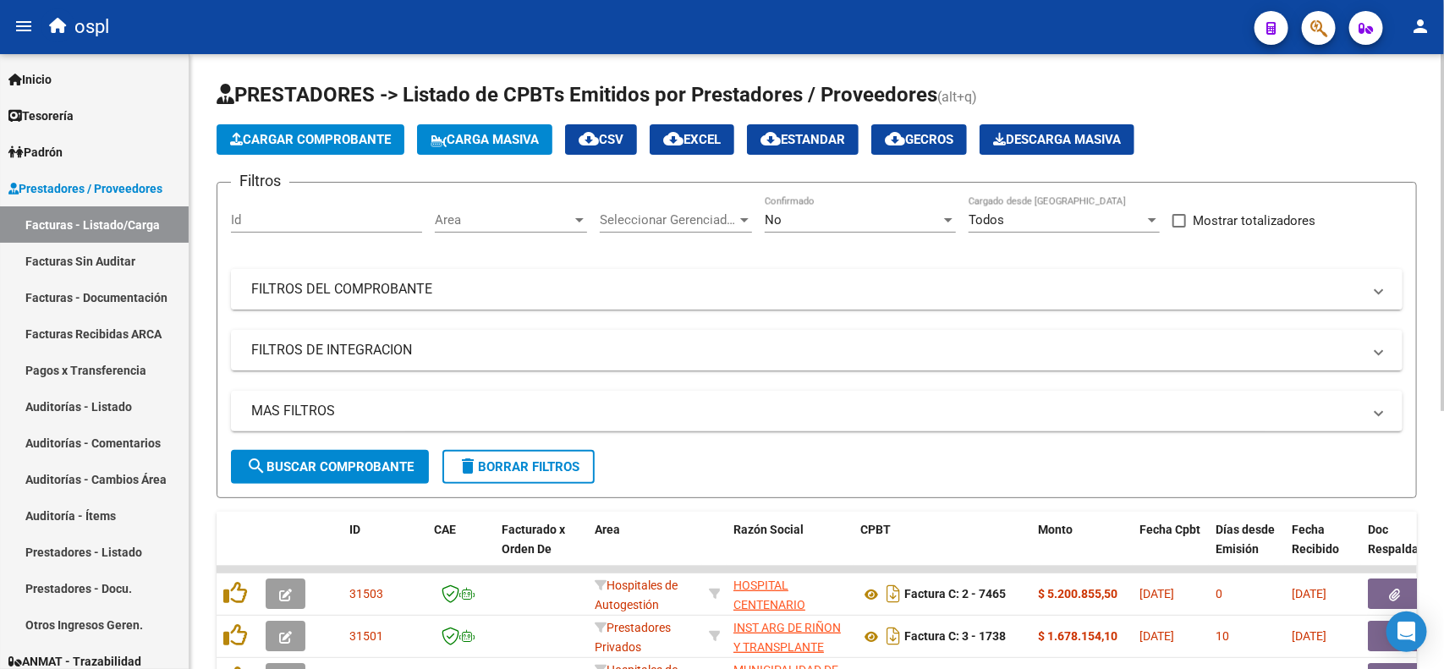
click at [508, 290] on mat-panel-title "FILTROS DEL COMPROBANTE" at bounding box center [806, 289] width 1111 height 19
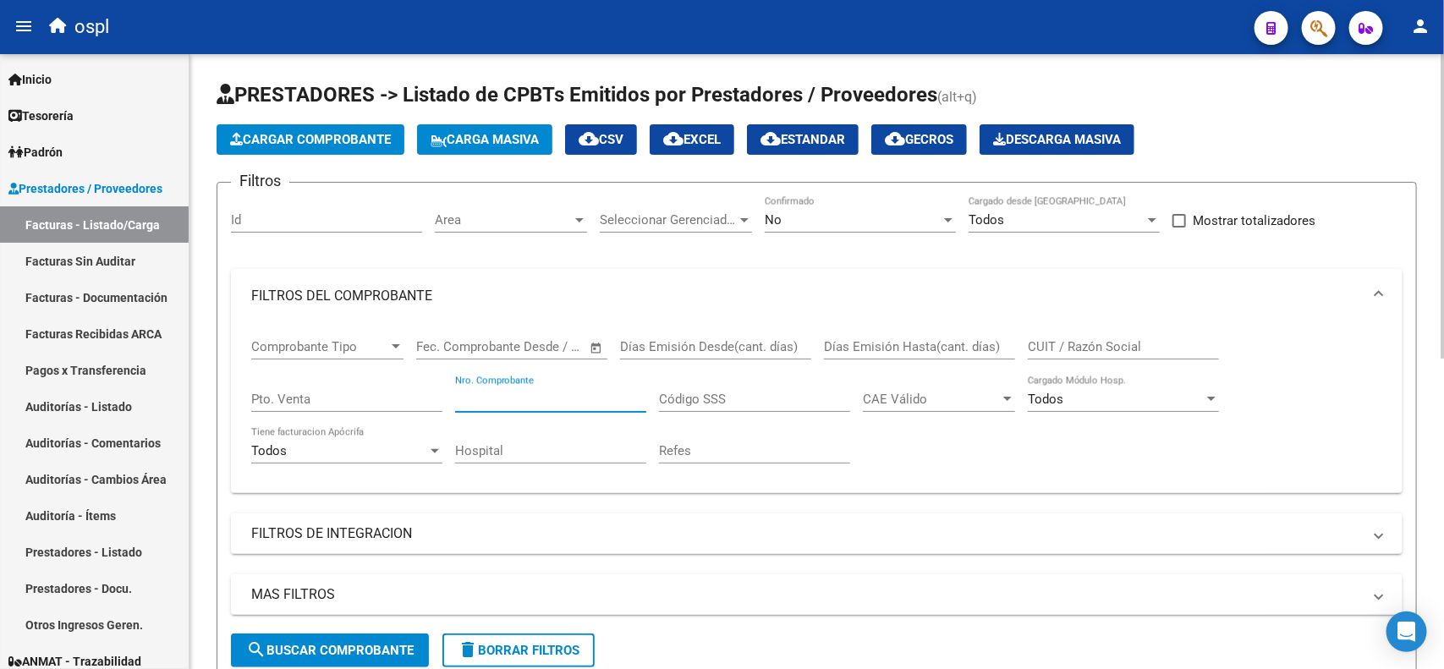
click at [585, 398] on input "Nro. Comprobante" at bounding box center [550, 399] width 191 height 15
type input "4146"
click at [847, 212] on div "No Confirmado" at bounding box center [860, 214] width 191 height 36
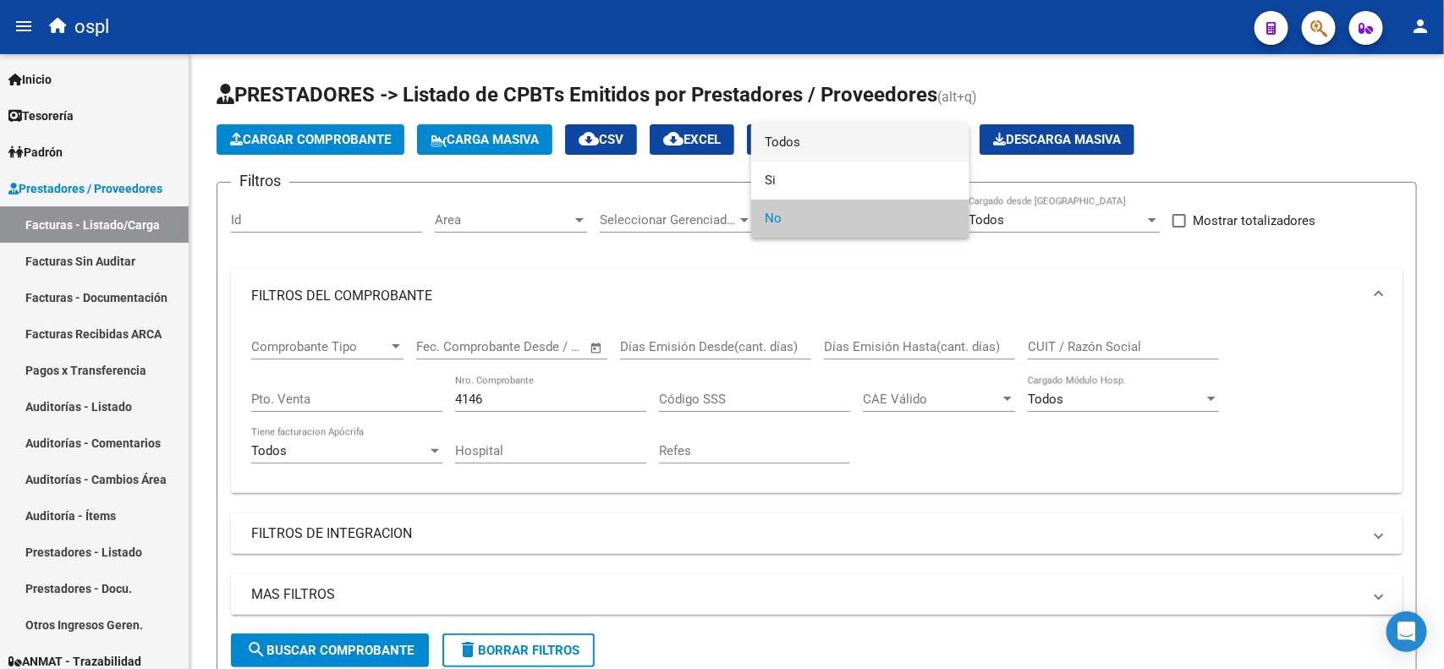
click at [827, 141] on span "Todos" at bounding box center [860, 143] width 191 height 38
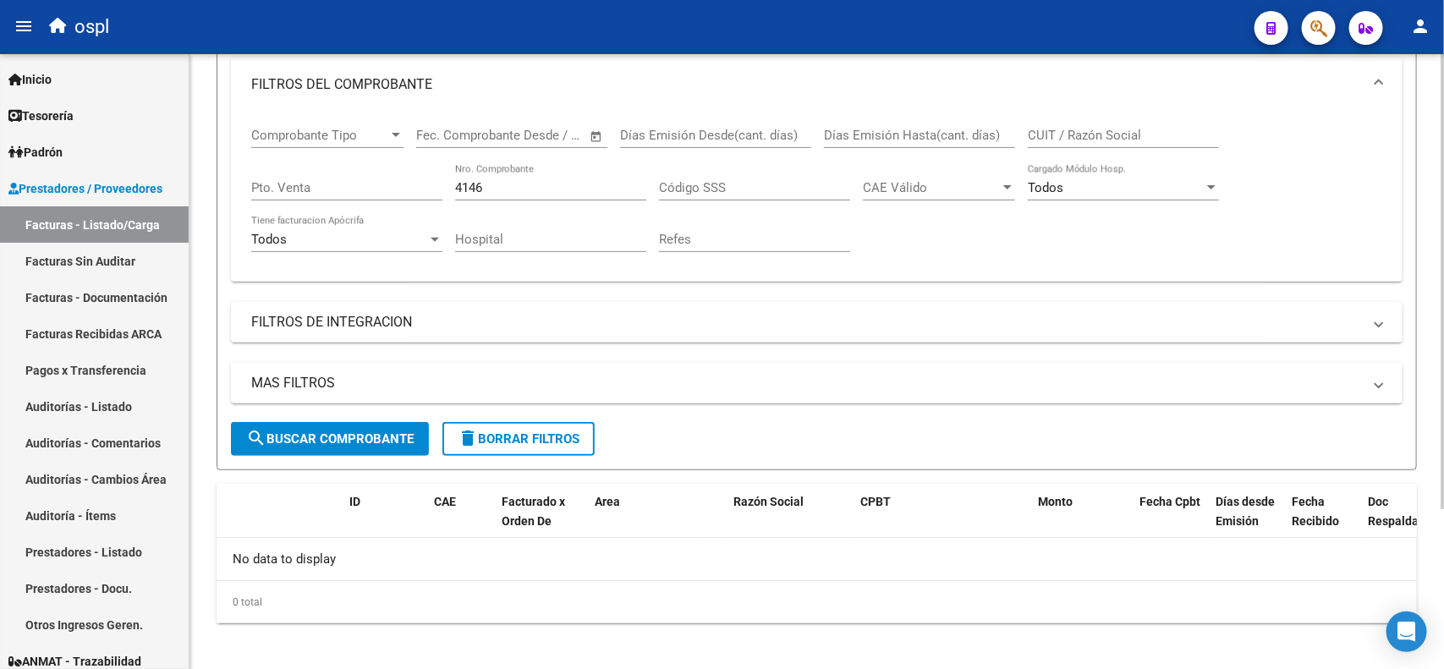
click at [335, 437] on span "search Buscar Comprobante" at bounding box center [330, 438] width 168 height 15
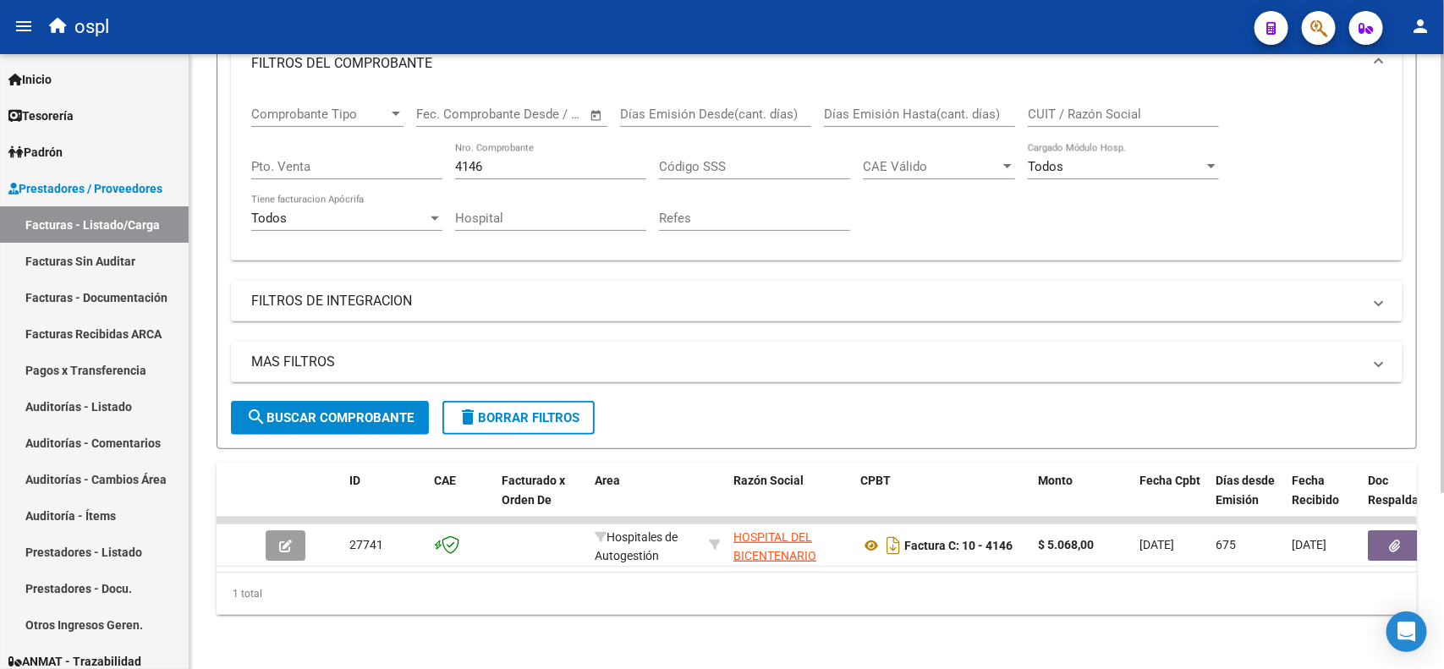
scroll to position [246, 0]
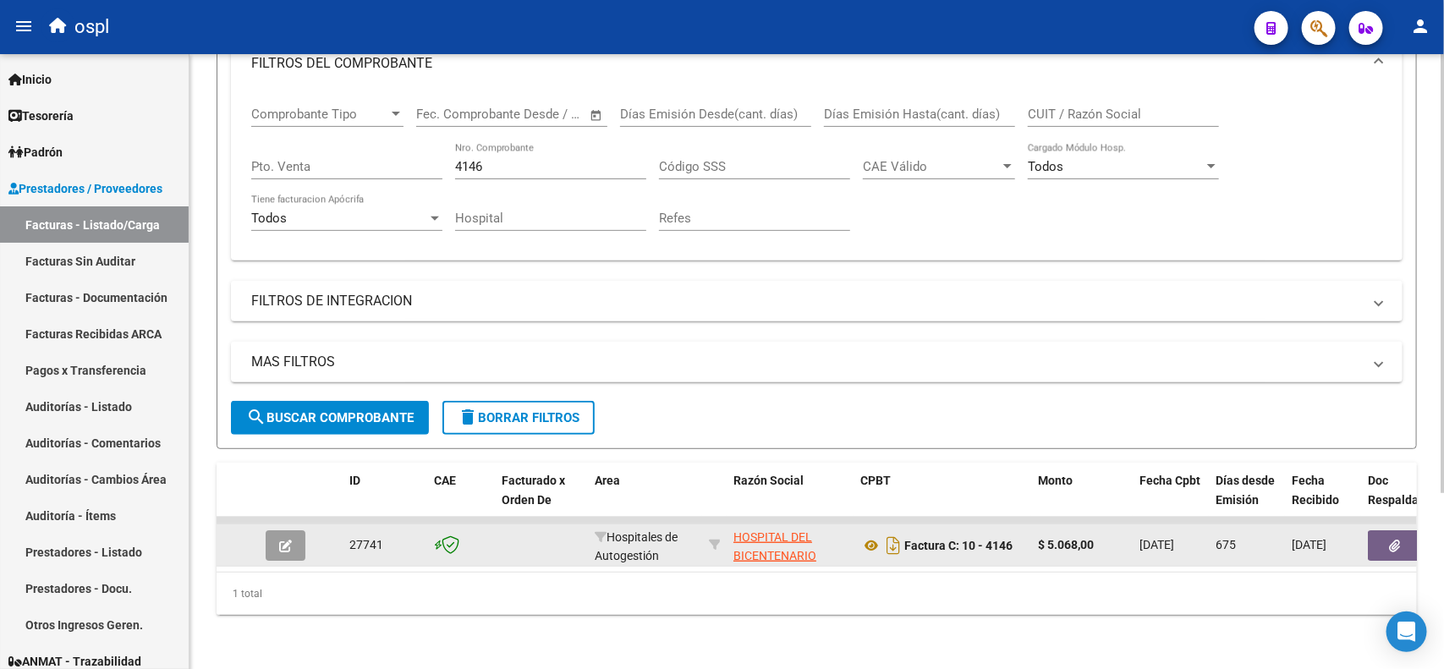
click at [1388, 530] on button "button" at bounding box center [1395, 545] width 54 height 30
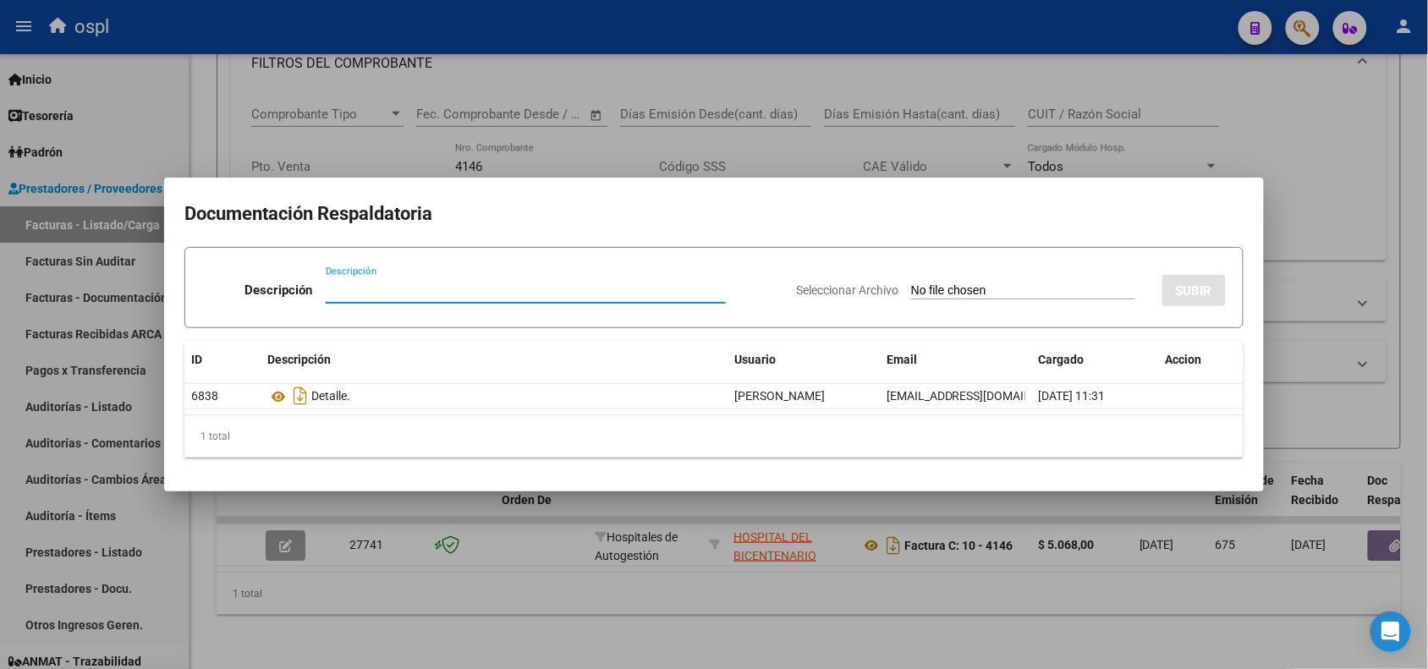
click at [797, 45] on div at bounding box center [714, 334] width 1428 height 669
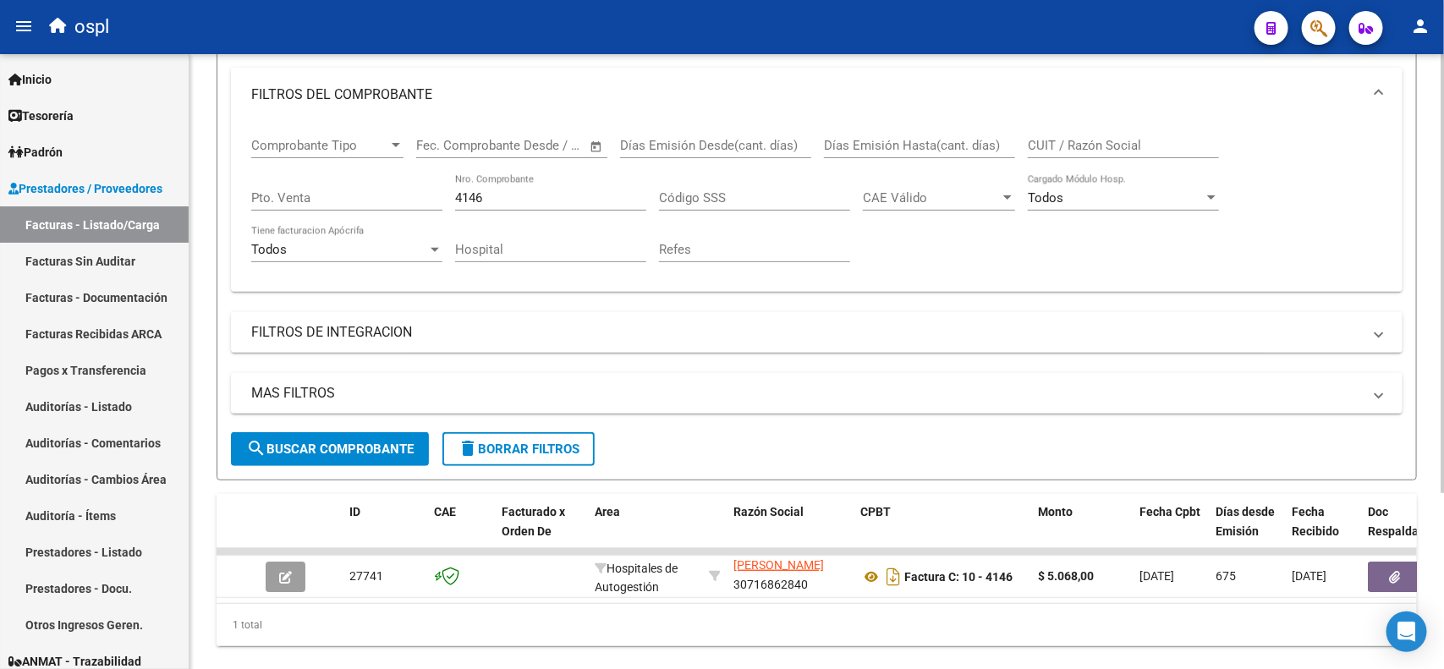
scroll to position [140, 0]
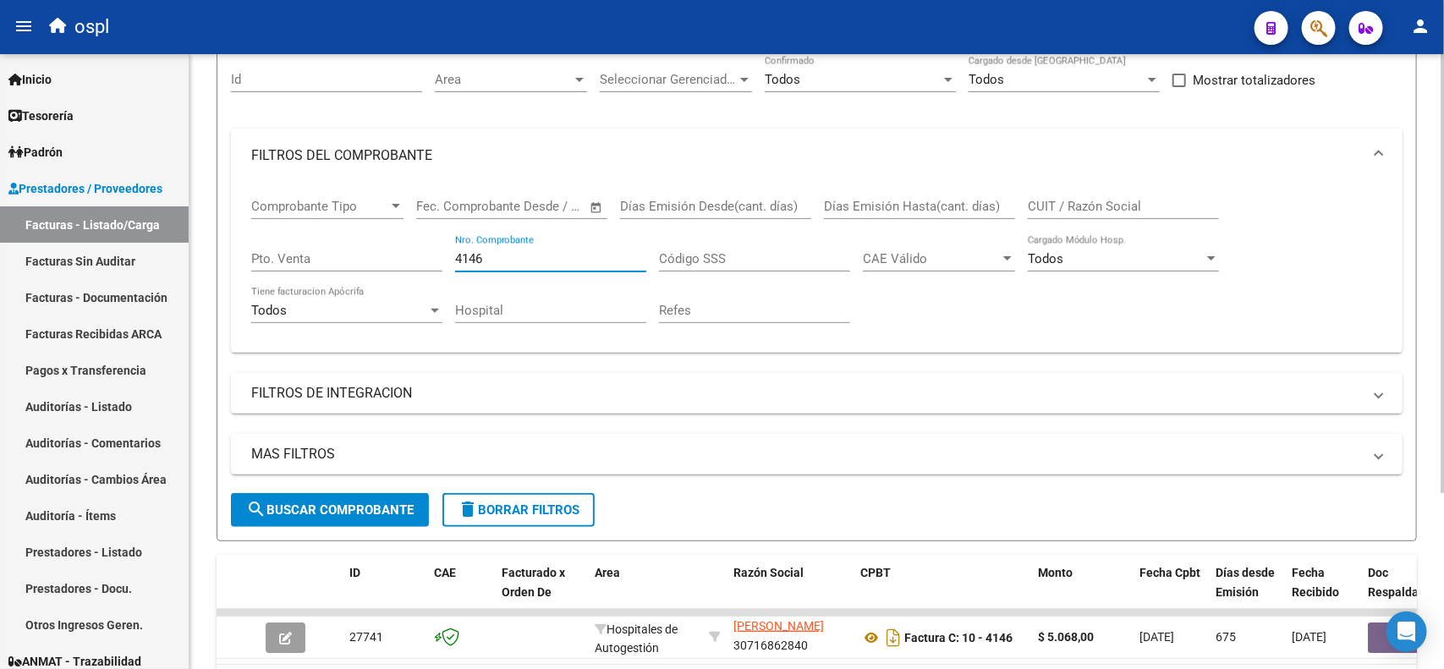
drag, startPoint x: 508, startPoint y: 259, endPoint x: 409, endPoint y: 248, distance: 99.6
click at [409, 248] on div "Comprobante Tipo Comprobante Tipo Fecha inicio – Fecha fin Fec. Comprobante Des…" at bounding box center [816, 261] width 1131 height 157
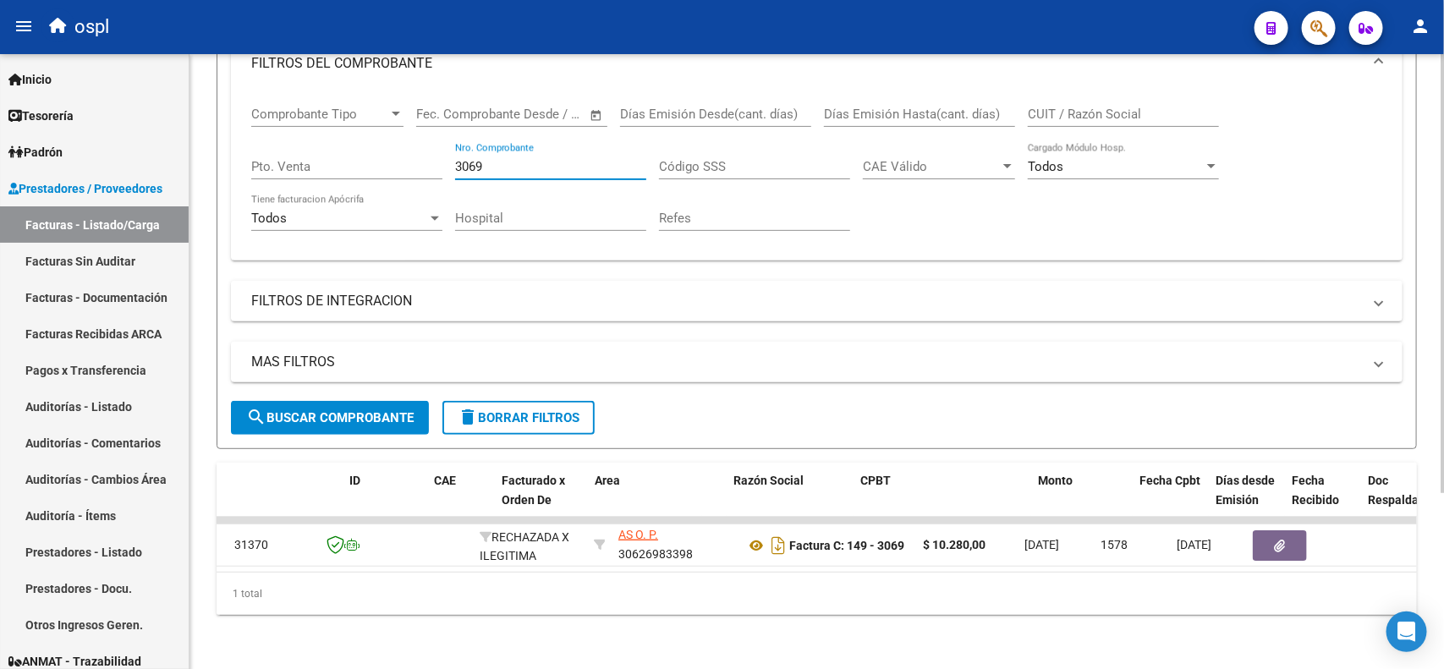
scroll to position [0, 0]
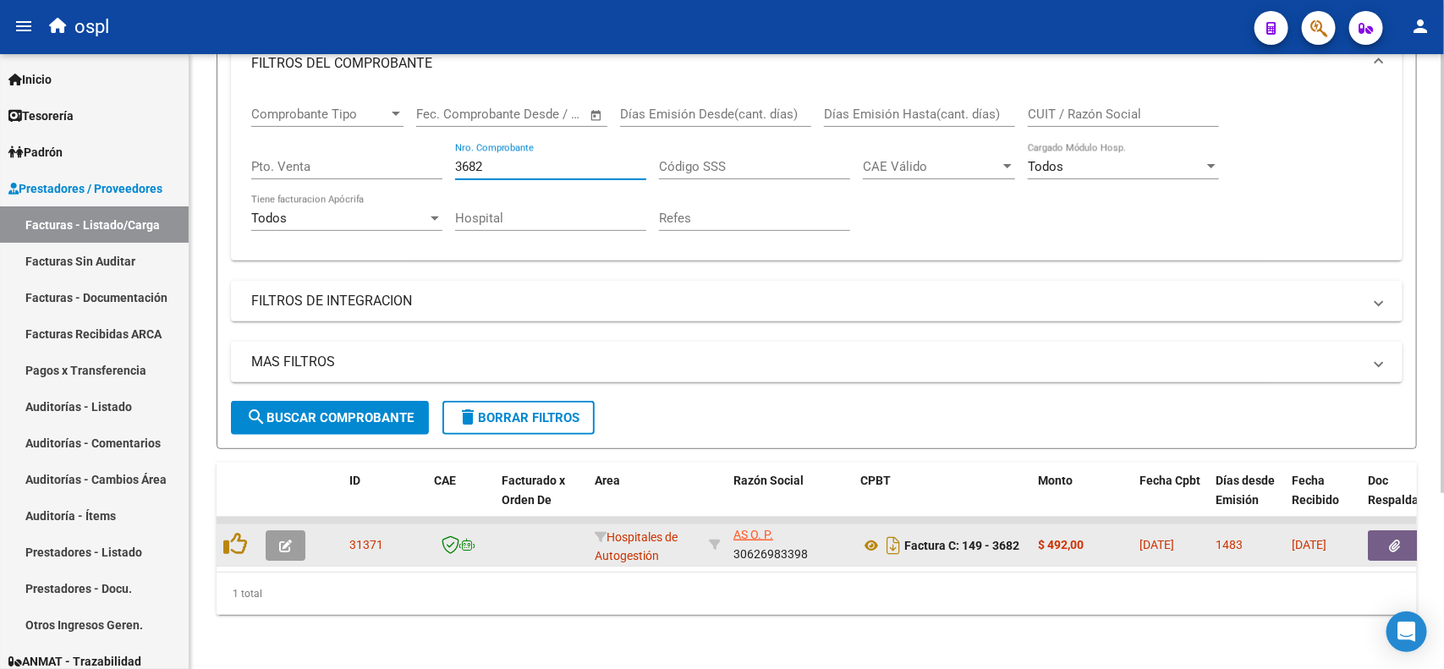
type input "3682"
click at [1393, 540] on icon "button" at bounding box center [1395, 546] width 11 height 13
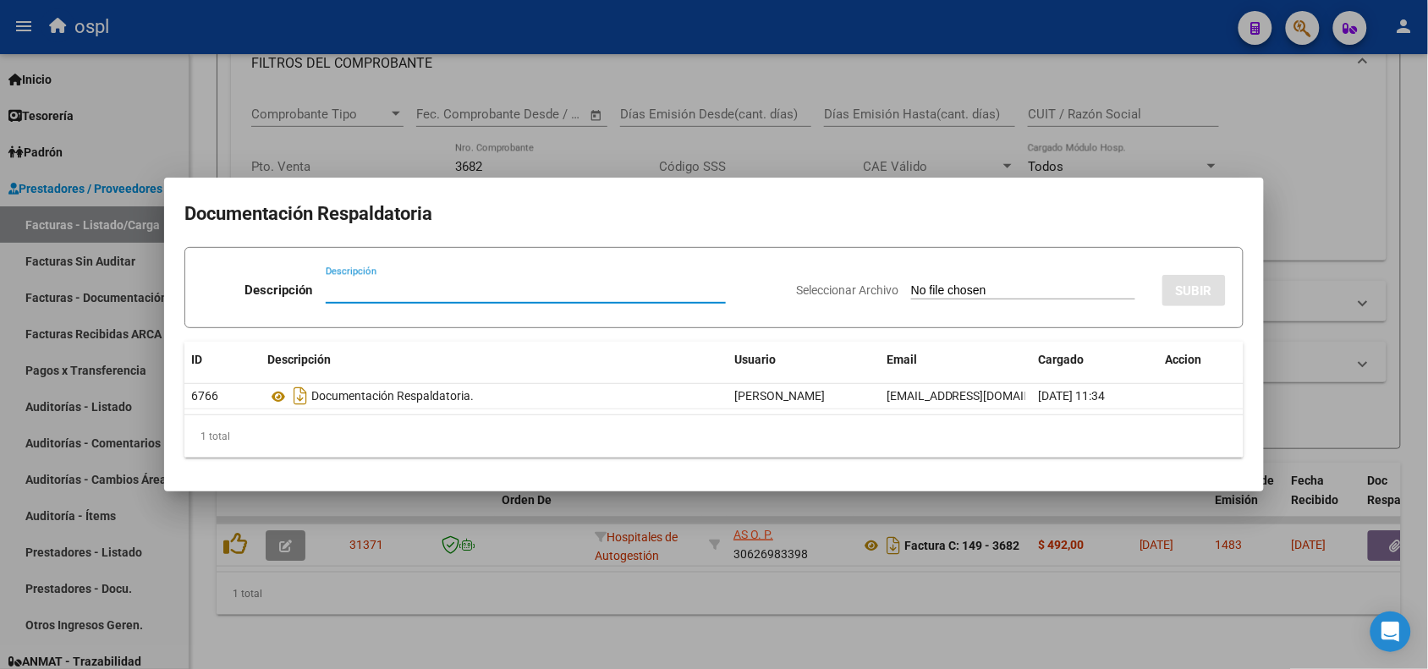
click at [931, 288] on input "Seleccionar Archivo" at bounding box center [1023, 291] width 224 height 16
type input "C:\fakepath\INFORME DE RECHAZO CD 192975896 HOSPITAL H Z G A DR [PERSON_NAME] E…"
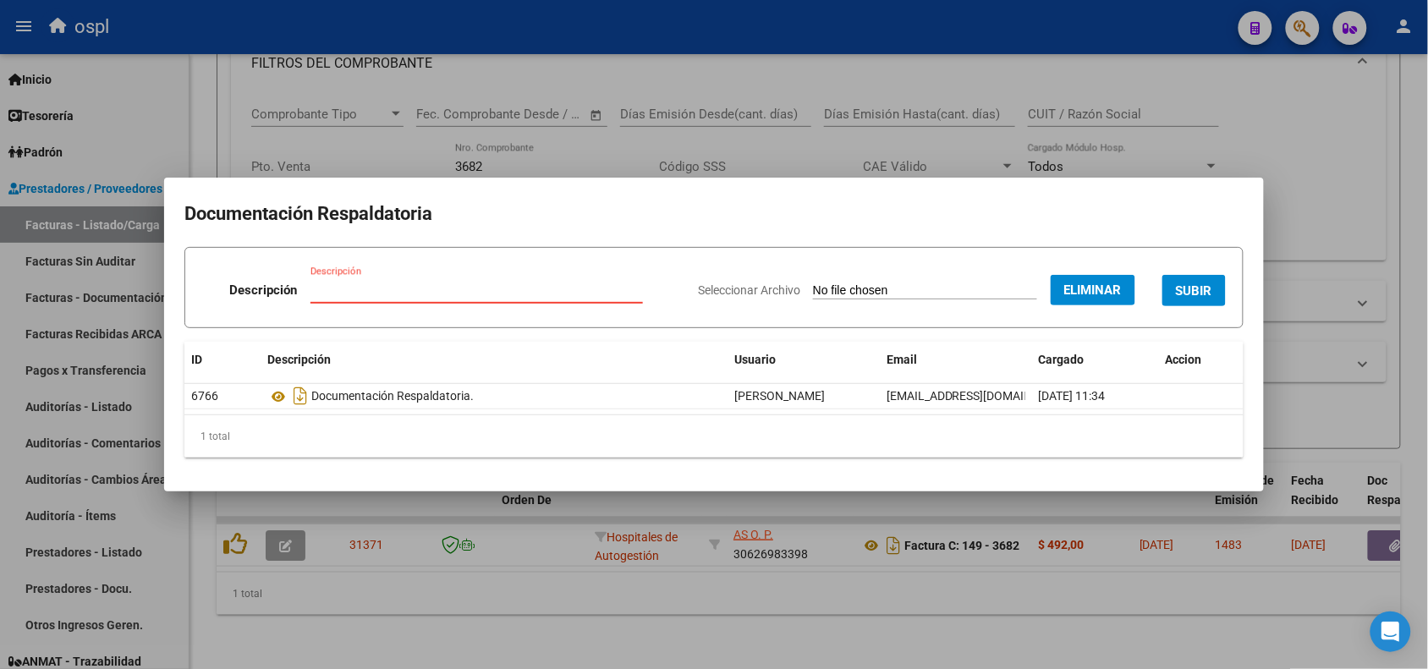
click at [569, 284] on input "Descripción" at bounding box center [476, 290] width 332 height 15
type input "INFORME DE RECHAZO"
click at [1208, 290] on span "SUBIR" at bounding box center [1194, 290] width 36 height 15
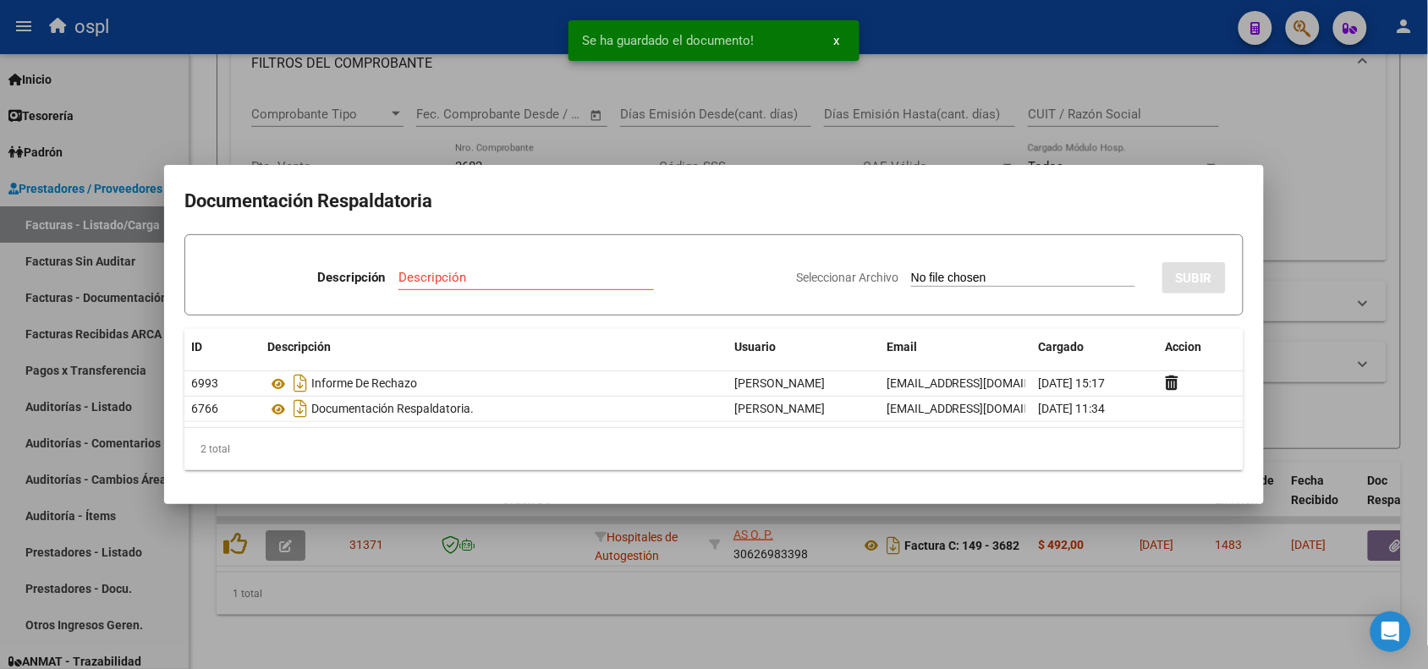
click at [305, 22] on div at bounding box center [714, 334] width 1428 height 669
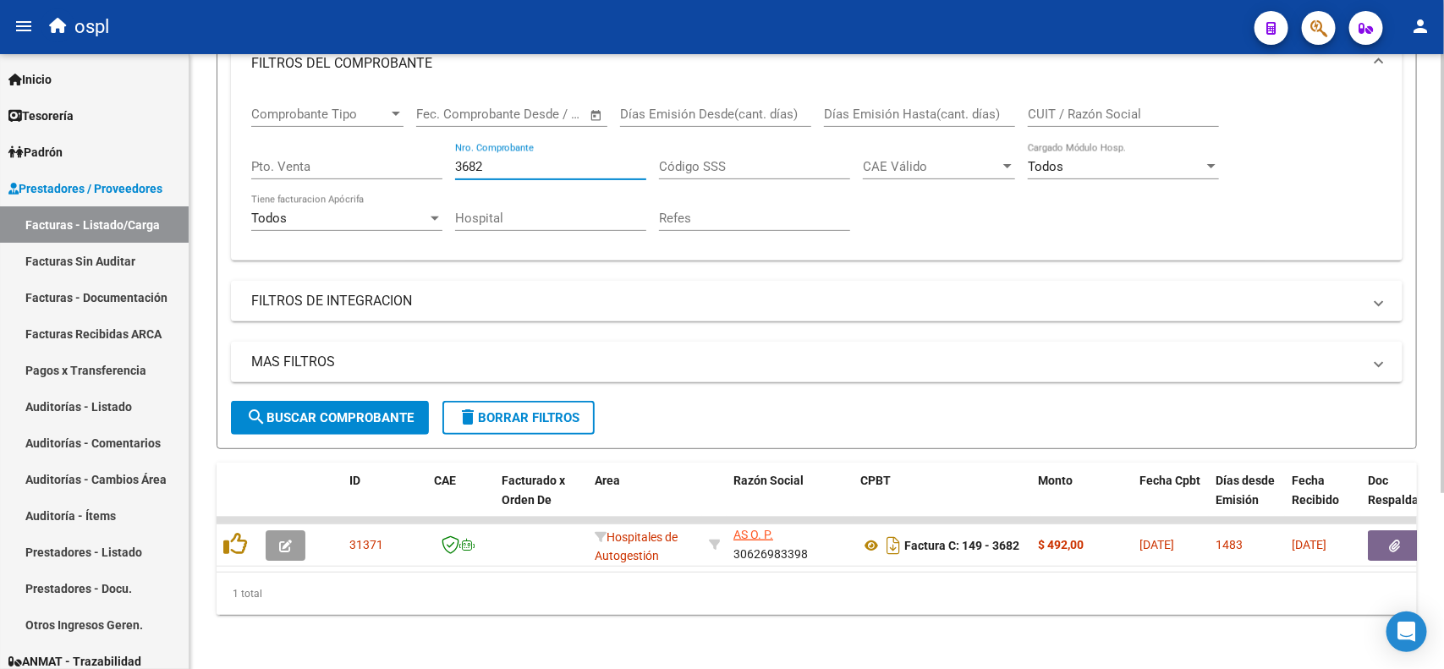
click at [501, 159] on input "3682" at bounding box center [550, 166] width 191 height 15
drag, startPoint x: 529, startPoint y: 148, endPoint x: 383, endPoint y: 146, distance: 145.5
click at [385, 146] on div "Comprobante Tipo Comprobante Tipo Fecha inicio – Fecha fin Fec. Comprobante Des…" at bounding box center [816, 169] width 1131 height 157
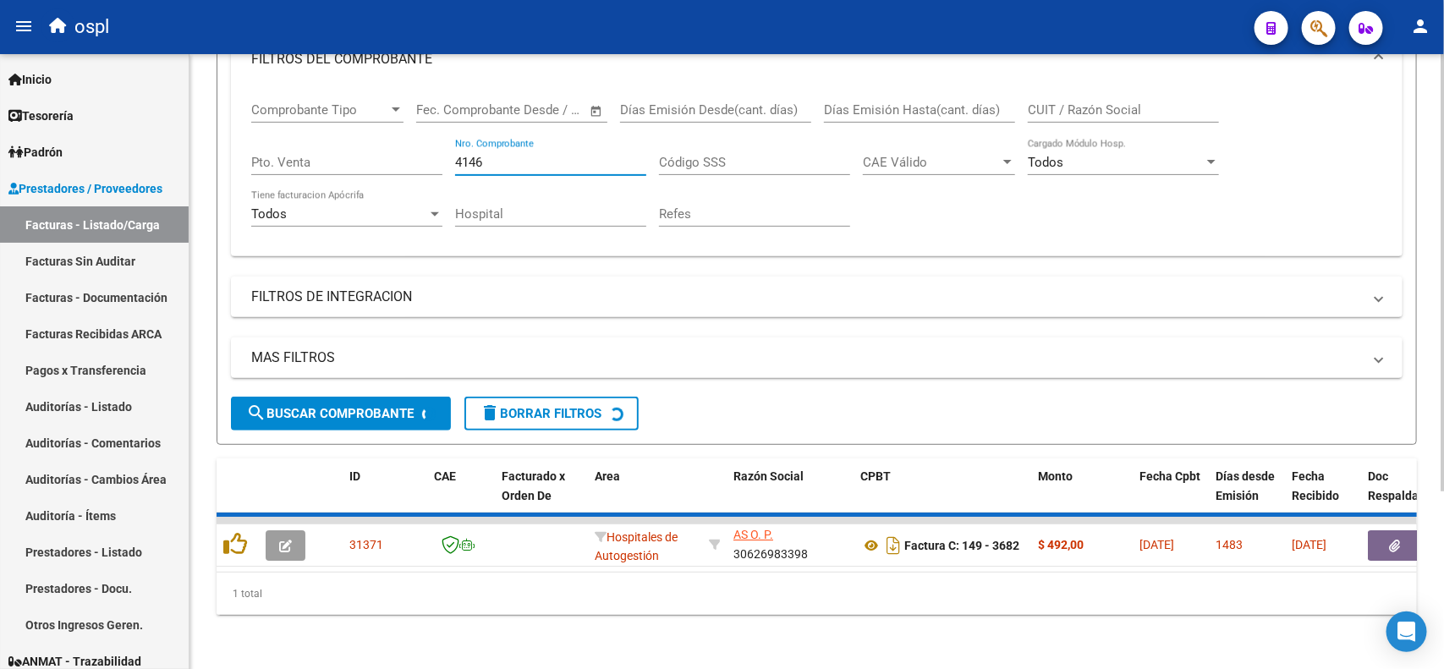
scroll to position [60, 0]
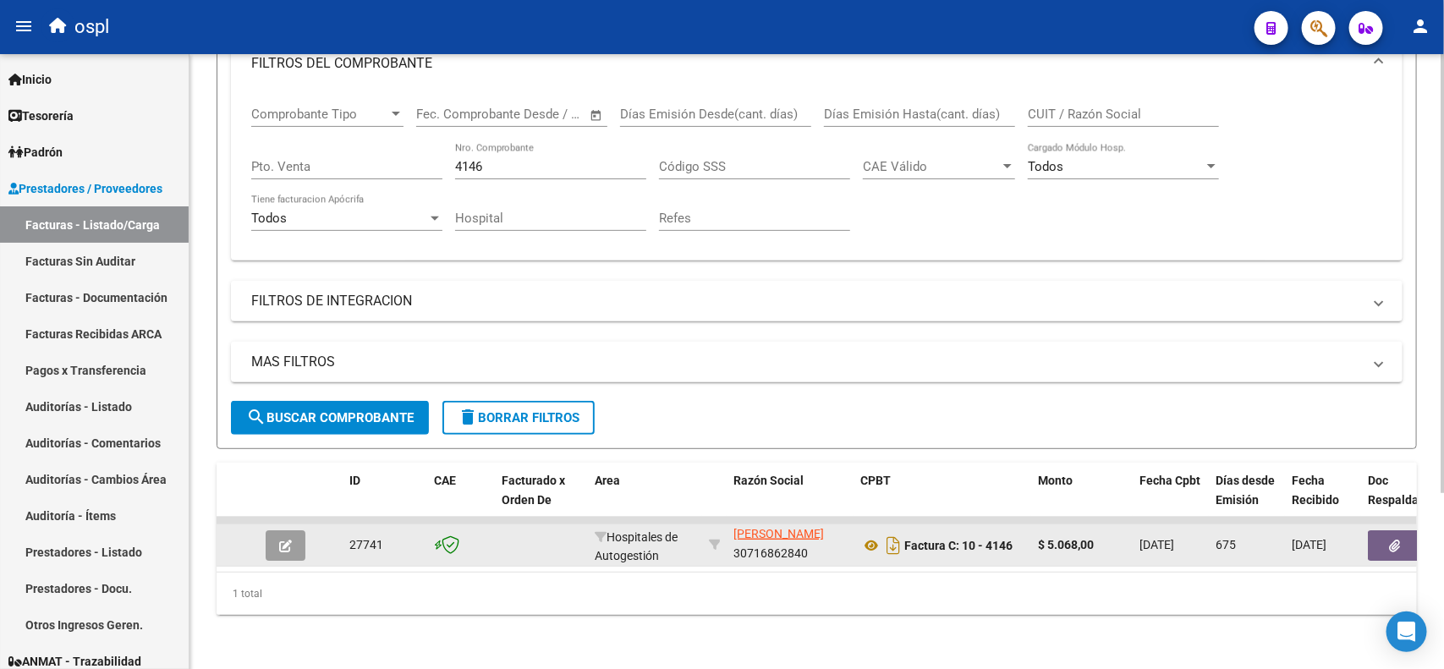
drag, startPoint x: 822, startPoint y: 535, endPoint x: 742, endPoint y: 536, distance: 79.5
click at [742, 536] on div "HOSPITAL DEL BICENTENARIO ESTEBAN ECHEVERRIA 30716862840" at bounding box center [790, 546] width 113 height 36
copy div "30716862840"
click at [865, 536] on icon at bounding box center [871, 546] width 22 height 20
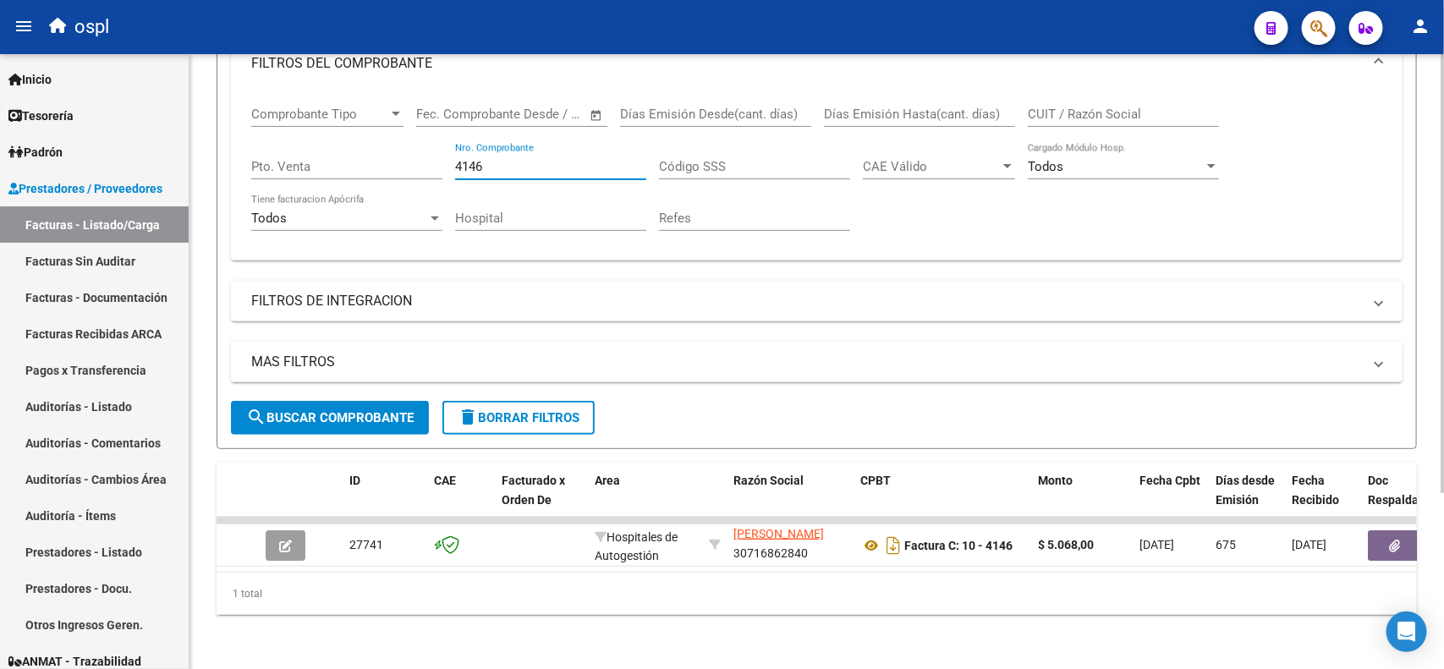
drag, startPoint x: 552, startPoint y: 146, endPoint x: 347, endPoint y: 148, distance: 204.8
click at [348, 157] on div "Comprobante Tipo Comprobante Tipo Fecha inicio – Fecha fin Fec. Comprobante Des…" at bounding box center [816, 169] width 1131 height 157
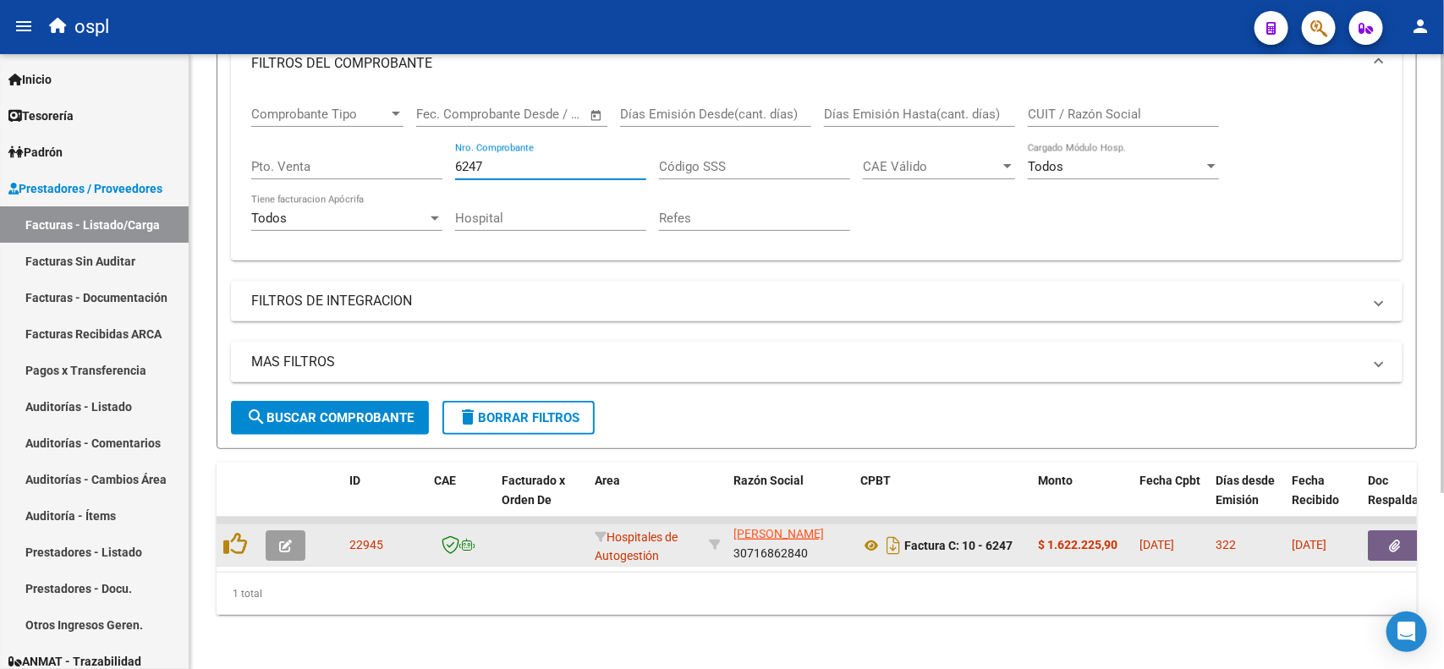
click at [1379, 538] on button "button" at bounding box center [1395, 545] width 54 height 30
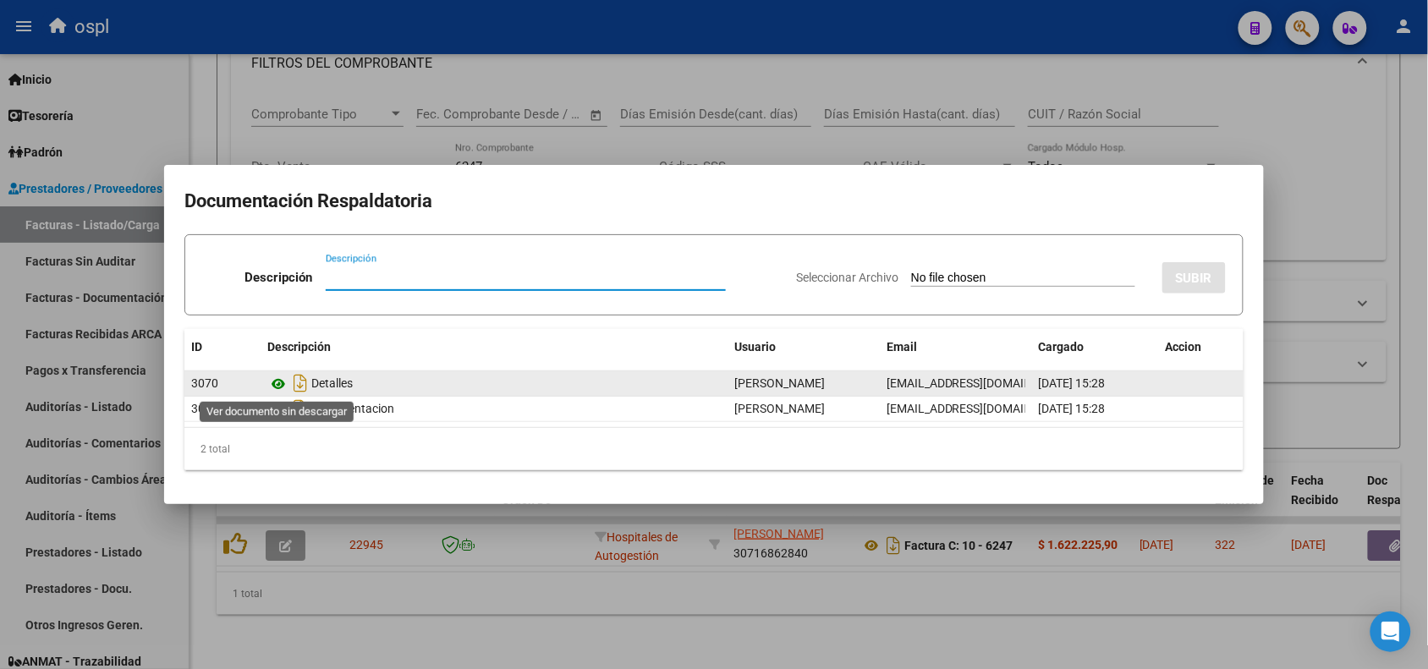
click at [282, 387] on icon at bounding box center [278, 384] width 22 height 20
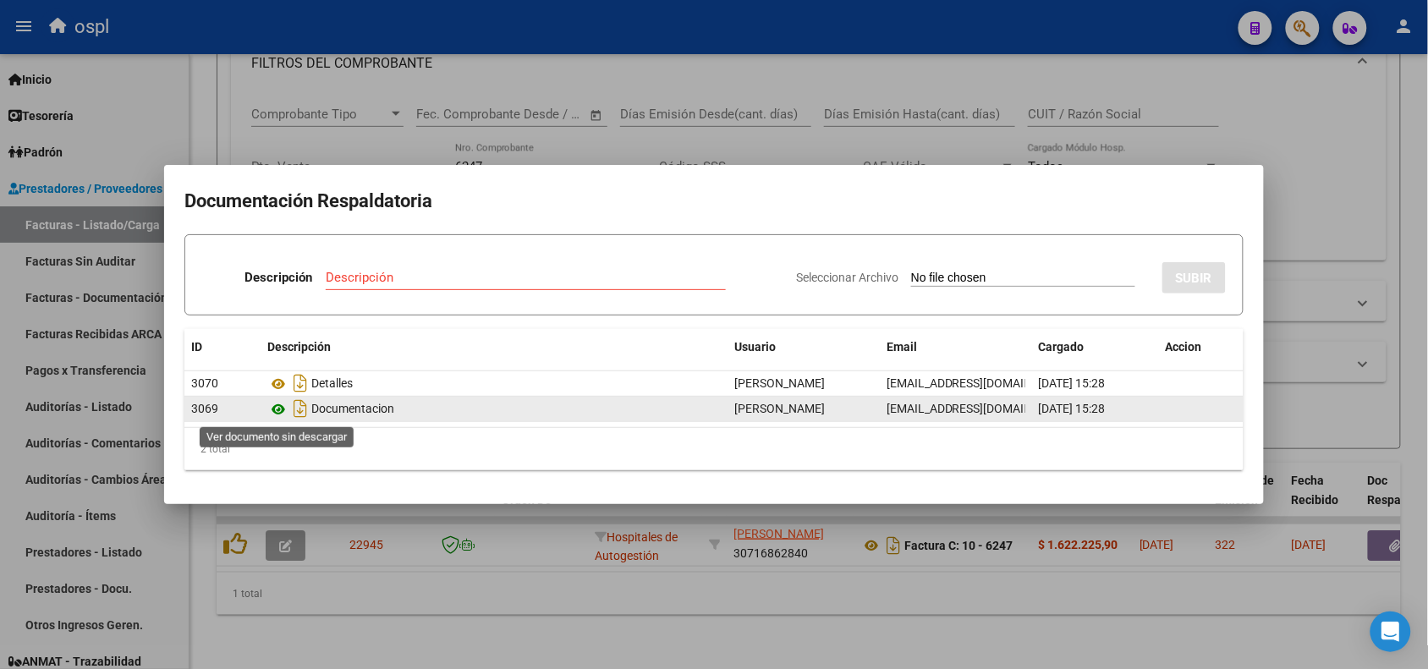
click at [279, 407] on icon at bounding box center [278, 409] width 22 height 20
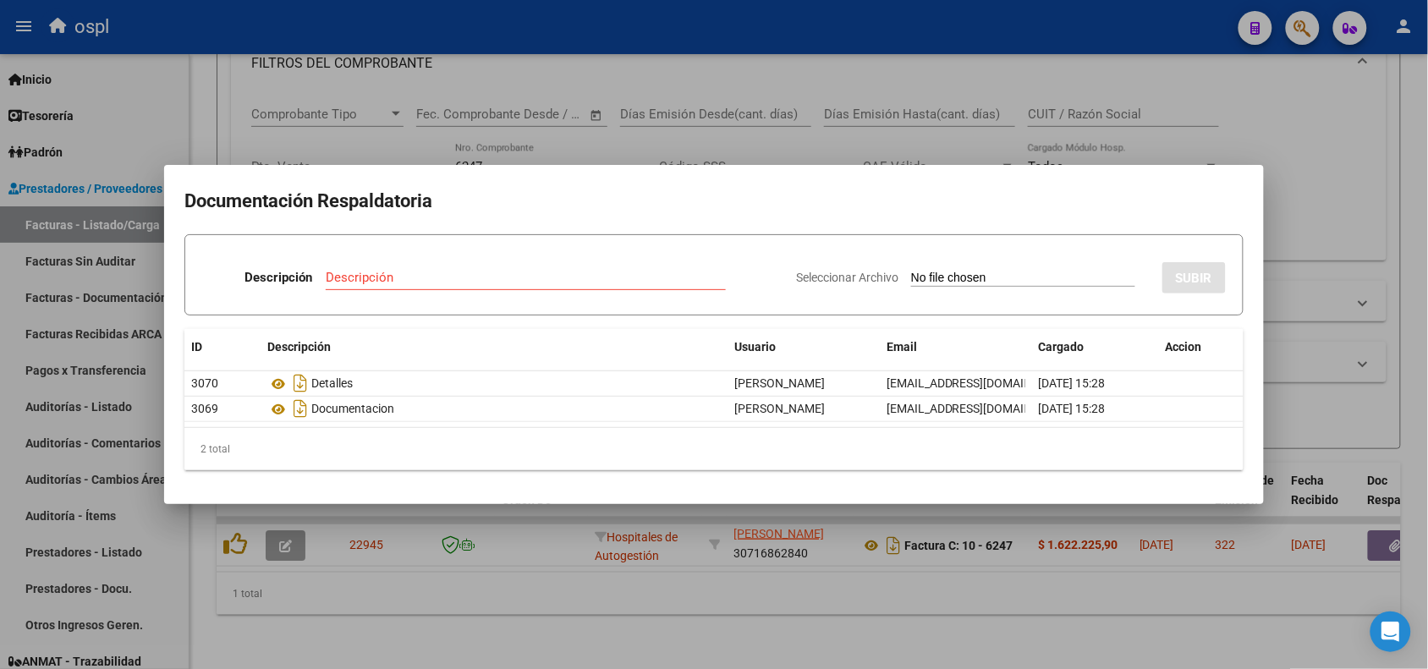
click at [569, 23] on div at bounding box center [714, 334] width 1428 height 669
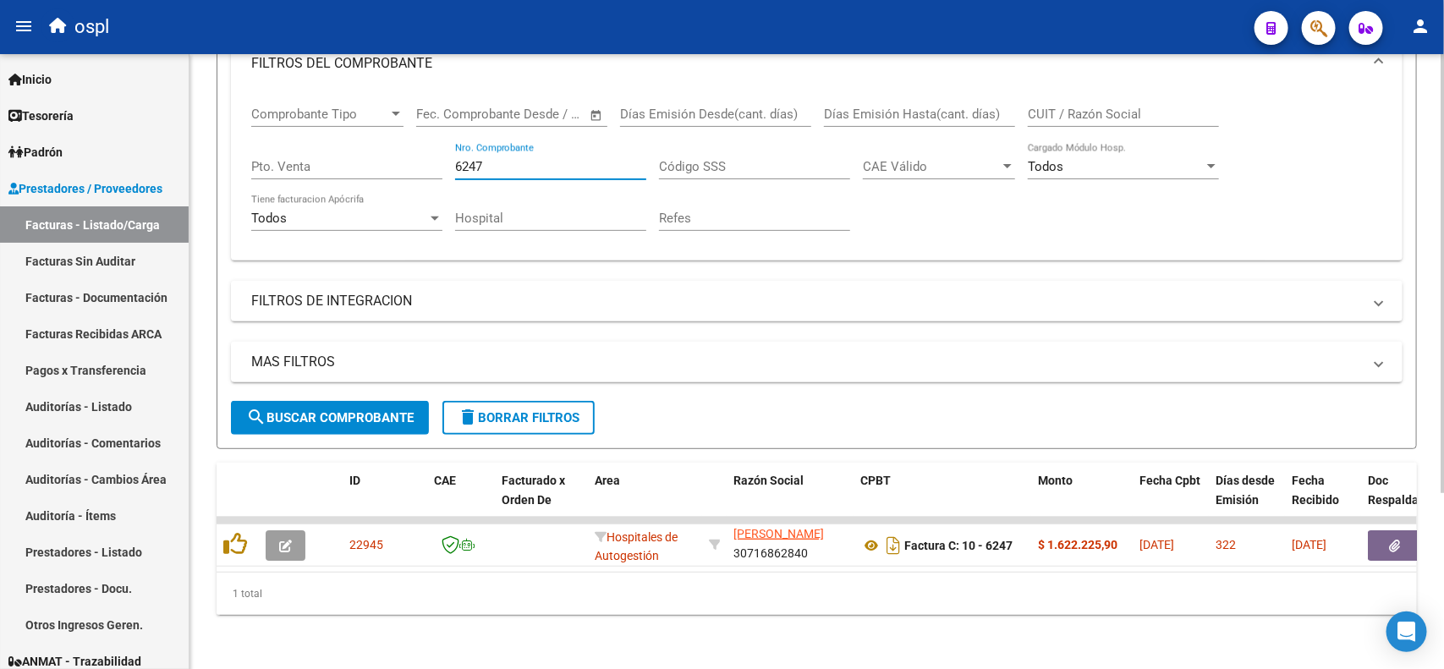
click at [508, 159] on input "6247" at bounding box center [550, 166] width 191 height 15
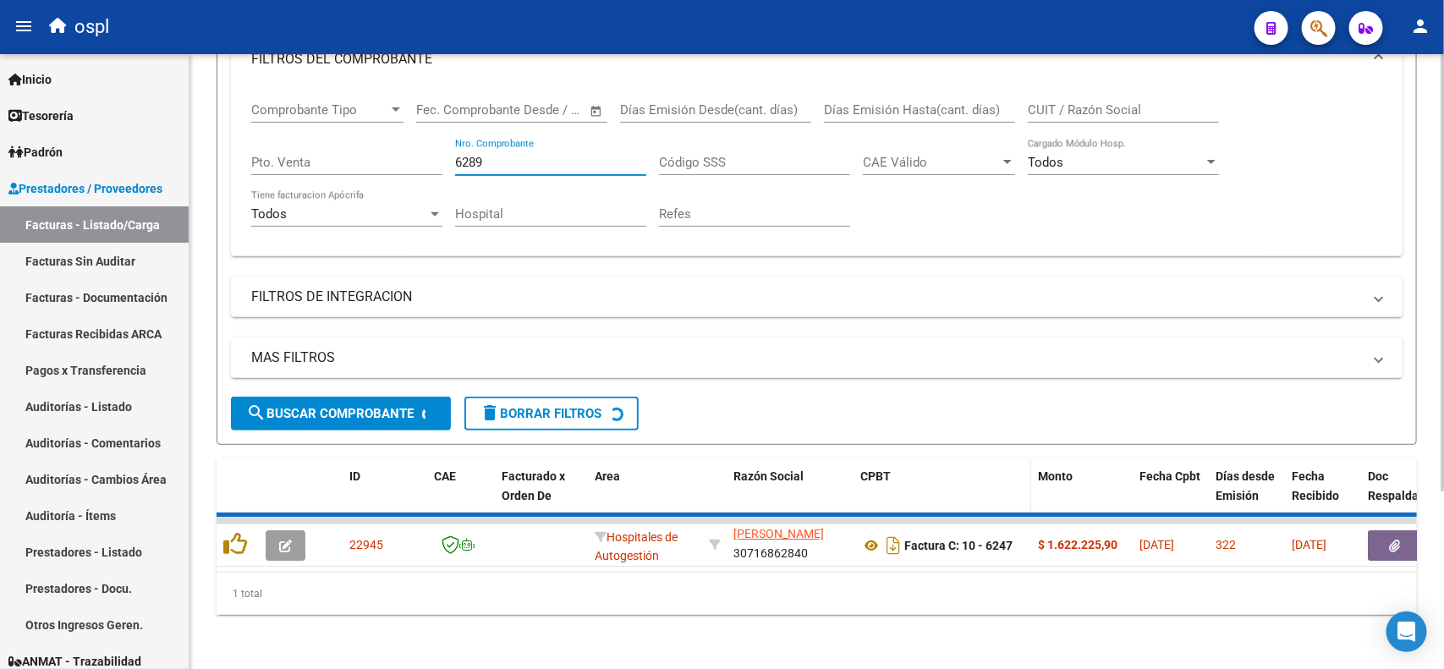
scroll to position [41, 0]
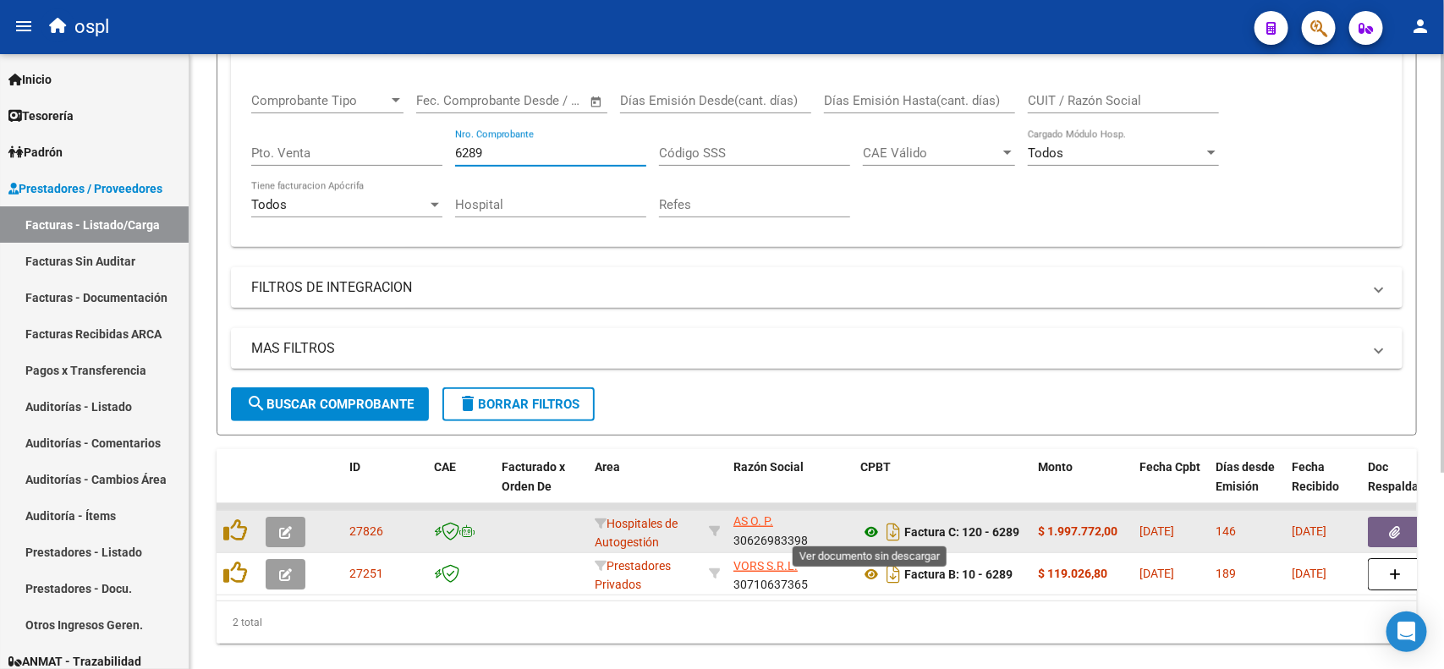
type input "6289"
click at [871, 529] on icon at bounding box center [871, 532] width 22 height 20
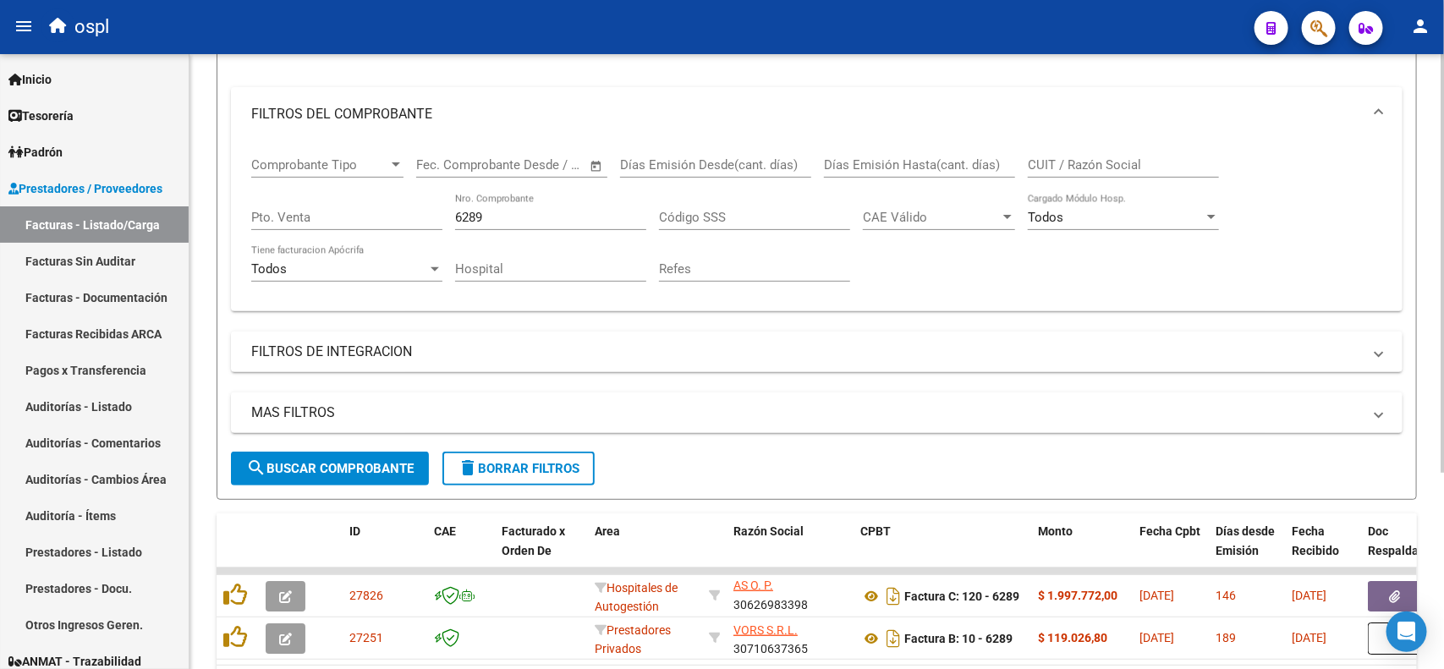
scroll to position [212, 0]
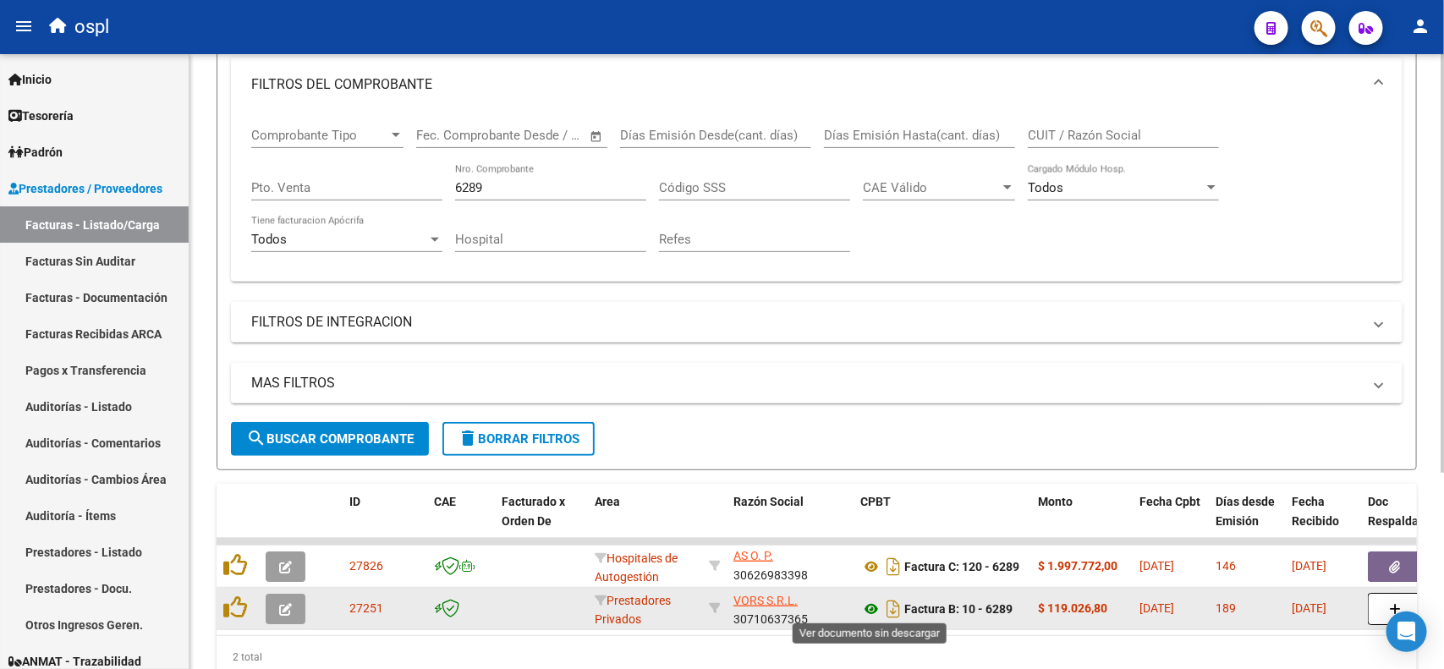
click at [872, 607] on icon at bounding box center [871, 609] width 22 height 20
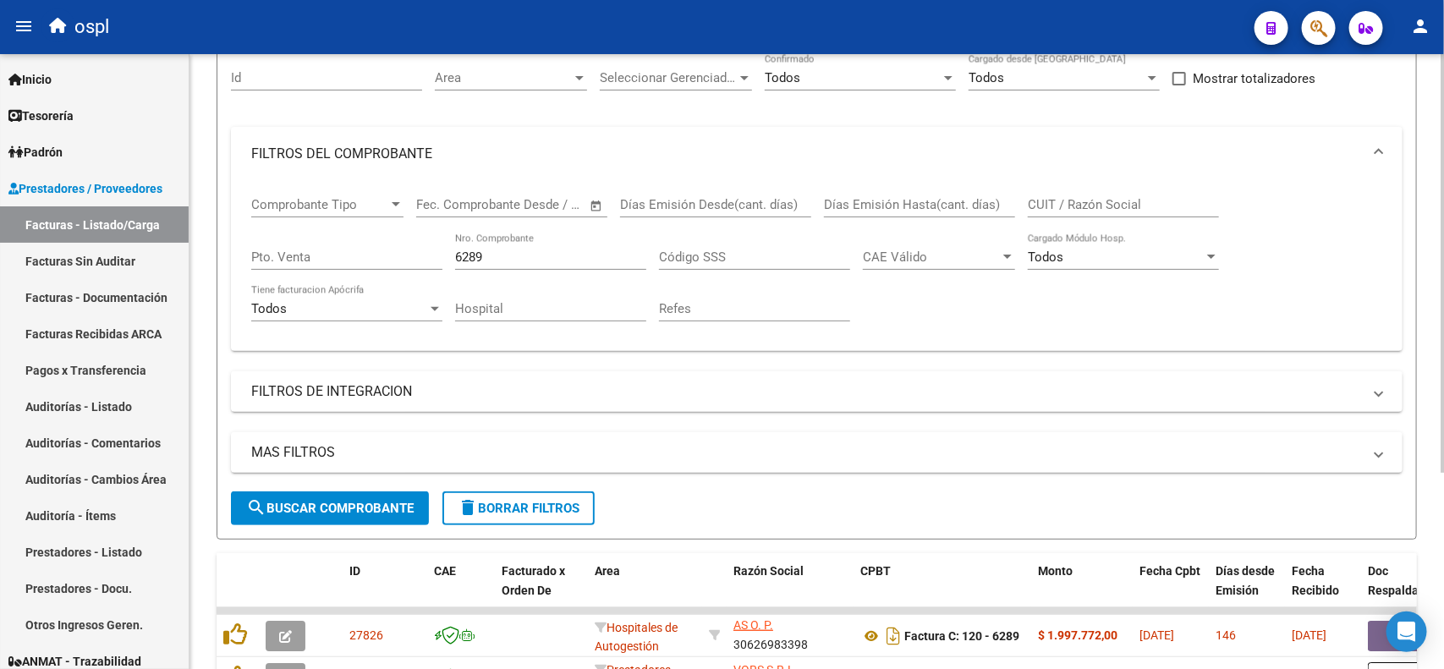
scroll to position [106, 0]
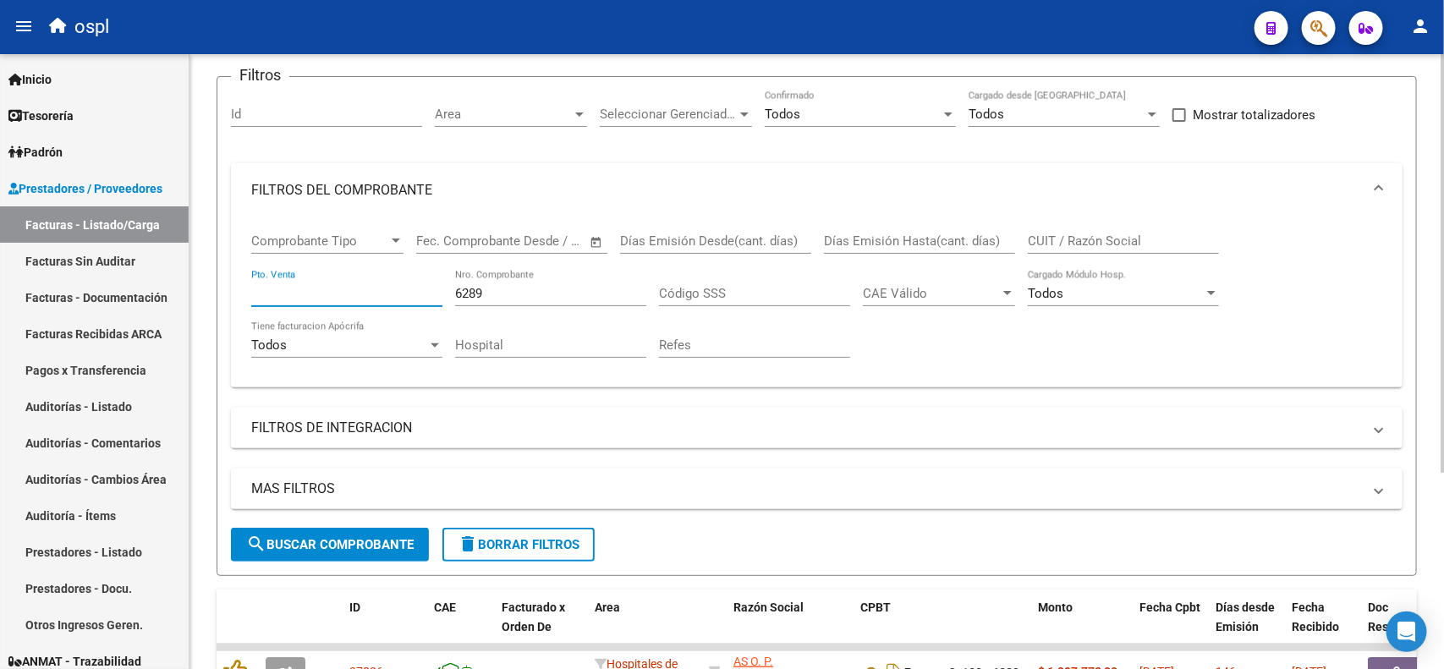
click at [272, 289] on input "Pto. Venta" at bounding box center [346, 293] width 191 height 15
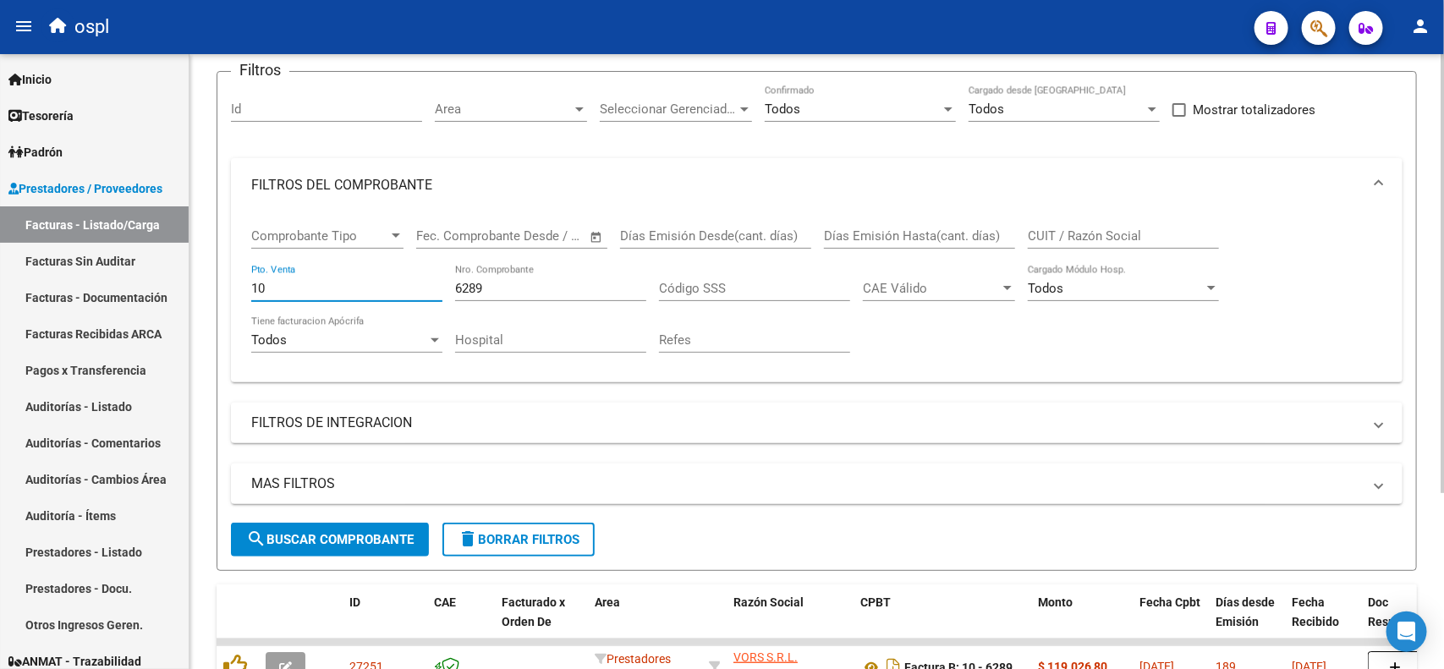
scroll to position [0, 0]
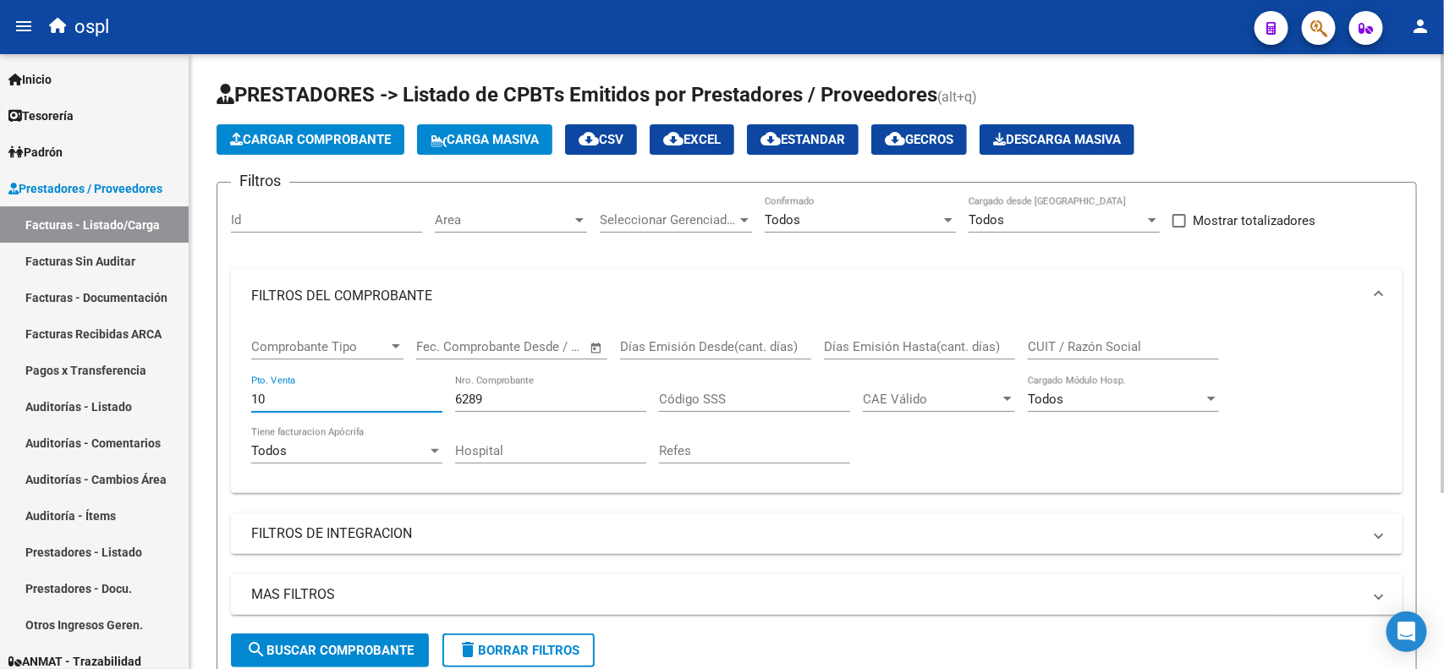
type input "10"
click at [496, 393] on input "6289" at bounding box center [550, 399] width 191 height 15
click at [1068, 341] on input "CUIT / Razón Social" at bounding box center [1123, 346] width 191 height 15
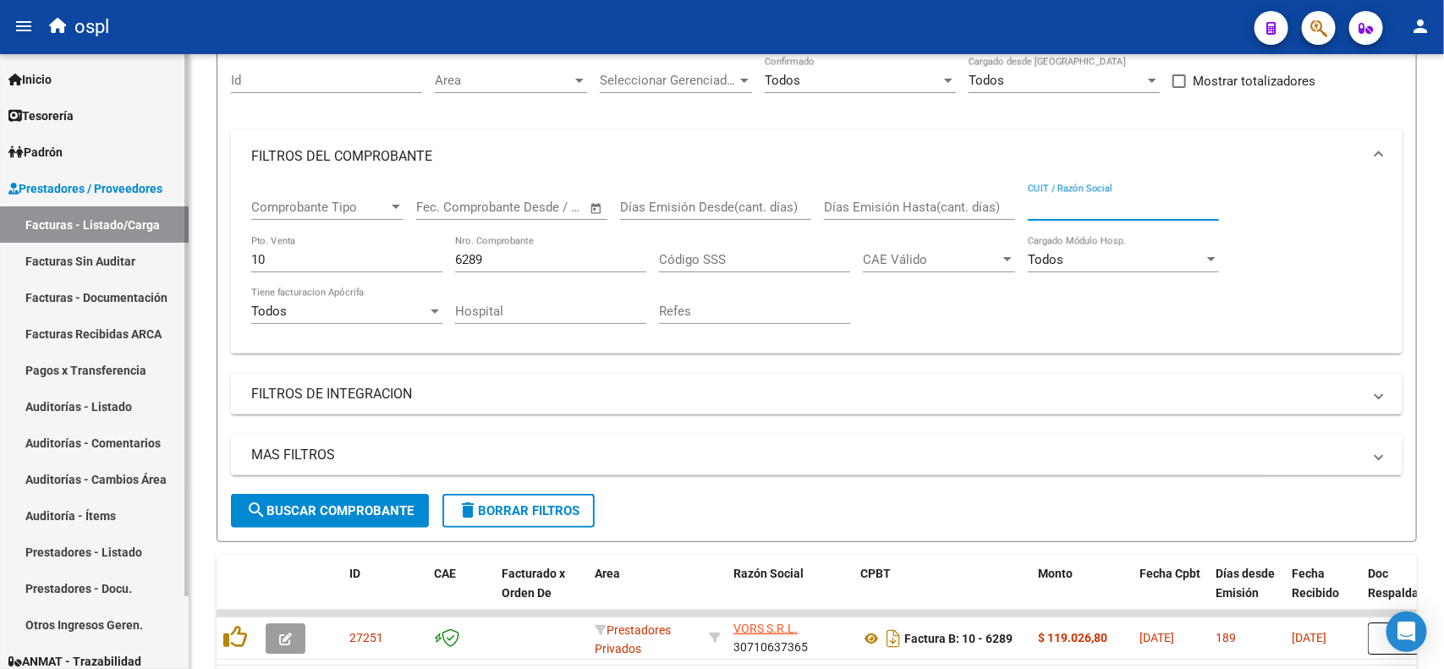
scroll to position [106, 0]
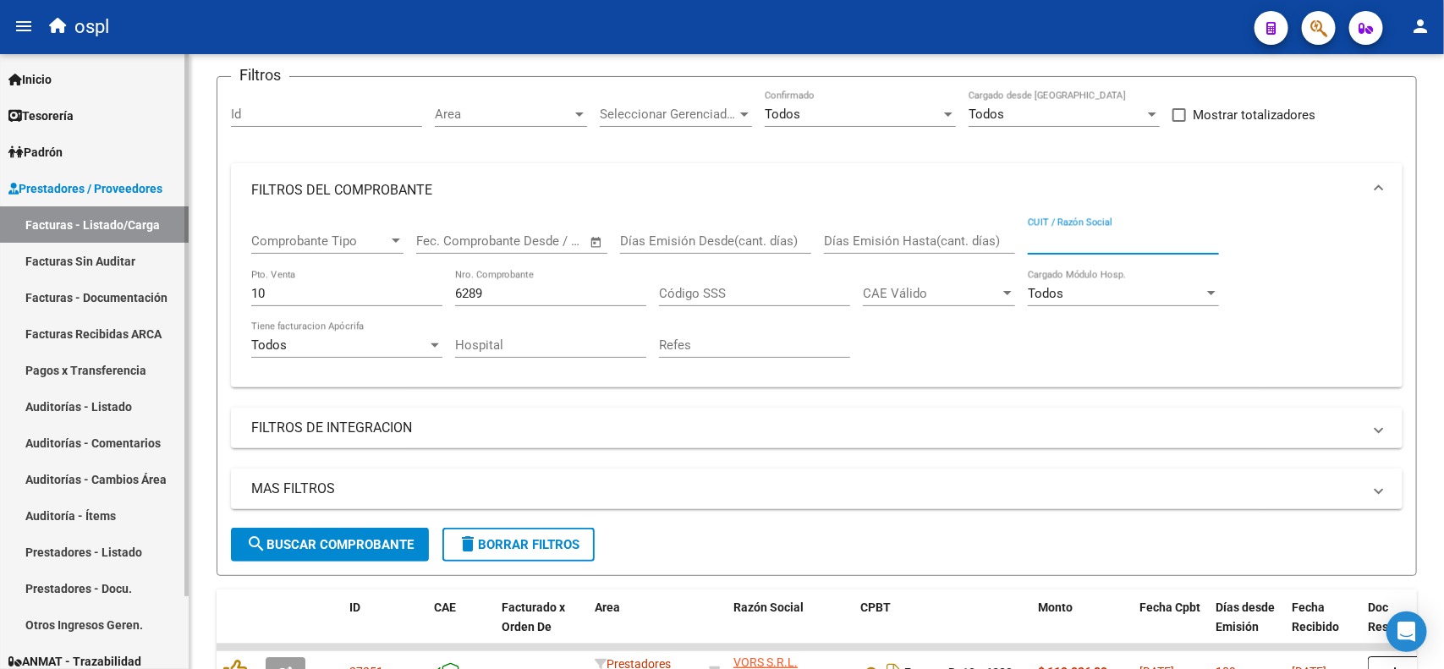
click at [119, 220] on link "Facturas - Listado/Carga" at bounding box center [94, 224] width 189 height 36
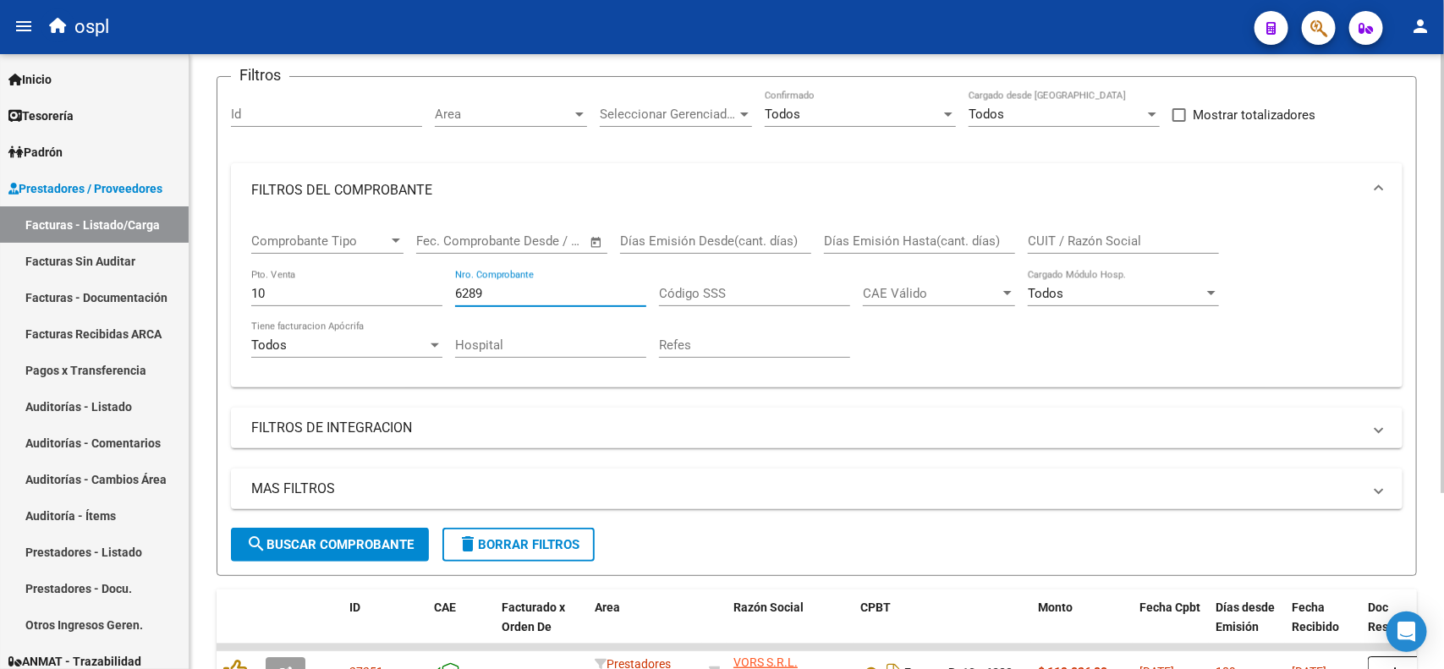
drag, startPoint x: 497, startPoint y: 292, endPoint x: 450, endPoint y: 293, distance: 46.5
click at [450, 293] on div "Comprobante Tipo Comprobante Tipo Fecha inicio – Fecha fin Fec. Comprobante Des…" at bounding box center [816, 295] width 1131 height 157
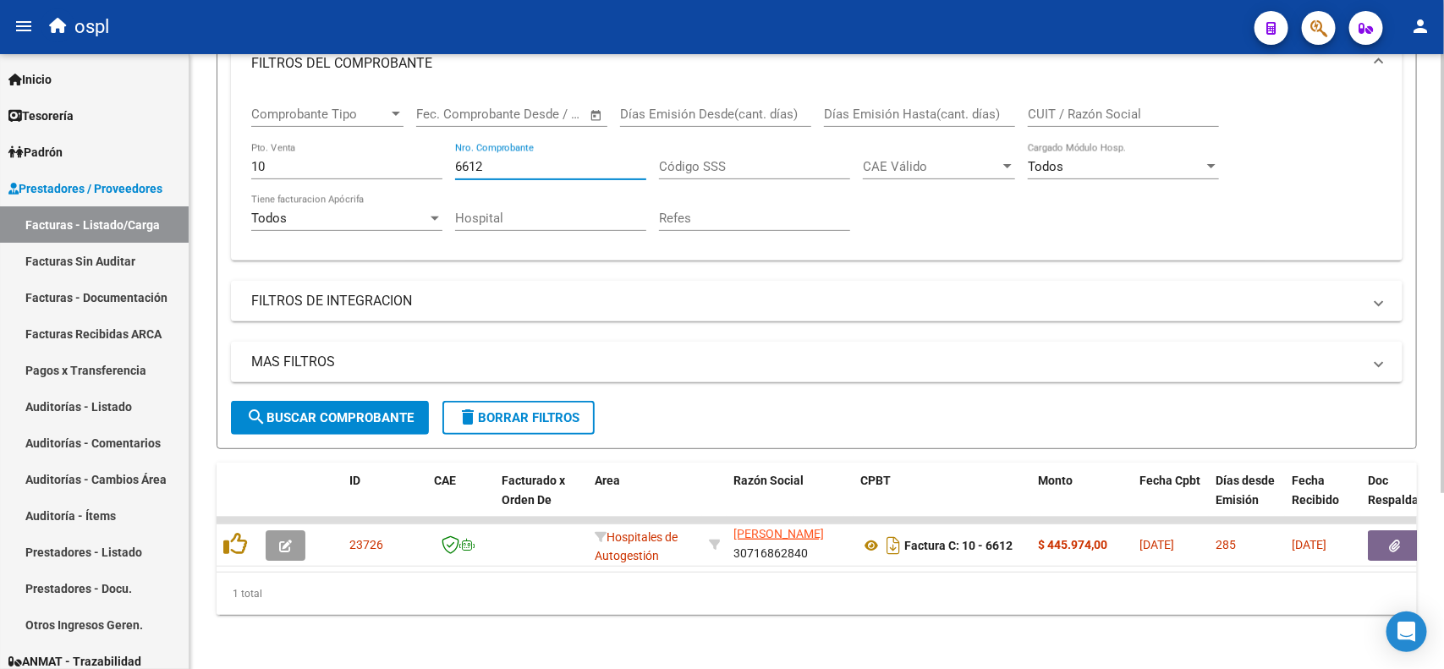
scroll to position [246, 0]
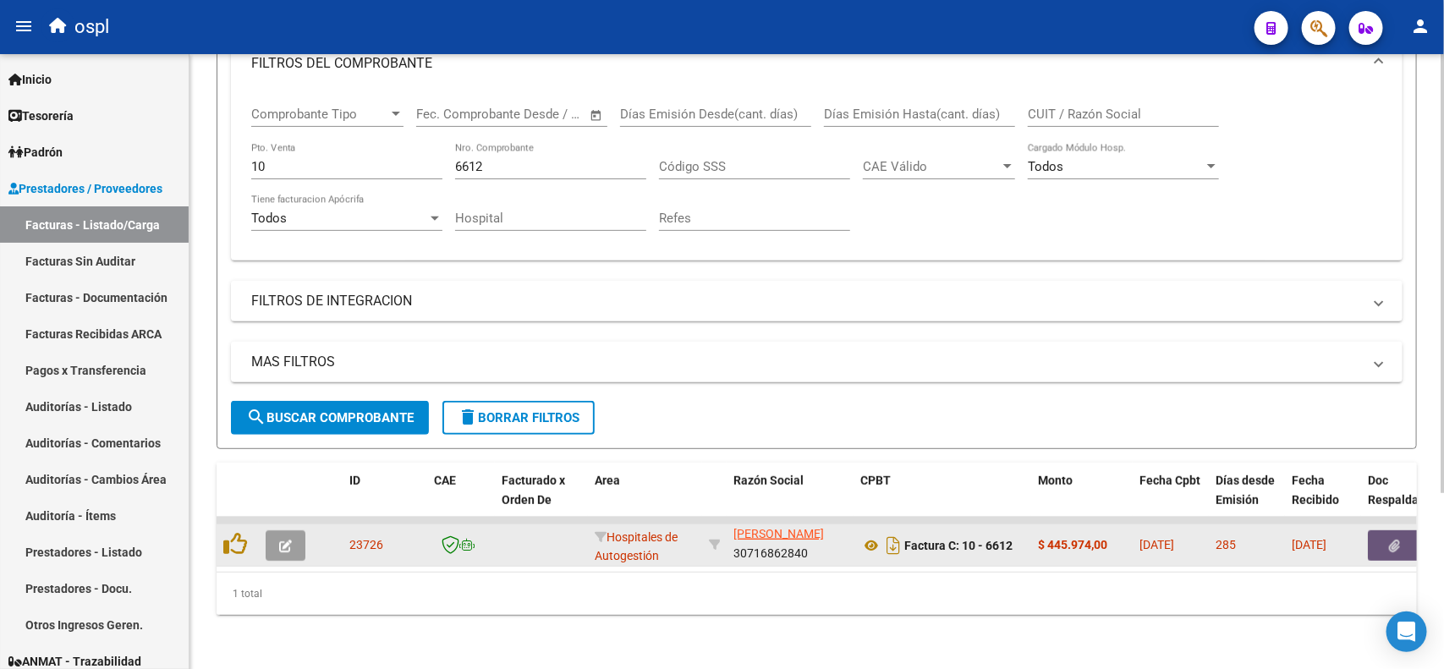
click at [1388, 530] on button "button" at bounding box center [1395, 545] width 54 height 30
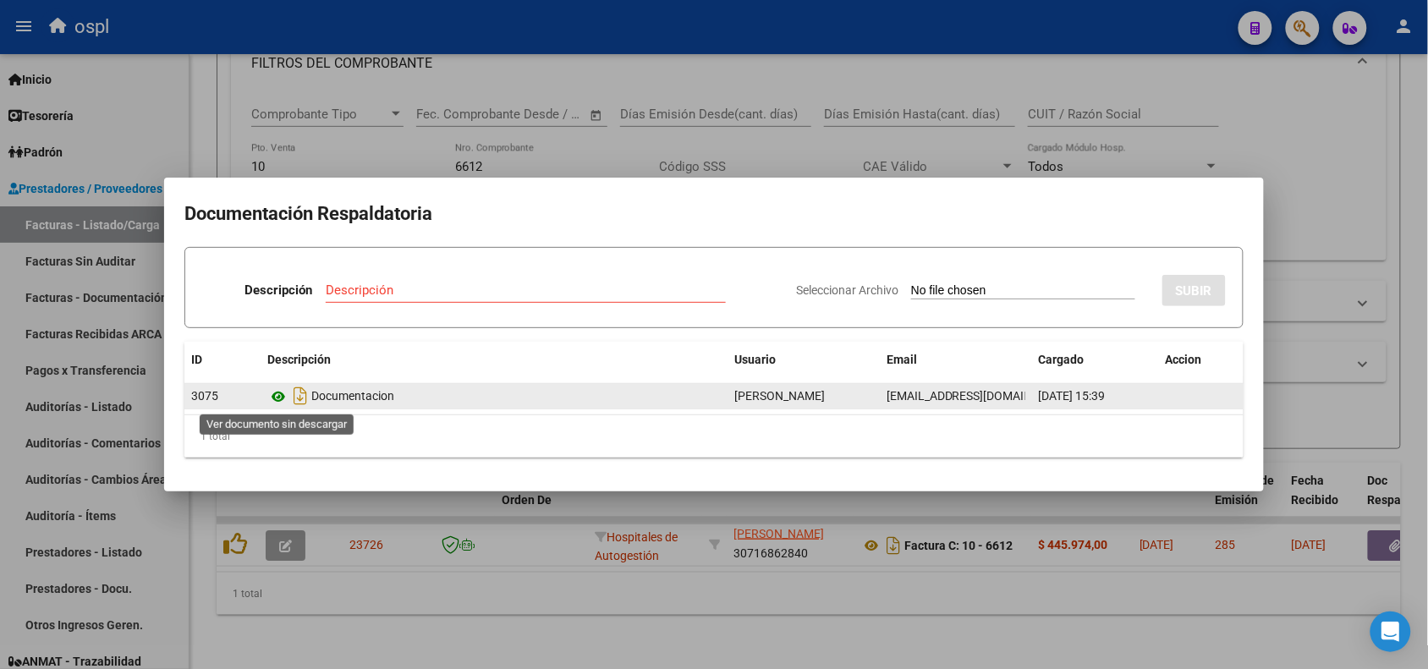
click at [282, 392] on icon at bounding box center [278, 397] width 22 height 20
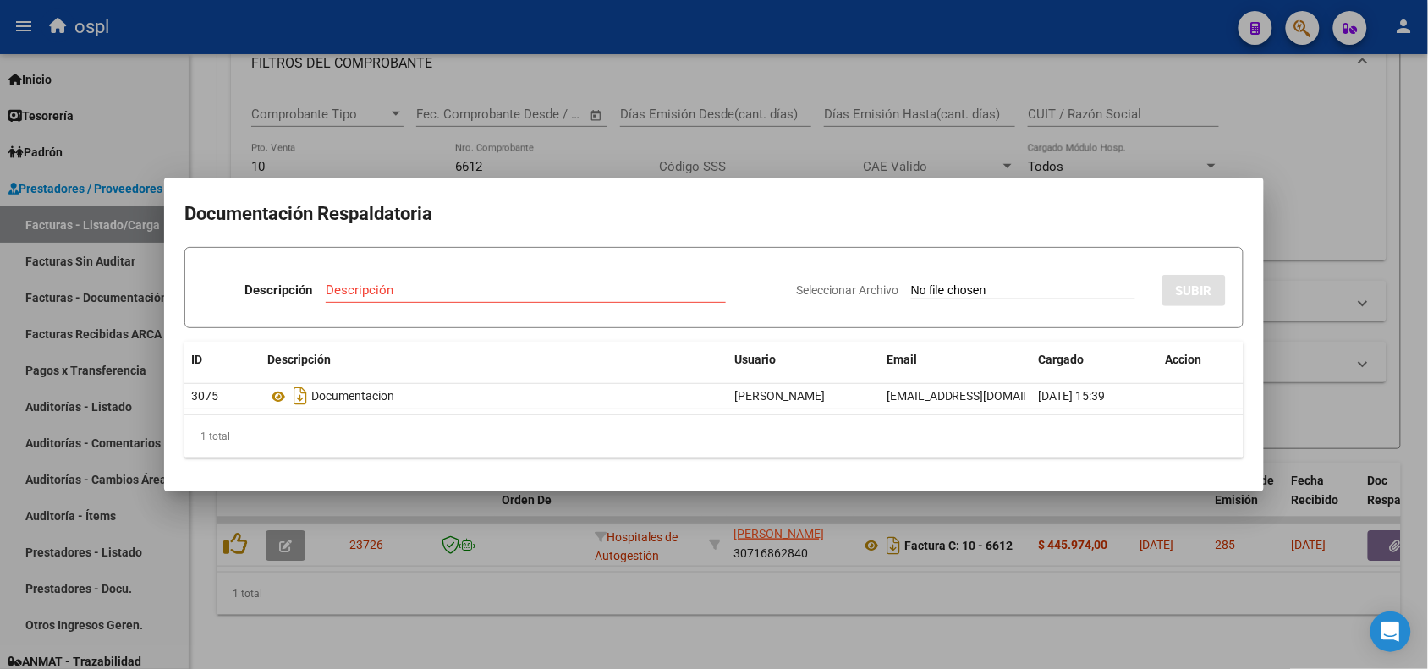
click at [952, 41] on div at bounding box center [714, 334] width 1428 height 669
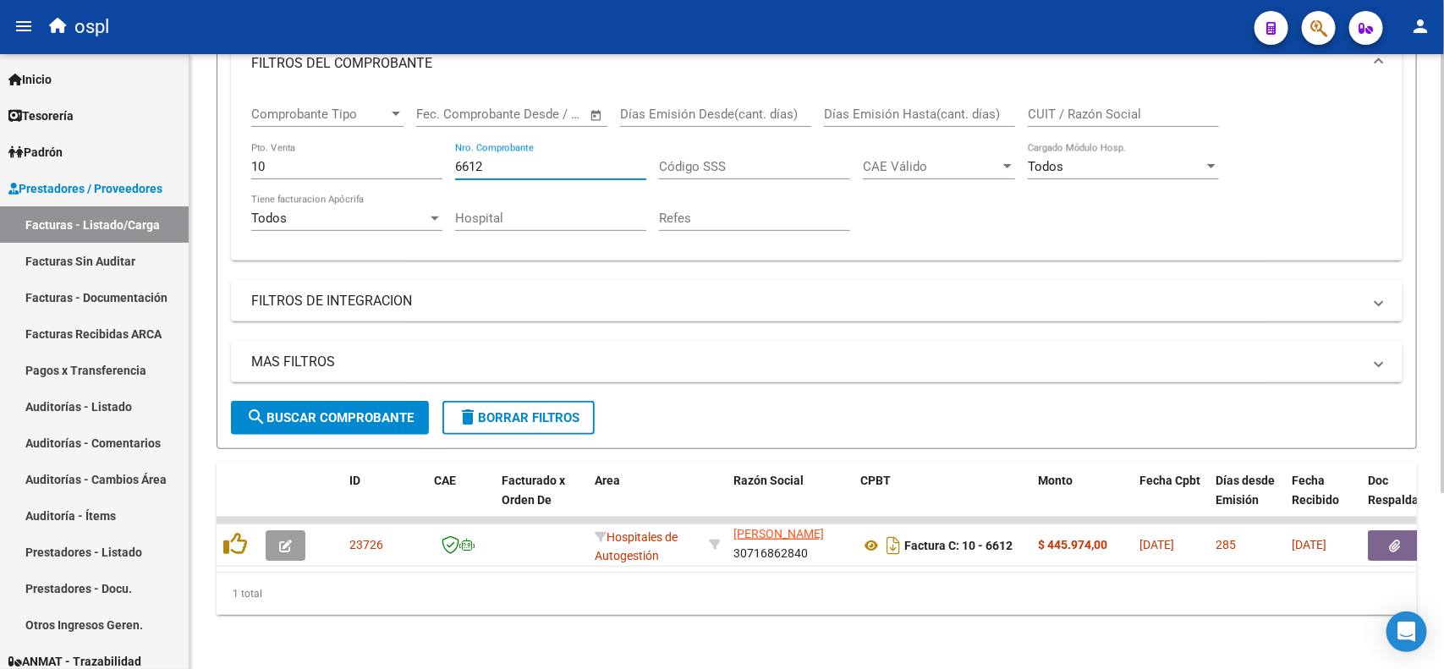
click at [533, 159] on input "6612" at bounding box center [550, 166] width 191 height 15
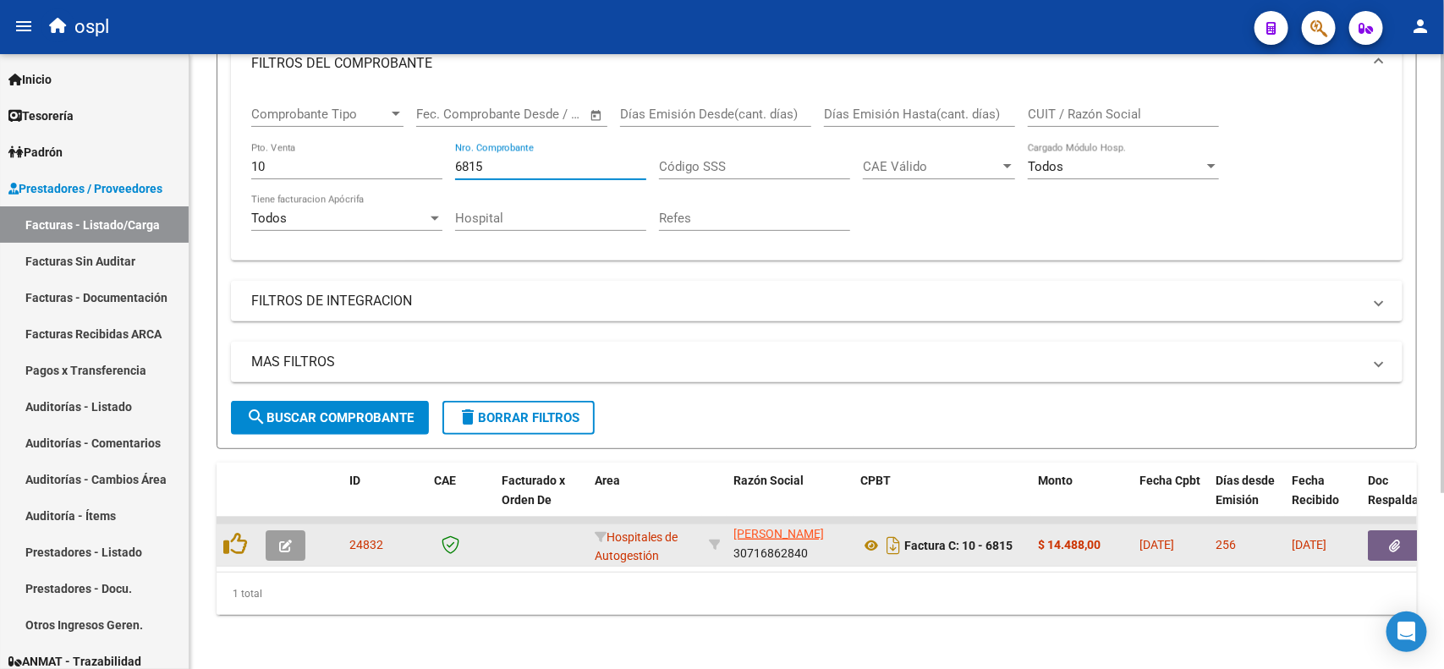
click at [1385, 534] on button "button" at bounding box center [1395, 545] width 54 height 30
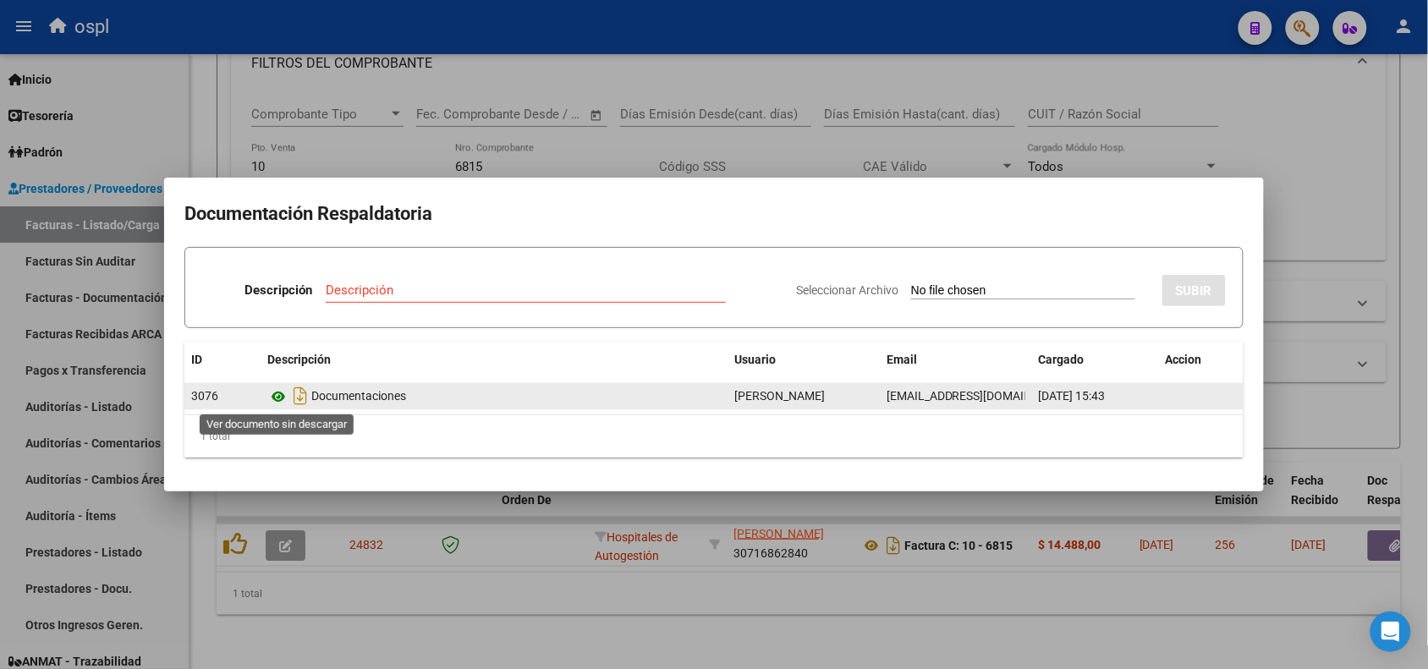
click at [277, 402] on icon at bounding box center [278, 397] width 22 height 20
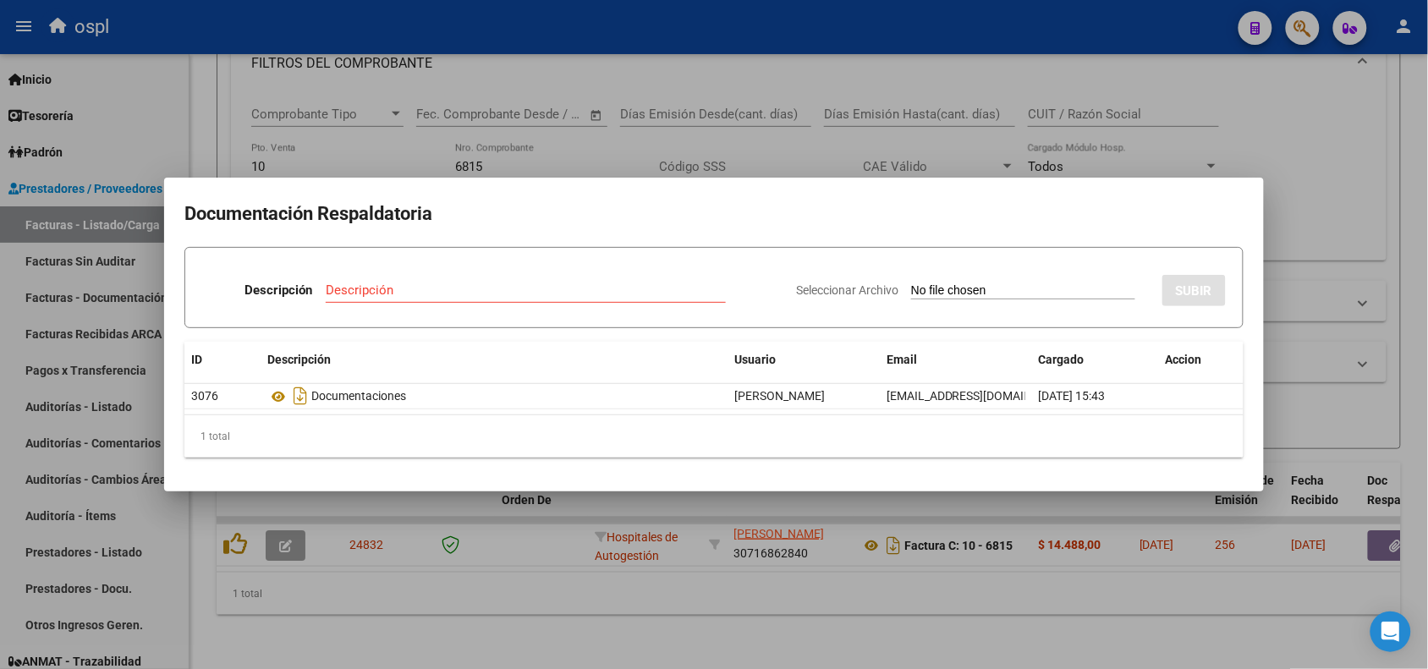
click at [717, 34] on div at bounding box center [714, 334] width 1428 height 669
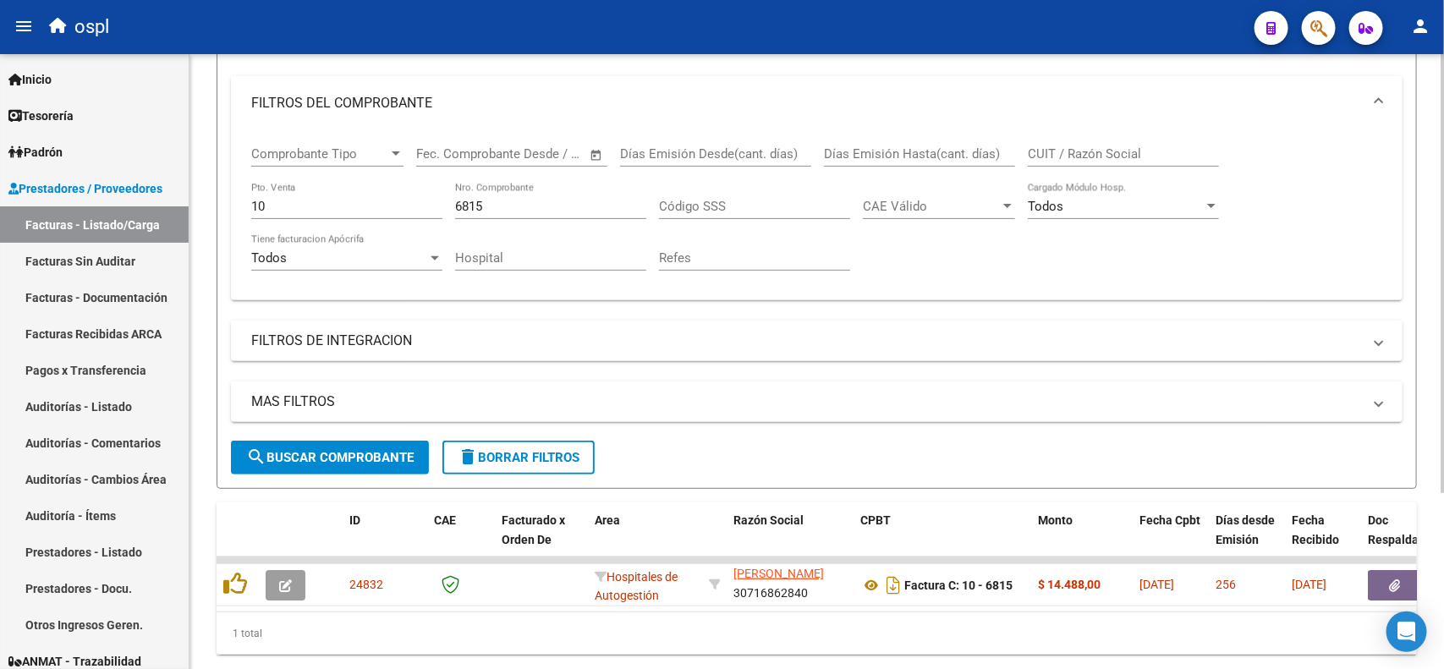
scroll to position [140, 0]
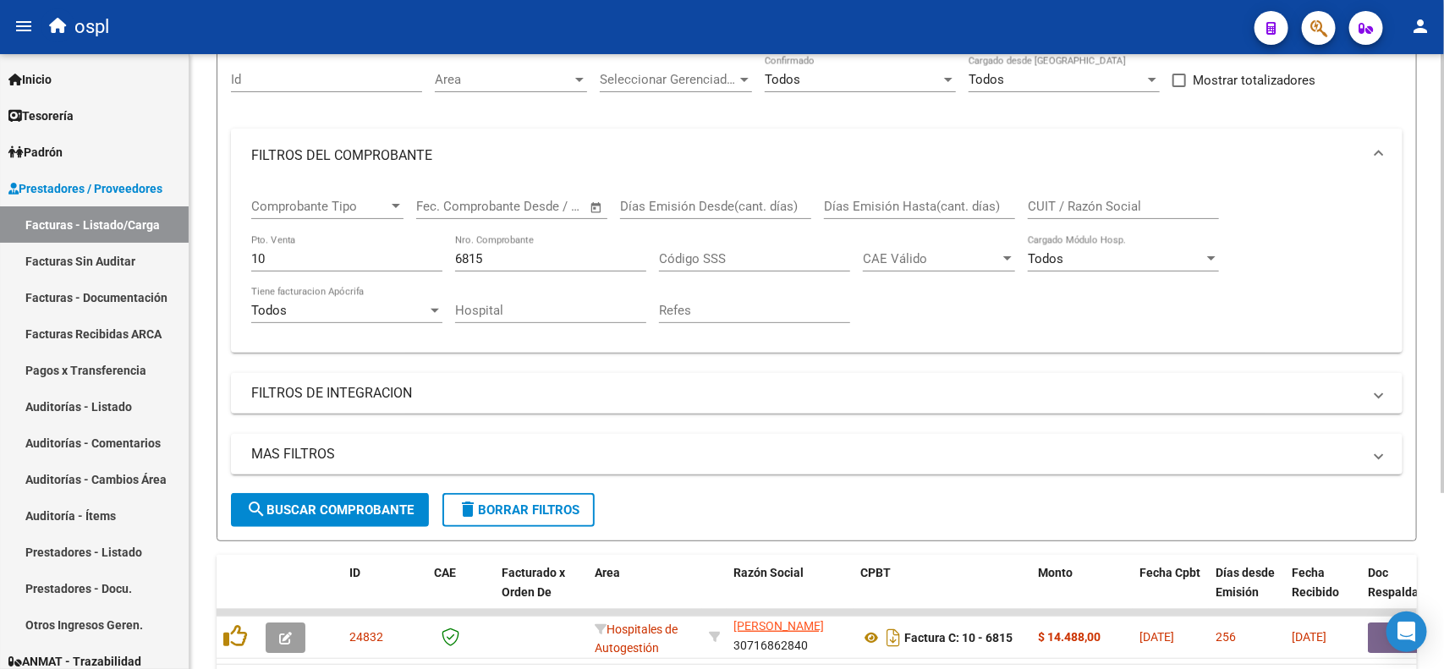
click at [514, 251] on input "6815" at bounding box center [550, 258] width 191 height 15
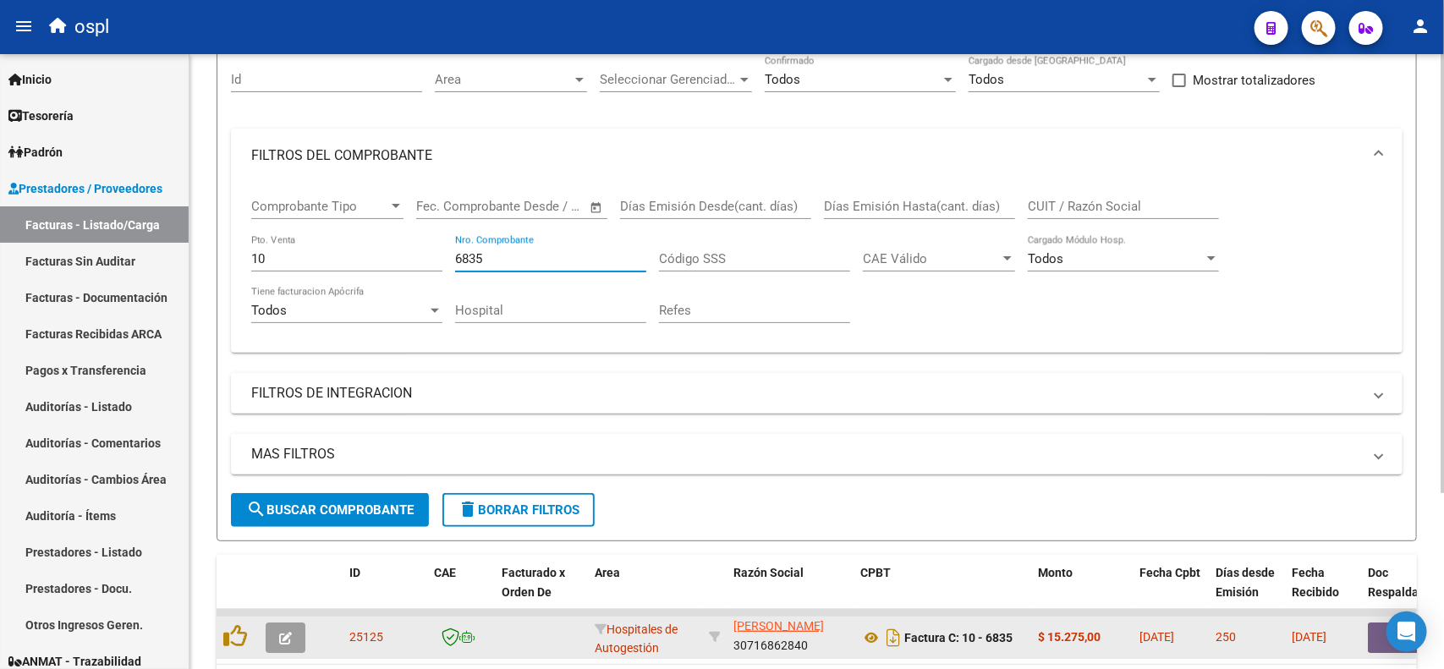
click at [1373, 635] on button "button" at bounding box center [1395, 638] width 54 height 30
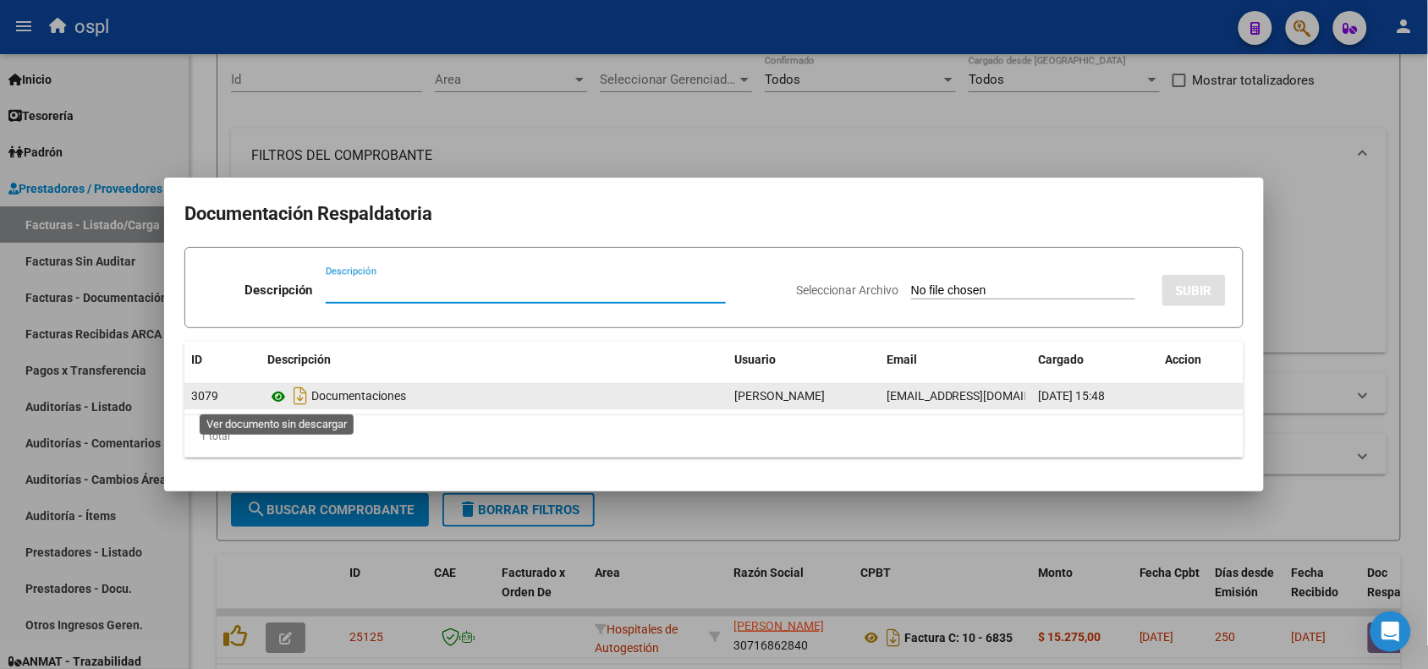
click at [281, 398] on icon at bounding box center [278, 397] width 22 height 20
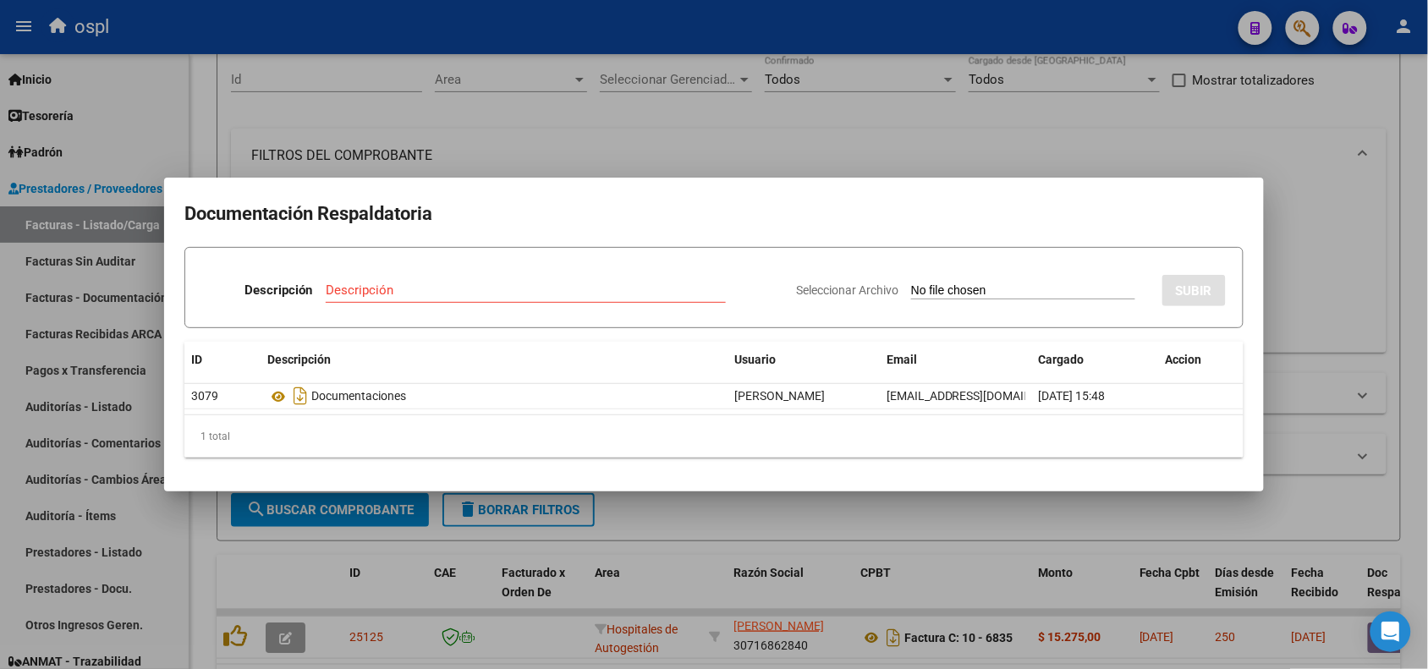
click at [567, 34] on div at bounding box center [714, 334] width 1428 height 669
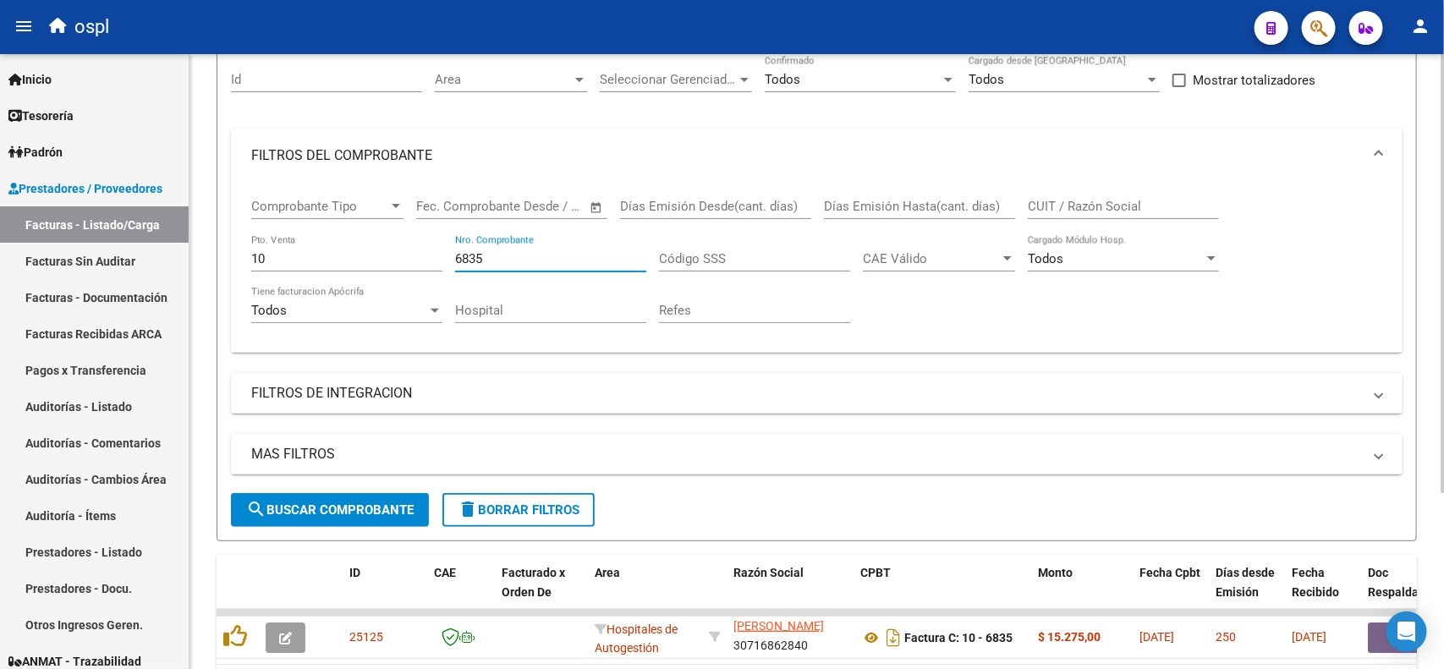
drag, startPoint x: 525, startPoint y: 255, endPoint x: 404, endPoint y: 203, distance: 131.5
click at [409, 255] on div "Comprobante Tipo Comprobante Tipo Fecha inicio – Fecha fin Fec. Comprobante Des…" at bounding box center [816, 261] width 1131 height 157
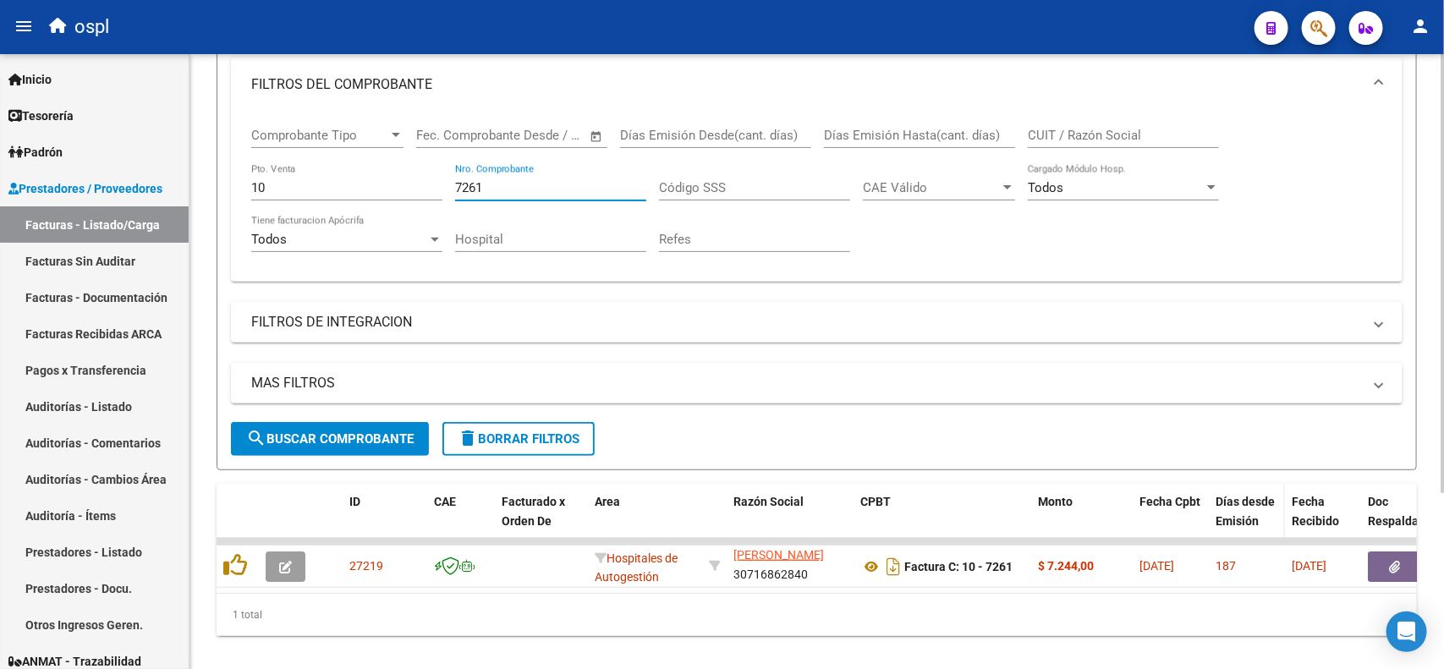
scroll to position [246, 0]
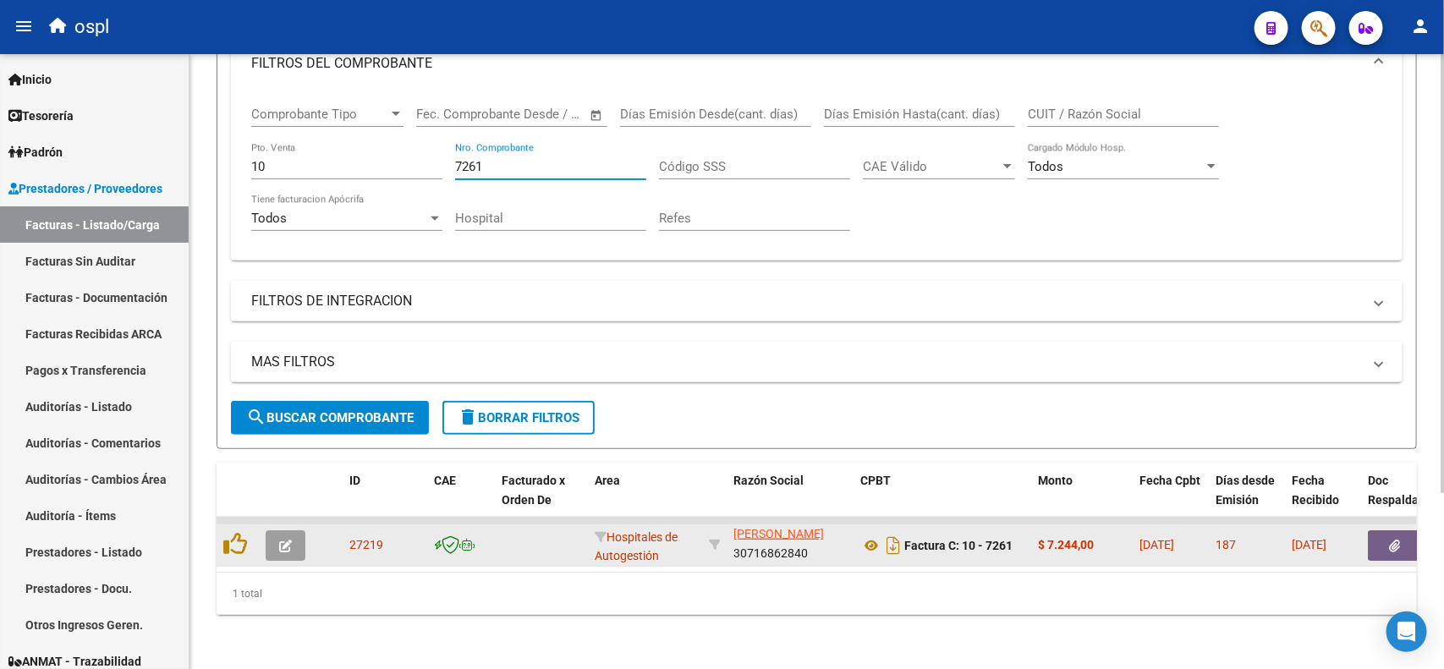
click at [1379, 530] on button "button" at bounding box center [1395, 545] width 54 height 30
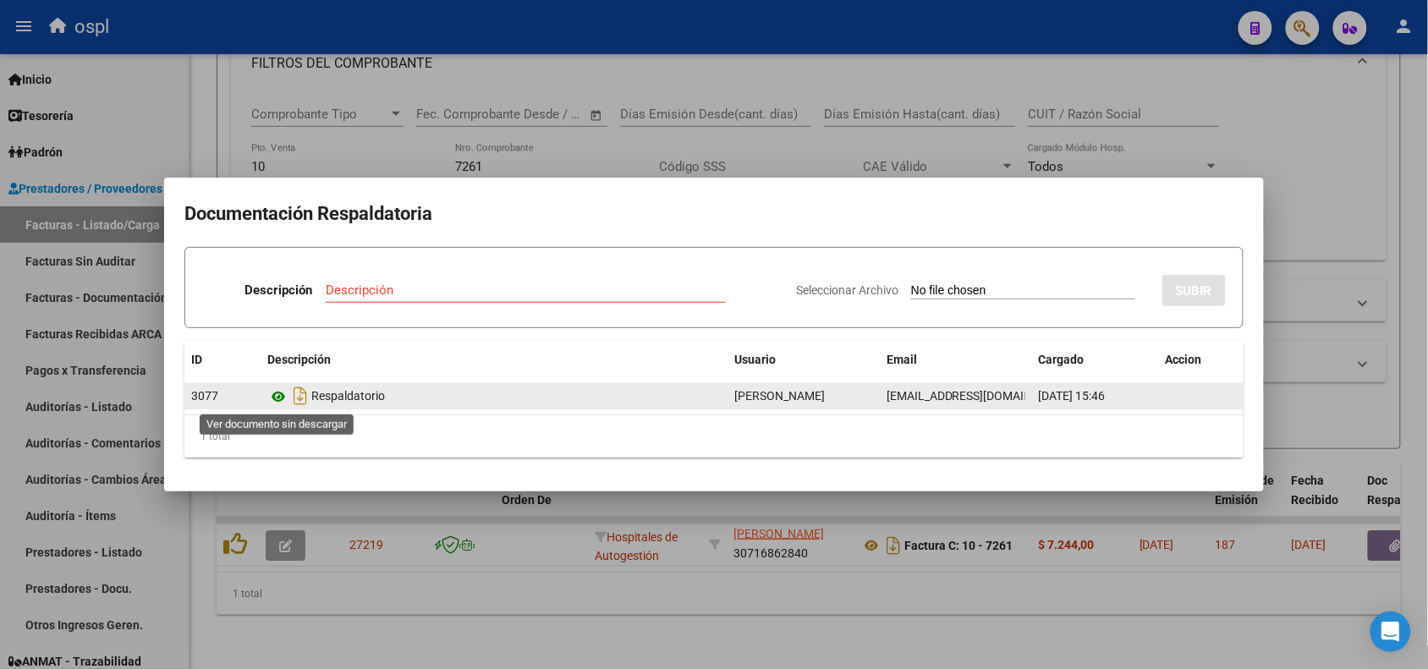
click at [273, 402] on icon at bounding box center [278, 397] width 22 height 20
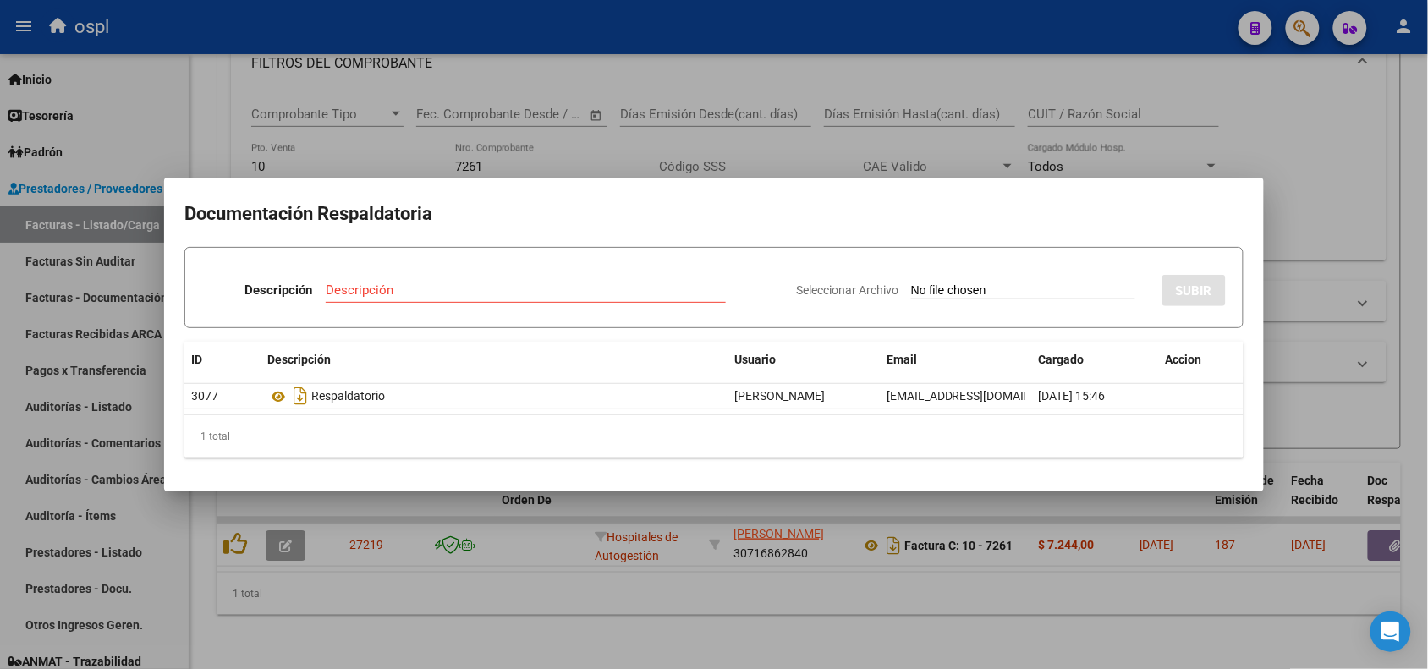
click at [683, 31] on div at bounding box center [714, 334] width 1428 height 669
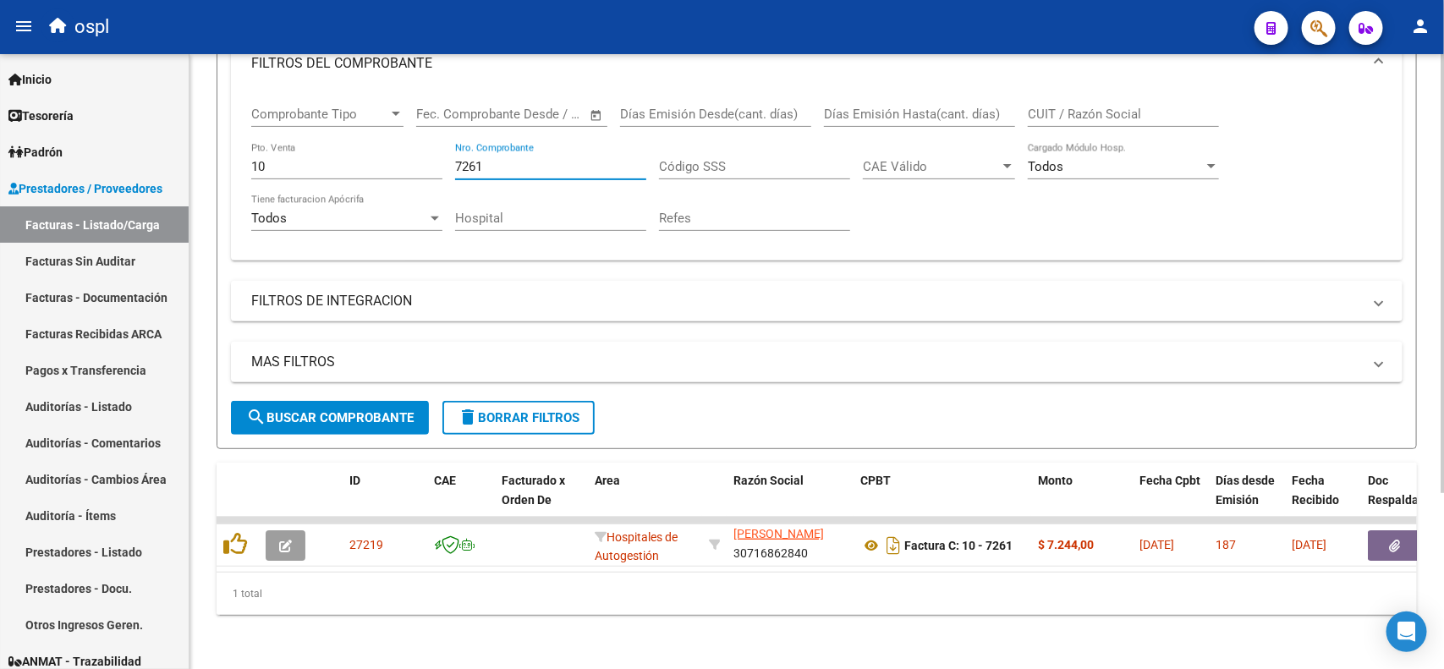
click at [501, 159] on input "7261" at bounding box center [550, 166] width 191 height 15
type input "7262"
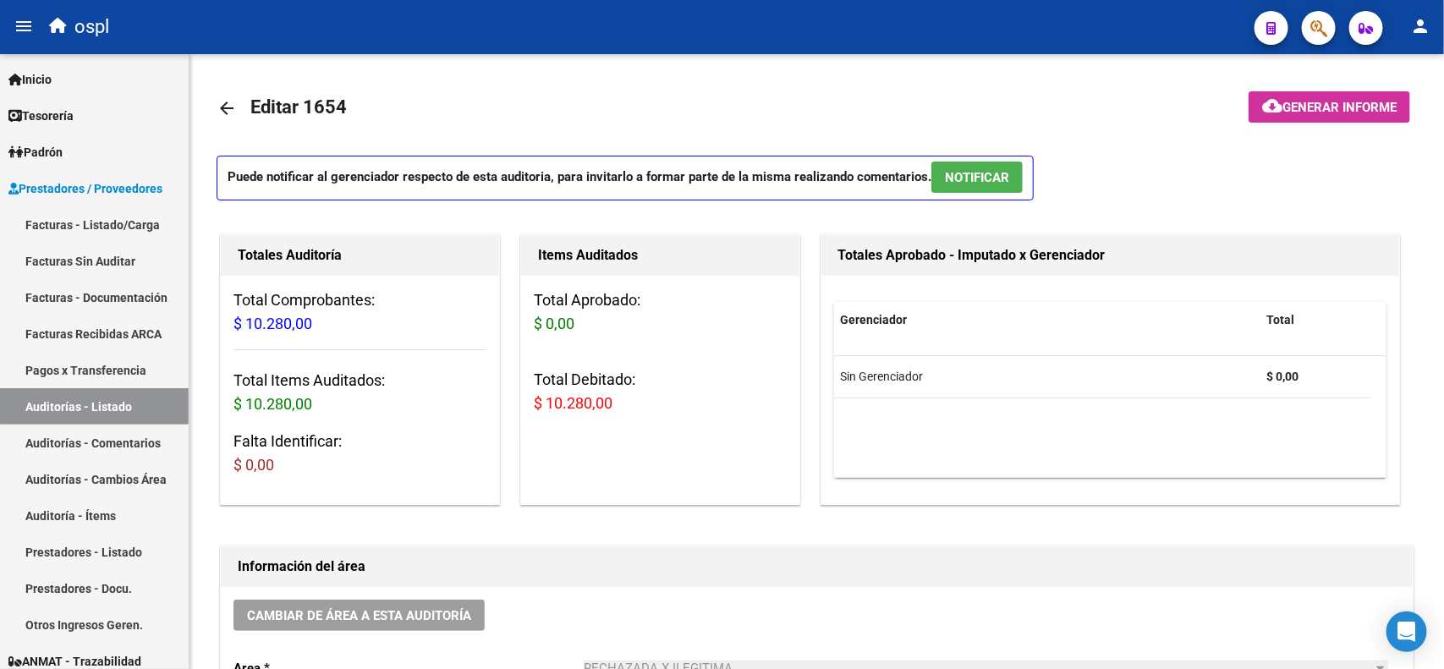
scroll to position [2, 0]
